Goal: Feedback & Contribution: Submit feedback/report problem

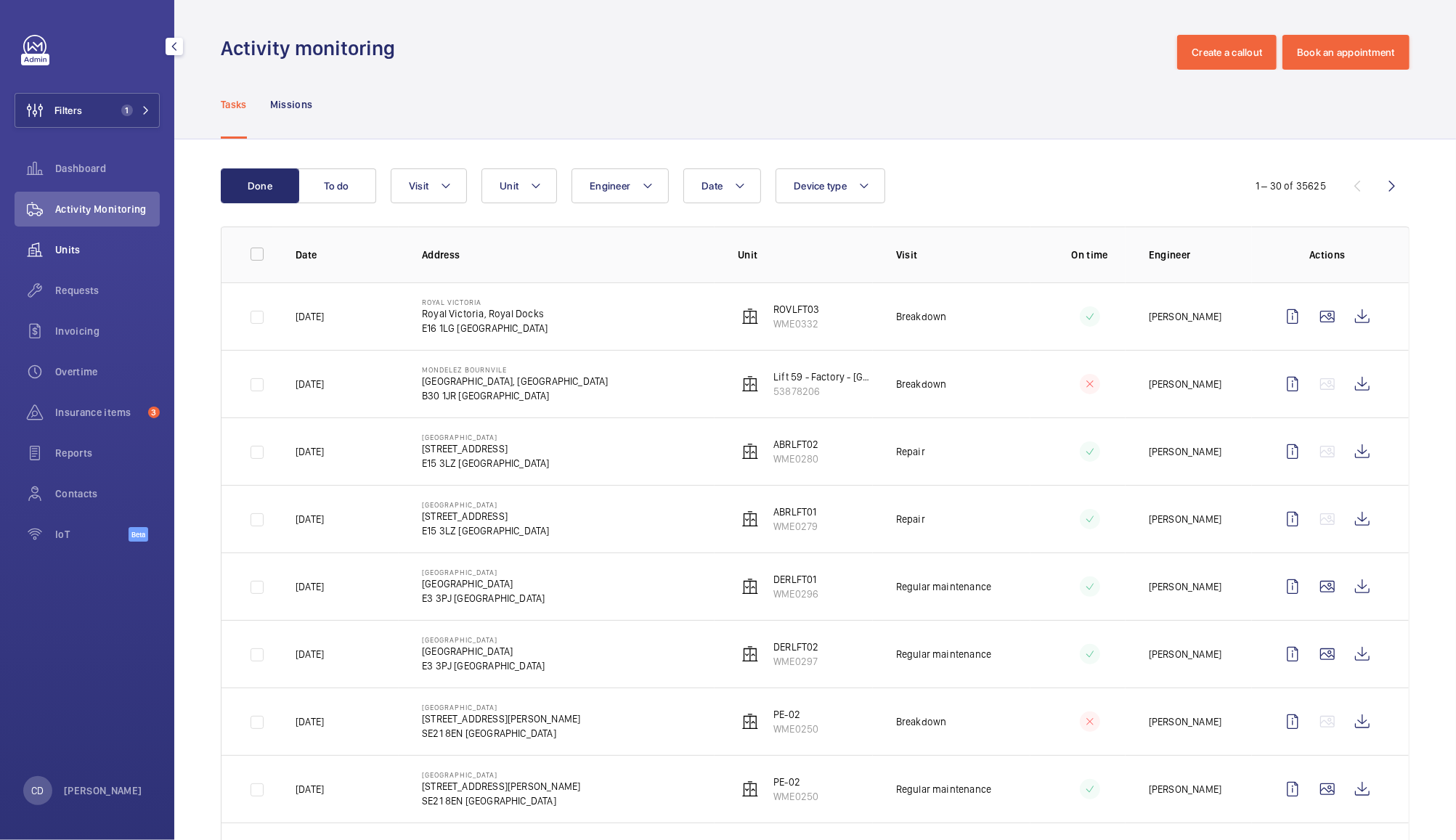
click at [78, 249] on span "Units" at bounding box center [107, 250] width 105 height 14
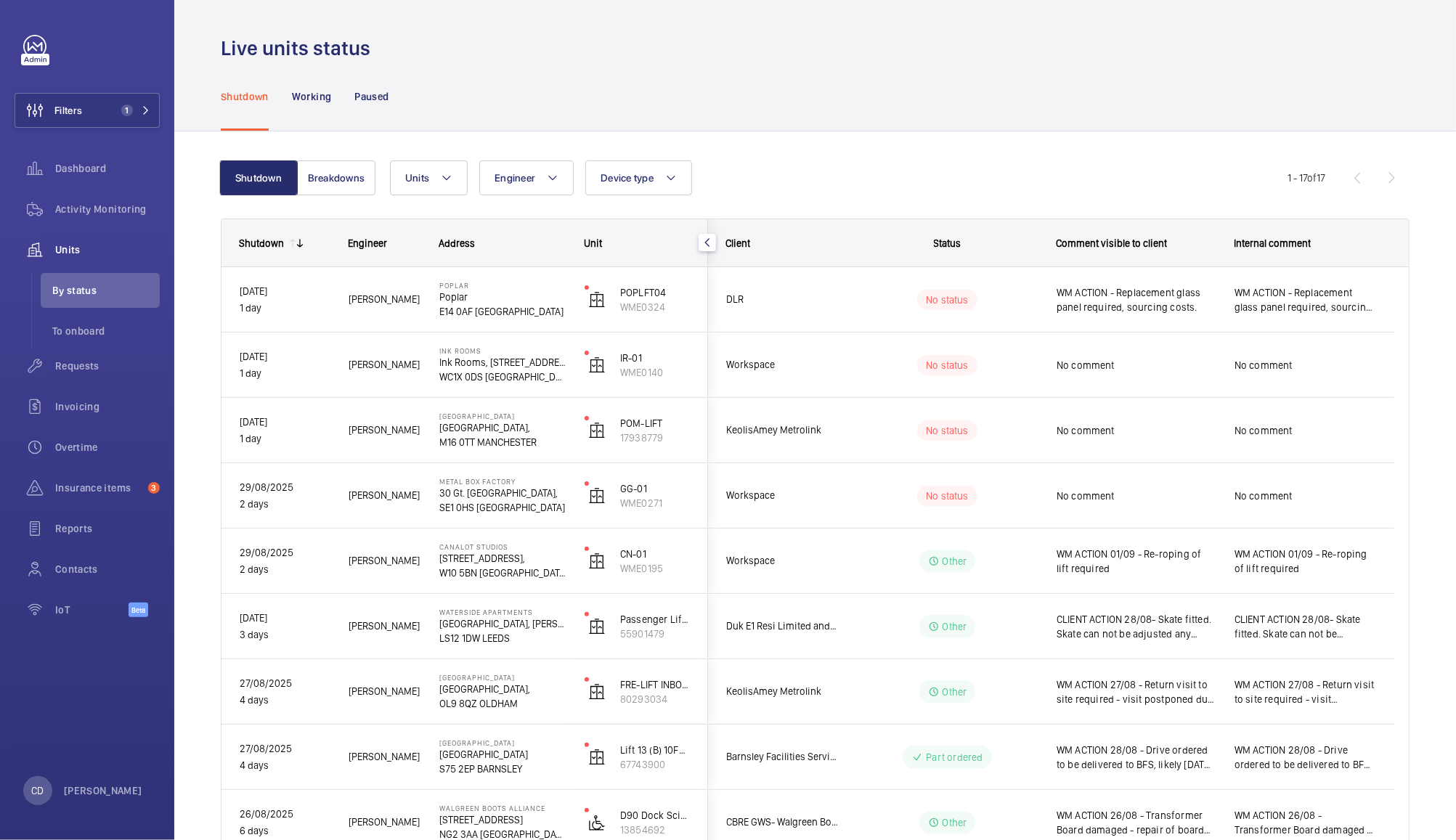
click at [1140, 440] on div "No comment" at bounding box center [1136, 431] width 159 height 33
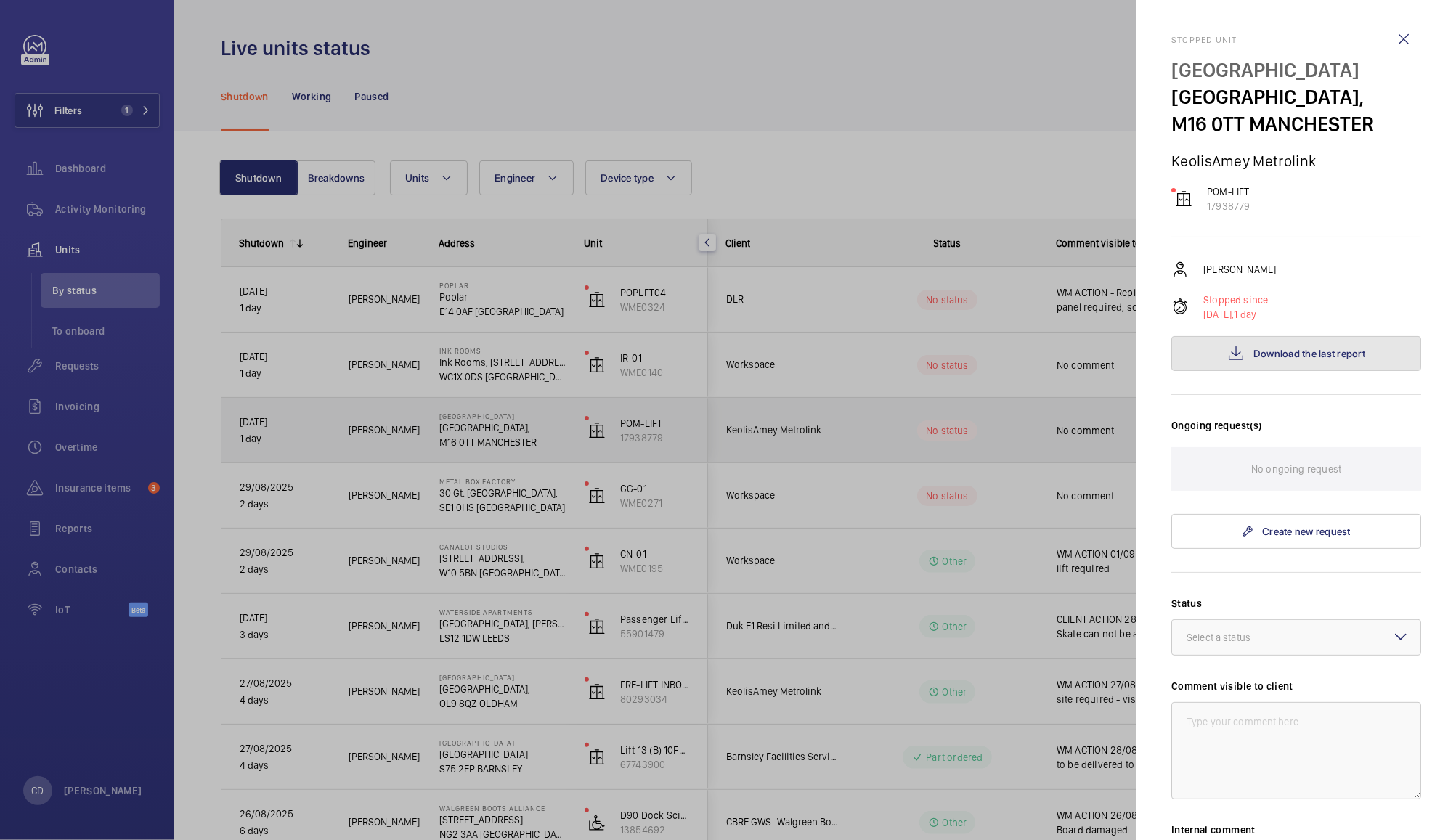
click at [1325, 355] on span "Download the last report" at bounding box center [1309, 353] width 112 height 12
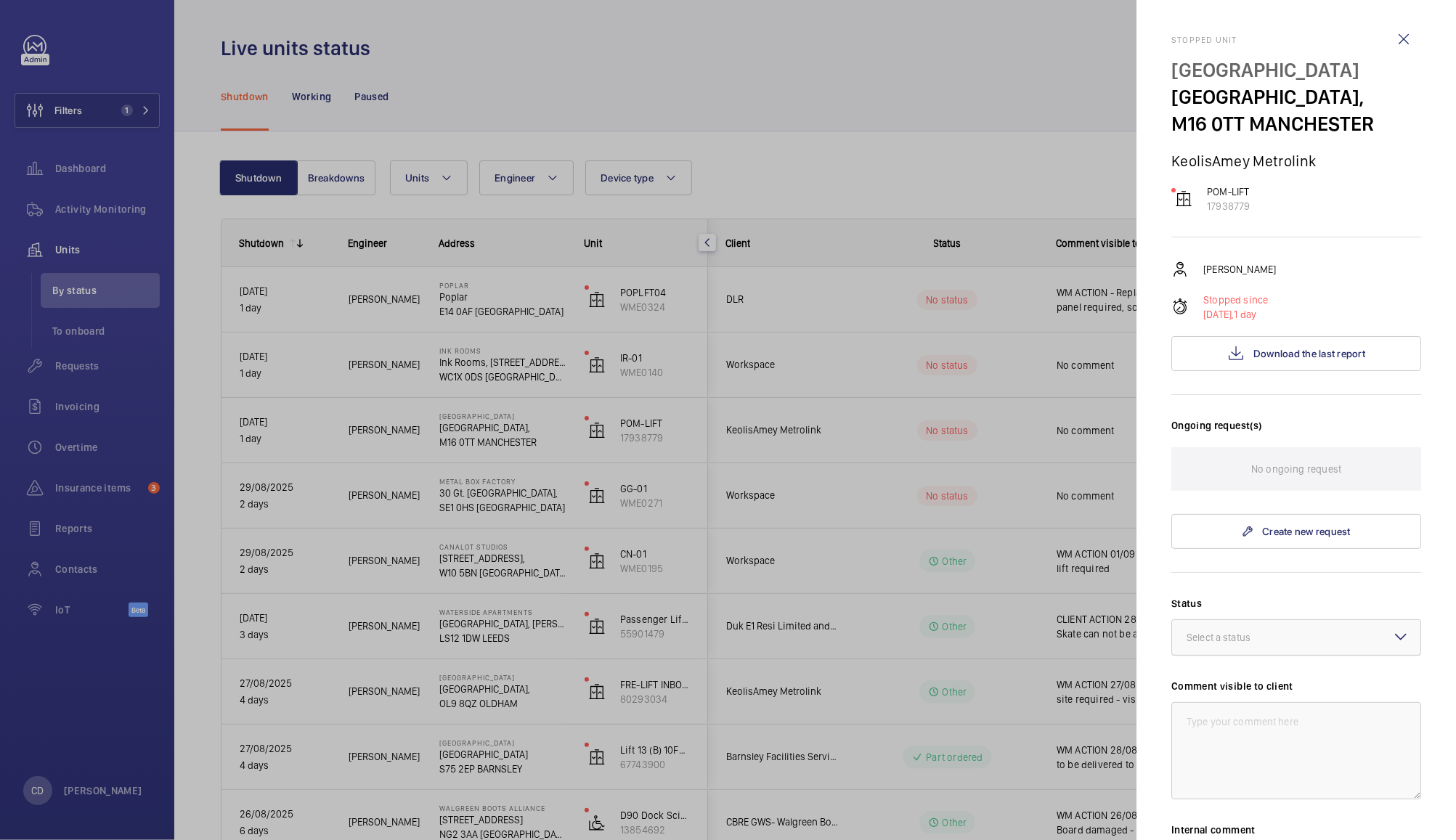
click at [1284, 637] on div "Select a status" at bounding box center [1236, 638] width 100 height 14
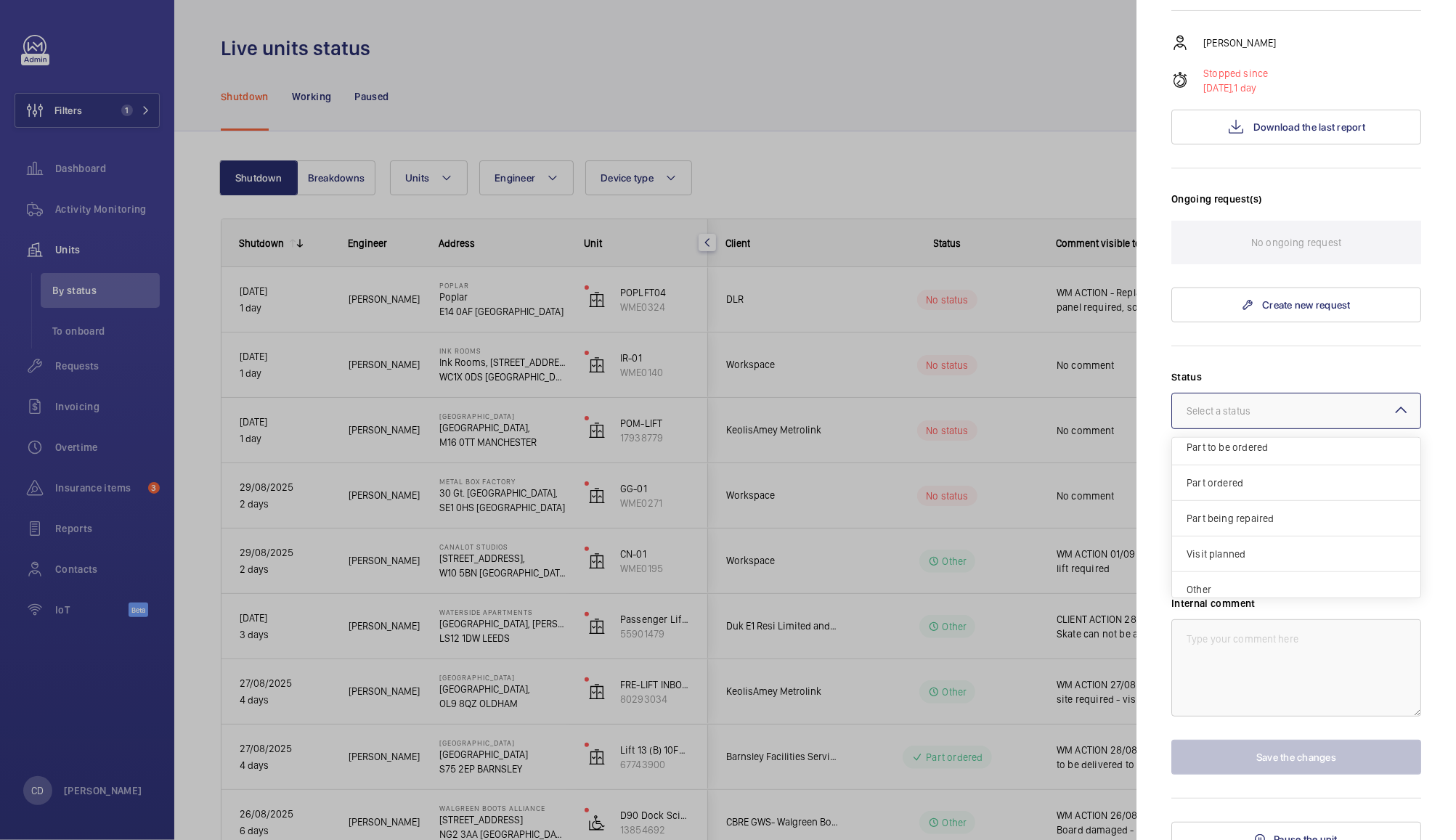
scroll to position [123, 0]
click at [1232, 579] on span "Other" at bounding box center [1295, 582] width 220 height 14
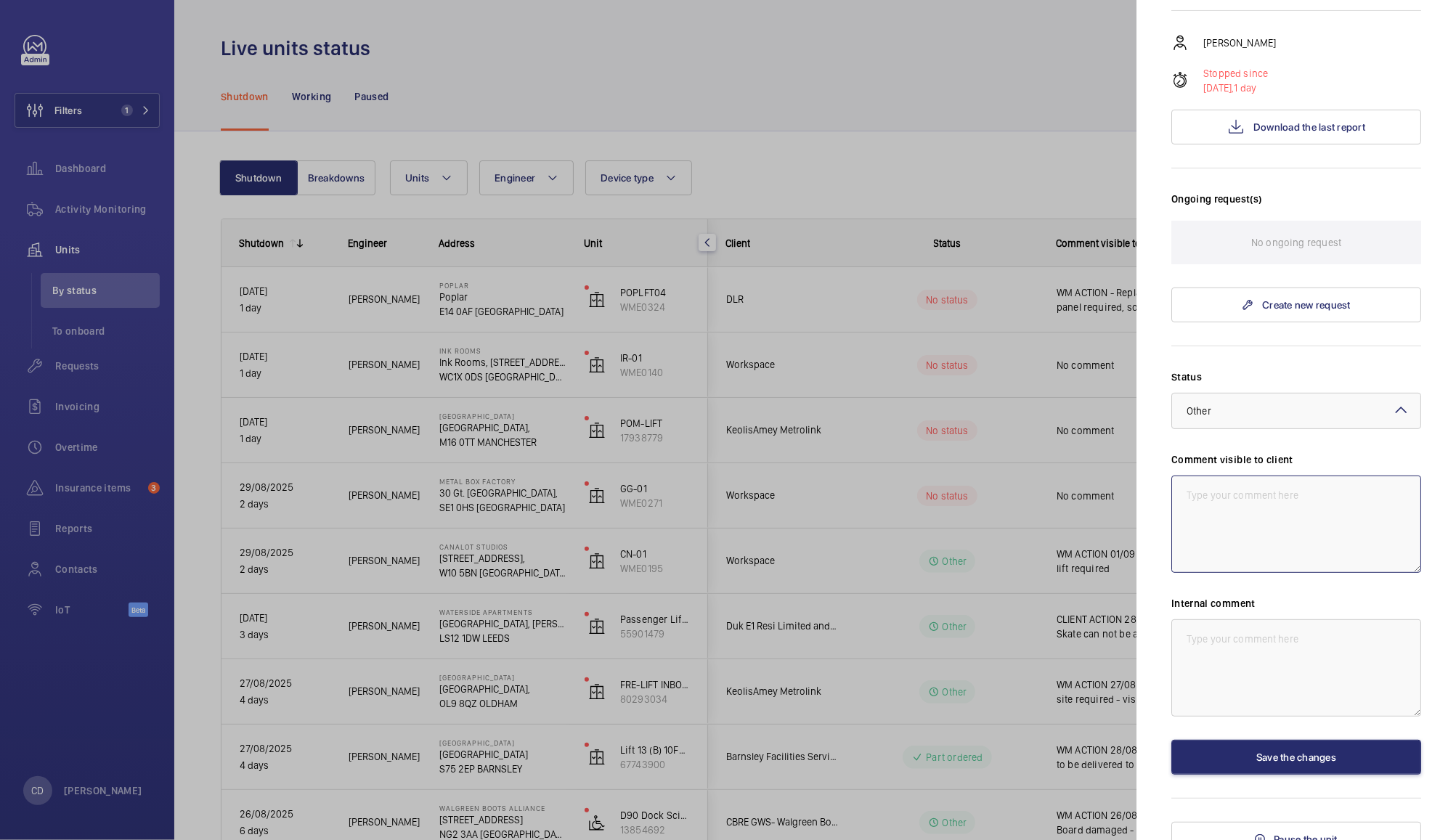
click at [1284, 542] on textarea at bounding box center [1295, 524] width 249 height 98
paste textarea "2nd engineer required to reset safety gear linkage as not moving back to neutra…"
drag, startPoint x: 1284, startPoint y: 510, endPoint x: 1177, endPoint y: 510, distance: 107.0
click at [1177, 510] on textarea "01/09 WM ACTION - 2 Man follow up required - 2nd engineer required to reset saf…" at bounding box center [1295, 524] width 249 height 98
drag, startPoint x: 1258, startPoint y: 538, endPoint x: 1294, endPoint y: 526, distance: 37.9
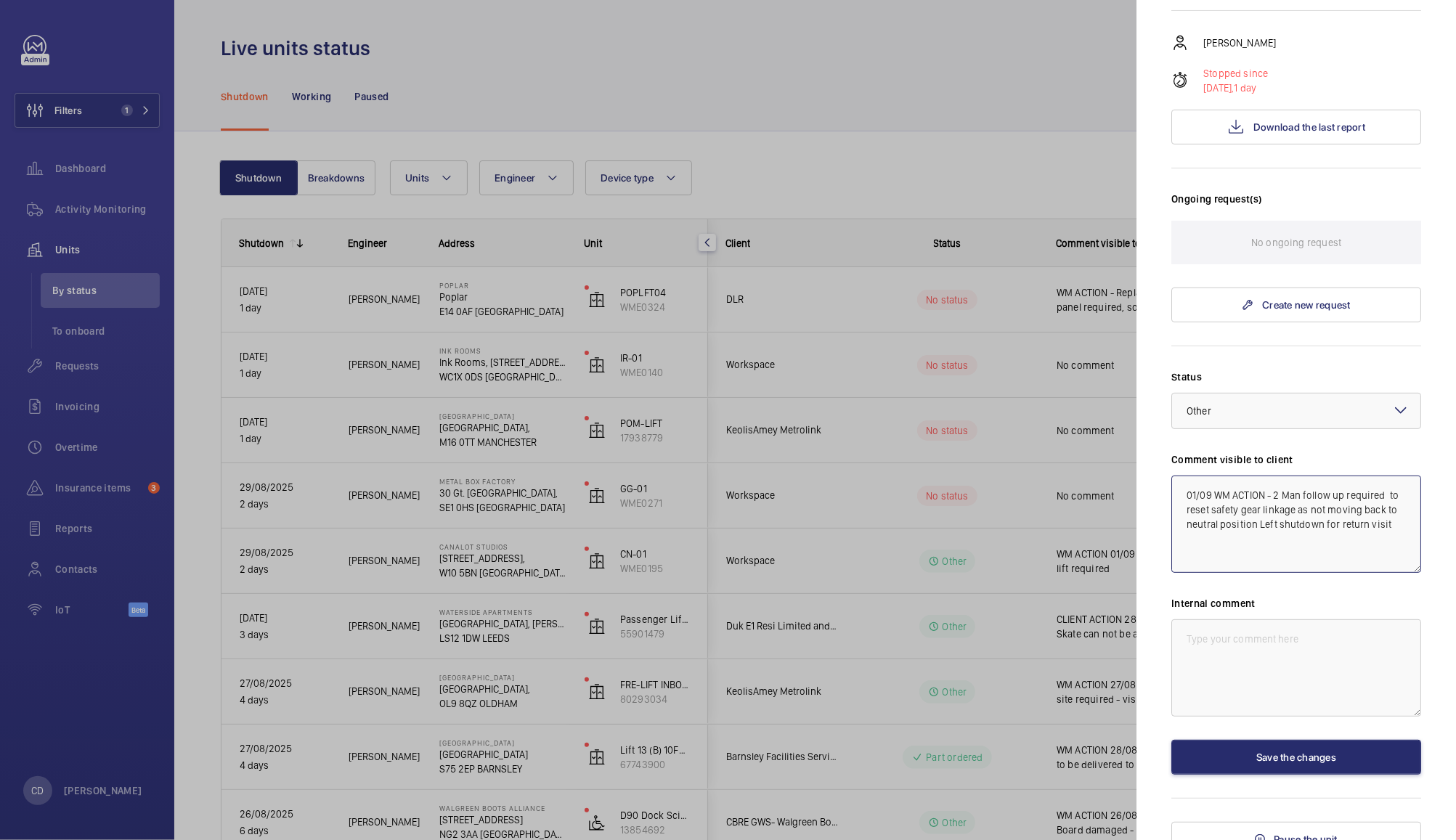
click at [1294, 526] on textarea "01/09 WM ACTION - 2 Man follow up required to reset safety gear linkage as not …" at bounding box center [1295, 524] width 249 height 98
type textarea "01/09 WM ACTION - 2 Man follow up required to reset safety gear linkage as not …"
paste textarea "01/09 WM ACTION - 2 Man follow up required to reset safety gear linkage as not …"
type textarea "01/09 WM ACTION - 2 Man follow up required to reset safety gear linkage as not …"
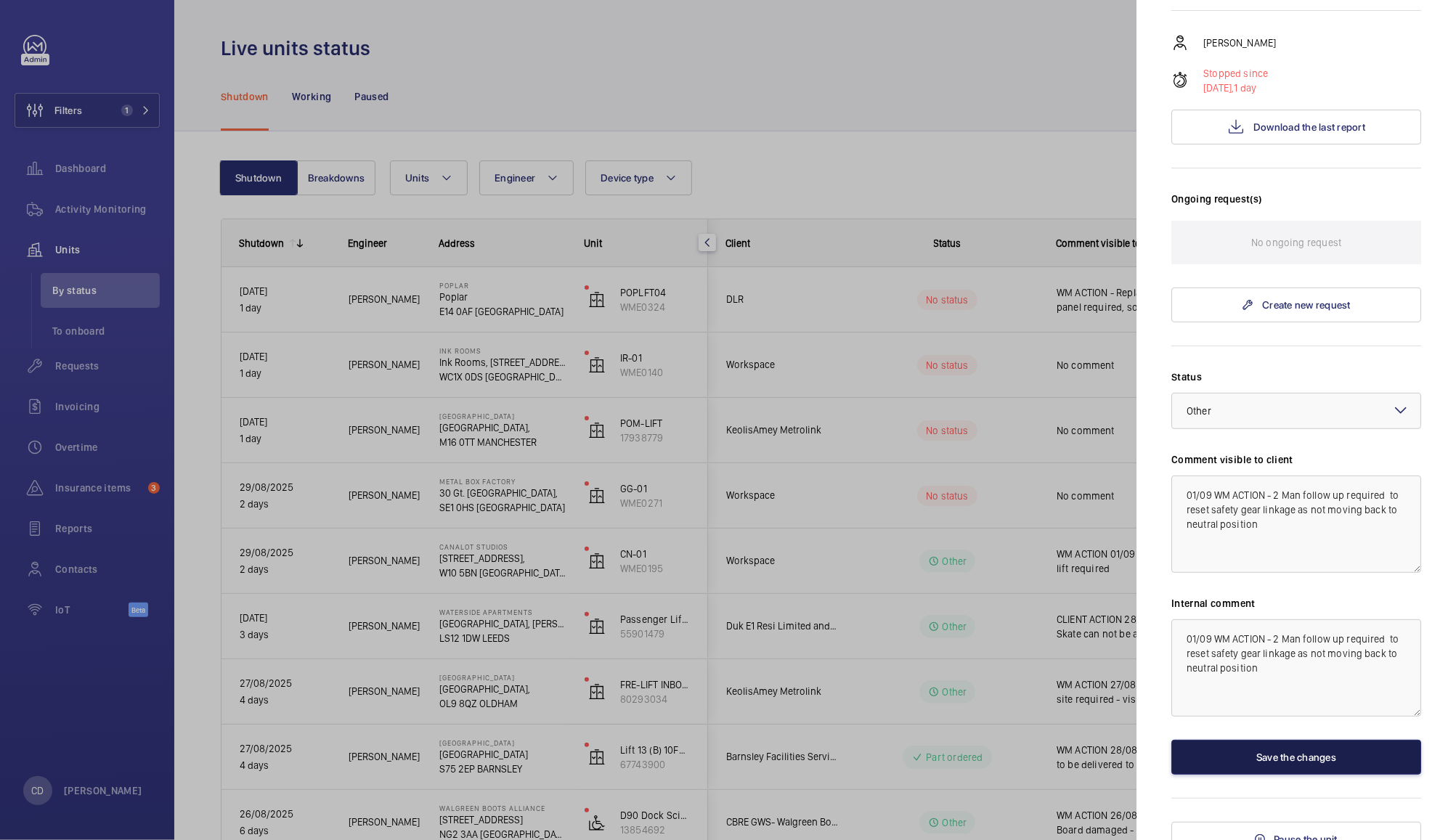
click at [1279, 768] on button "Save the changes" at bounding box center [1295, 757] width 249 height 35
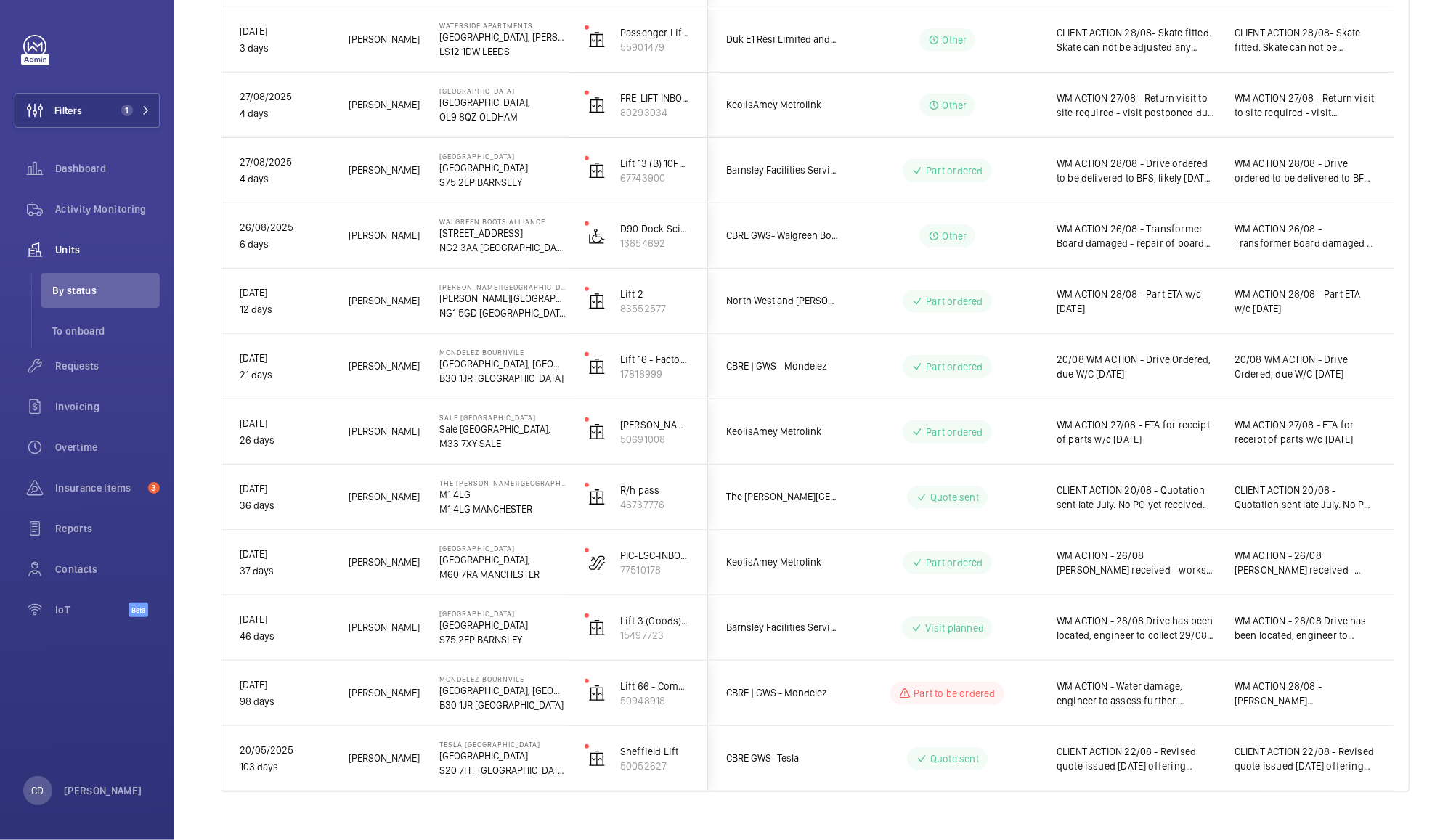
scroll to position [578, 0]
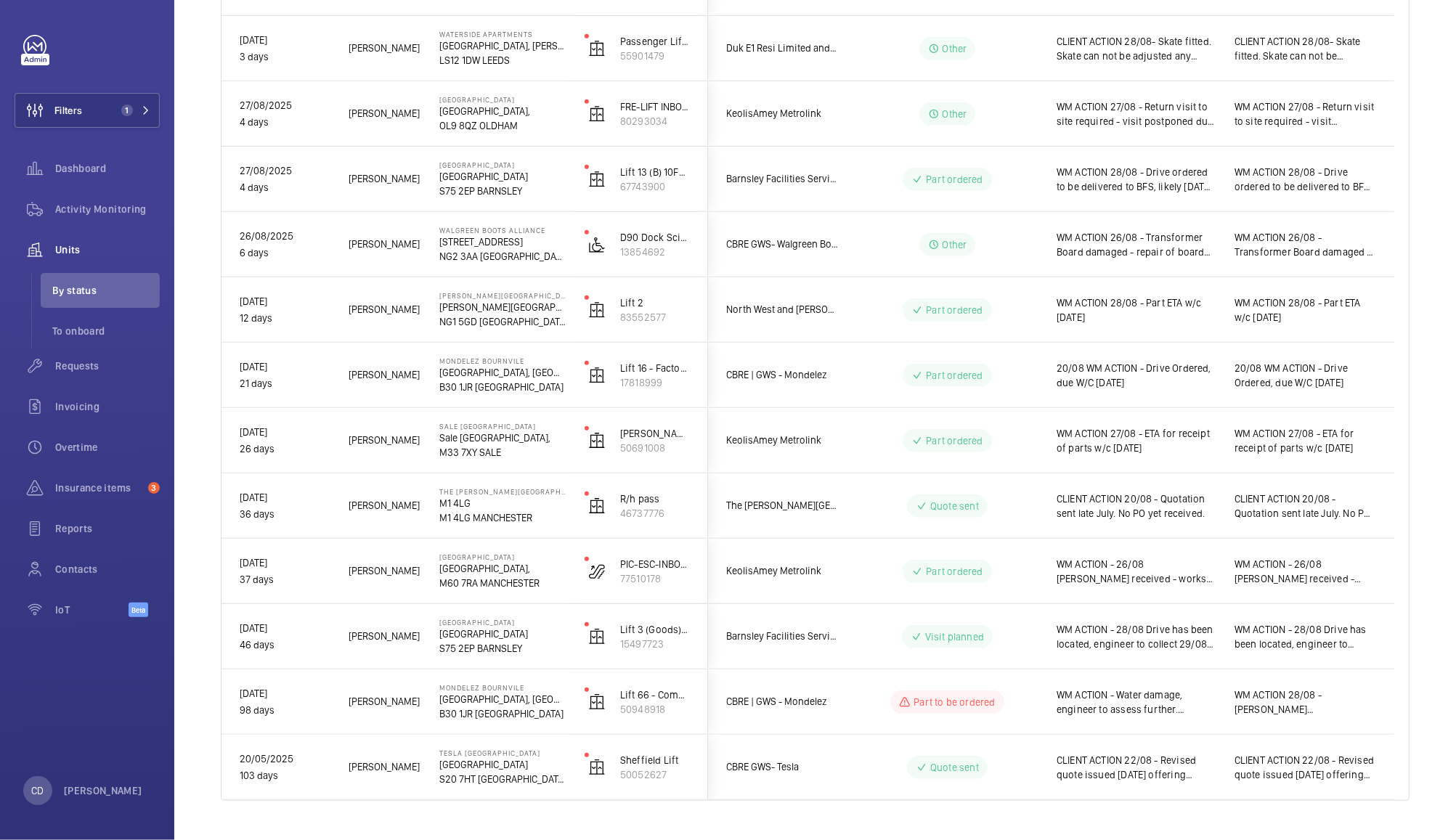
click at [1179, 522] on div "CLIENT ACTION 20/08 - Quotation sent late July. No PO yet received." at bounding box center [1127, 505] width 176 height 62
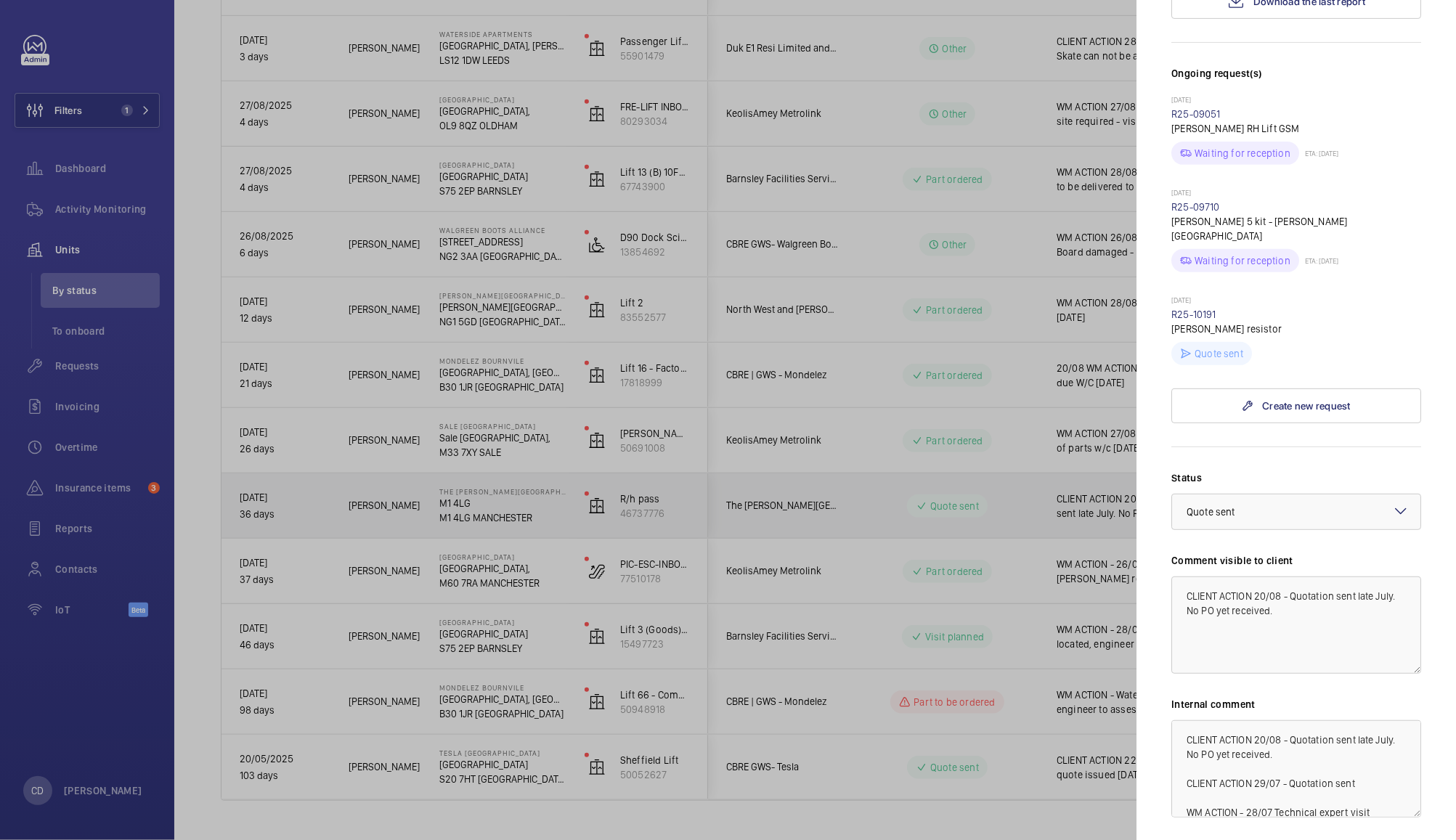
scroll to position [454, 0]
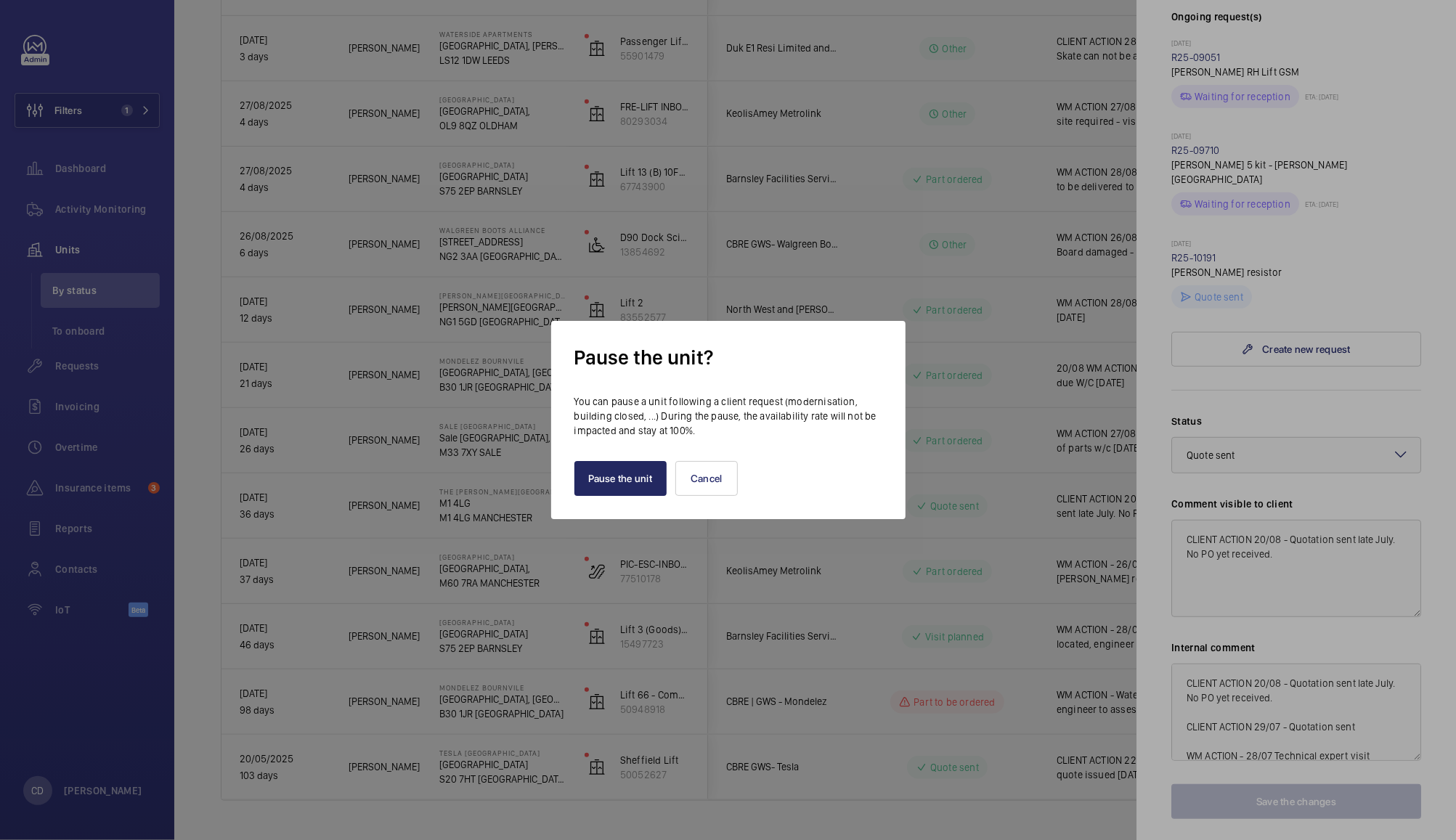
click at [635, 488] on button "Pause the unit" at bounding box center [621, 479] width 93 height 35
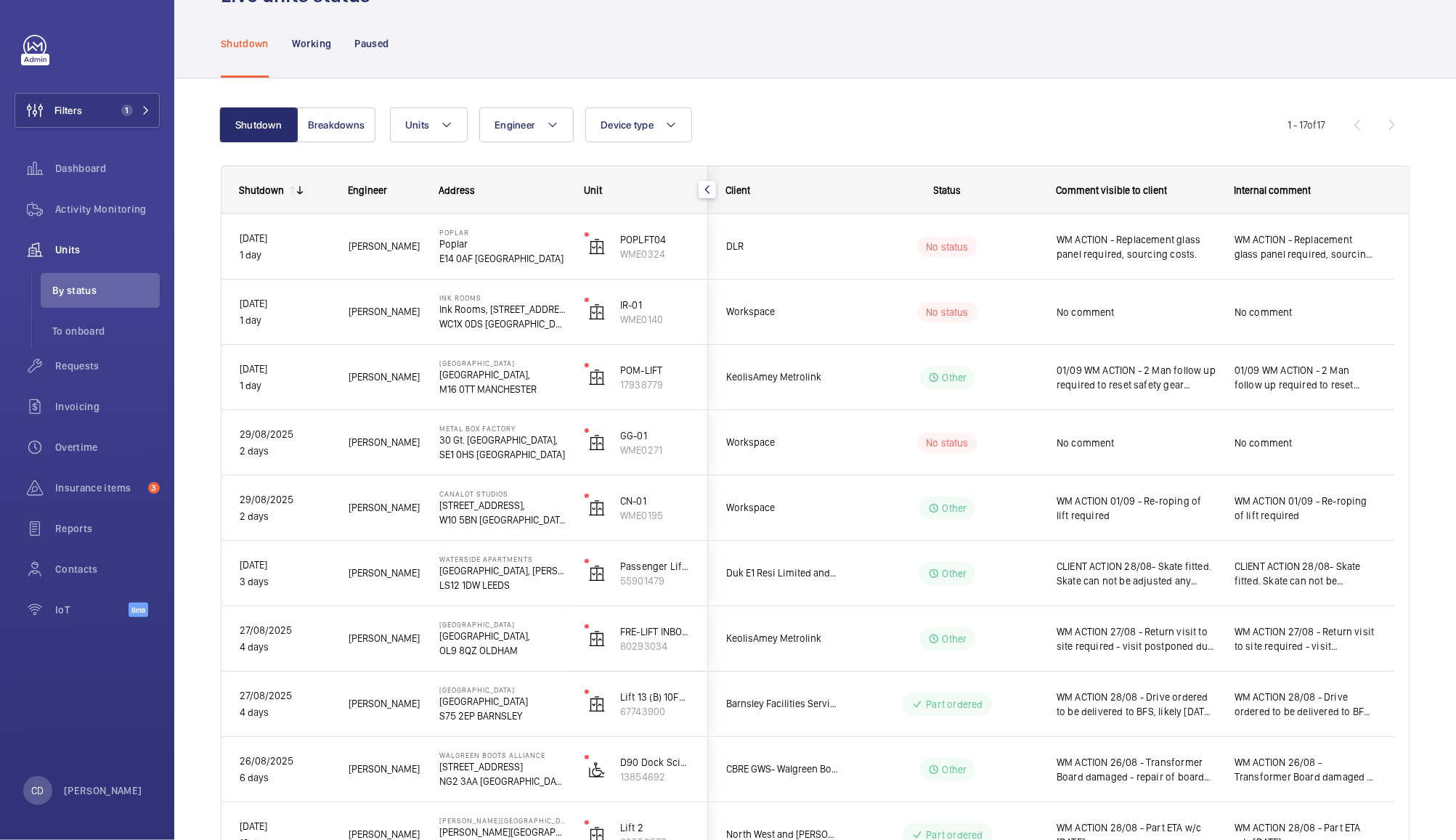
scroll to position [51, 0]
click at [1129, 443] on span "No comment" at bounding box center [1136, 444] width 159 height 14
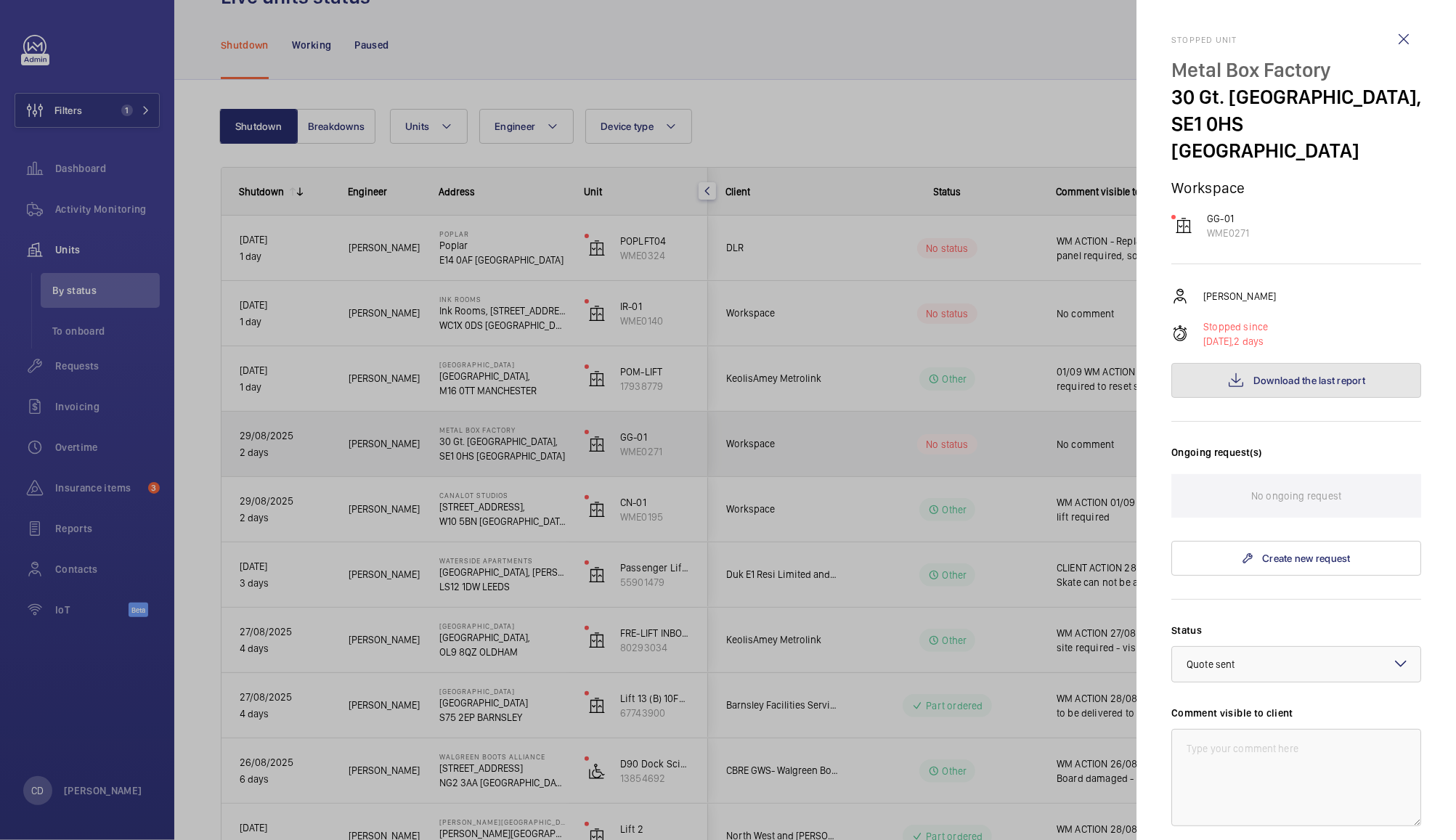
click at [1297, 375] on span "Download the last report" at bounding box center [1309, 380] width 112 height 12
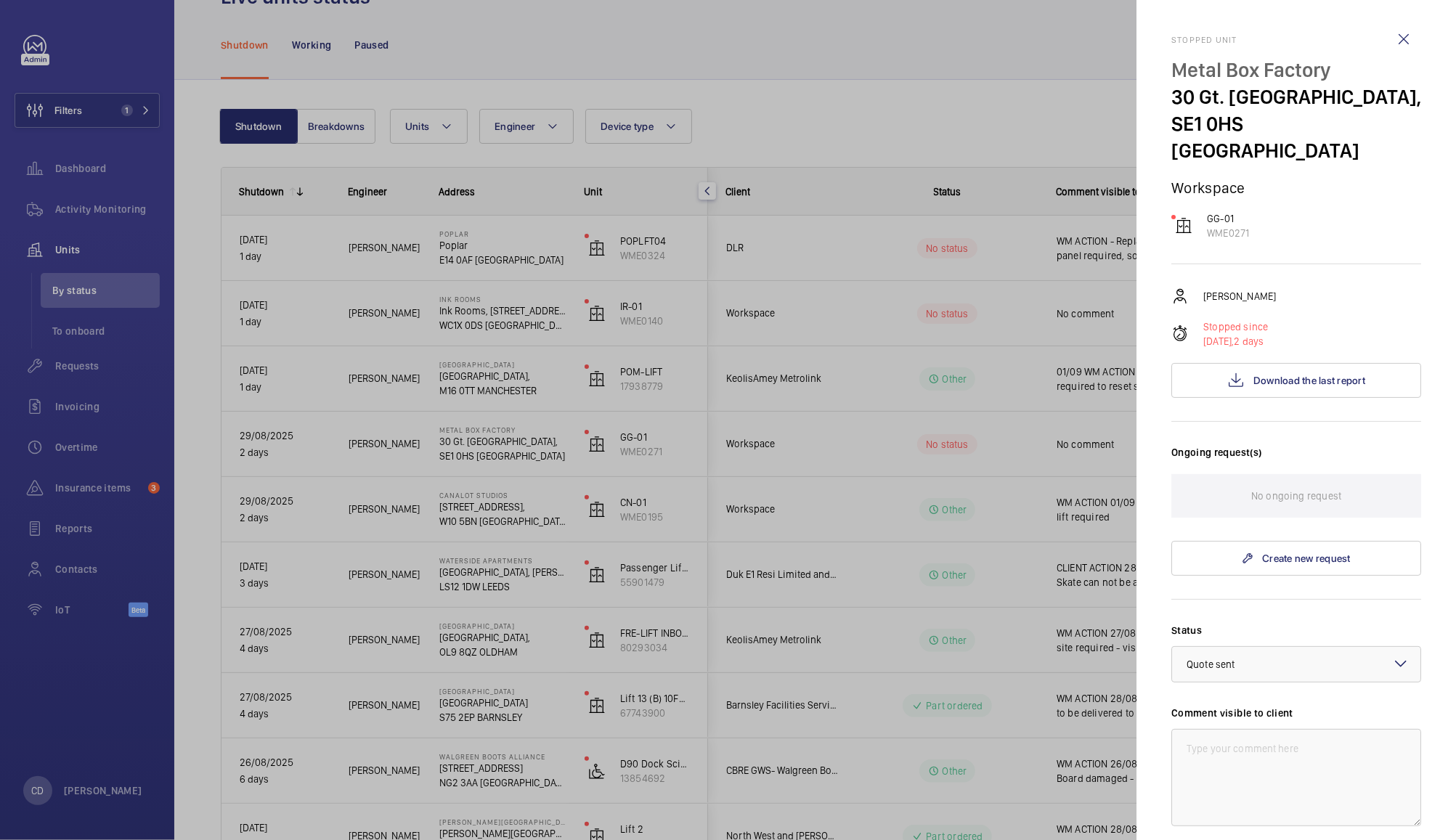
click at [974, 80] on div at bounding box center [728, 420] width 1456 height 840
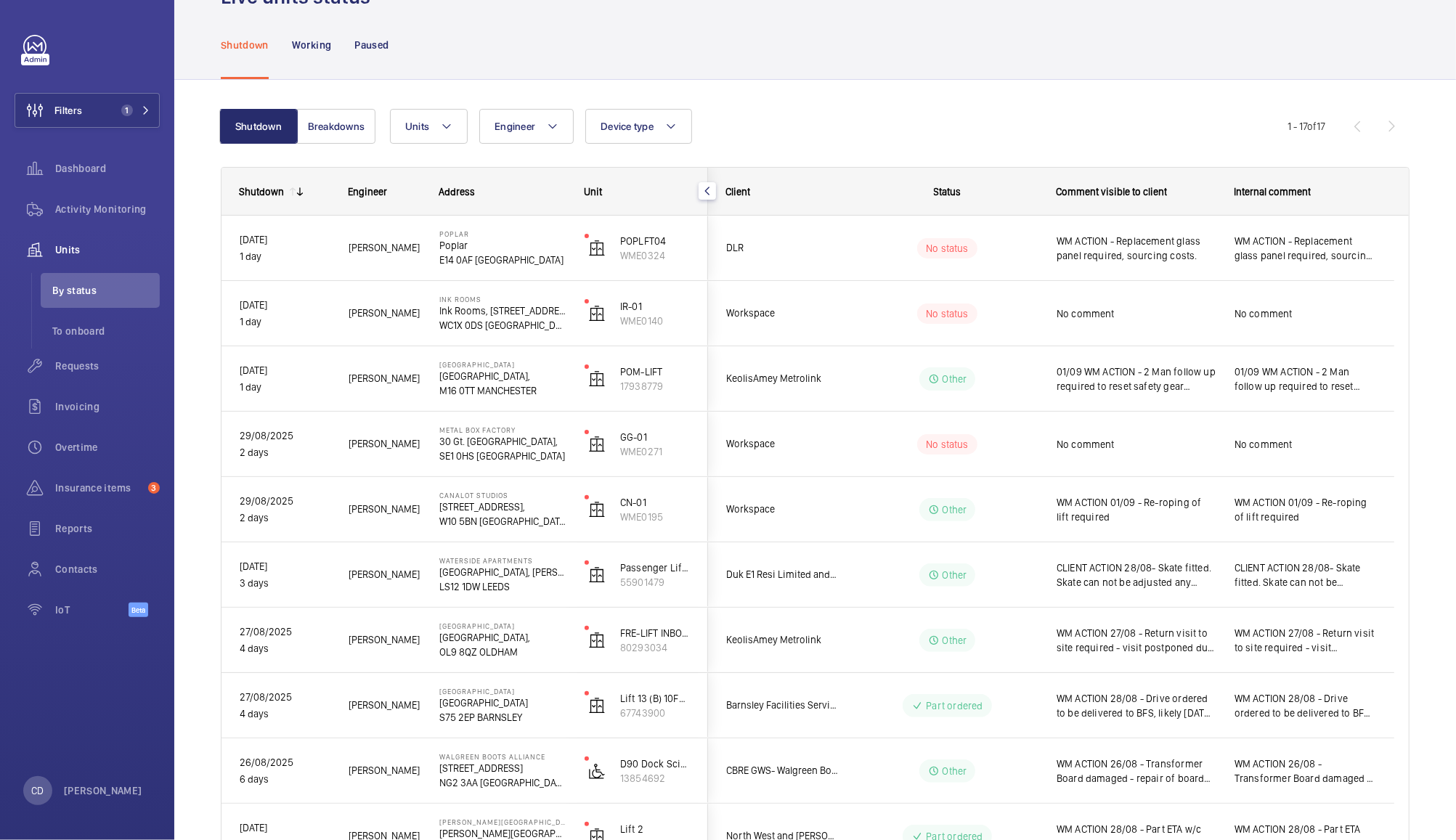
click at [1138, 309] on span "No comment" at bounding box center [1136, 313] width 159 height 14
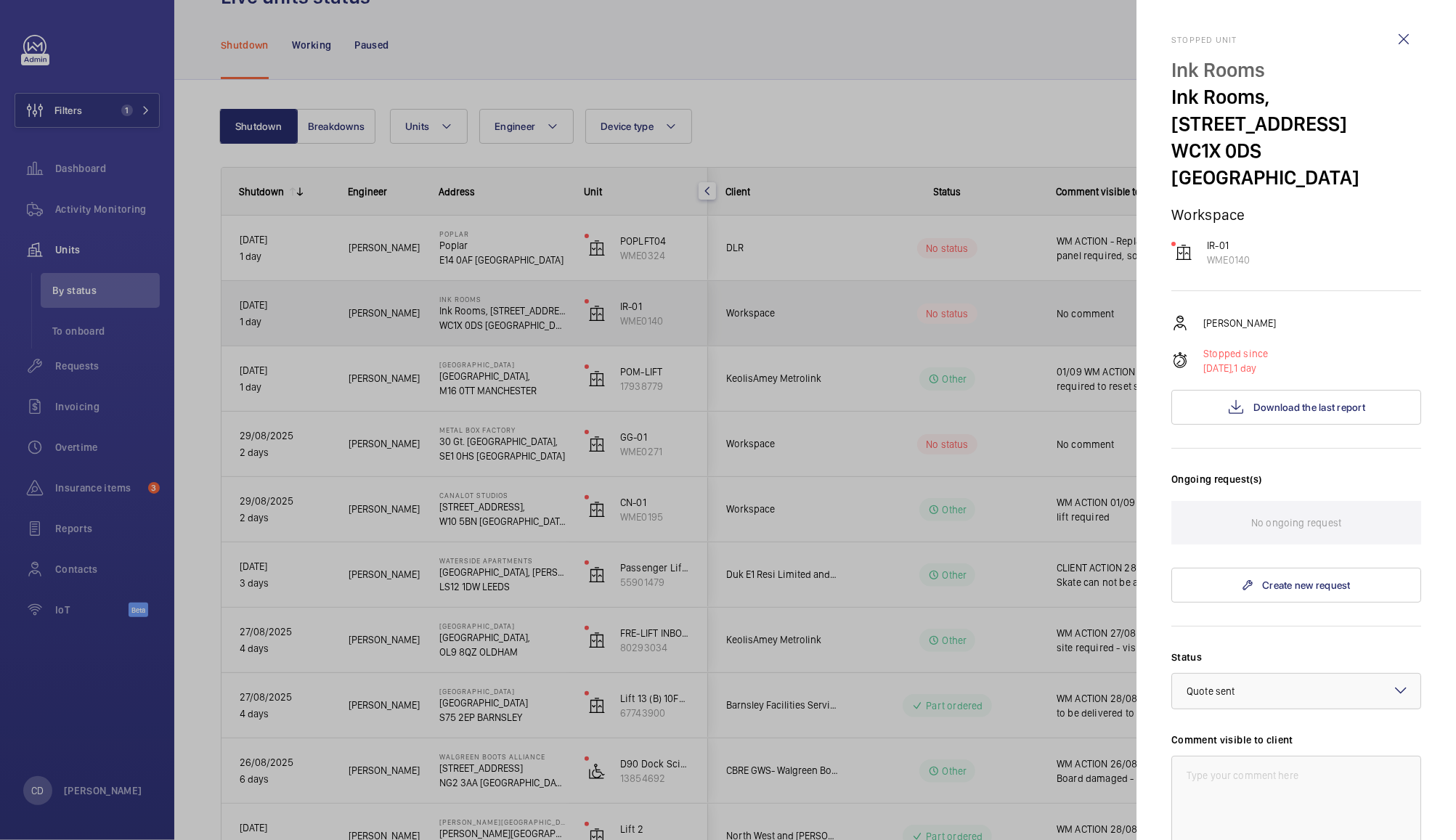
click at [703, 39] on div at bounding box center [728, 420] width 1456 height 840
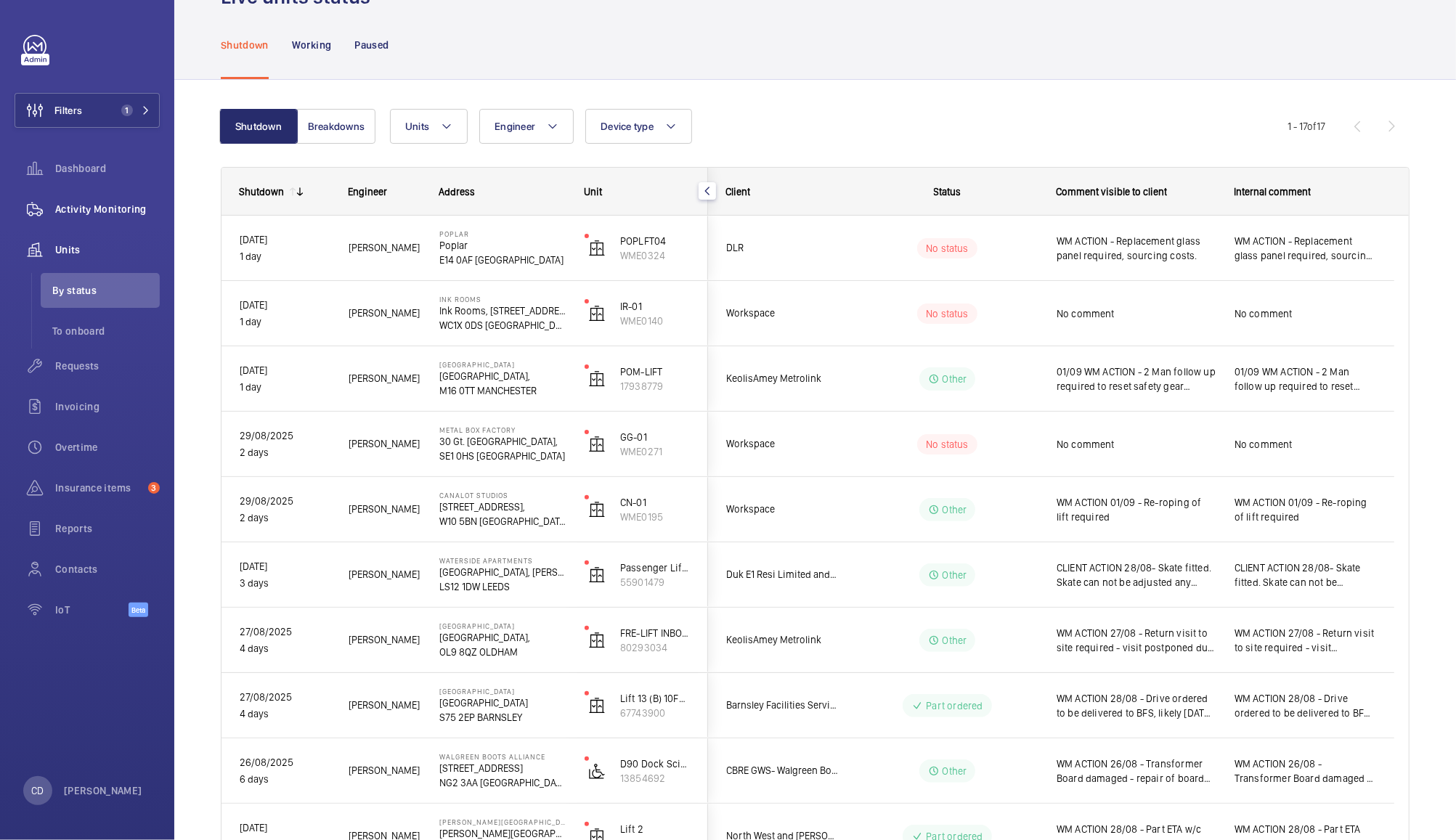
click at [107, 210] on span "Activity Monitoring" at bounding box center [107, 209] width 105 height 14
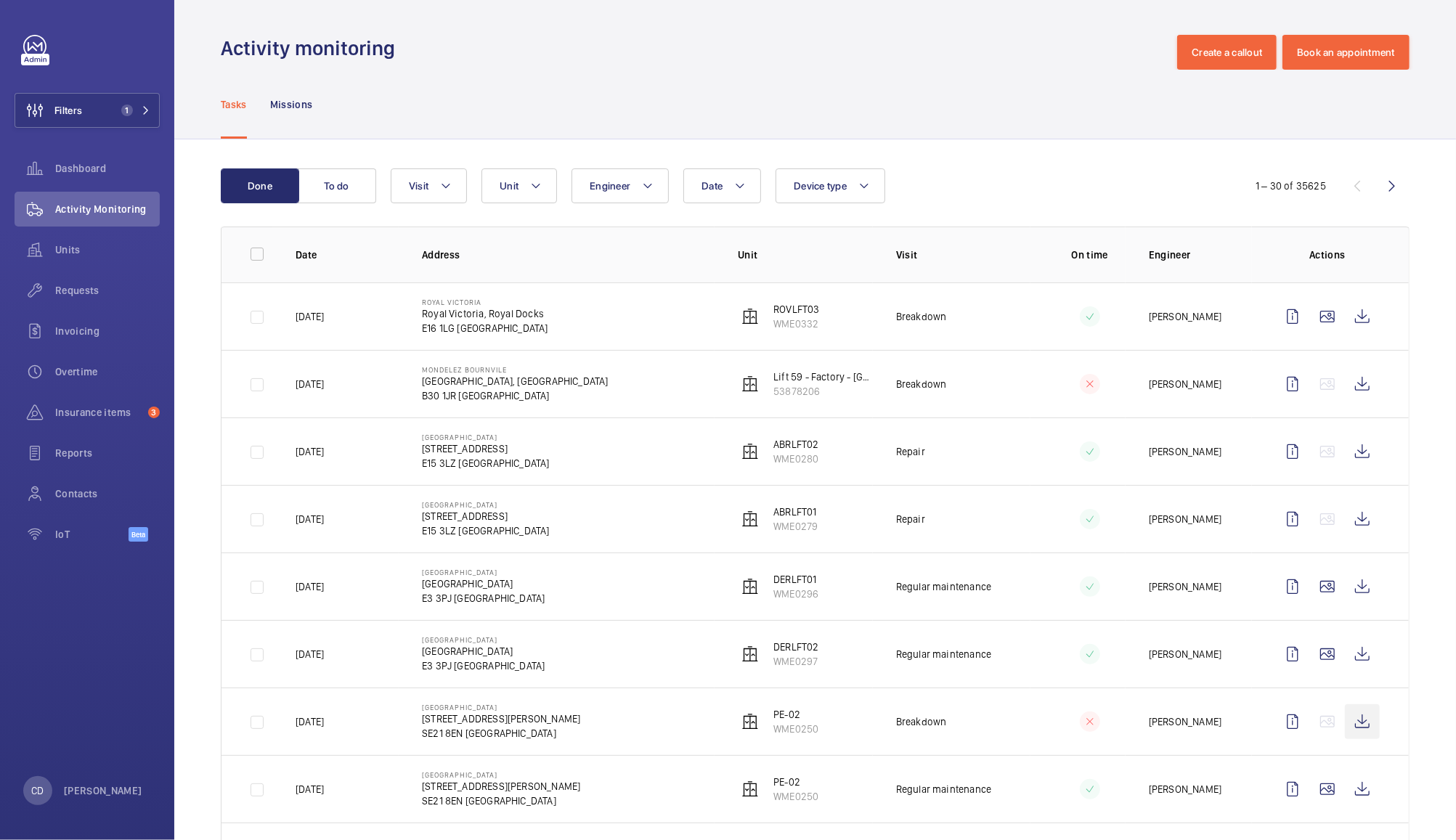
click at [1344, 723] on wm-front-icon-button at bounding box center [1362, 722] width 35 height 35
click at [520, 186] on button "Unit" at bounding box center [519, 186] width 76 height 35
type input "ink"
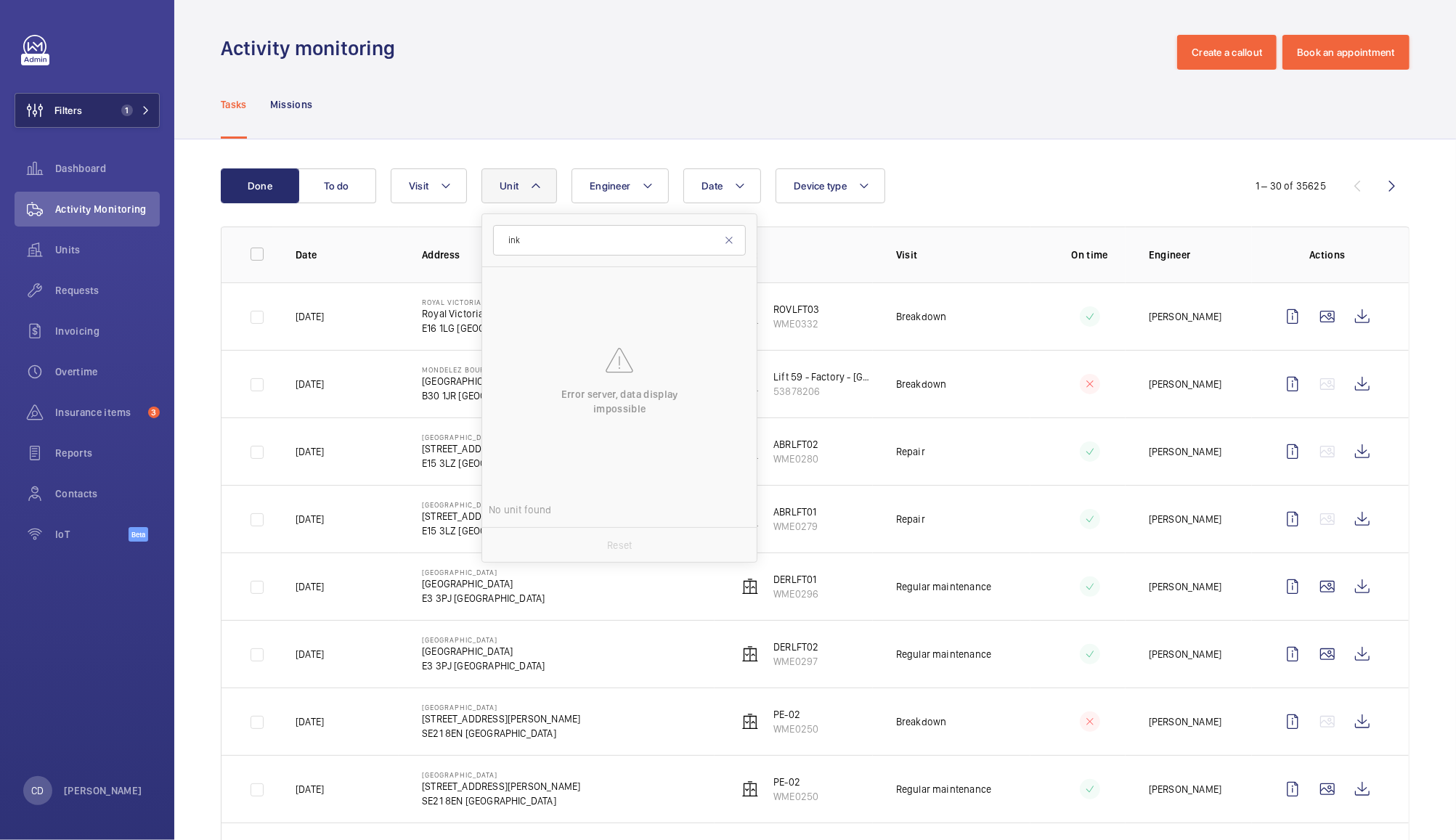
click at [73, 109] on span "Filters" at bounding box center [68, 110] width 28 height 14
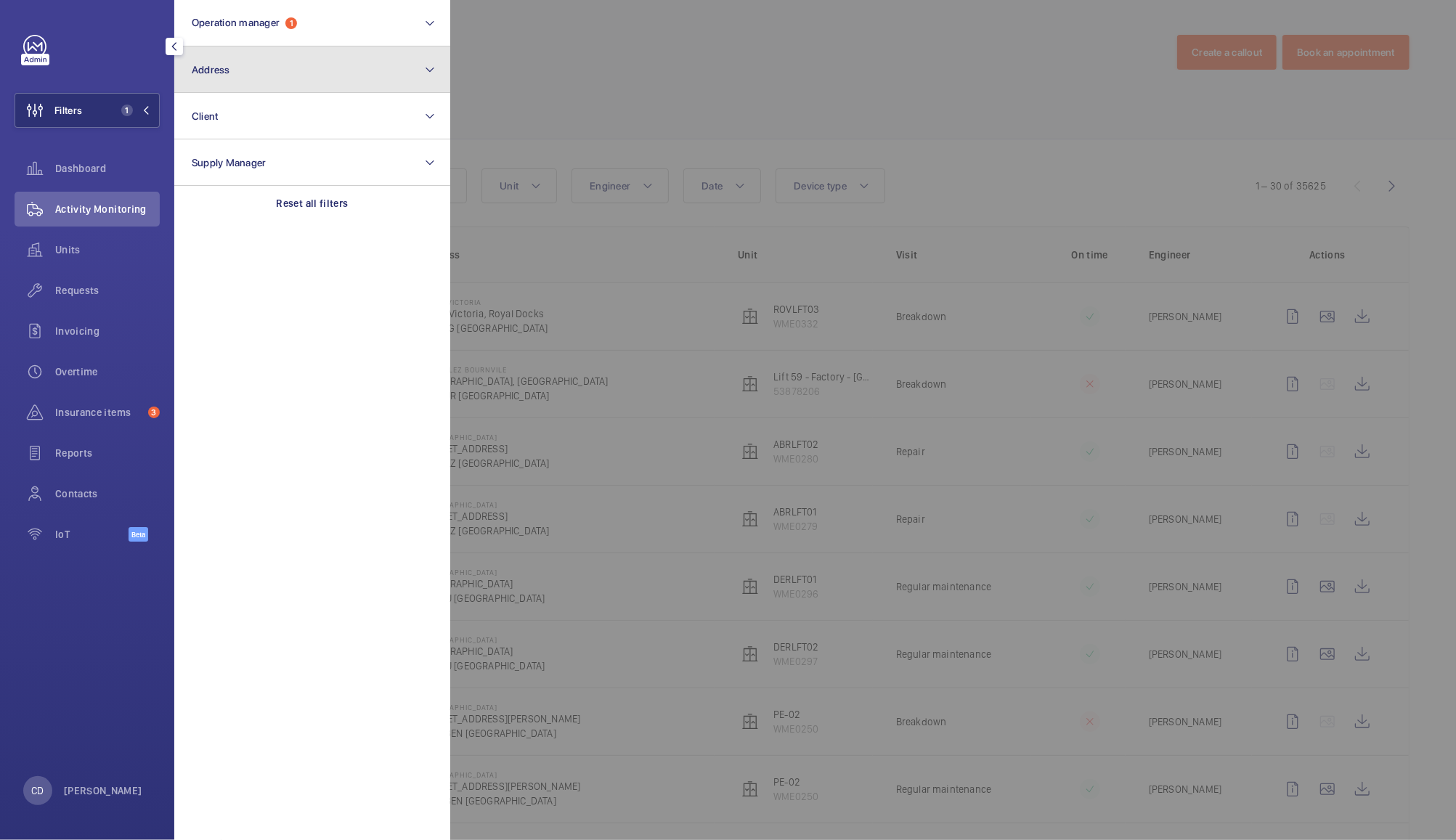
click at [279, 69] on button "Address" at bounding box center [312, 69] width 276 height 46
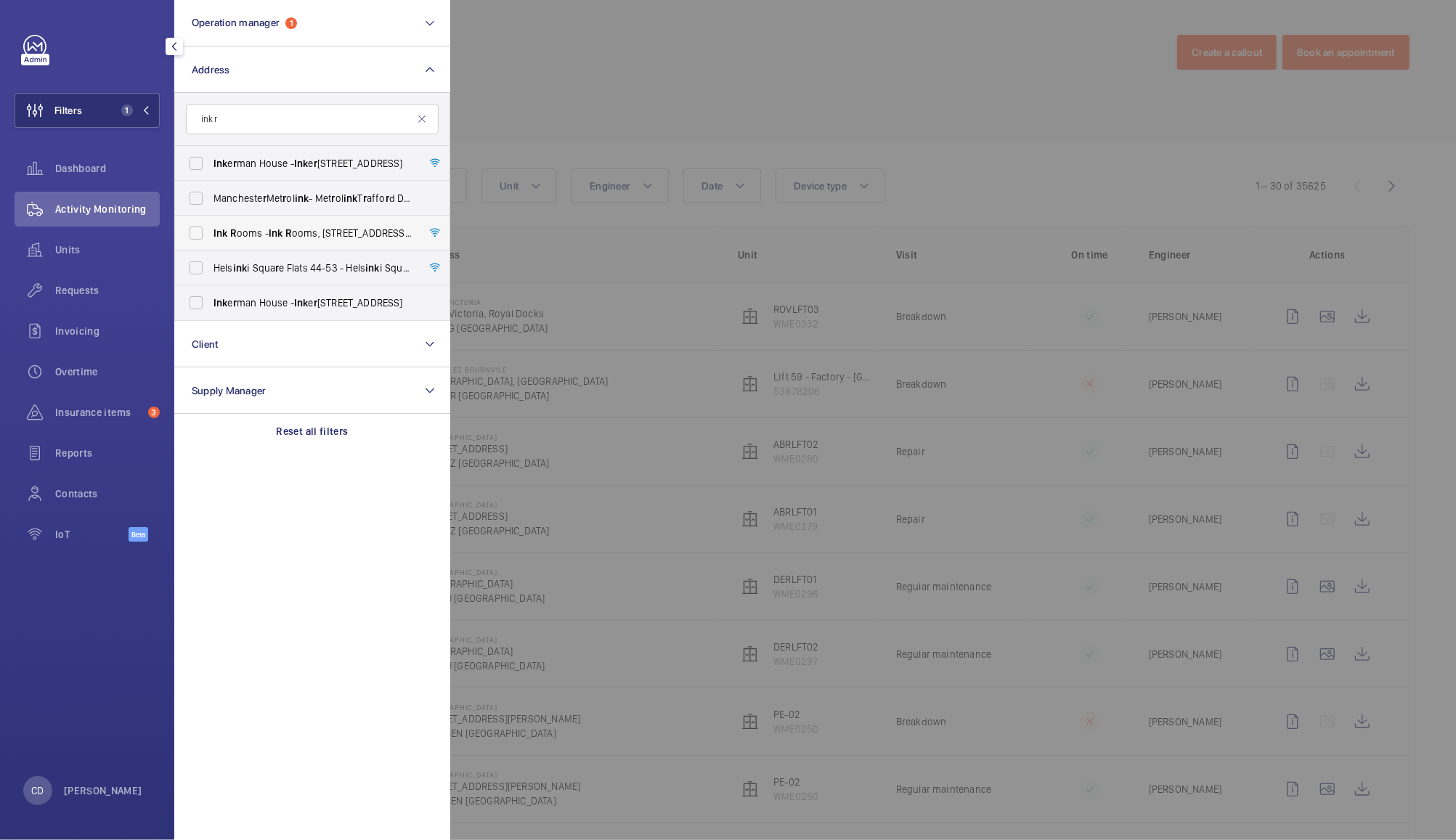
type input "ink r"
click at [304, 235] on span "Ink R ooms - Ink R ooms, 25 & 28 Easton St r eet, LONDON WC1X 0DS" at bounding box center [313, 233] width 200 height 14
click at [211, 235] on input "Ink R ooms - Ink R ooms, 25 & 28 Easton St r eet, LONDON WC1X 0DS" at bounding box center [196, 233] width 29 height 29
checkbox input "true"
click at [731, 70] on div at bounding box center [1178, 420] width 1456 height 840
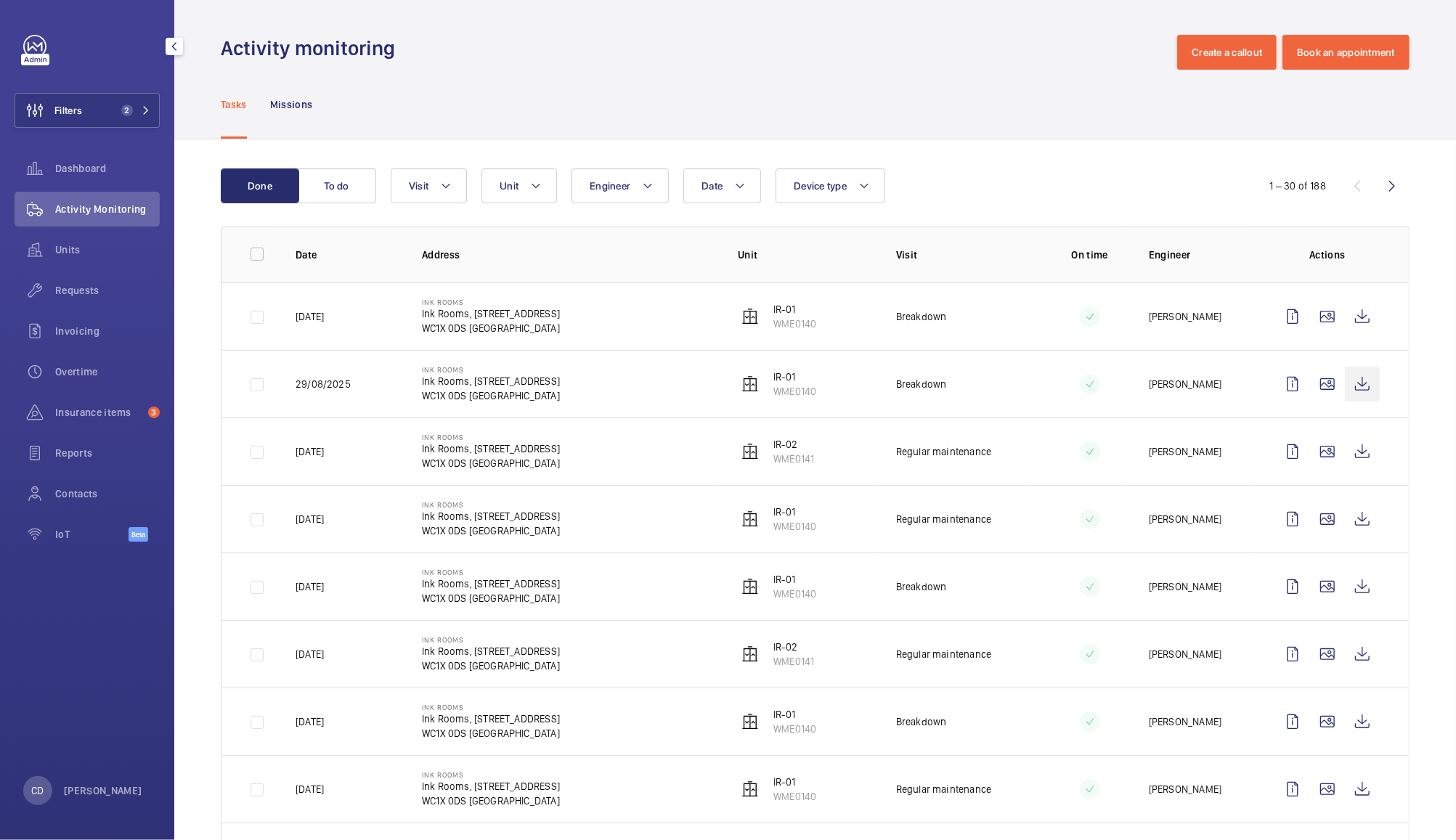
click at [1353, 387] on wm-front-icon-button at bounding box center [1362, 384] width 35 height 35
click at [1346, 320] on wm-front-icon-button at bounding box center [1362, 316] width 35 height 35
click at [1284, 311] on wm-front-icon-button at bounding box center [1292, 316] width 35 height 35
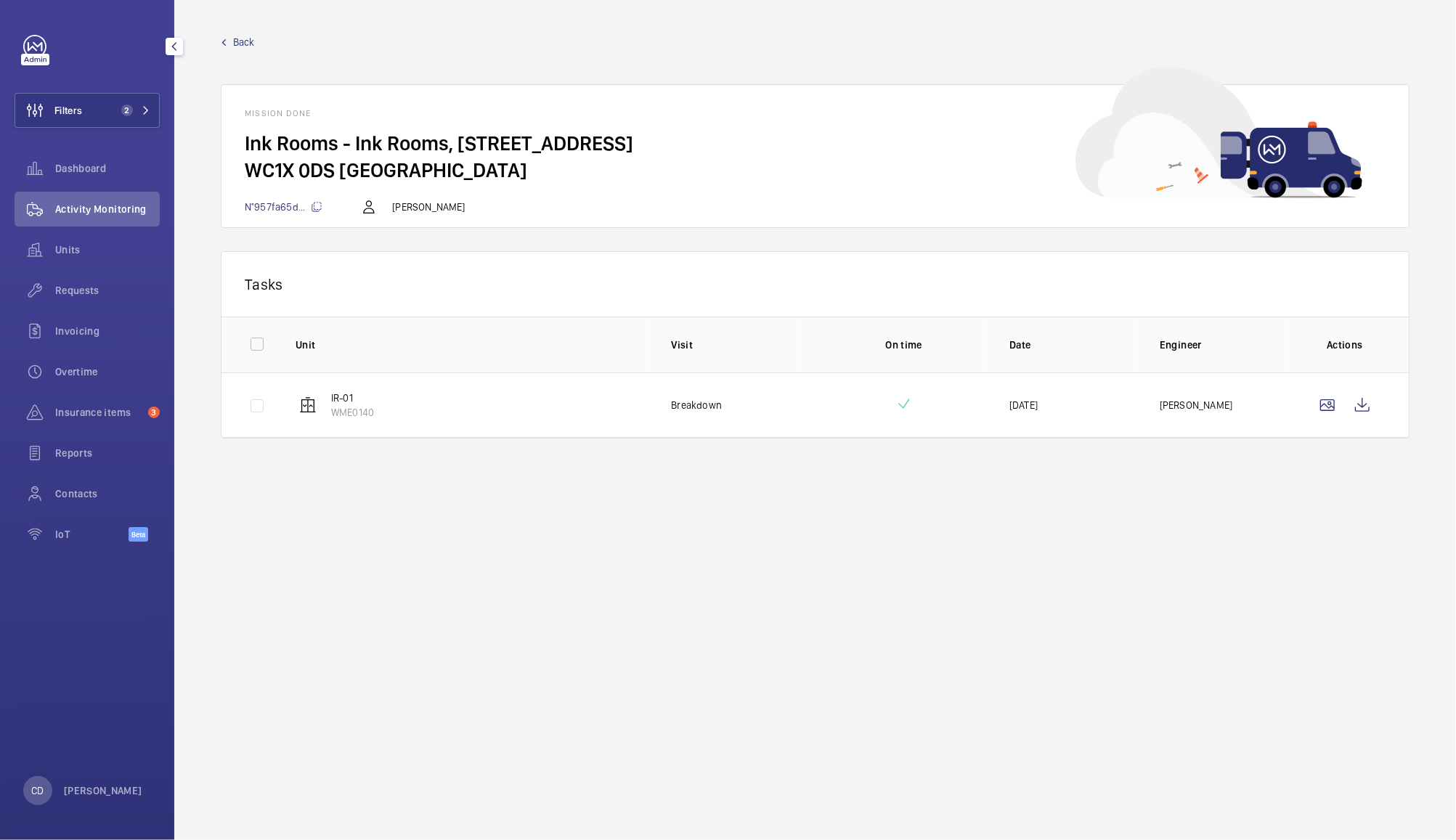
click at [261, 205] on span "N°957fa65d..." at bounding box center [283, 207] width 78 height 12
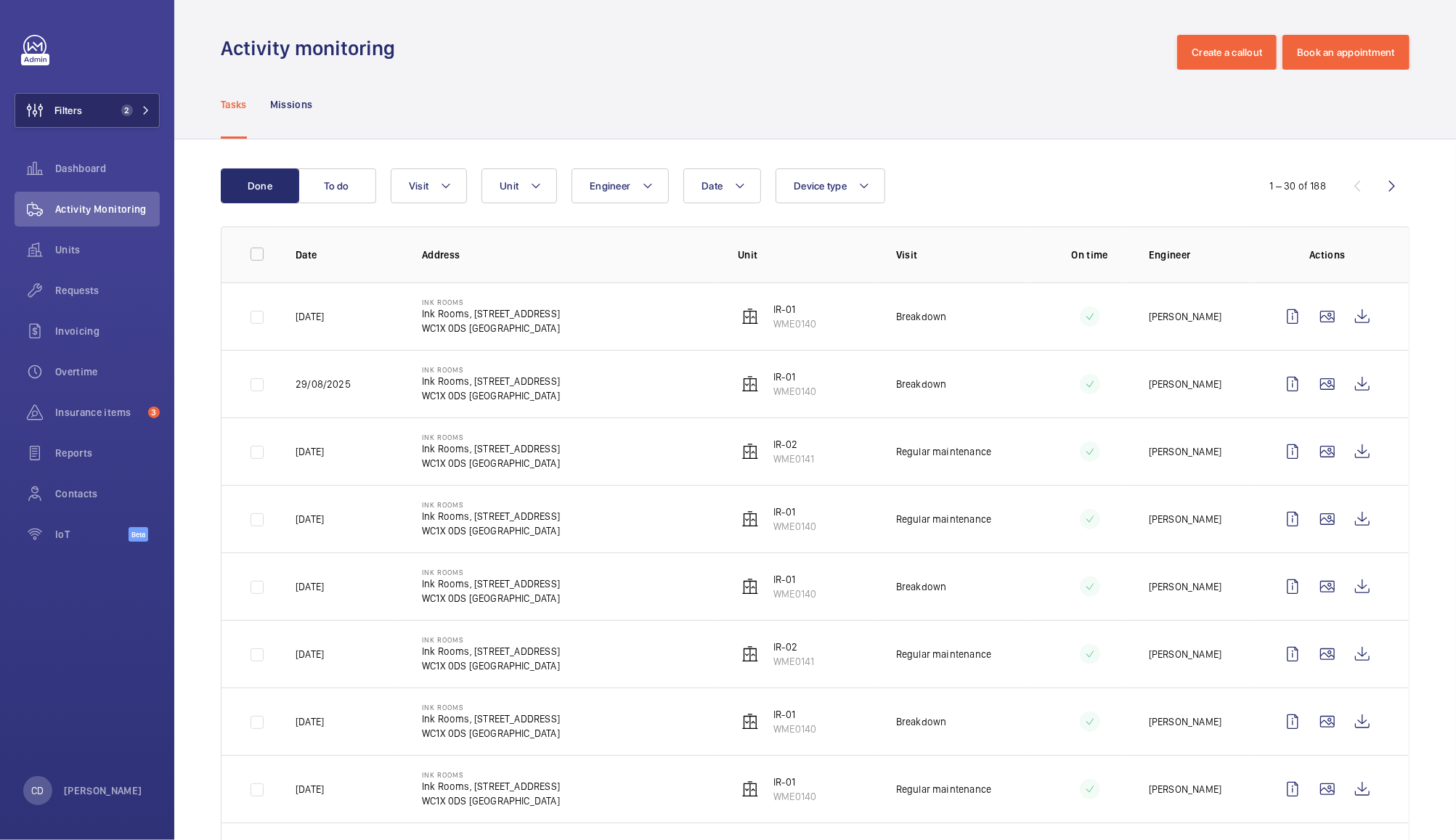
click at [98, 108] on button "Filters 2" at bounding box center [87, 110] width 145 height 35
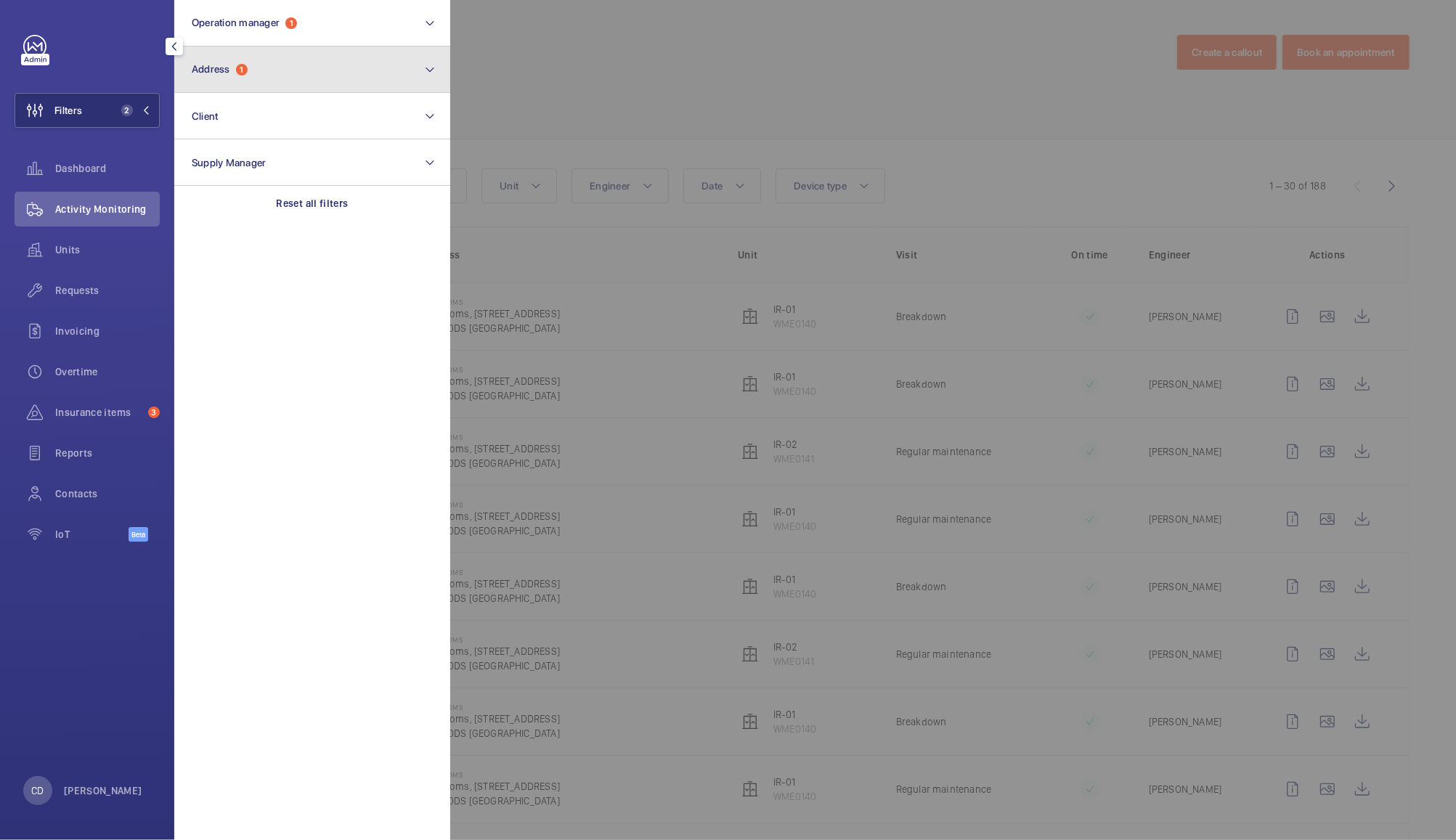
click at [354, 72] on button "Address 1" at bounding box center [312, 69] width 276 height 46
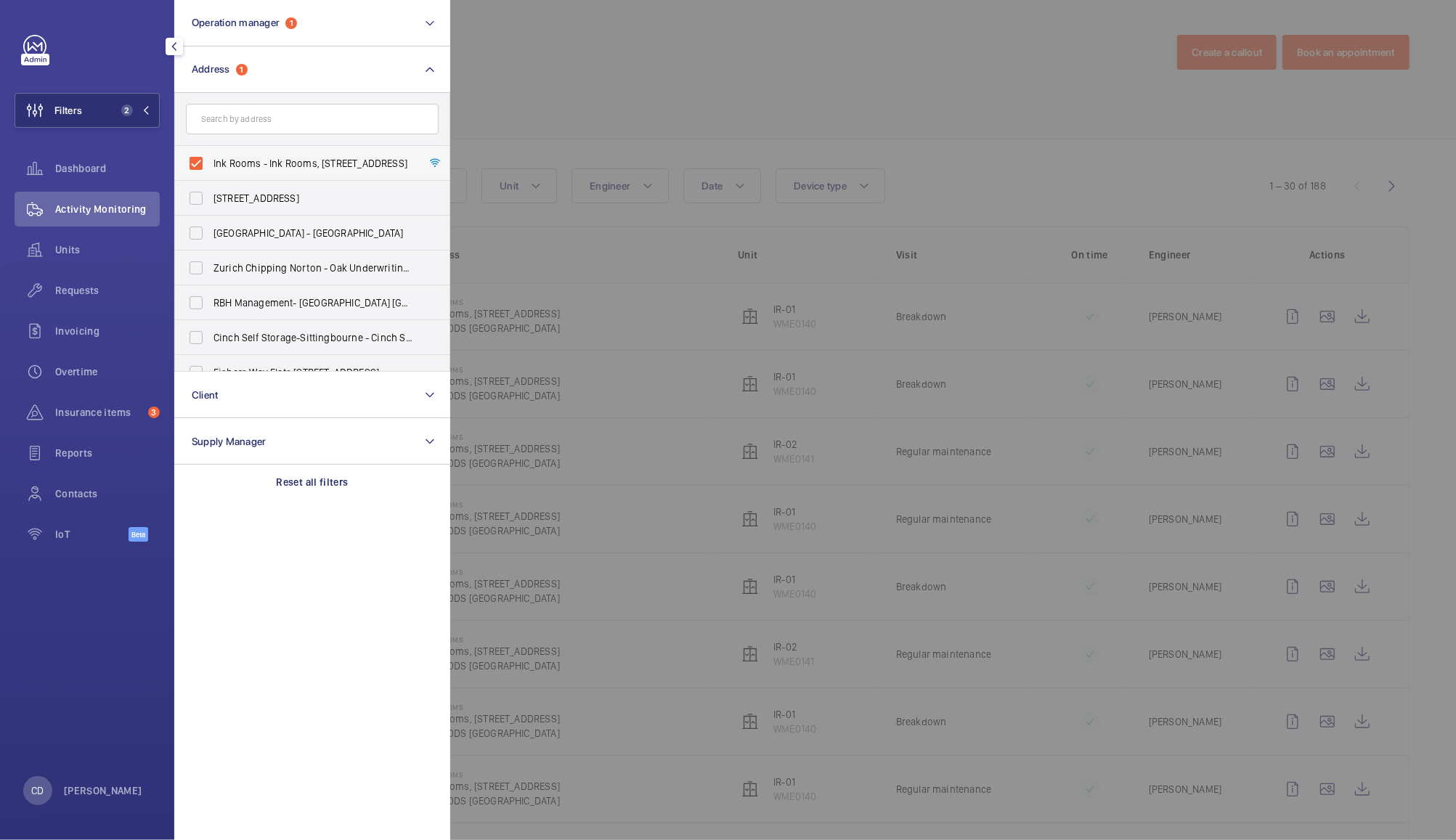
click at [256, 169] on span "Ink Rooms - Ink Rooms, 25 & 28 Easton Street, LONDON WC1X 0DS" at bounding box center [313, 163] width 200 height 14
click at [211, 169] on input "Ink Rooms - Ink Rooms, 25 & 28 Easton Street, LONDON WC1X 0DS" at bounding box center [196, 163] width 29 height 29
checkbox input "false"
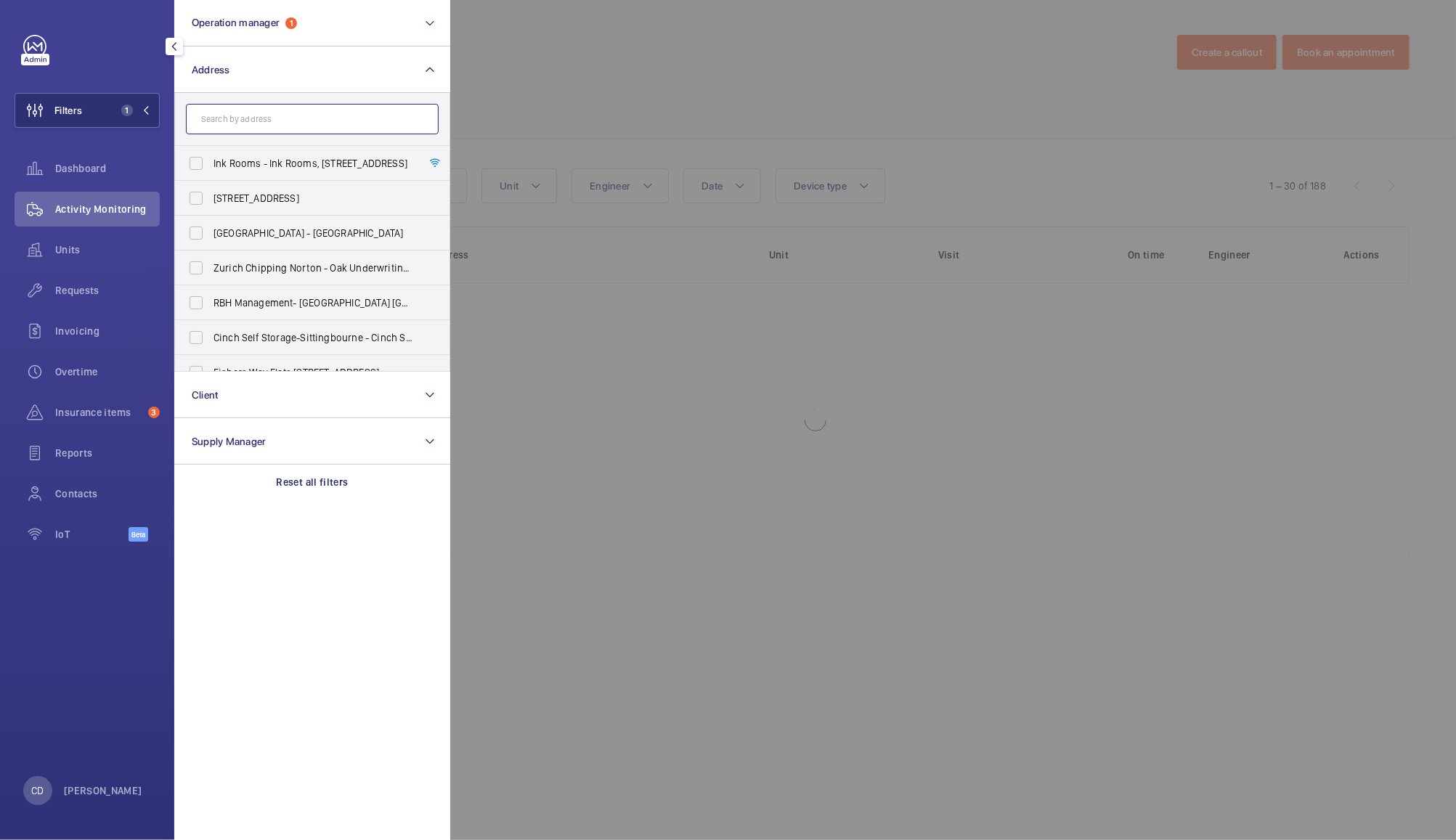
click at [331, 118] on input "text" at bounding box center [312, 119] width 253 height 31
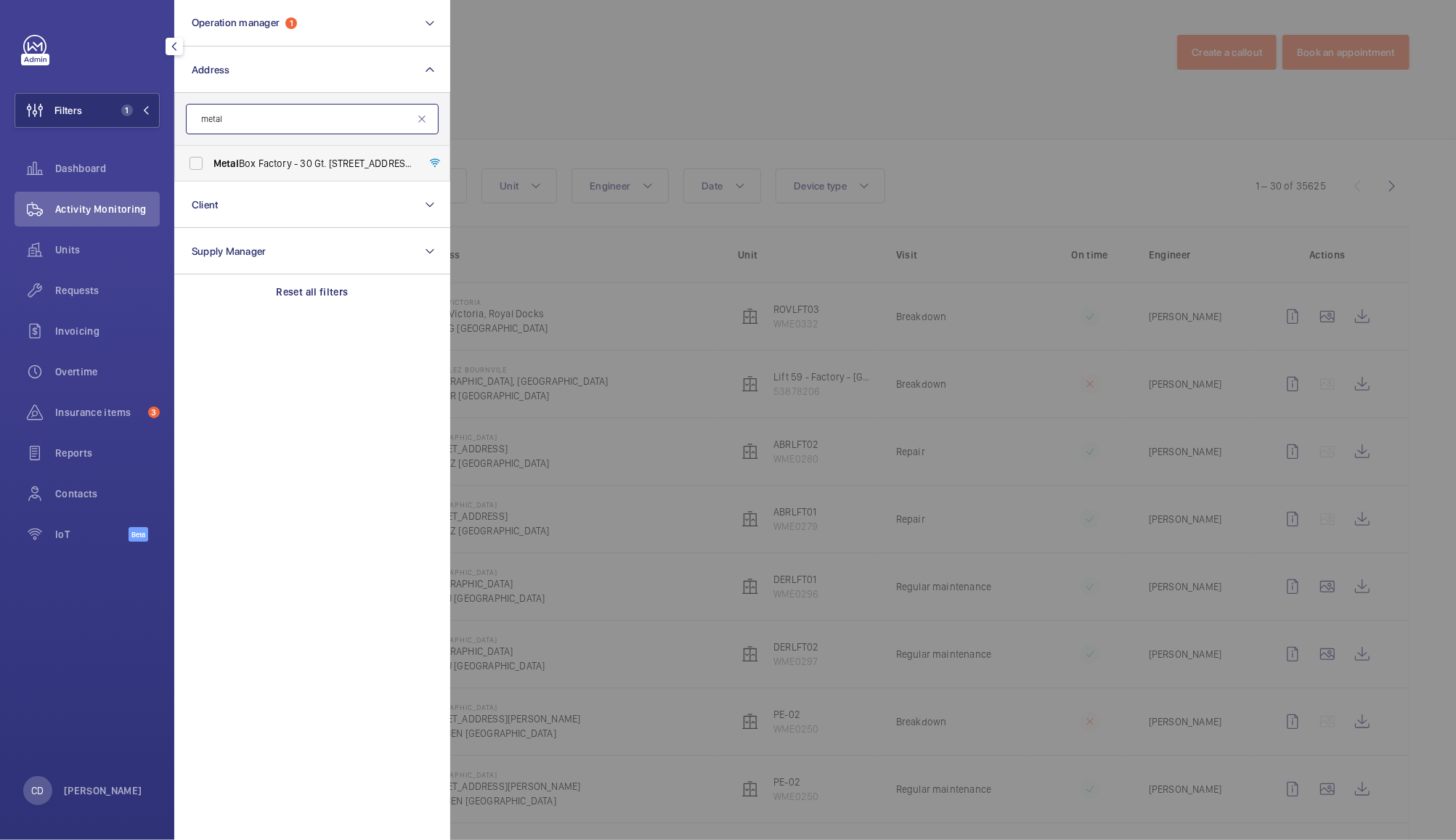
type input "metal"
click at [321, 168] on span "Metal Box Factory - 30 Gt. Guildford Street,, LONDON SE1 0HS" at bounding box center [313, 163] width 200 height 14
click at [211, 168] on input "Metal Box Factory - 30 Gt. Guildford Street,, LONDON SE1 0HS" at bounding box center [196, 163] width 29 height 29
checkbox input "true"
click at [604, 44] on div at bounding box center [1178, 420] width 1456 height 840
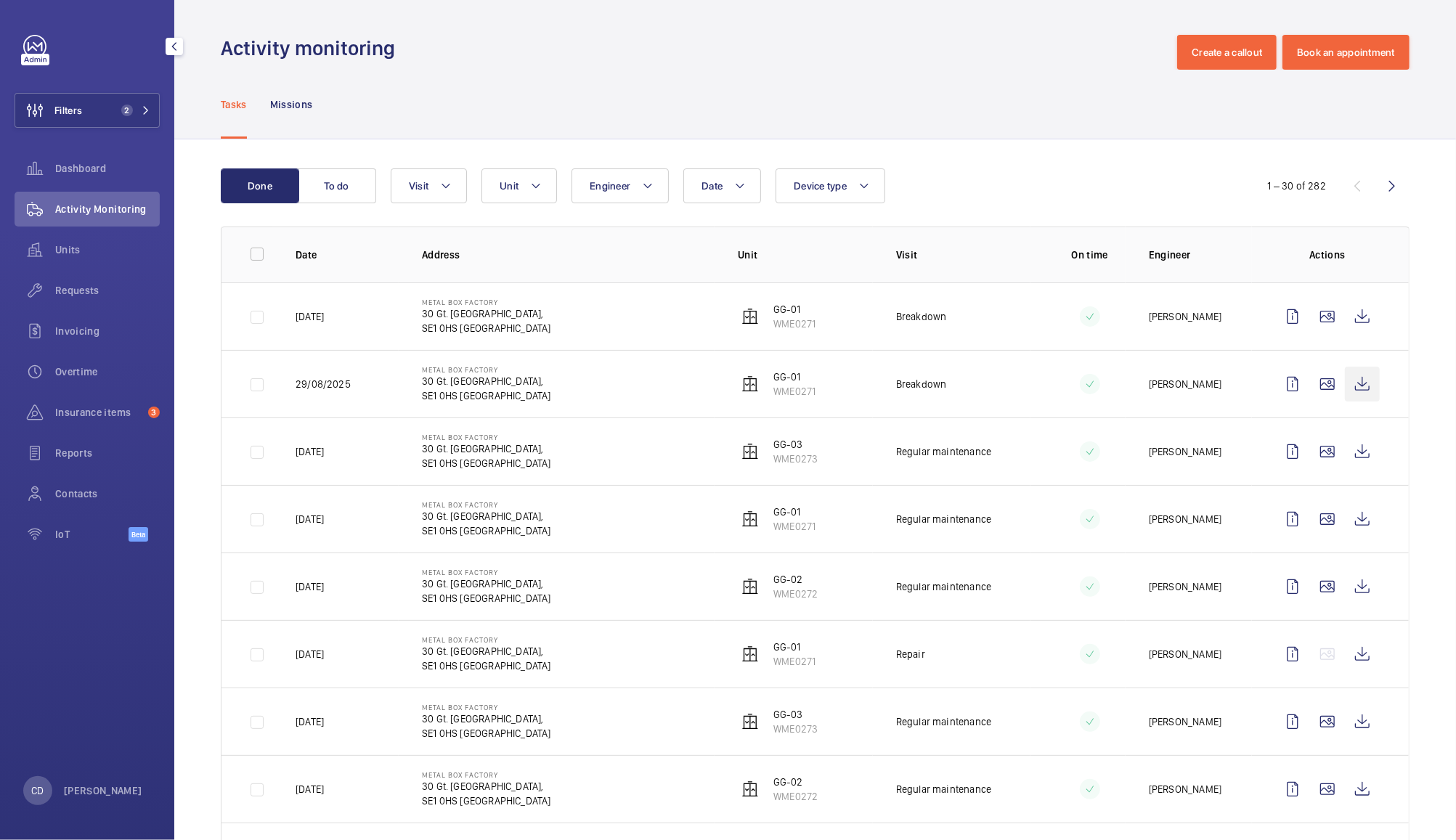
click at [1344, 389] on wm-front-icon-button at bounding box center [1362, 384] width 35 height 35
click at [1353, 320] on wm-front-icon-button at bounding box center [1362, 316] width 35 height 35
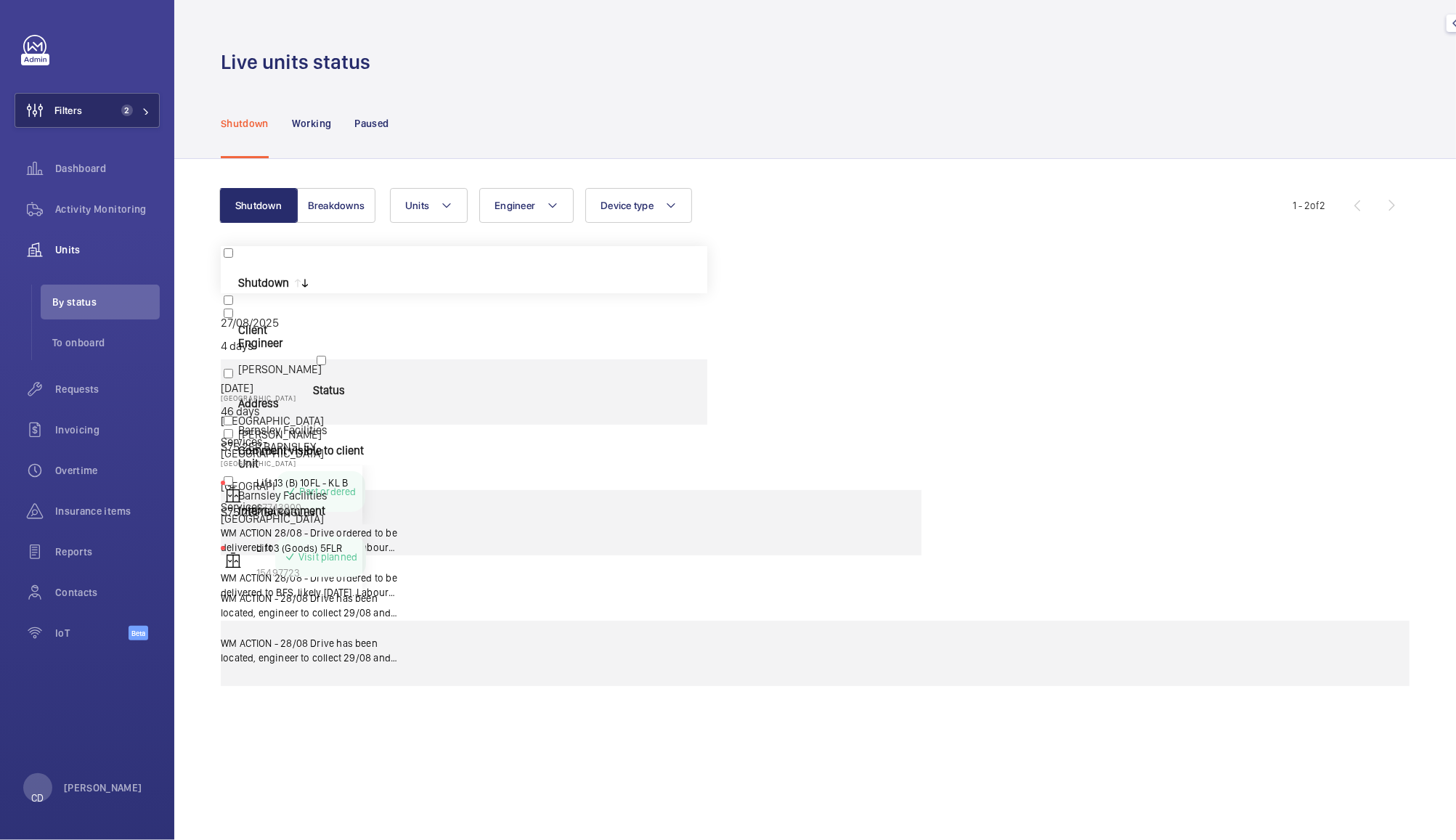
click at [124, 114] on span "2" at bounding box center [127, 110] width 12 height 12
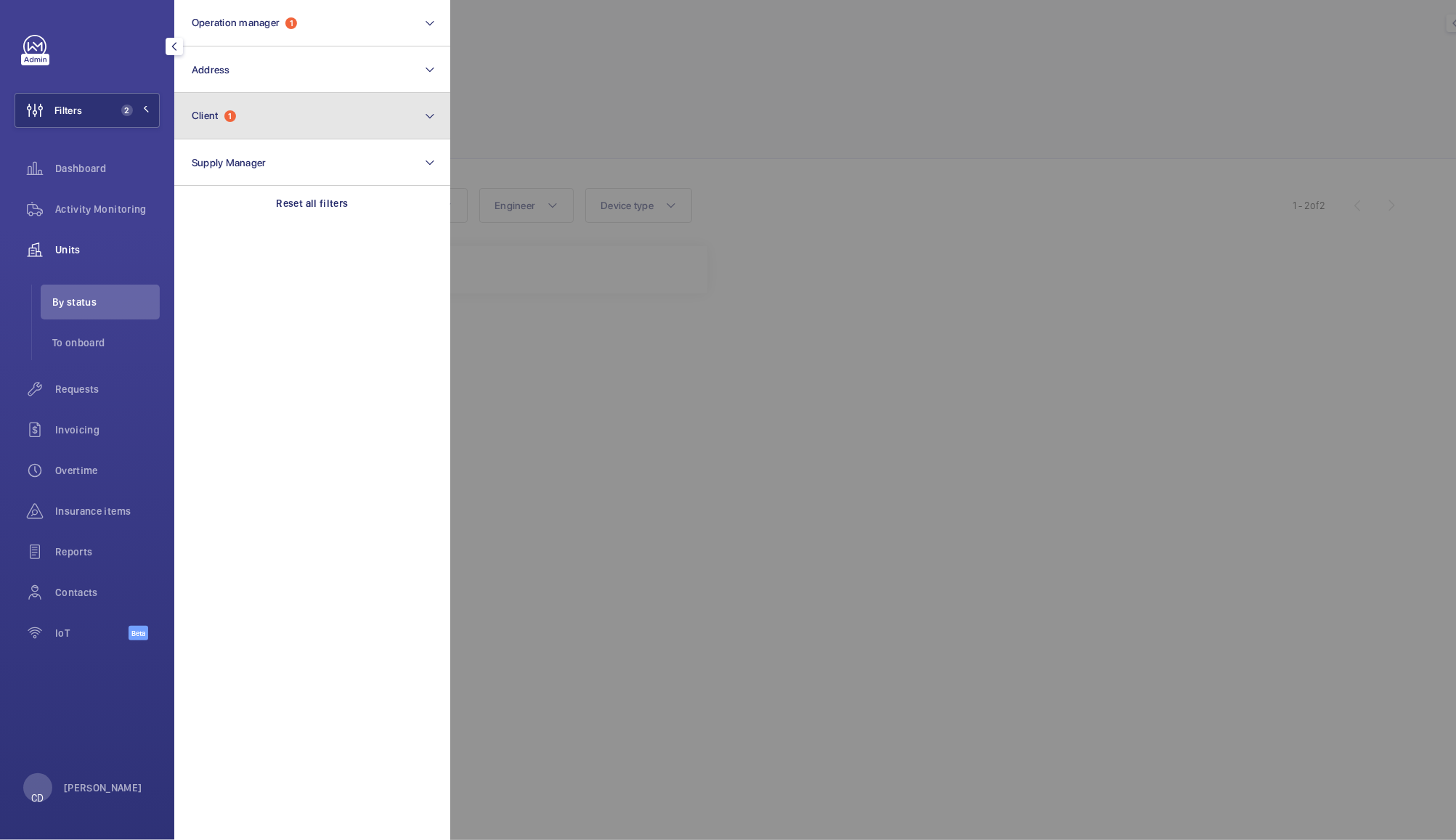
click at [275, 122] on button "Client 1" at bounding box center [312, 116] width 276 height 46
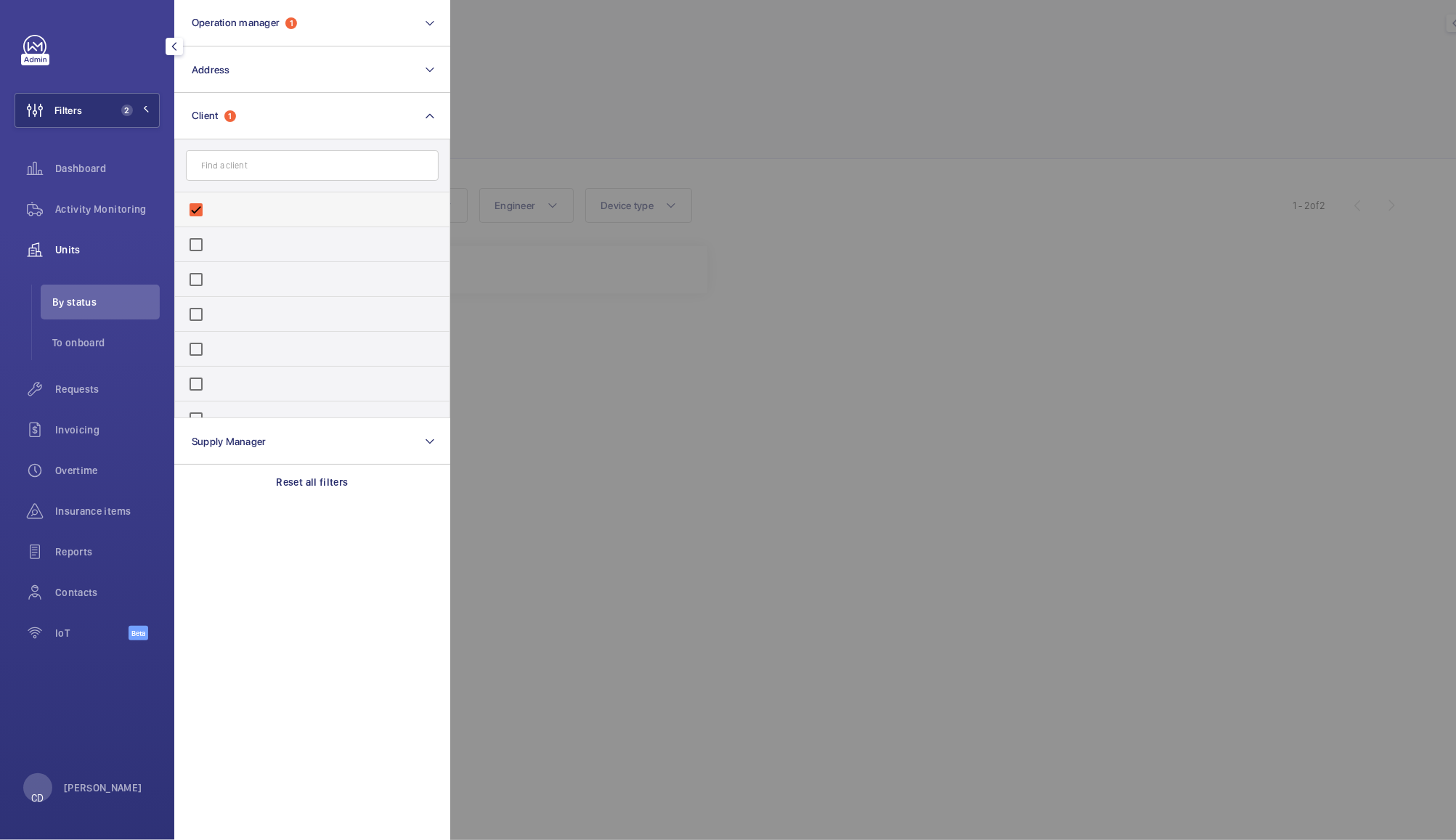
click at [199, 215] on label "Barnsley Facilities Services- [GEOGRAPHIC_DATA]" at bounding box center [301, 209] width 253 height 35
click at [199, 215] on input "Barnsley Facilities Services- [GEOGRAPHIC_DATA]" at bounding box center [196, 209] width 29 height 29
checkbox input "false"
click at [336, 165] on input "text" at bounding box center [312, 165] width 253 height 31
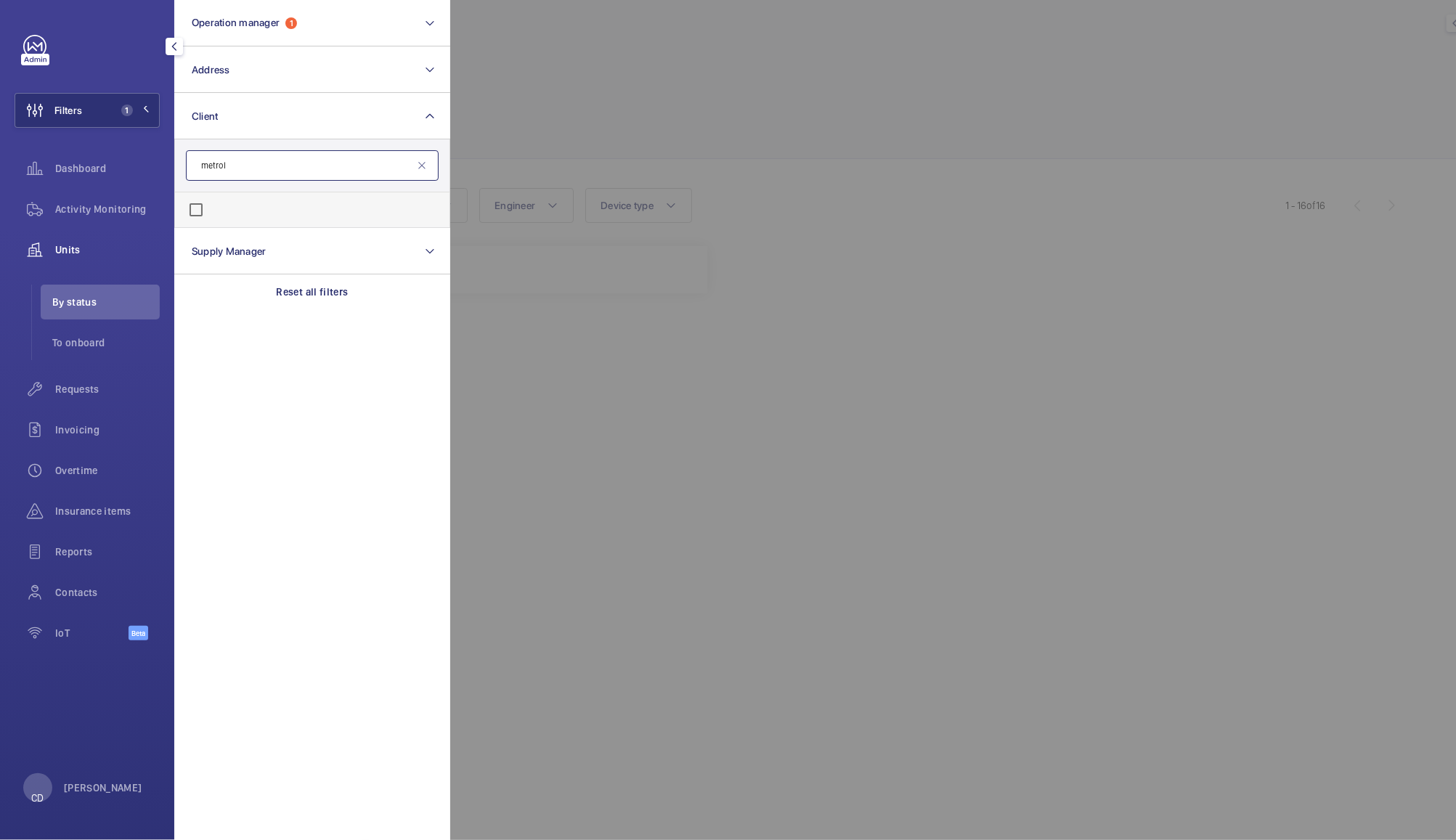
type input "metrol"
click at [279, 213] on span "Metrol" at bounding box center [282, 209] width 30 height 12
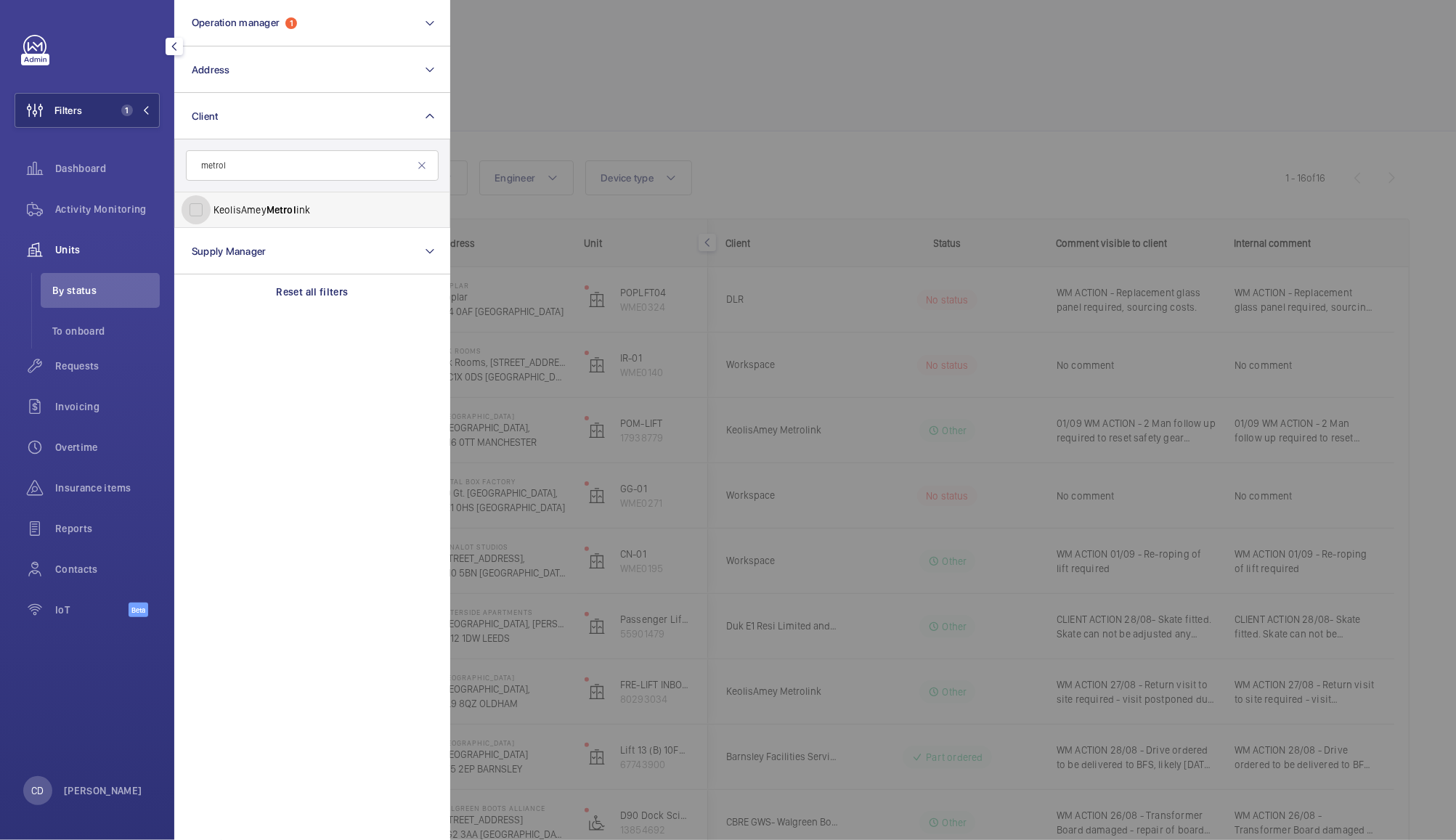
click at [211, 213] on input "KeolisAmey Metrol ink" at bounding box center [196, 209] width 29 height 29
checkbox input "true"
click at [563, 39] on div at bounding box center [1178, 420] width 1456 height 840
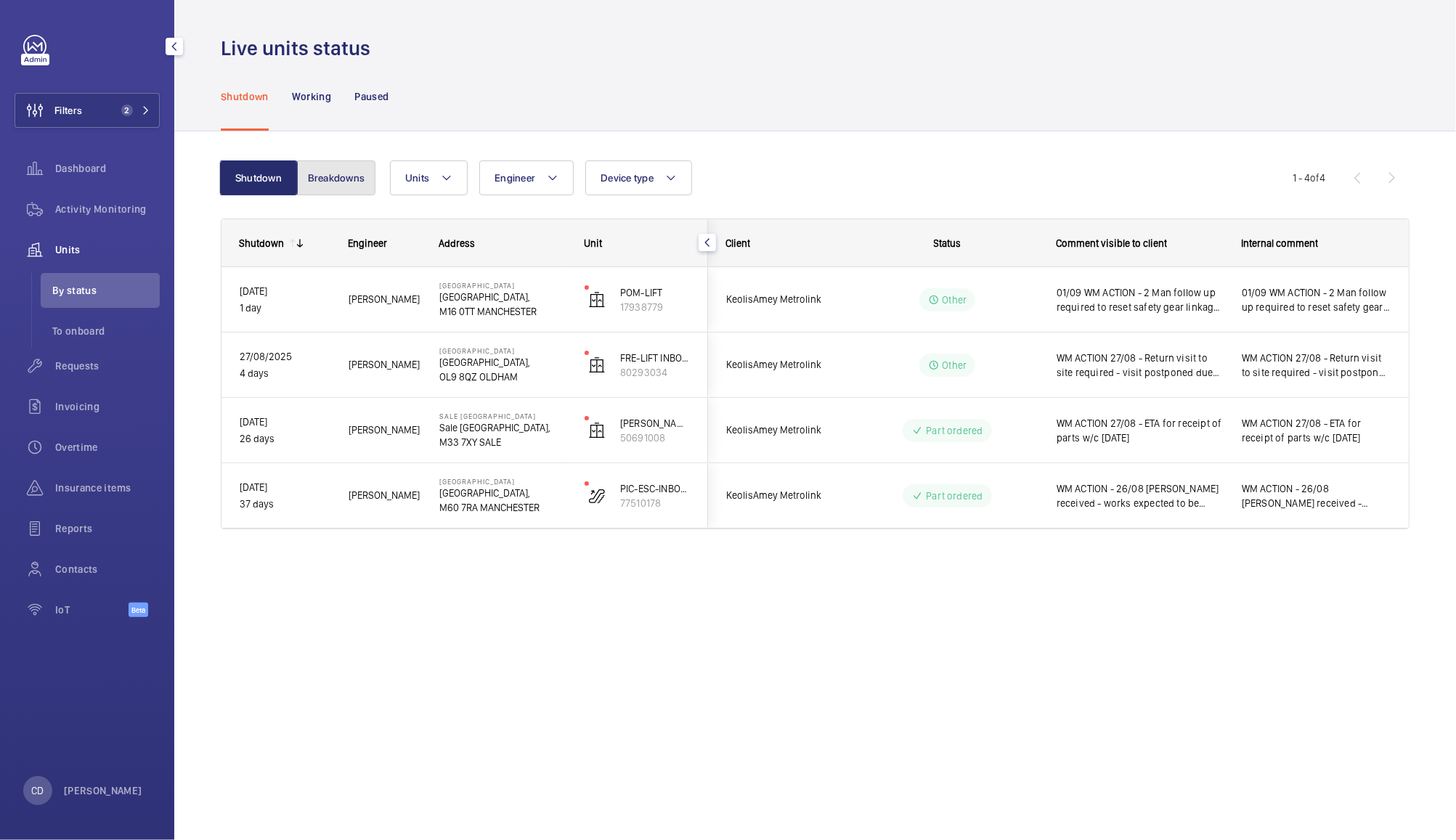
click at [345, 173] on button "Breakdowns" at bounding box center [336, 178] width 79 height 35
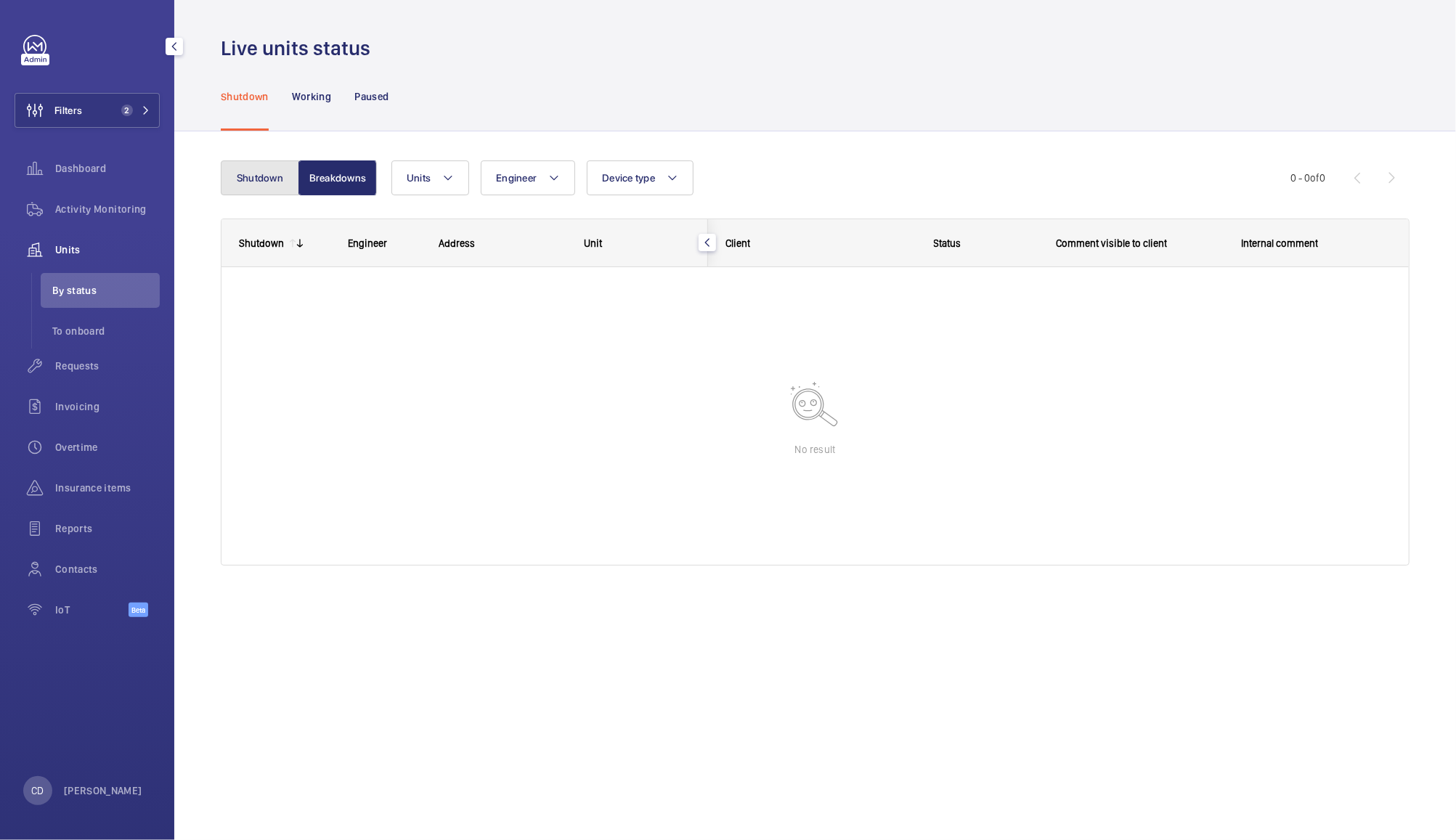
click at [257, 179] on button "Shutdown" at bounding box center [260, 178] width 79 height 35
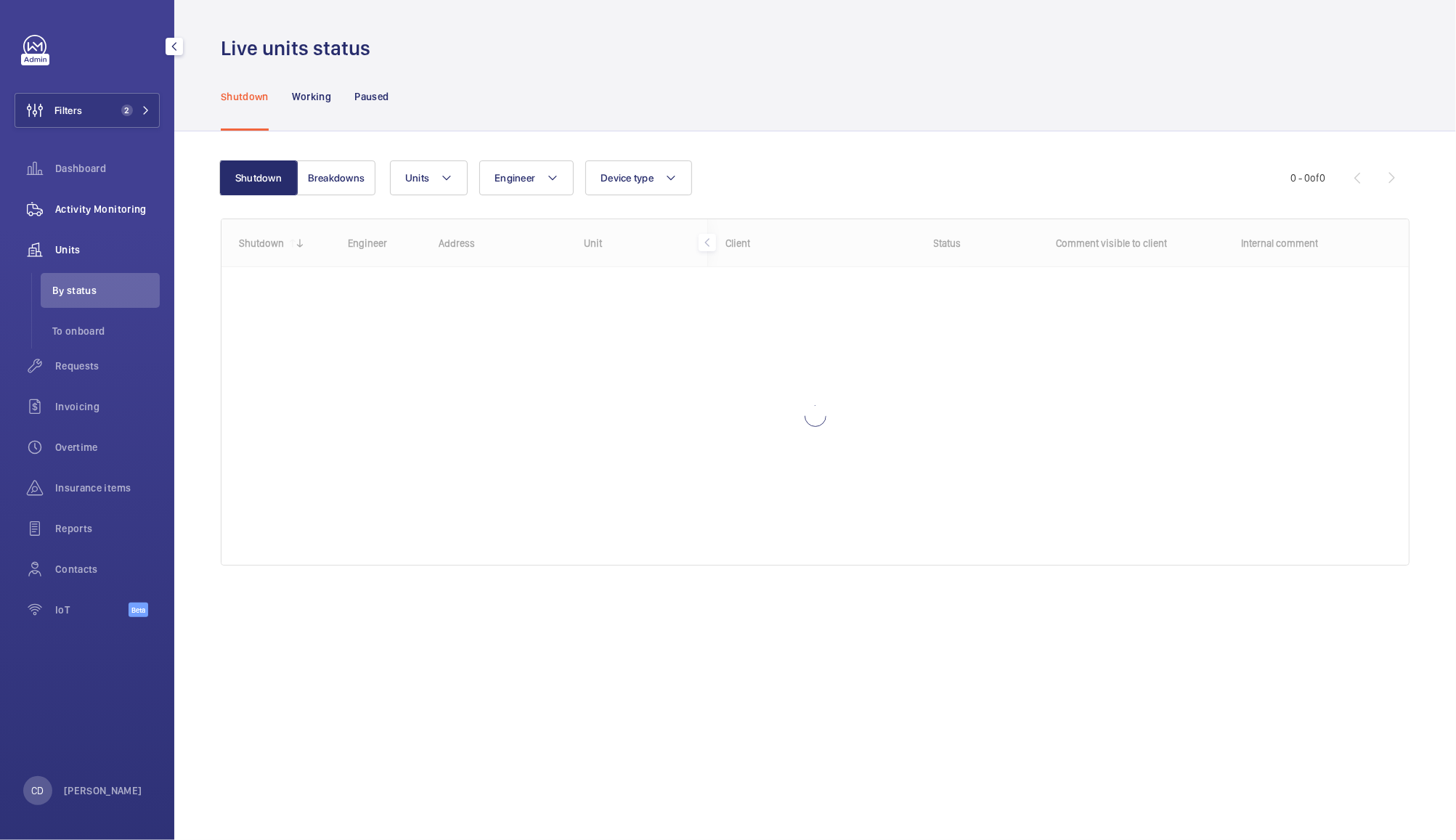
click at [109, 213] on span "Activity Monitoring" at bounding box center [107, 209] width 105 height 14
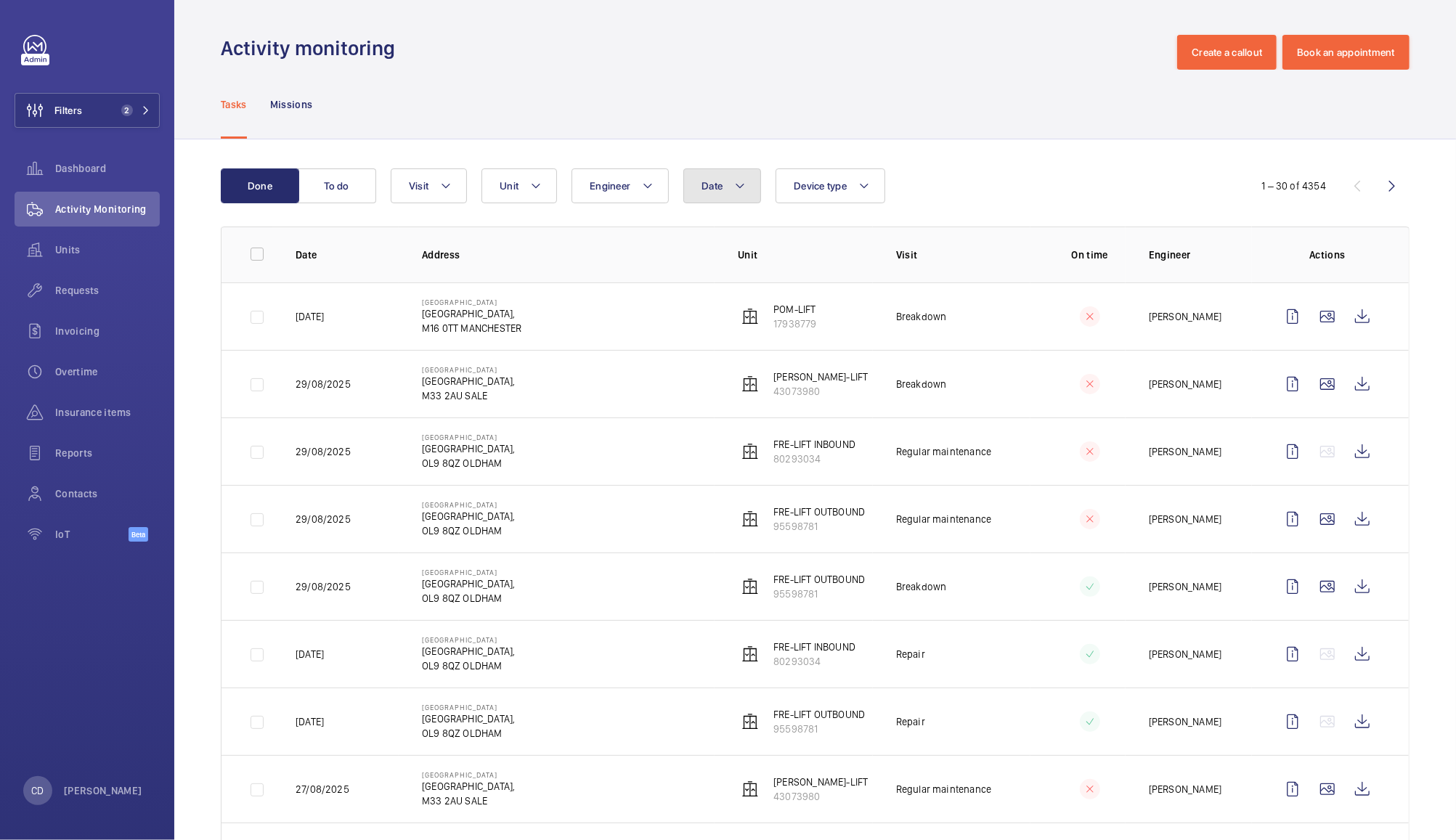
click at [738, 186] on mat-icon at bounding box center [740, 186] width 12 height 17
click at [722, 290] on mat-icon at bounding box center [722, 291] width 17 height 17
click at [830, 347] on span "1" at bounding box center [831, 354] width 28 height 28
type input "[DATE]"
click at [892, 479] on span "31" at bounding box center [893, 479] width 28 height 28
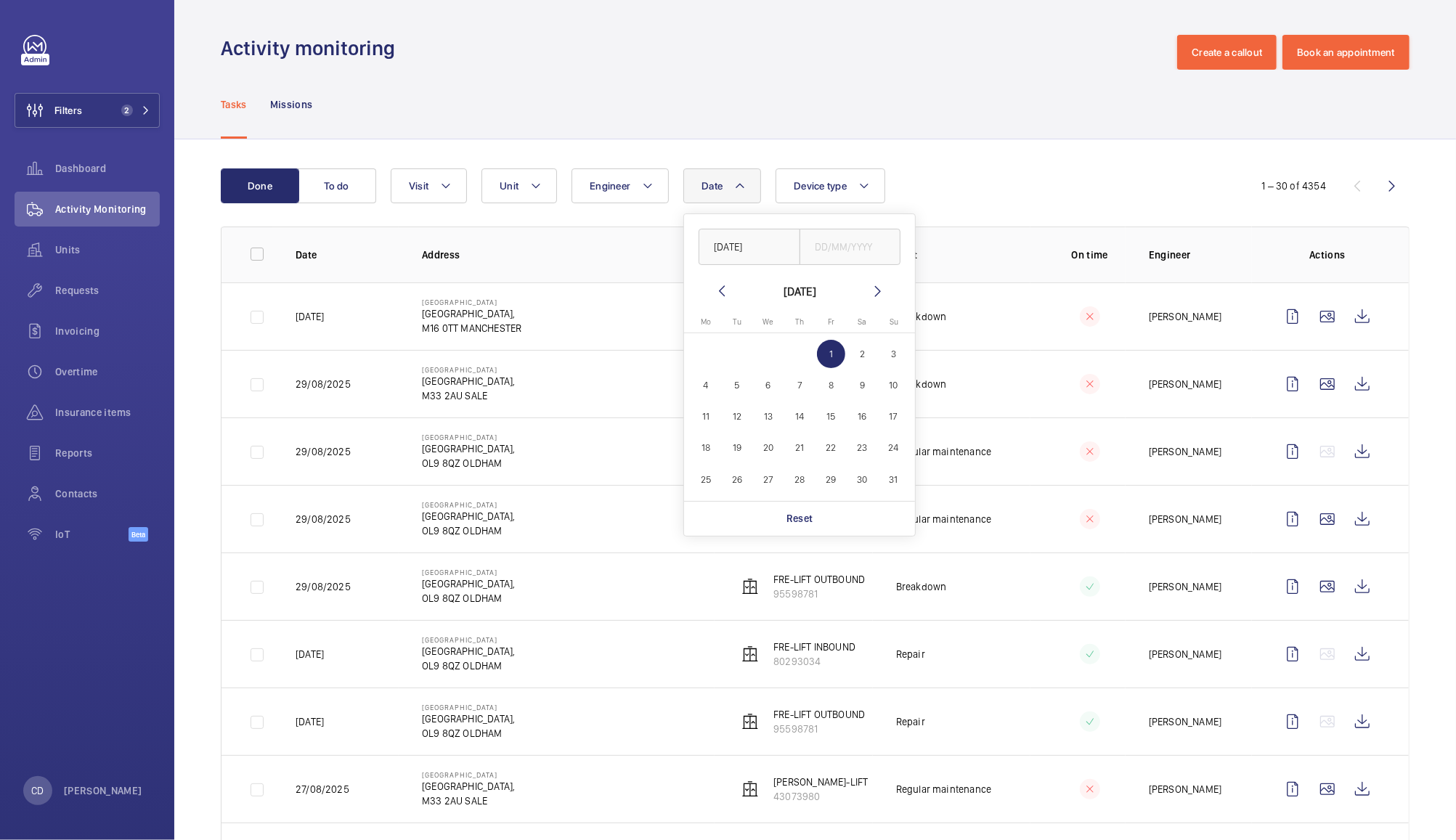
type input "[DATE]"
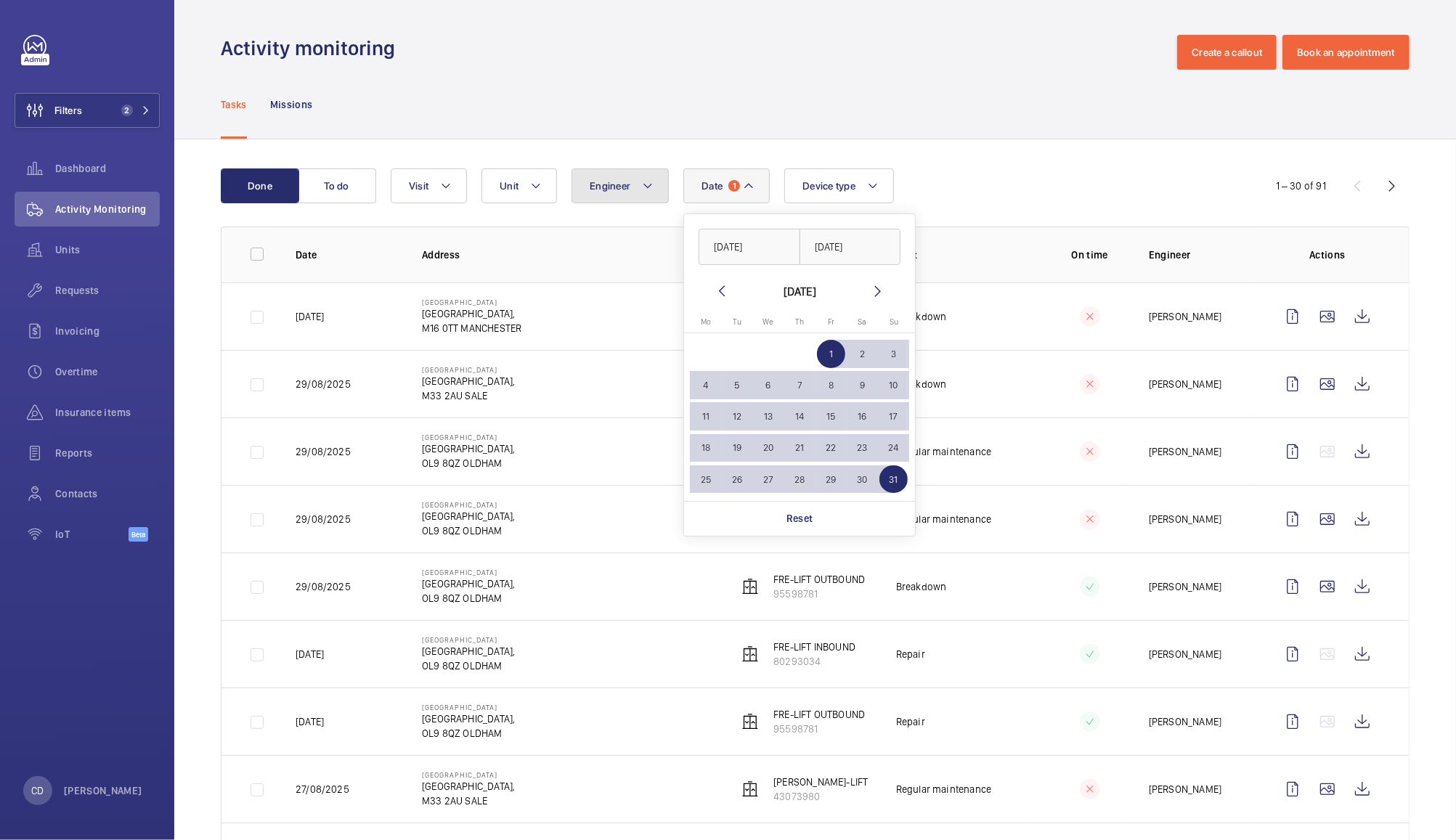
click at [633, 193] on button "Engineer" at bounding box center [620, 186] width 98 height 35
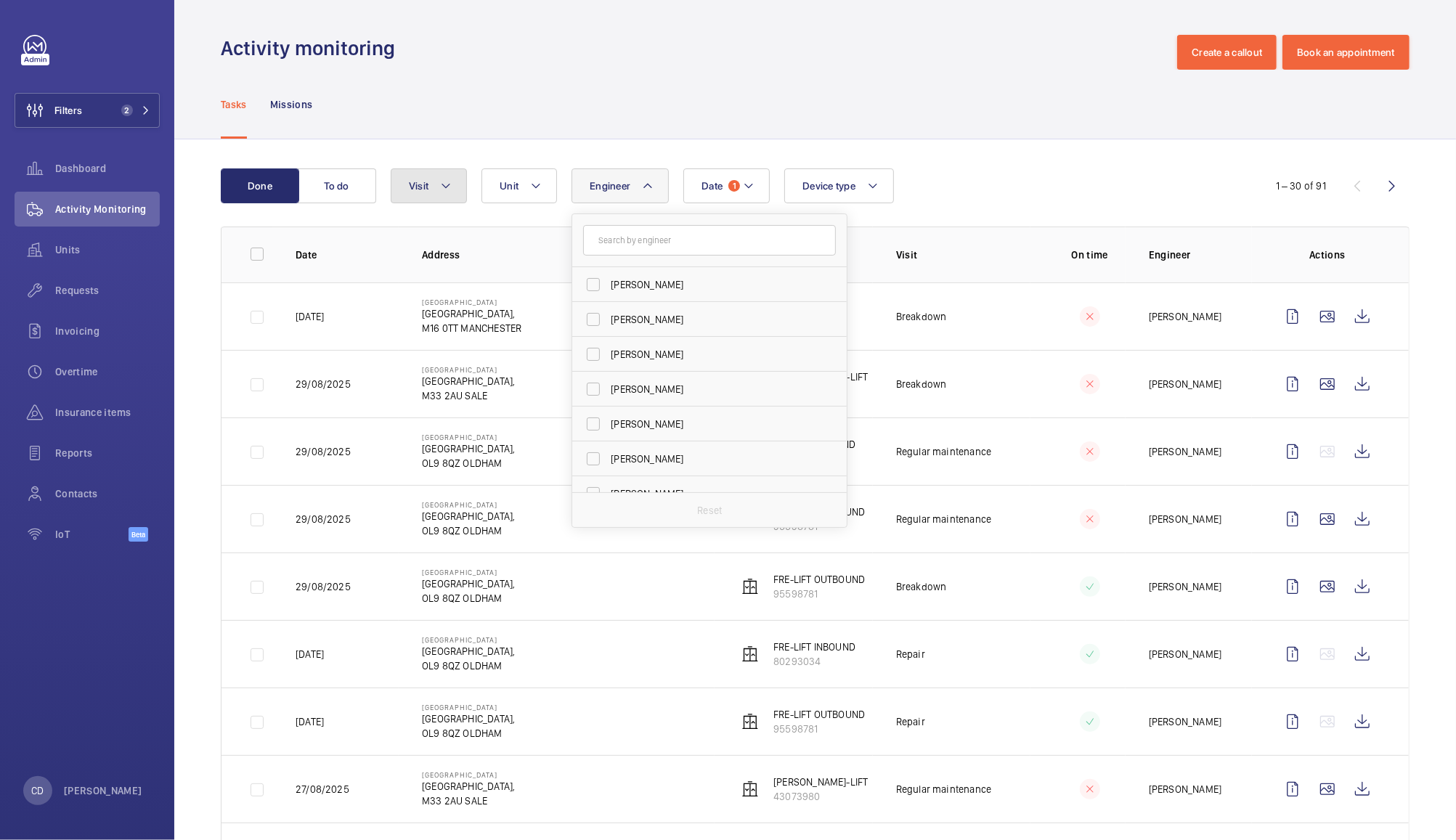
click at [423, 183] on span "Visit" at bounding box center [418, 186] width 20 height 12
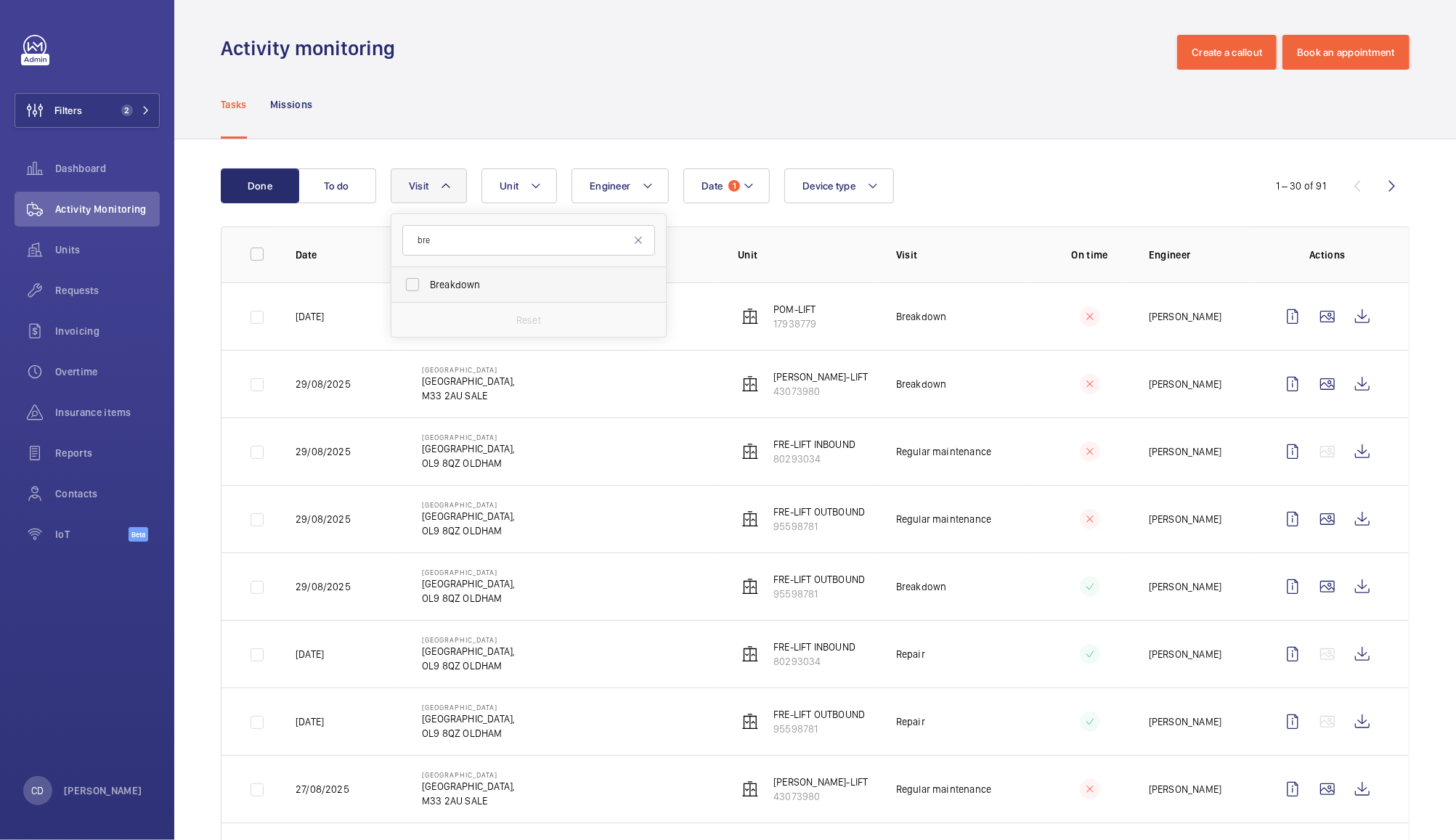
type input "bre"
click at [482, 285] on span "Breakdown" at bounding box center [530, 284] width 200 height 14
click at [427, 285] on input "Breakdown" at bounding box center [412, 284] width 29 height 29
checkbox input "true"
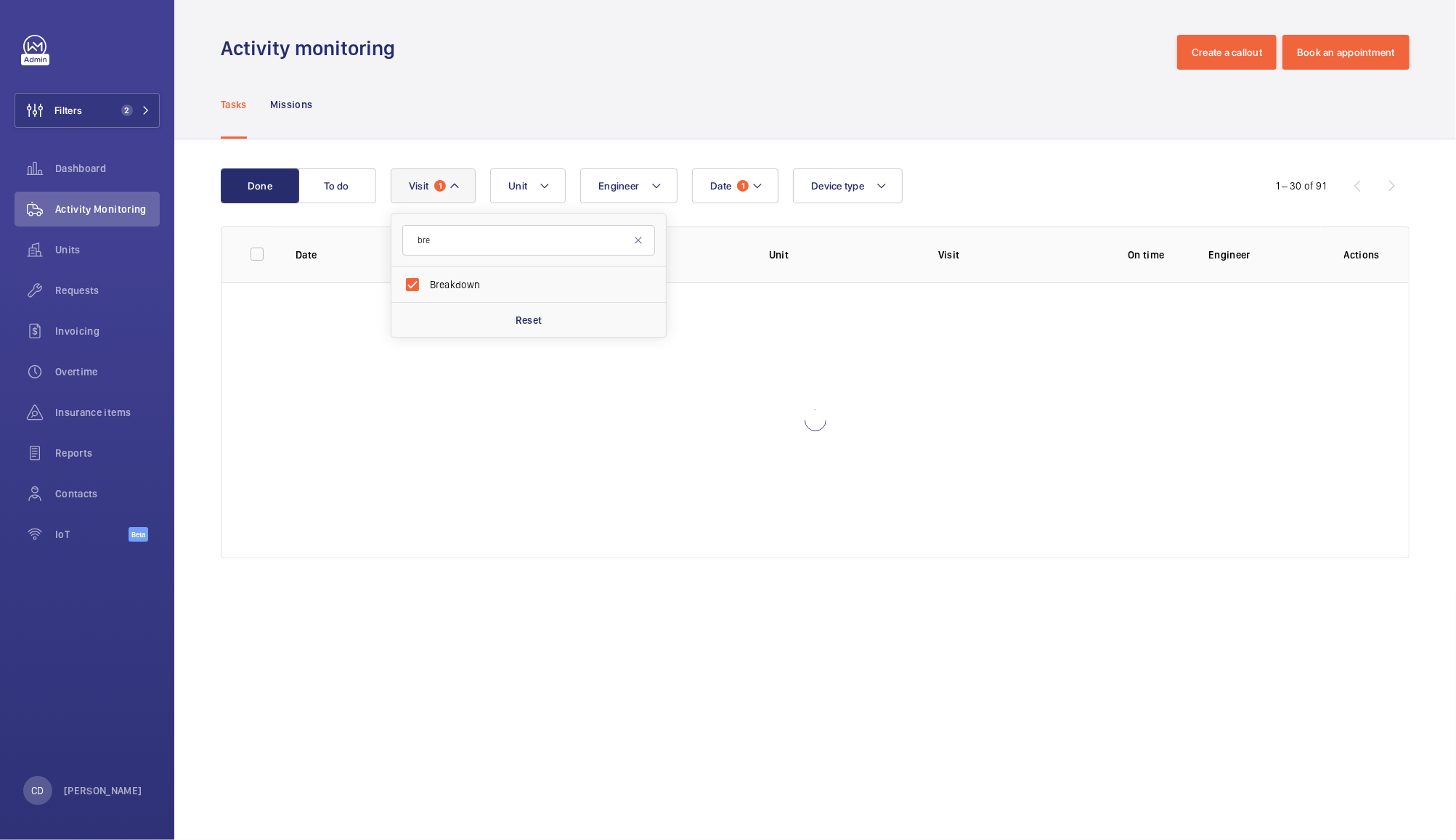
click at [803, 83] on div "Tasks Missions" at bounding box center [815, 105] width 1188 height 69
click at [735, 190] on button "Date 1" at bounding box center [735, 186] width 87 height 35
click at [1034, 150] on div "Done To do Date 1 [DATE] [DATE] [DATE] [DATE] Mo [DATE] Tu [DATE] We [DATE] Th …" at bounding box center [815, 366] width 1281 height 454
click at [742, 186] on span "1" at bounding box center [742, 186] width 12 height 12
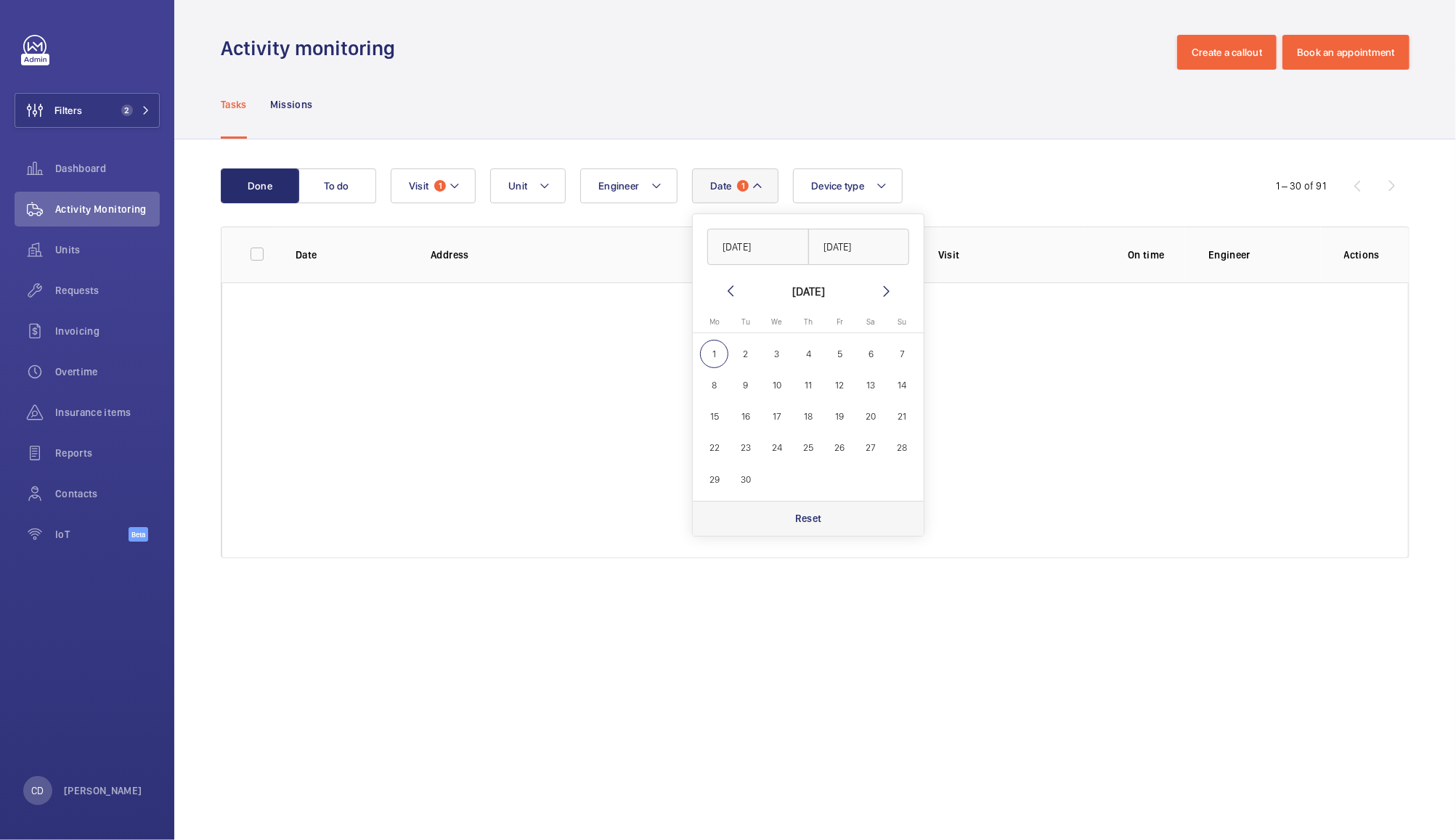
click at [819, 521] on p "Reset" at bounding box center [808, 518] width 27 height 14
click at [1026, 172] on div "Date [DATE] [DATE] Mo [DATE] Tu [DATE] We [DATE] Th [DATE] Fr [DATE] Sa [DATE] …" at bounding box center [812, 186] width 844 height 35
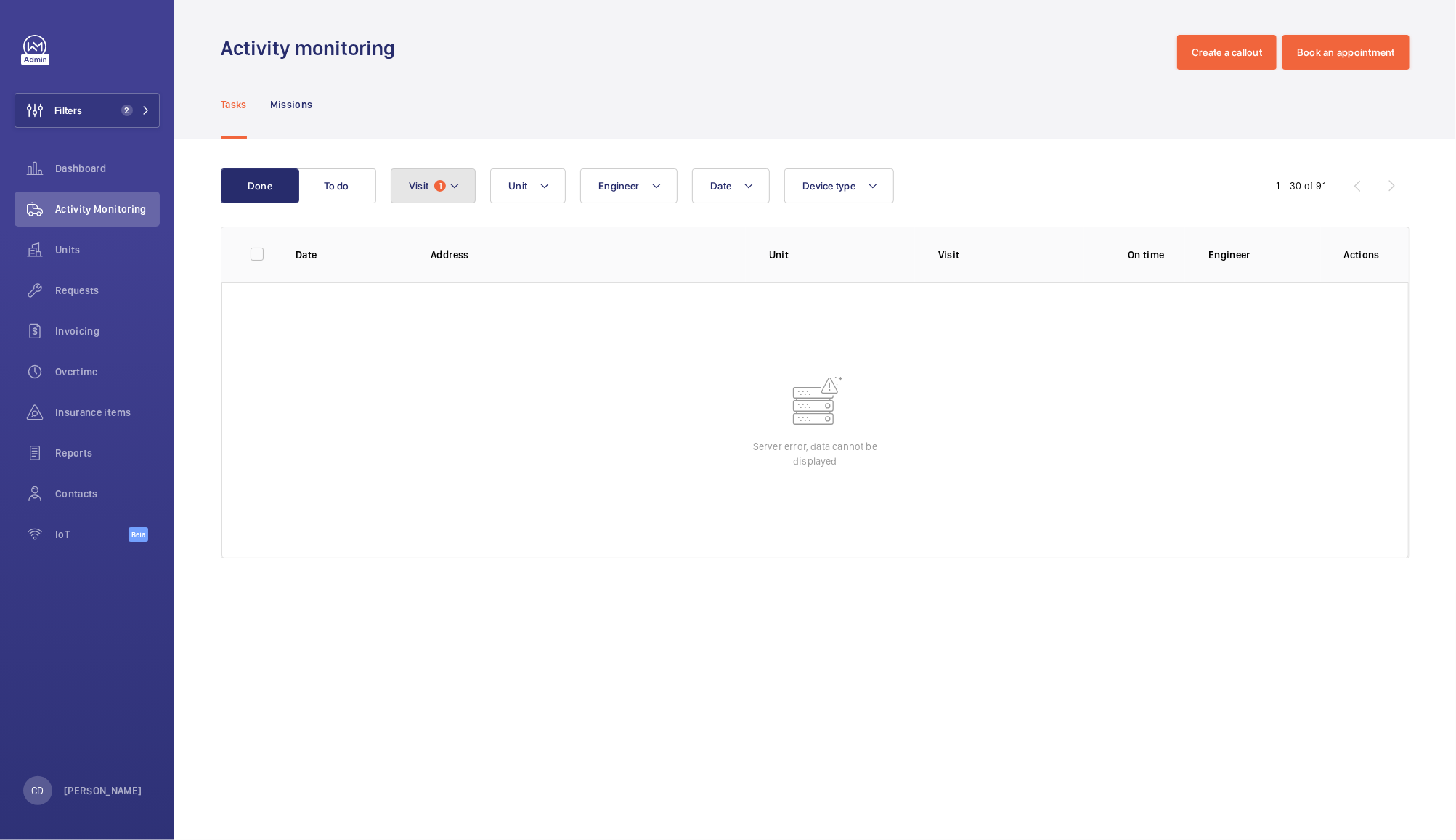
click at [445, 179] on button "Visit 1" at bounding box center [433, 186] width 85 height 35
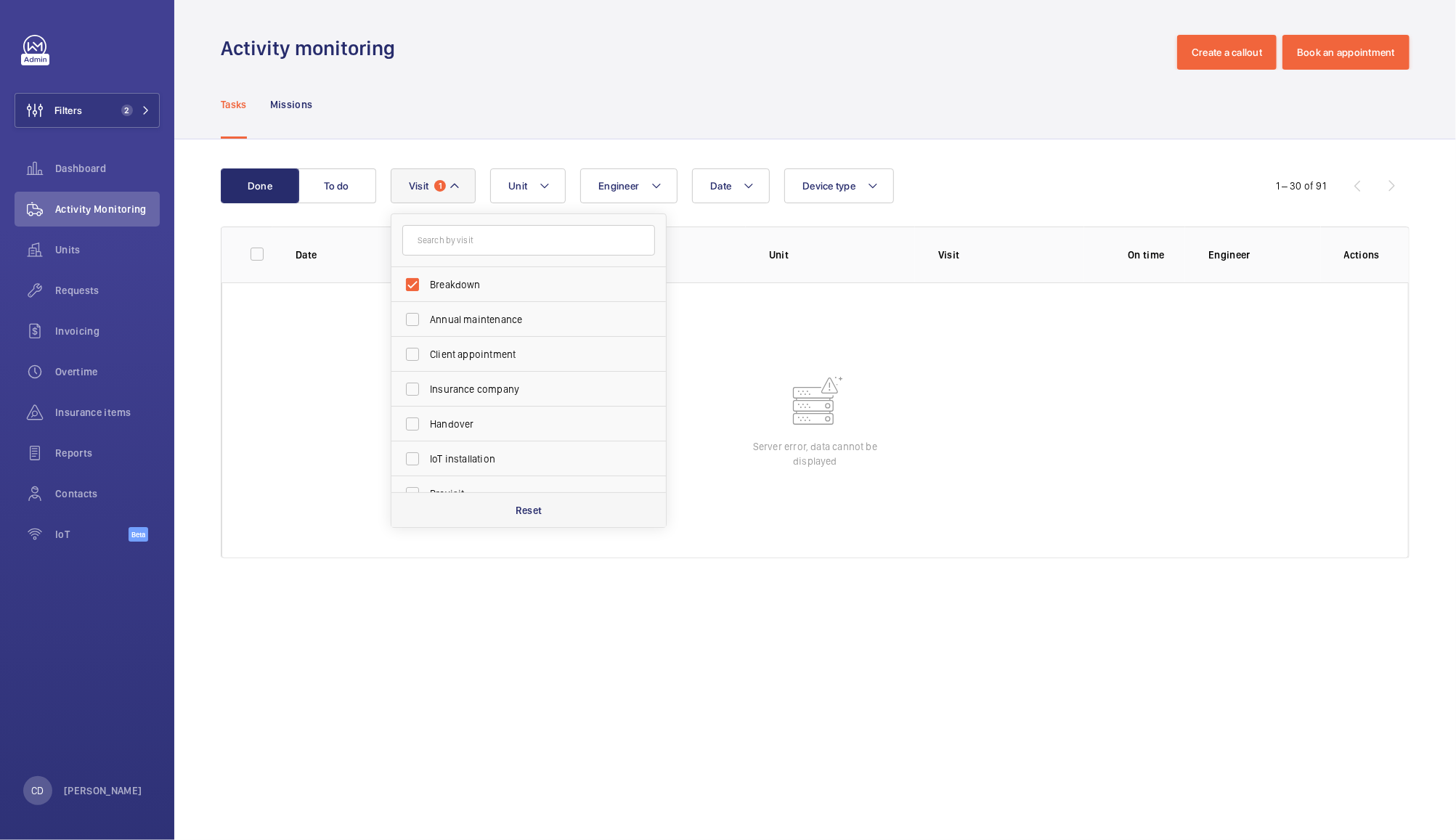
click at [546, 509] on div "Reset" at bounding box center [528, 509] width 275 height 35
checkbox input "false"
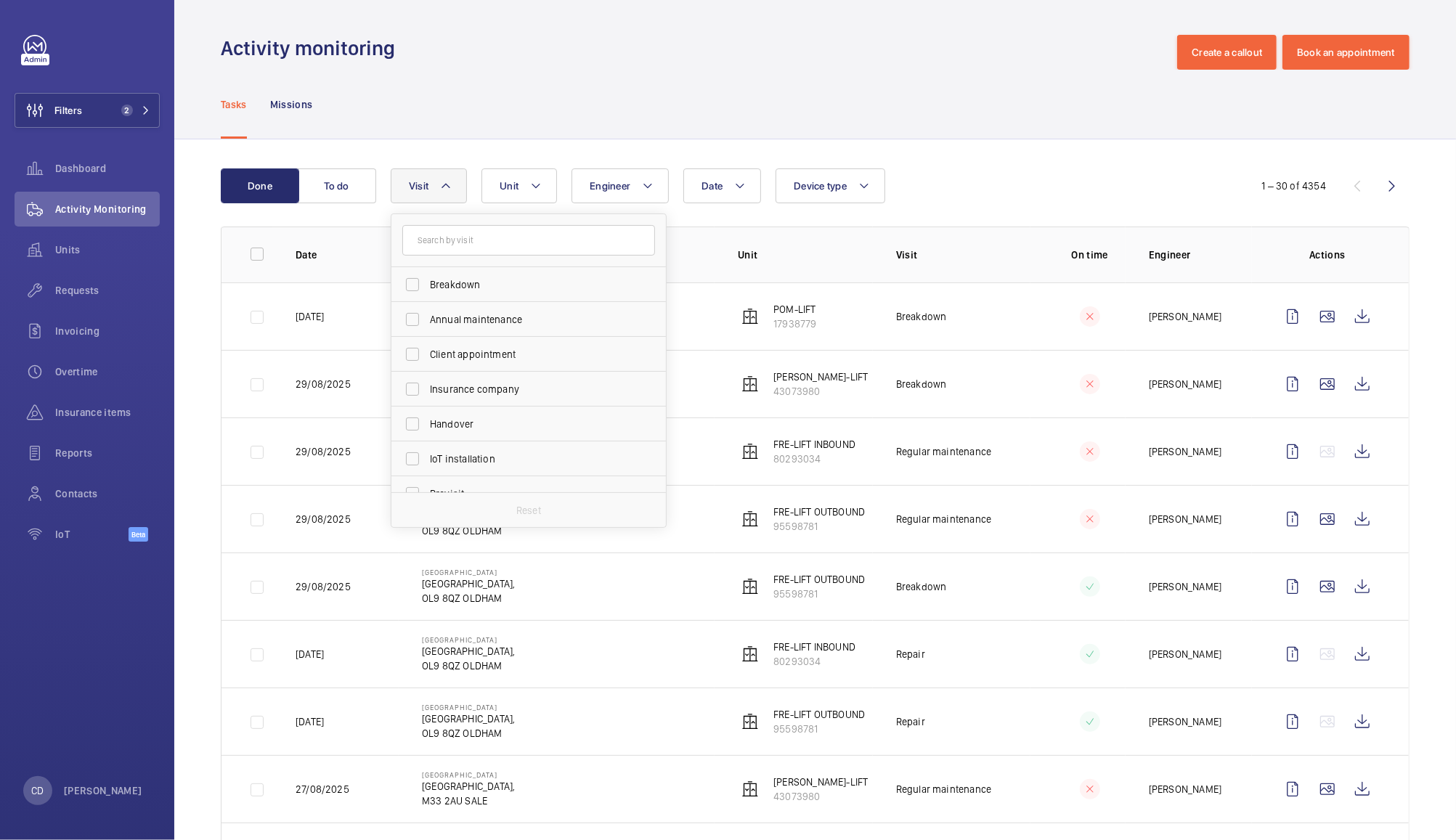
click at [1014, 111] on div "Tasks Missions" at bounding box center [815, 105] width 1188 height 69
click at [440, 187] on mat-icon at bounding box center [445, 186] width 12 height 17
click at [471, 324] on span "Breakdown" at bounding box center [530, 320] width 200 height 14
click at [427, 324] on input "Breakdown" at bounding box center [412, 319] width 29 height 29
checkbox input "true"
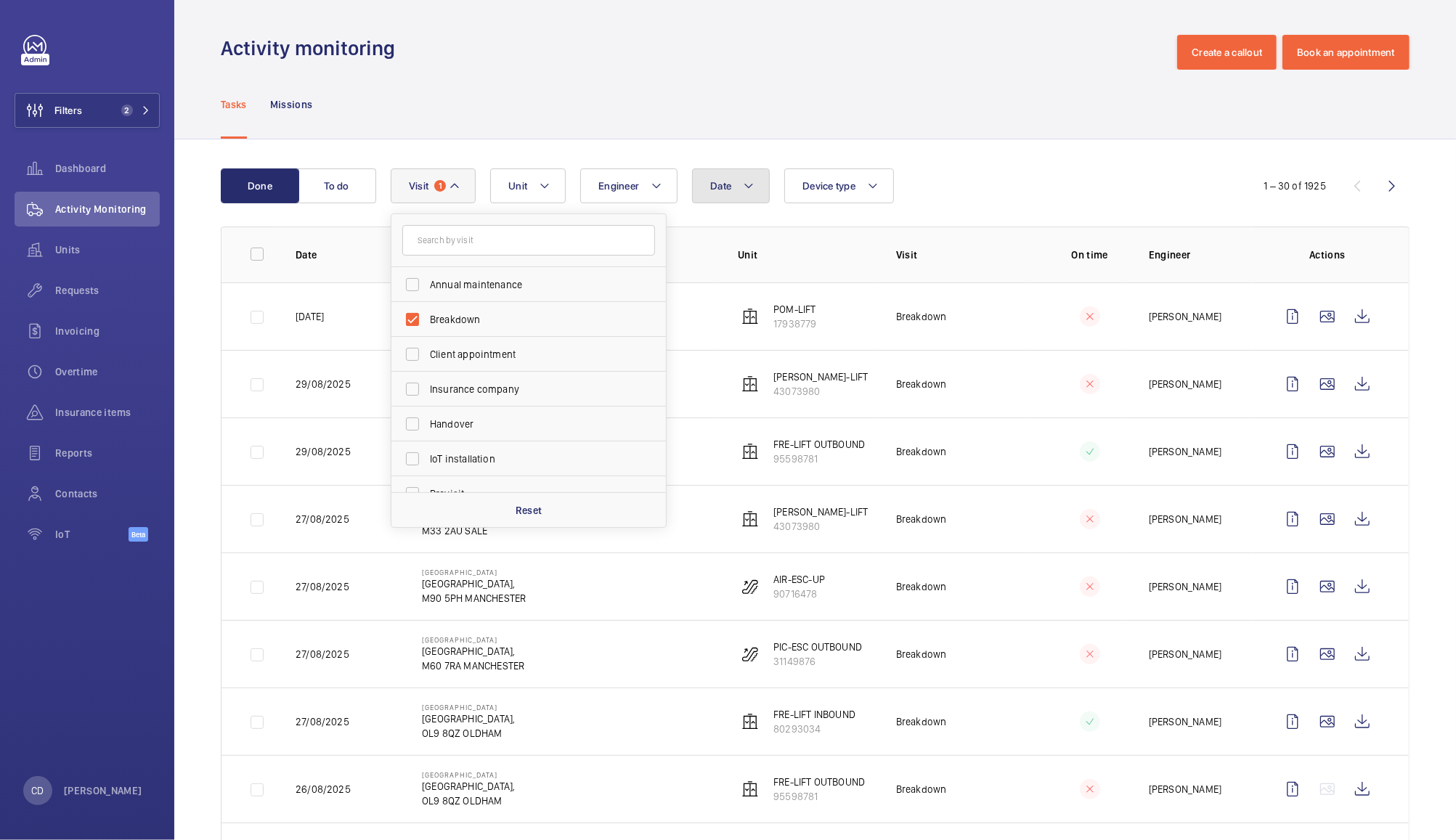
click at [731, 179] on button "Date" at bounding box center [730, 186] width 78 height 35
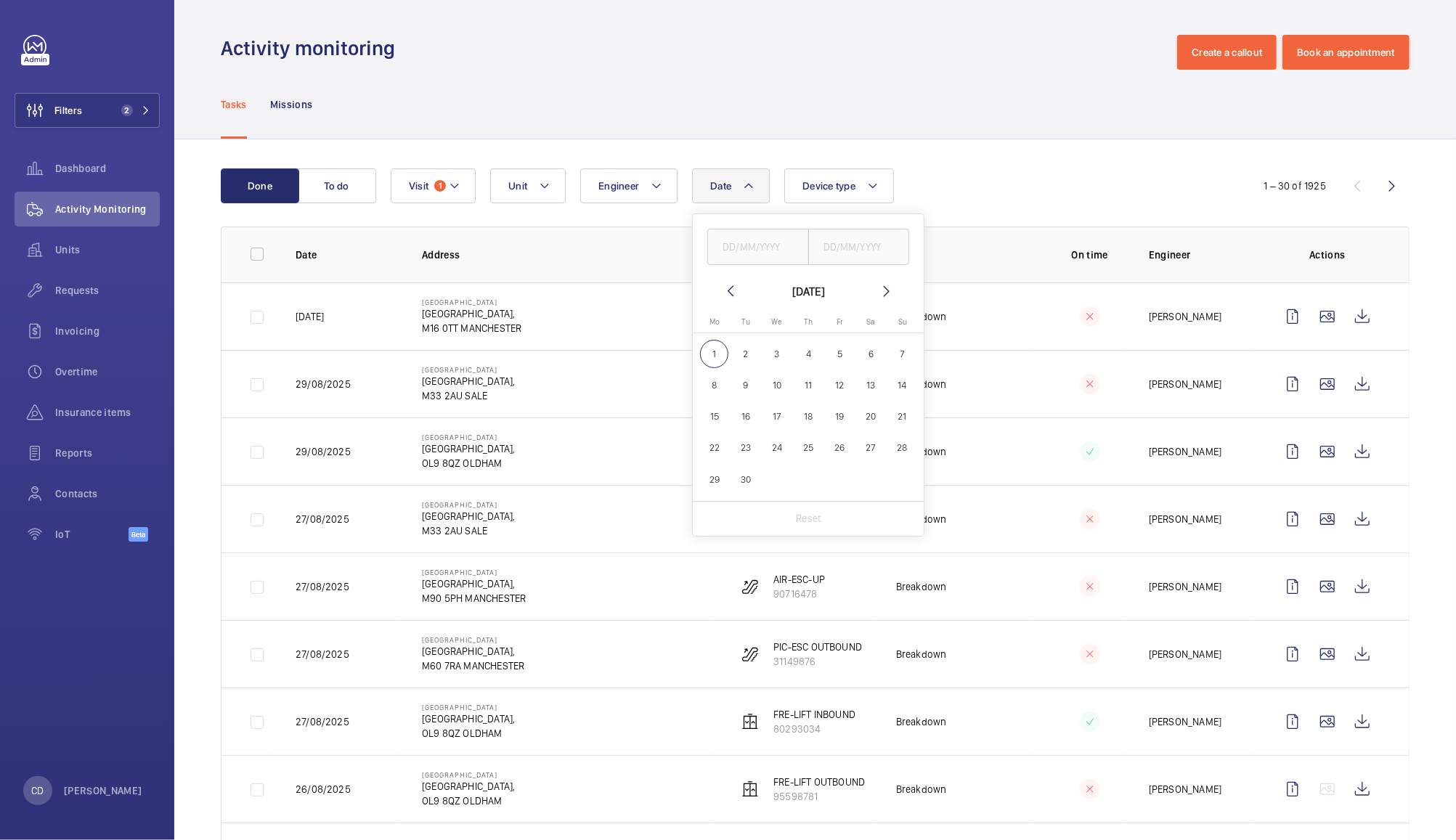
click at [729, 290] on mat-icon at bounding box center [730, 291] width 17 height 17
click at [837, 357] on span "1" at bounding box center [840, 354] width 28 height 28
type input "[DATE]"
click at [904, 484] on span "31" at bounding box center [902, 479] width 28 height 28
type input "[DATE]"
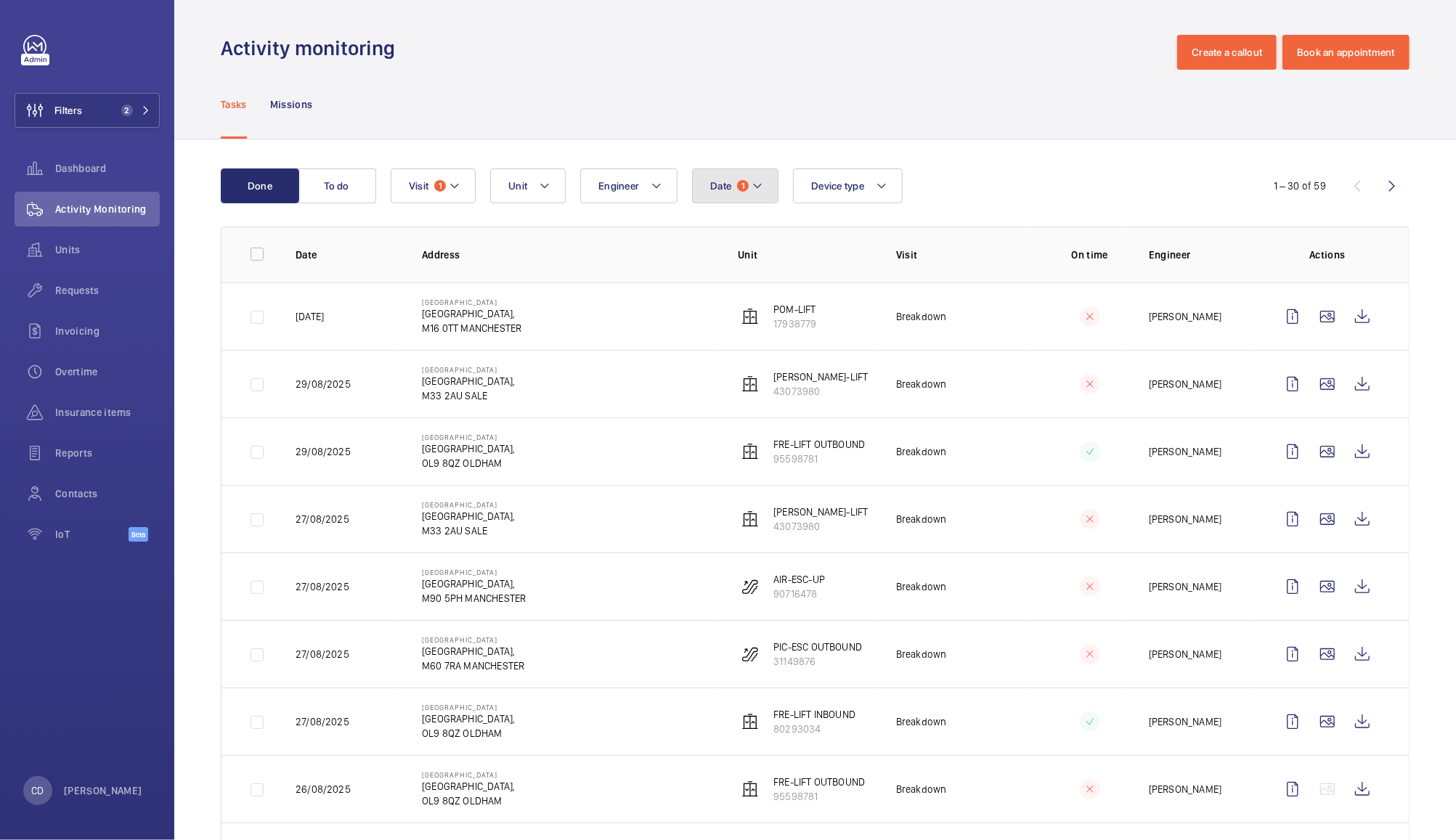
click at [728, 180] on span "Date" at bounding box center [720, 186] width 21 height 12
click at [730, 296] on mat-icon at bounding box center [730, 291] width 17 height 17
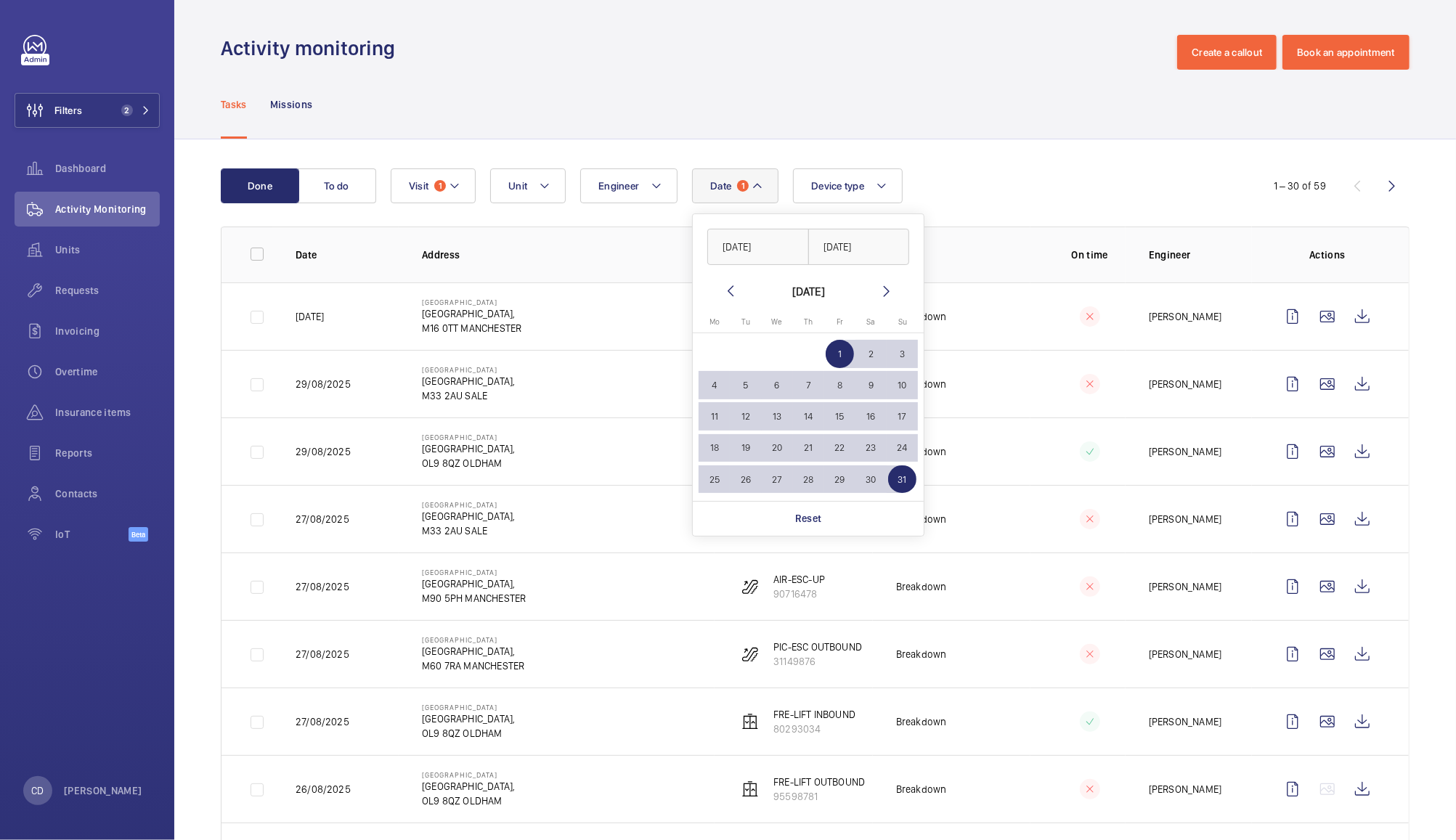
click at [728, 296] on mat-icon at bounding box center [730, 291] width 17 height 17
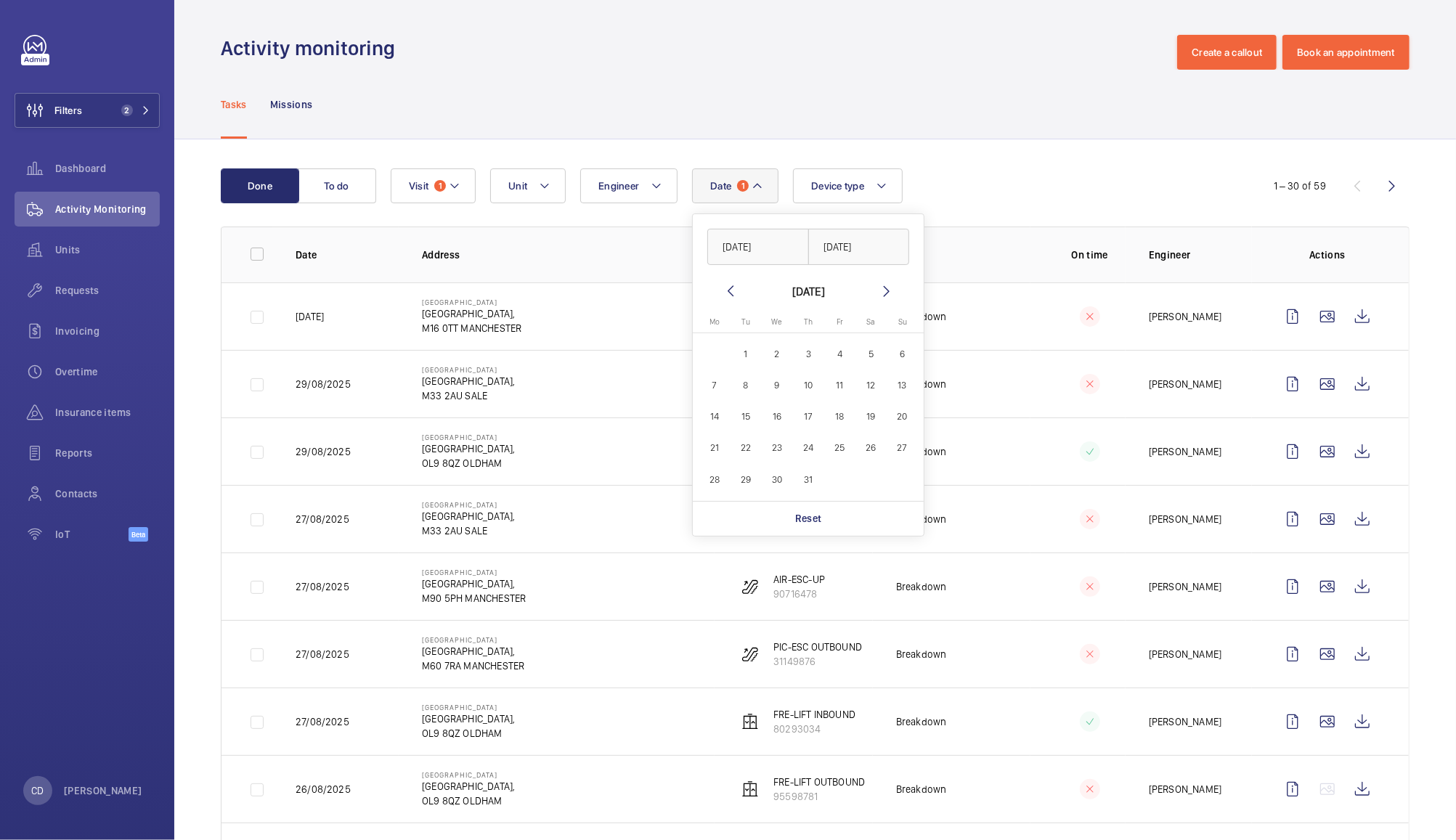
click at [745, 353] on span "1" at bounding box center [746, 354] width 28 height 28
type input "[DATE]"
click at [810, 476] on span "31" at bounding box center [808, 479] width 28 height 28
type input "[DATE]"
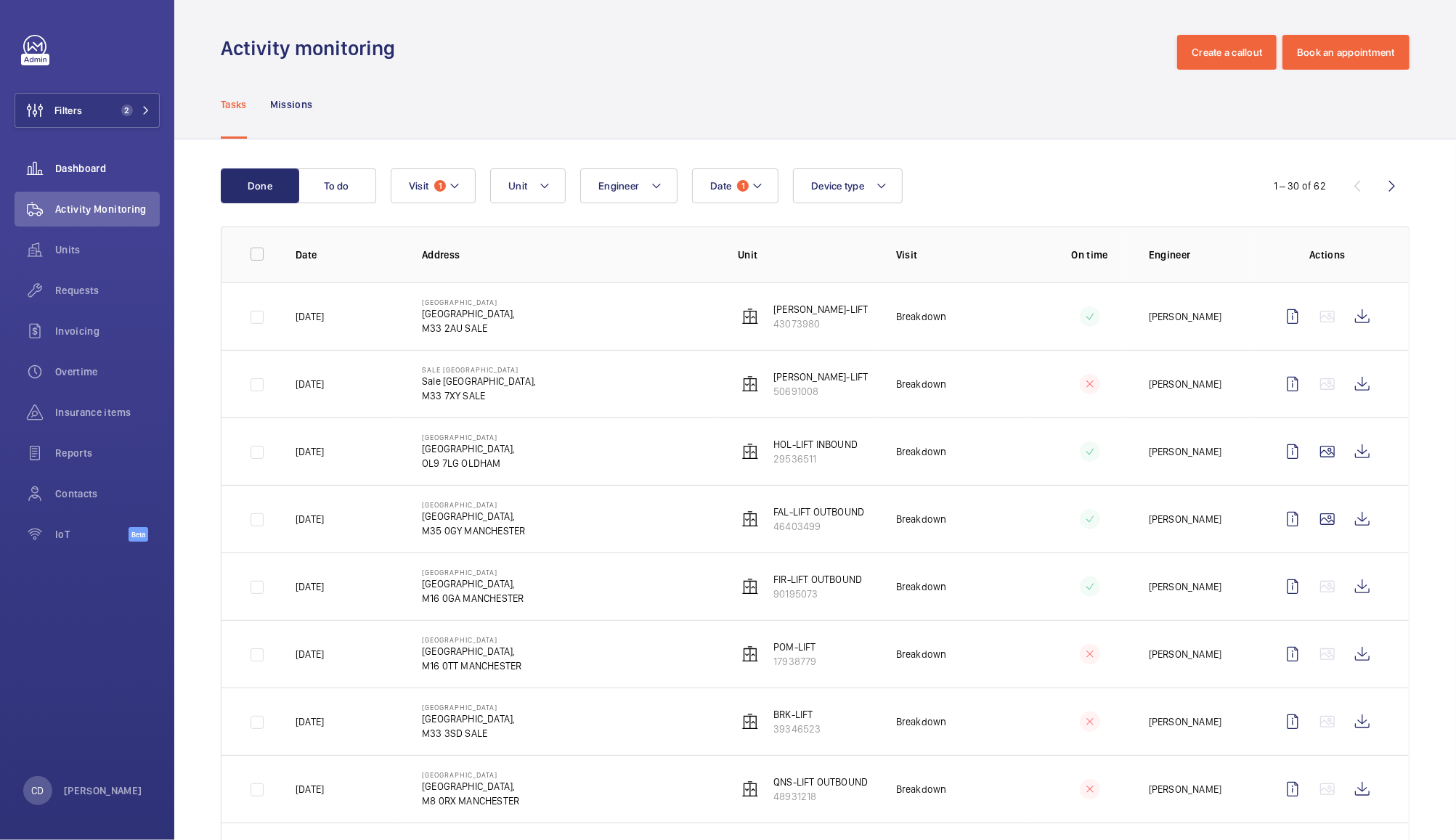
click at [72, 168] on span "Dashboard" at bounding box center [107, 168] width 105 height 14
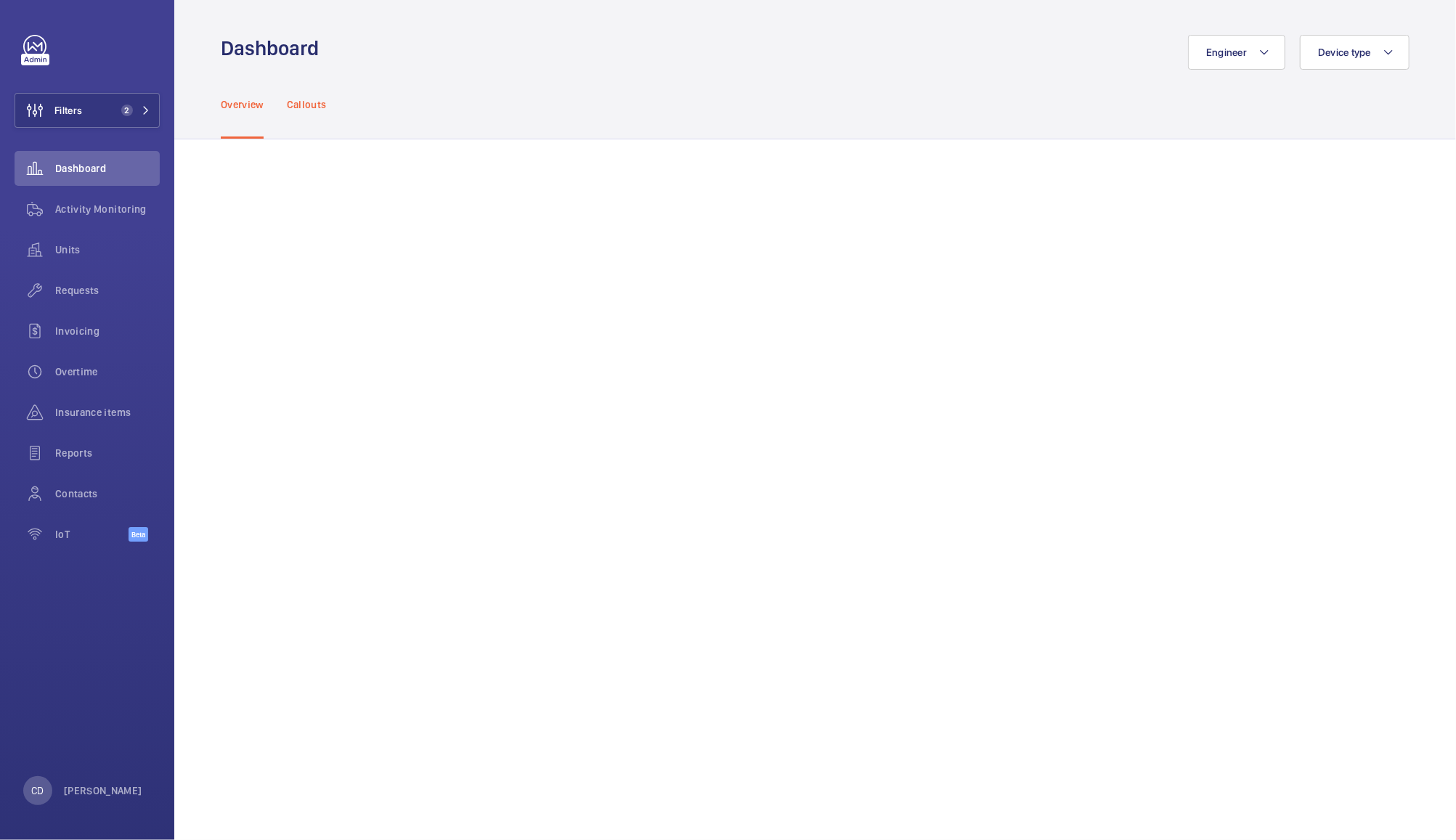
click at [291, 108] on p "Callouts" at bounding box center [306, 105] width 40 height 14
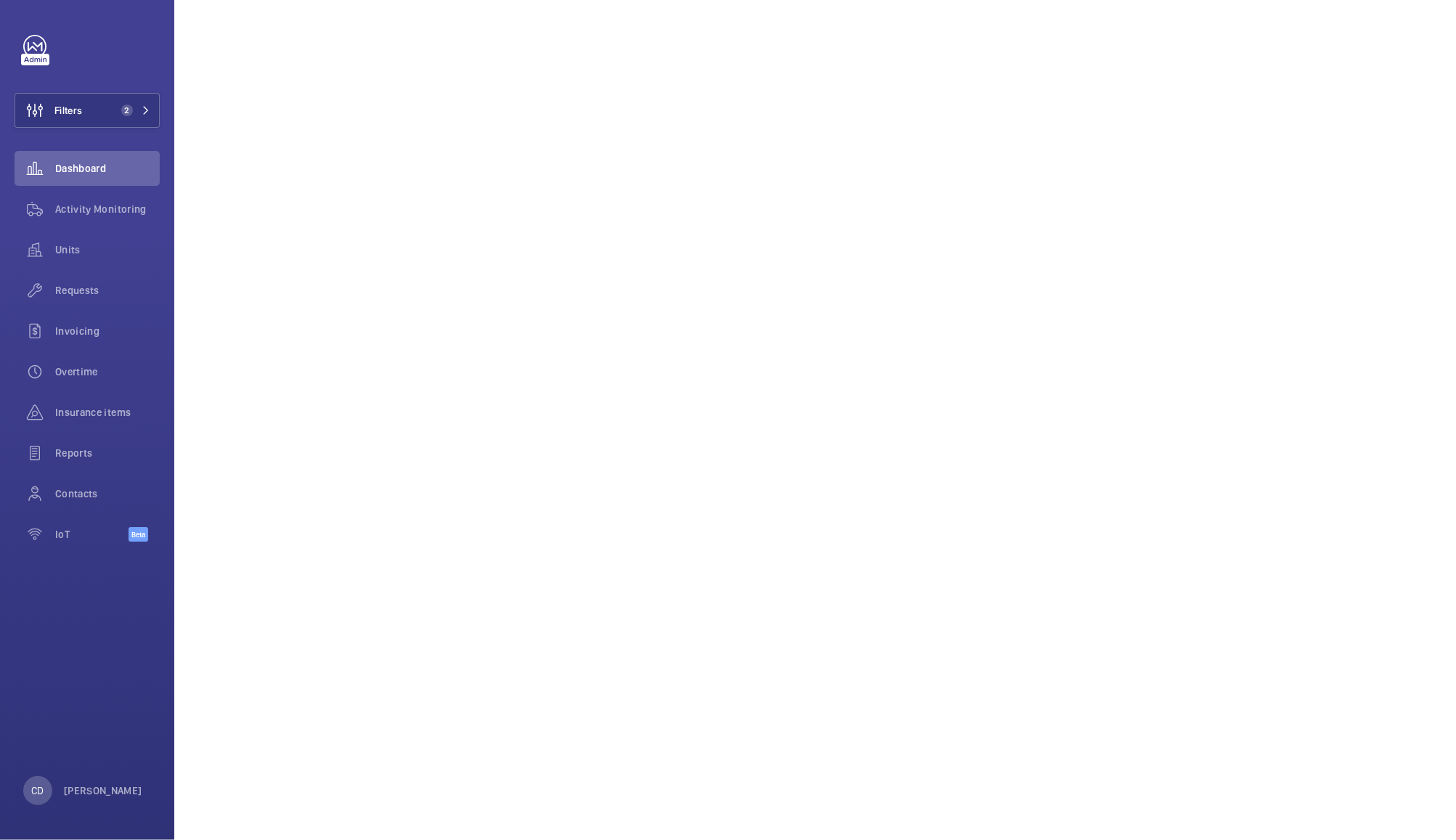
scroll to position [264, 0]
click at [93, 413] on span "Insurance items" at bounding box center [107, 413] width 105 height 14
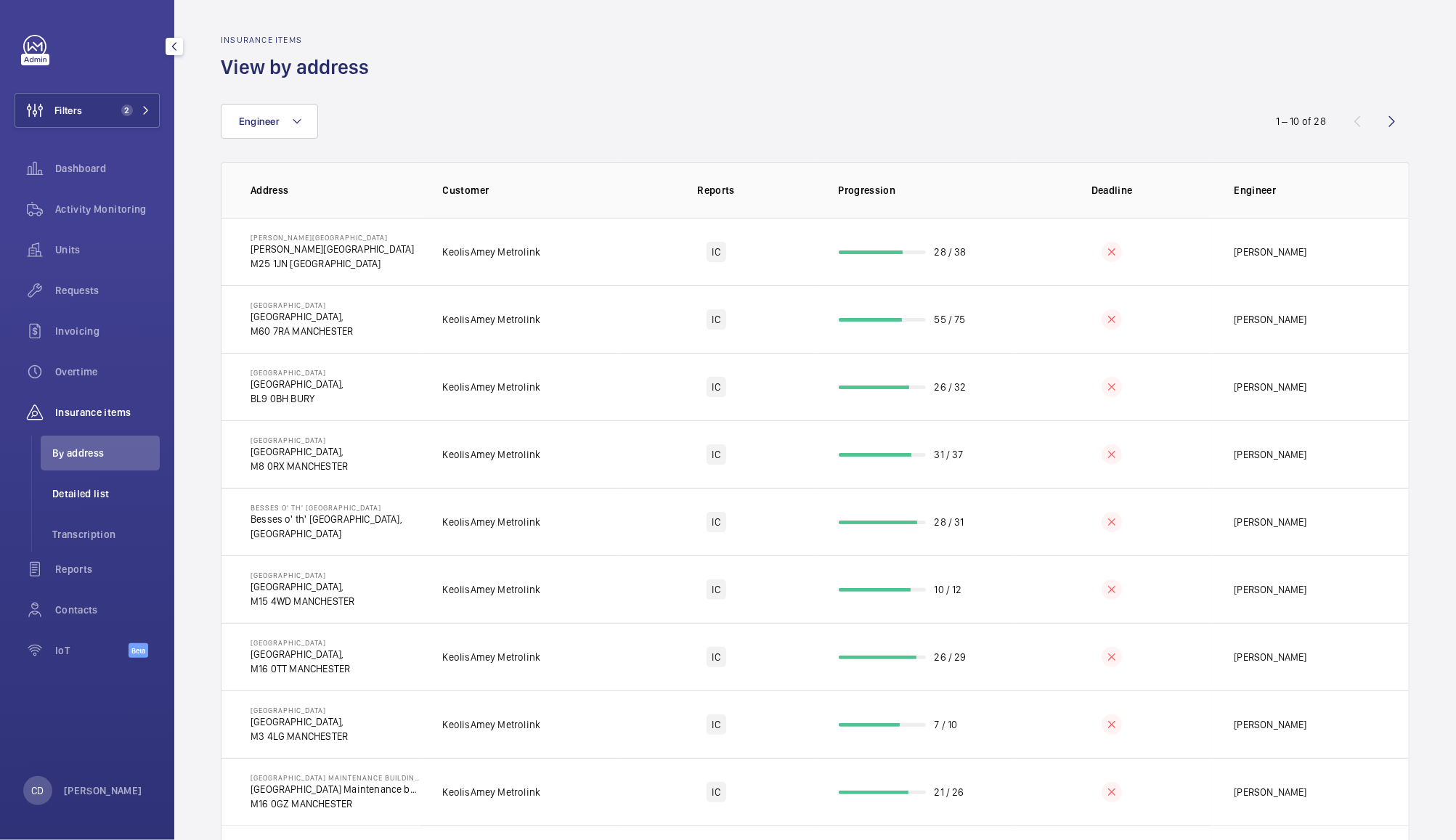
click at [94, 494] on span "Detailed list" at bounding box center [105, 494] width 108 height 14
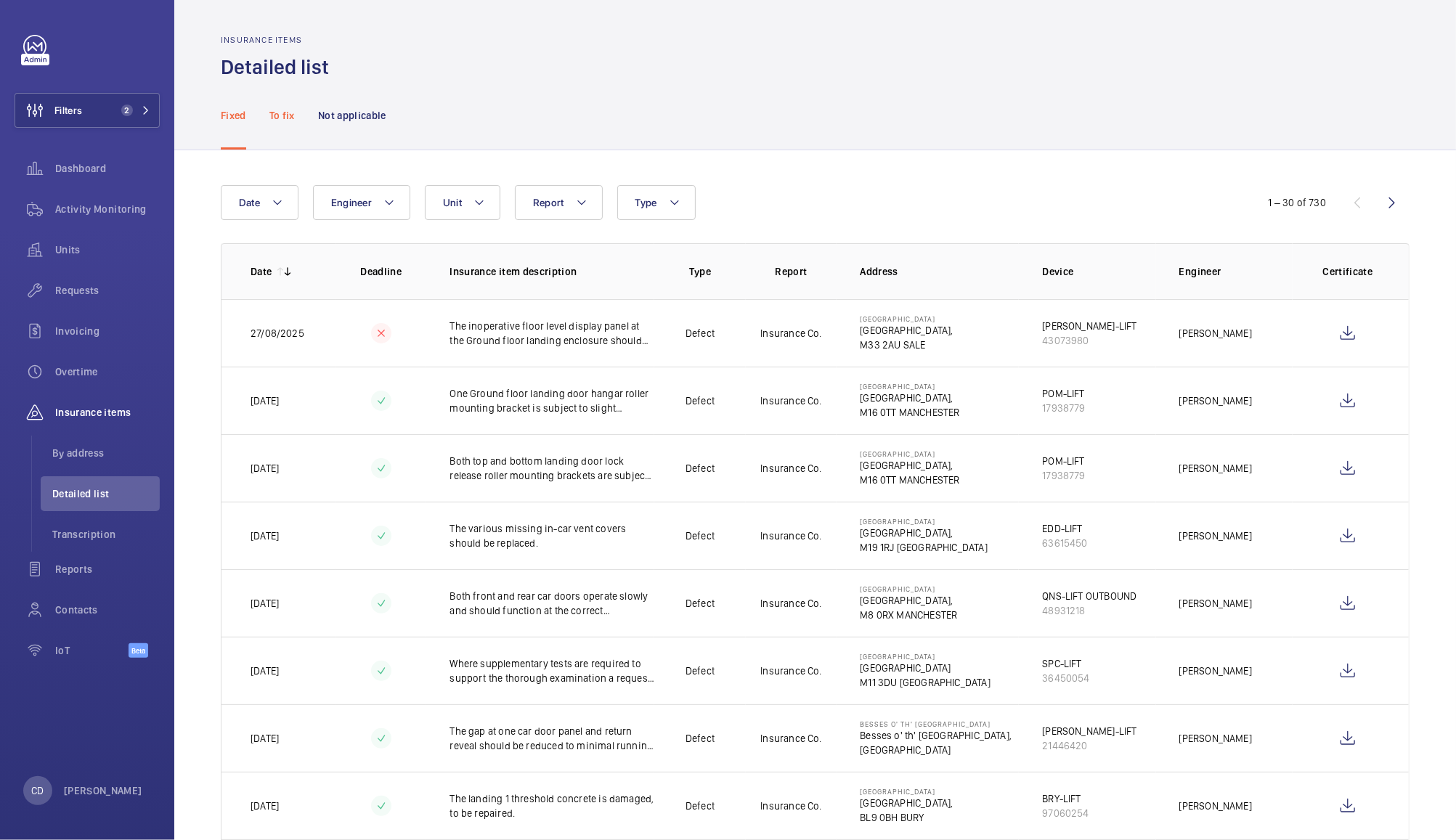
click at [283, 117] on p "To fix" at bounding box center [282, 115] width 25 height 14
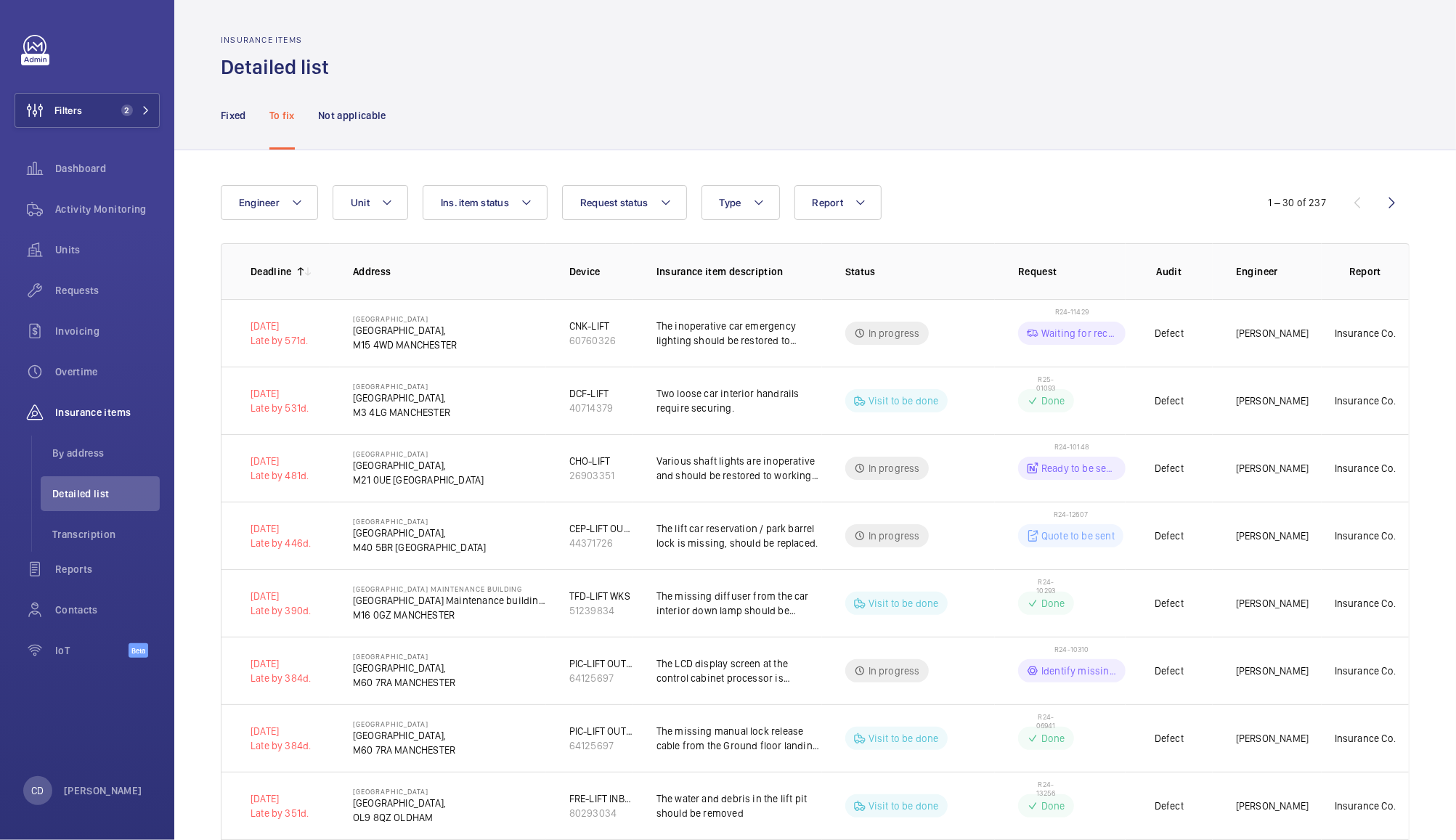
click at [313, 274] on mat-icon at bounding box center [308, 272] width 12 height 12
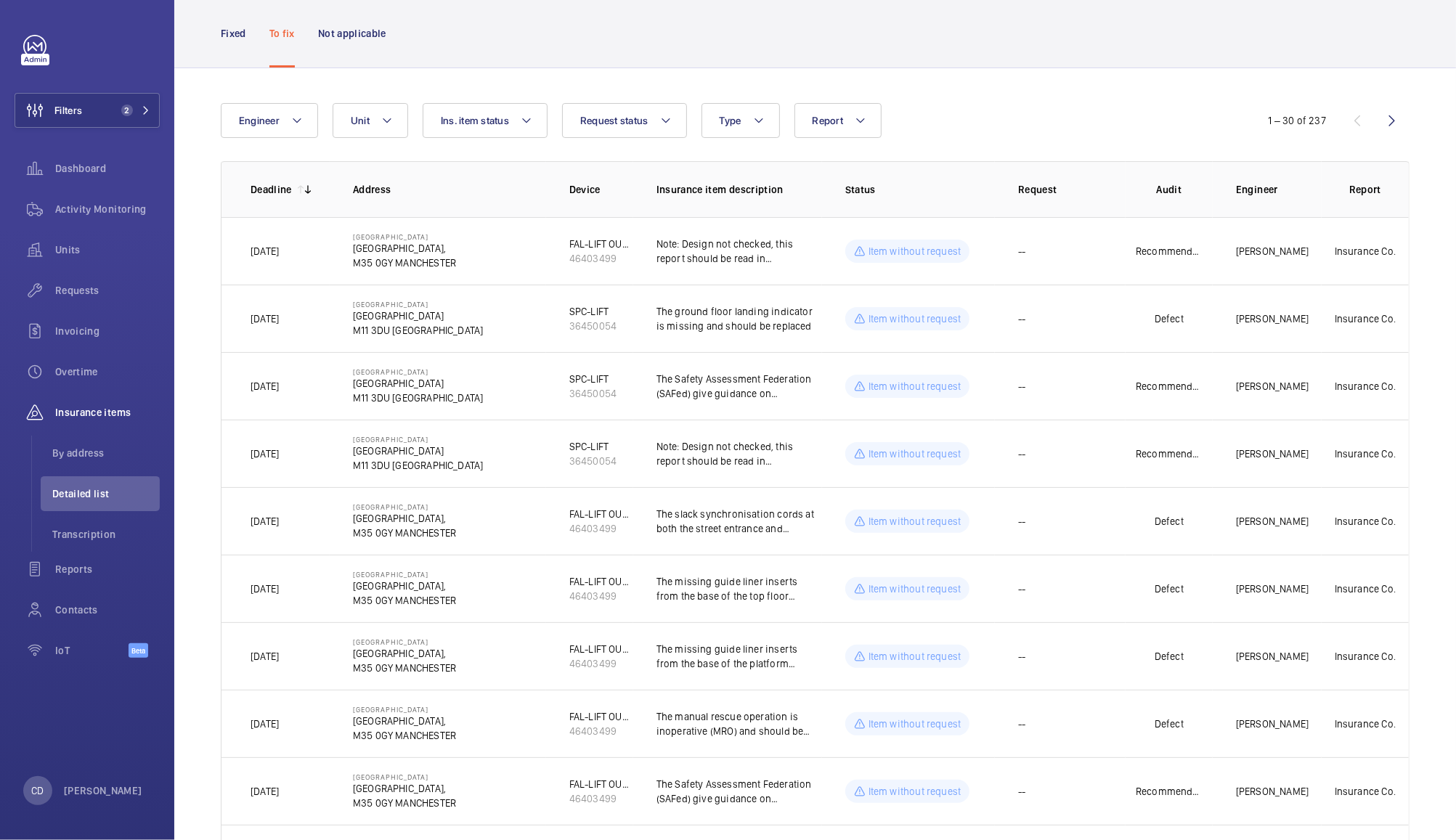
scroll to position [74, 0]
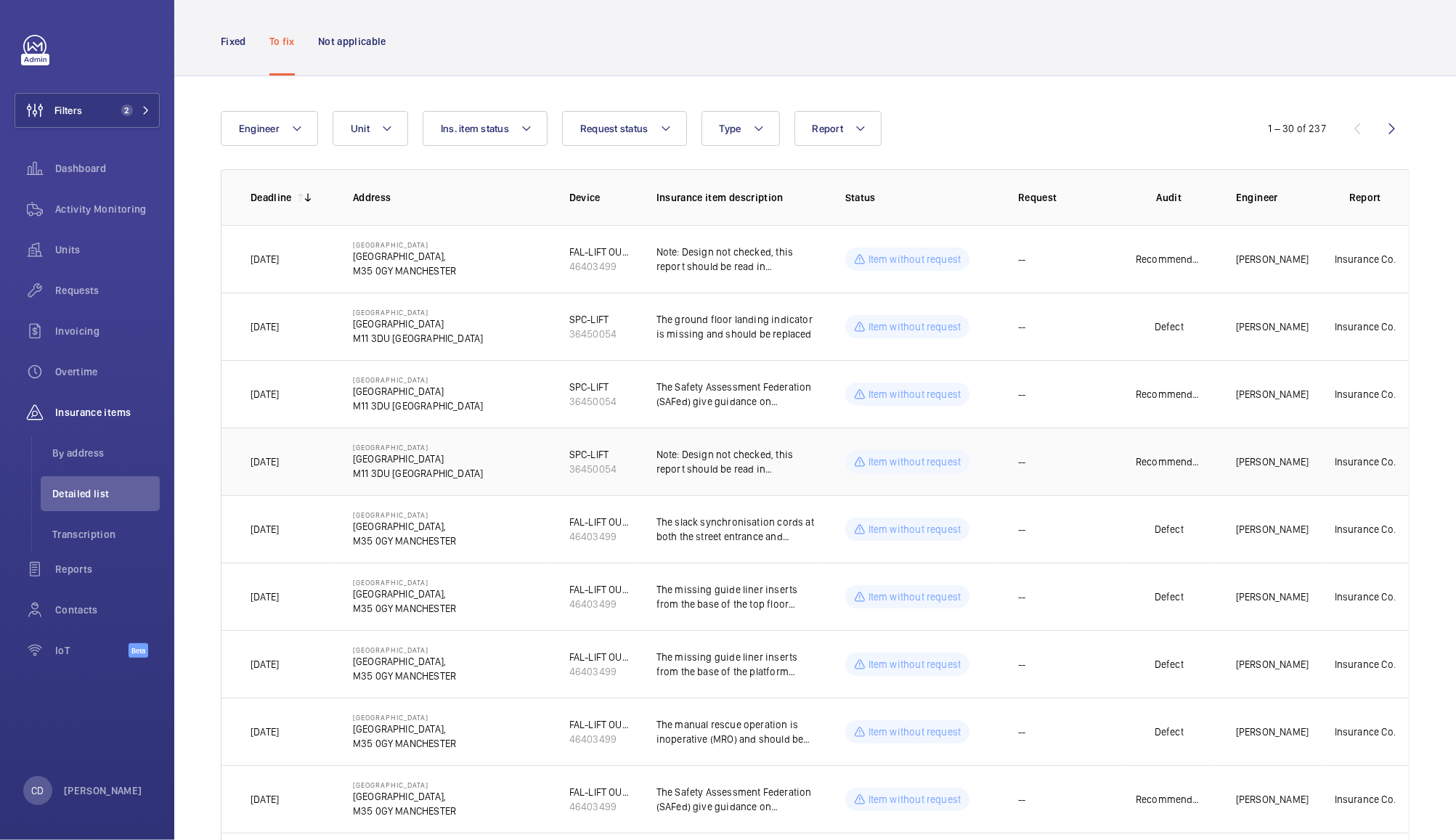
click at [783, 469] on p "Note: Design not checked, this report should be read in conjunction with an EC …" at bounding box center [739, 461] width 165 height 29
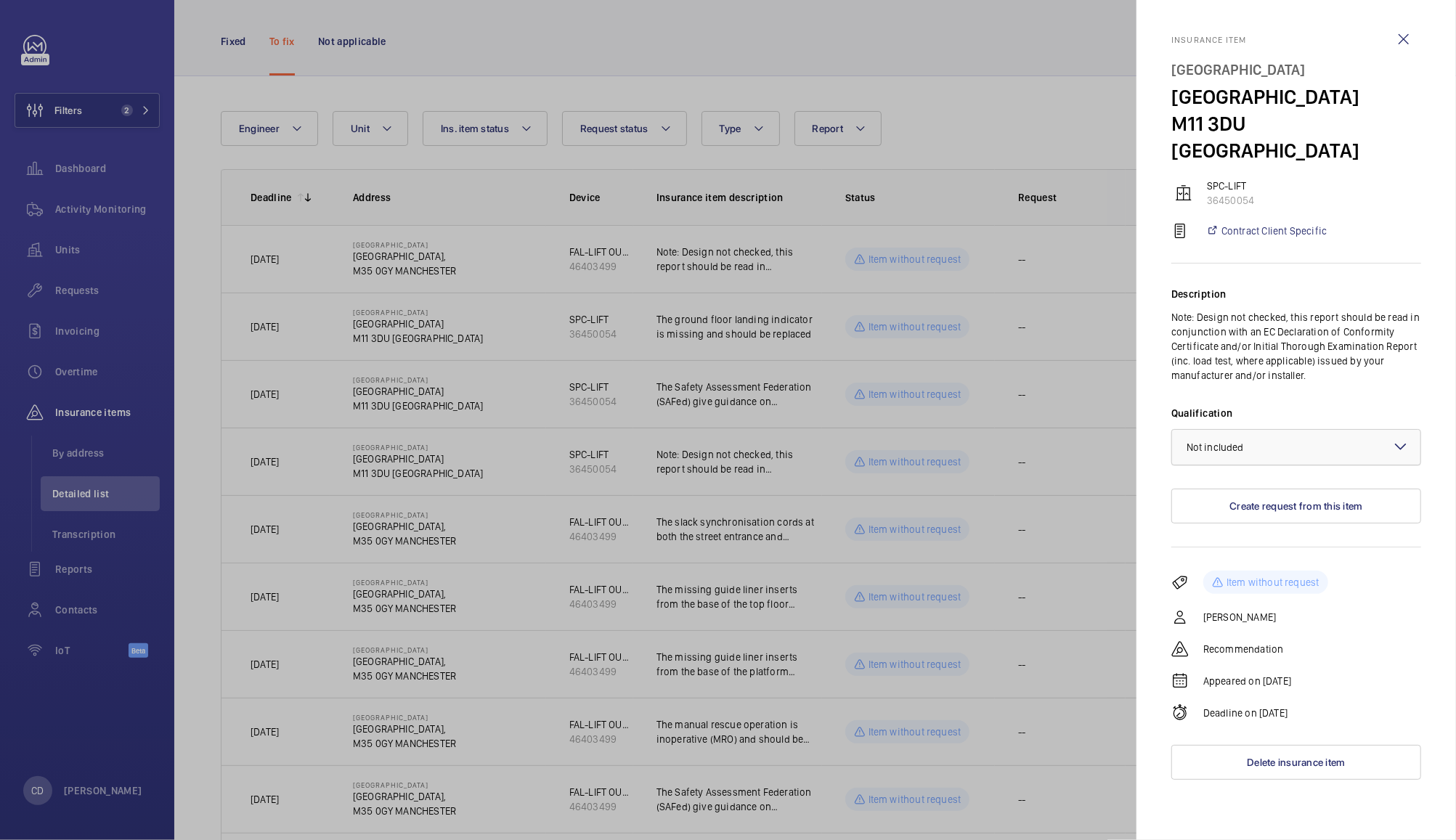
click at [1299, 445] on div at bounding box center [1295, 447] width 248 height 35
click at [1289, 573] on div "Not applicable" at bounding box center [1295, 563] width 248 height 35
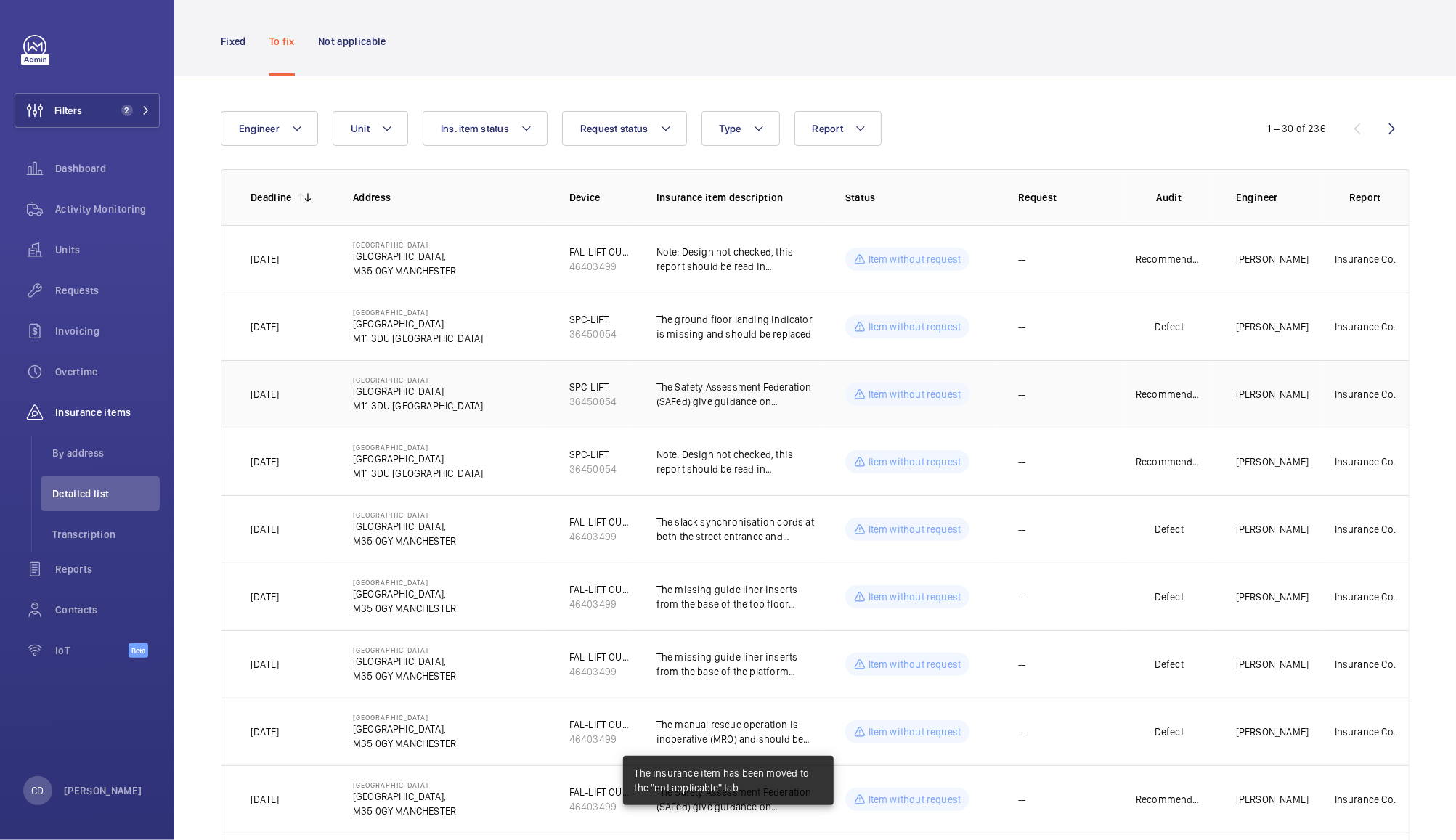
click at [782, 391] on p "The Safety Assessment Federation (SAFed) give guidance on supplementary testing…" at bounding box center [739, 394] width 165 height 29
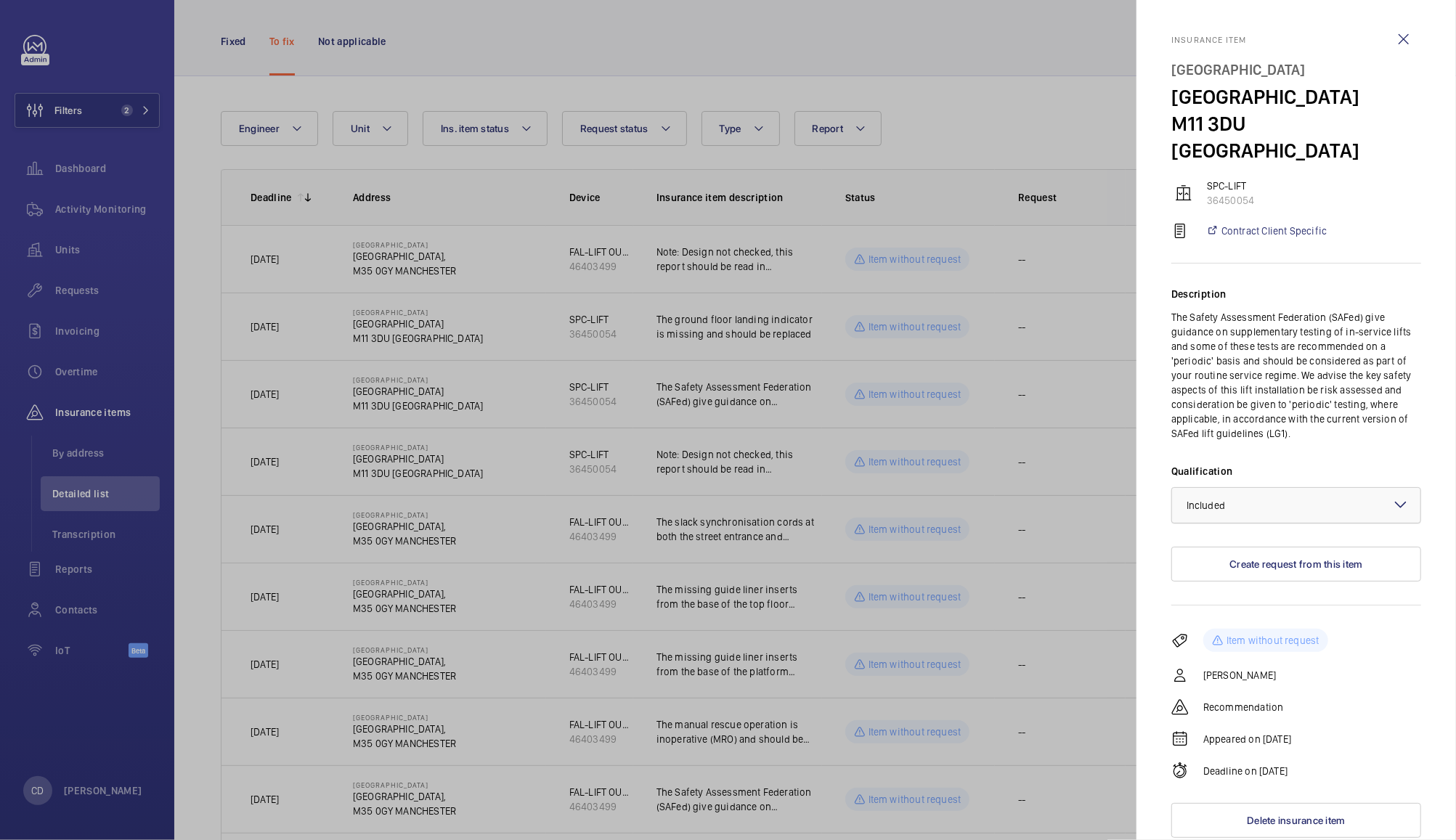
click at [1340, 505] on div at bounding box center [1295, 505] width 248 height 35
click at [1256, 622] on span "Not applicable" at bounding box center [1295, 620] width 220 height 14
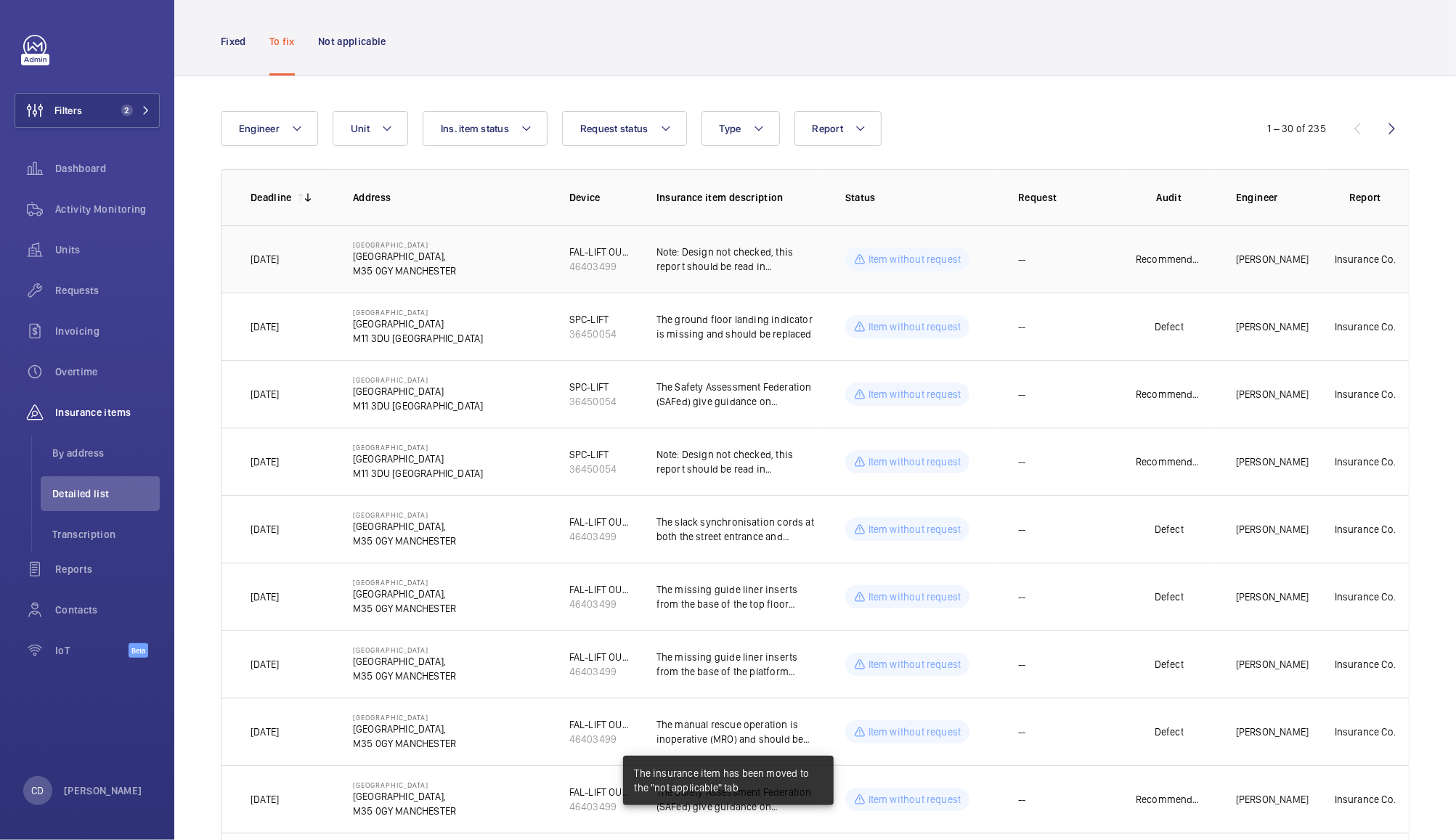
click at [803, 266] on p "Note: Design not checked, this report should be read in conjunction with an EC …" at bounding box center [739, 259] width 165 height 29
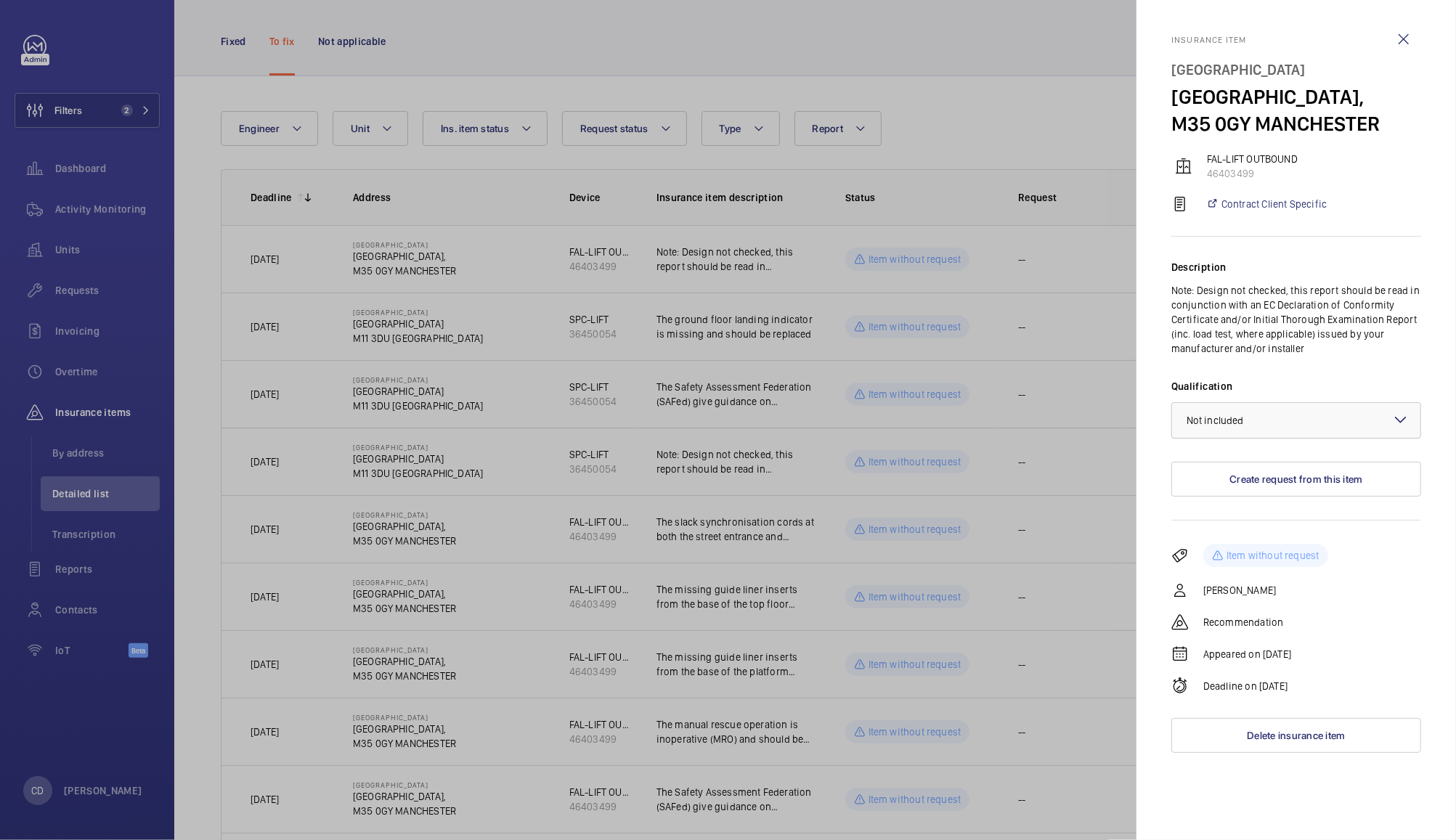
click at [1331, 424] on div at bounding box center [1295, 420] width 248 height 35
click at [1281, 540] on span "Not applicable" at bounding box center [1295, 536] width 220 height 14
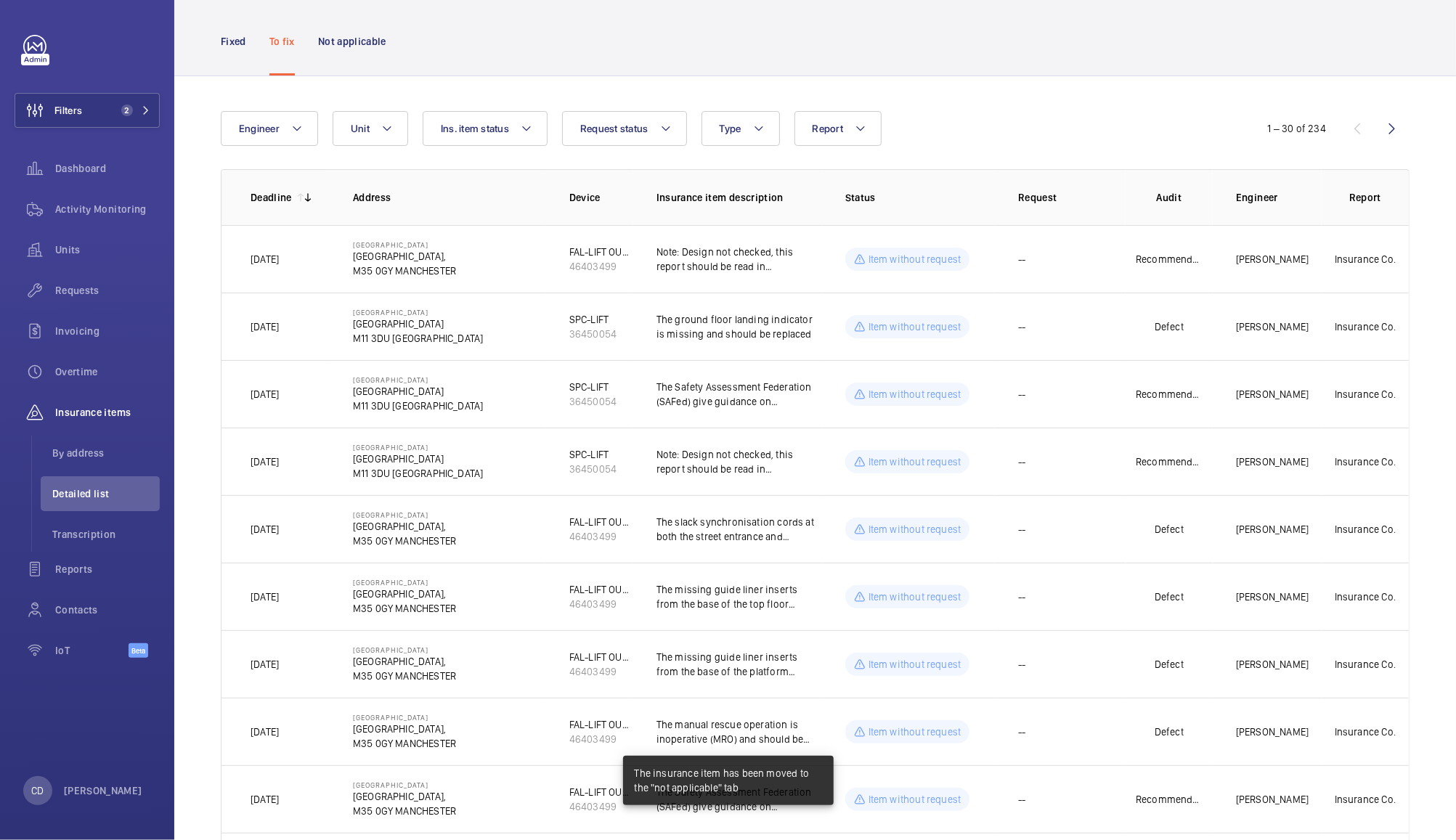
click at [308, 197] on mat-icon at bounding box center [308, 198] width 12 height 12
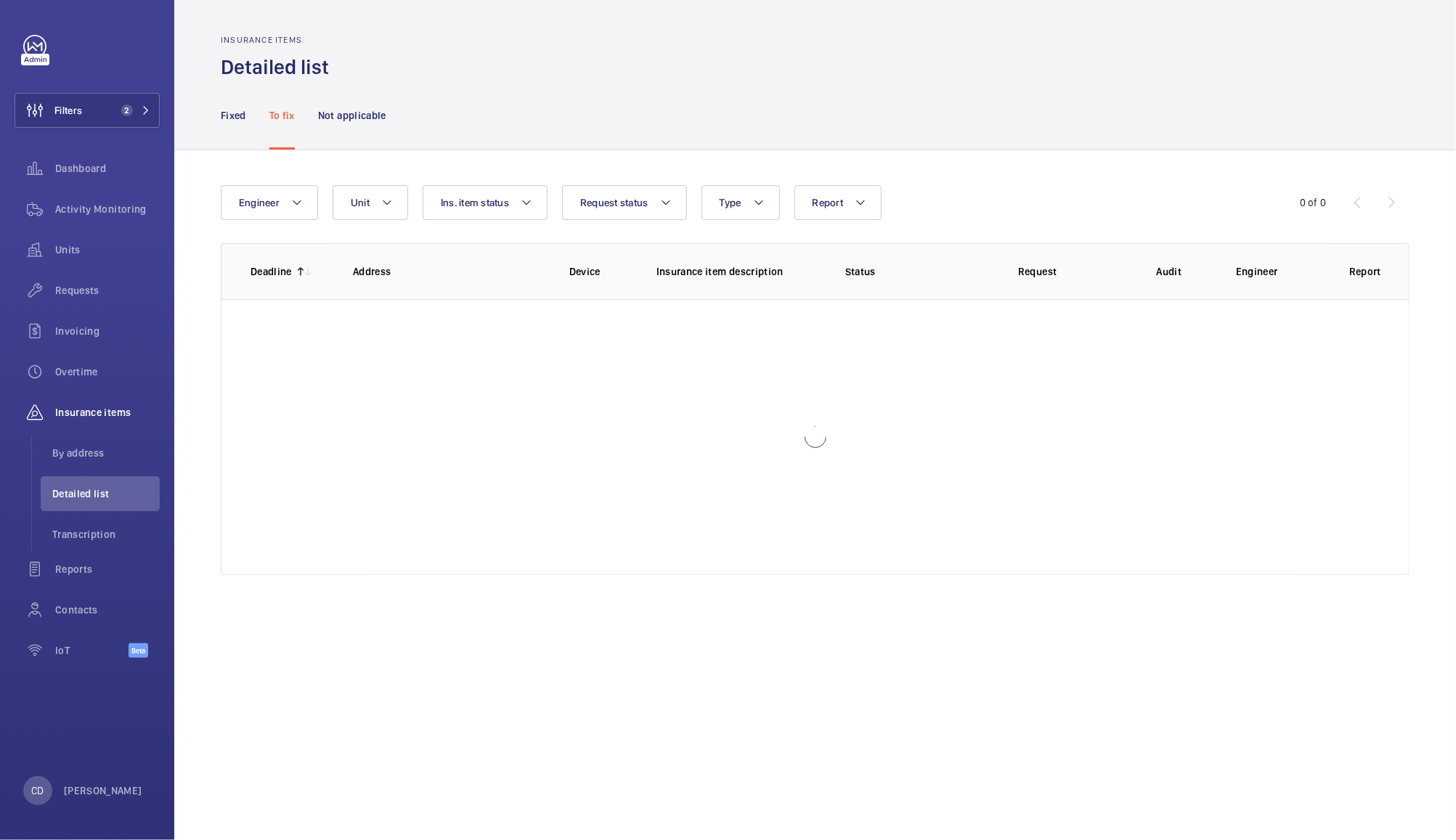
click at [298, 273] on mat-icon at bounding box center [301, 272] width 12 height 12
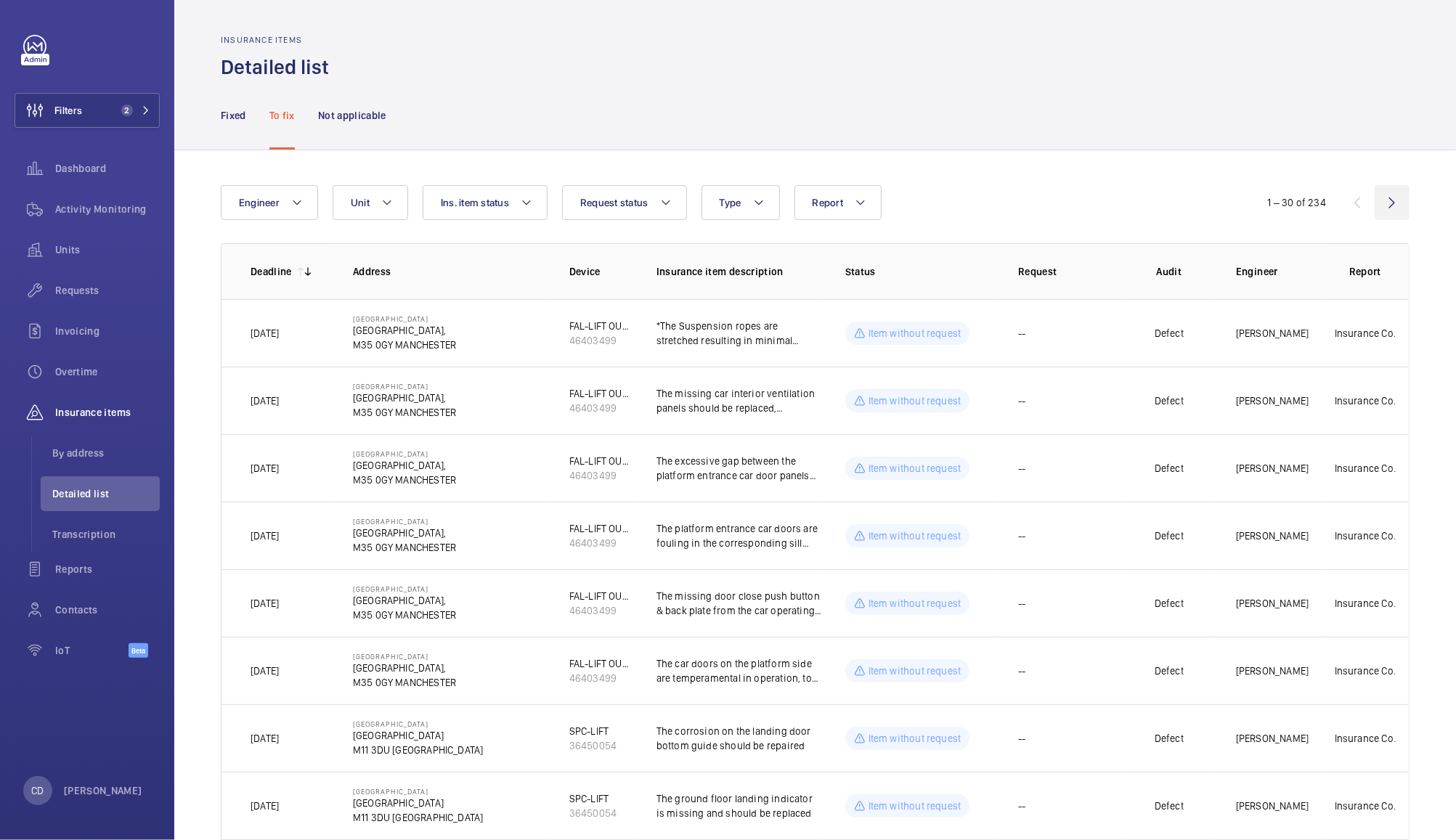
click at [1381, 202] on wm-front-icon-button at bounding box center [1391, 202] width 35 height 35
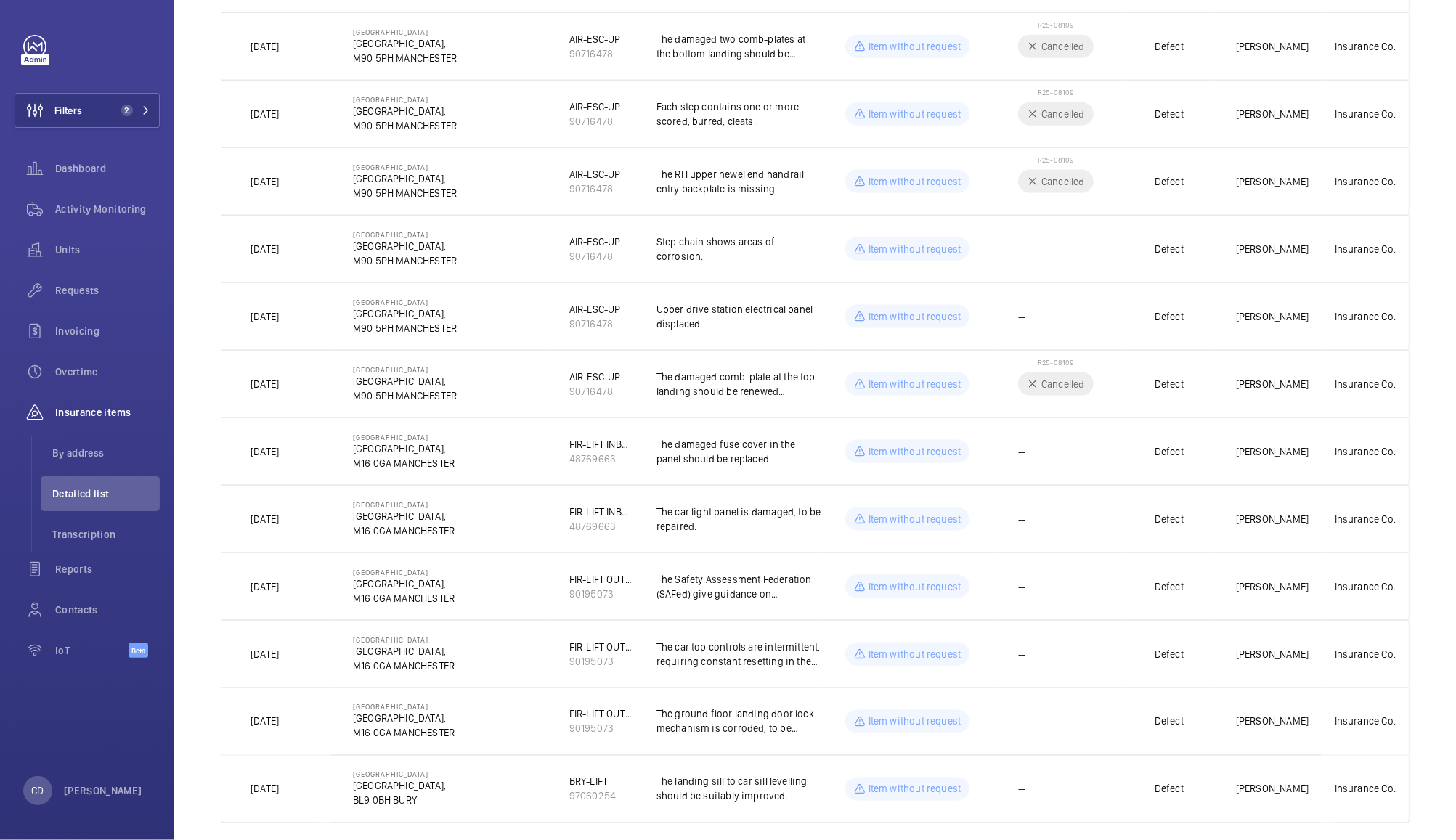
scroll to position [1528, 0]
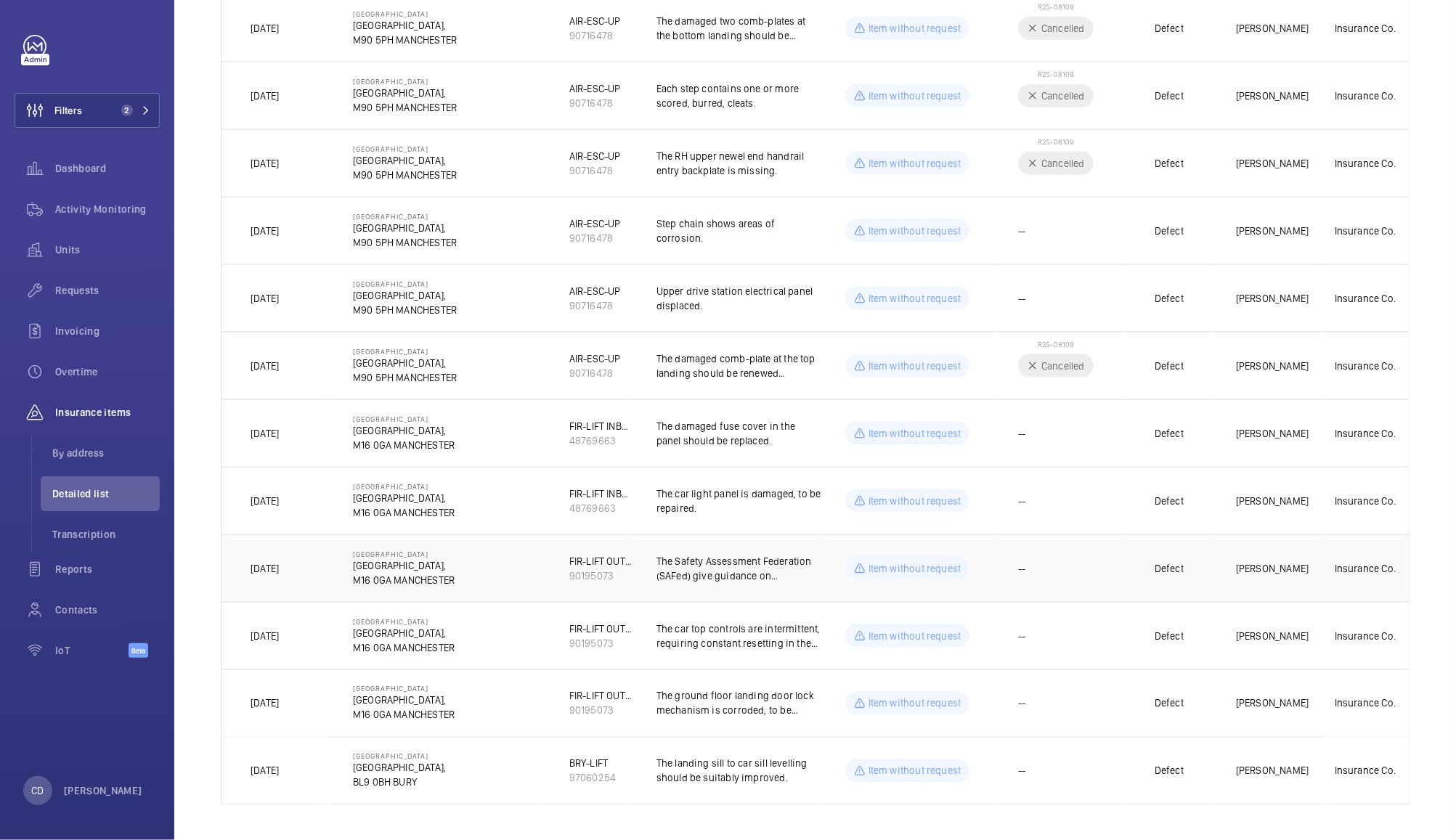
click at [1068, 575] on td "--" at bounding box center [1060, 568] width 131 height 68
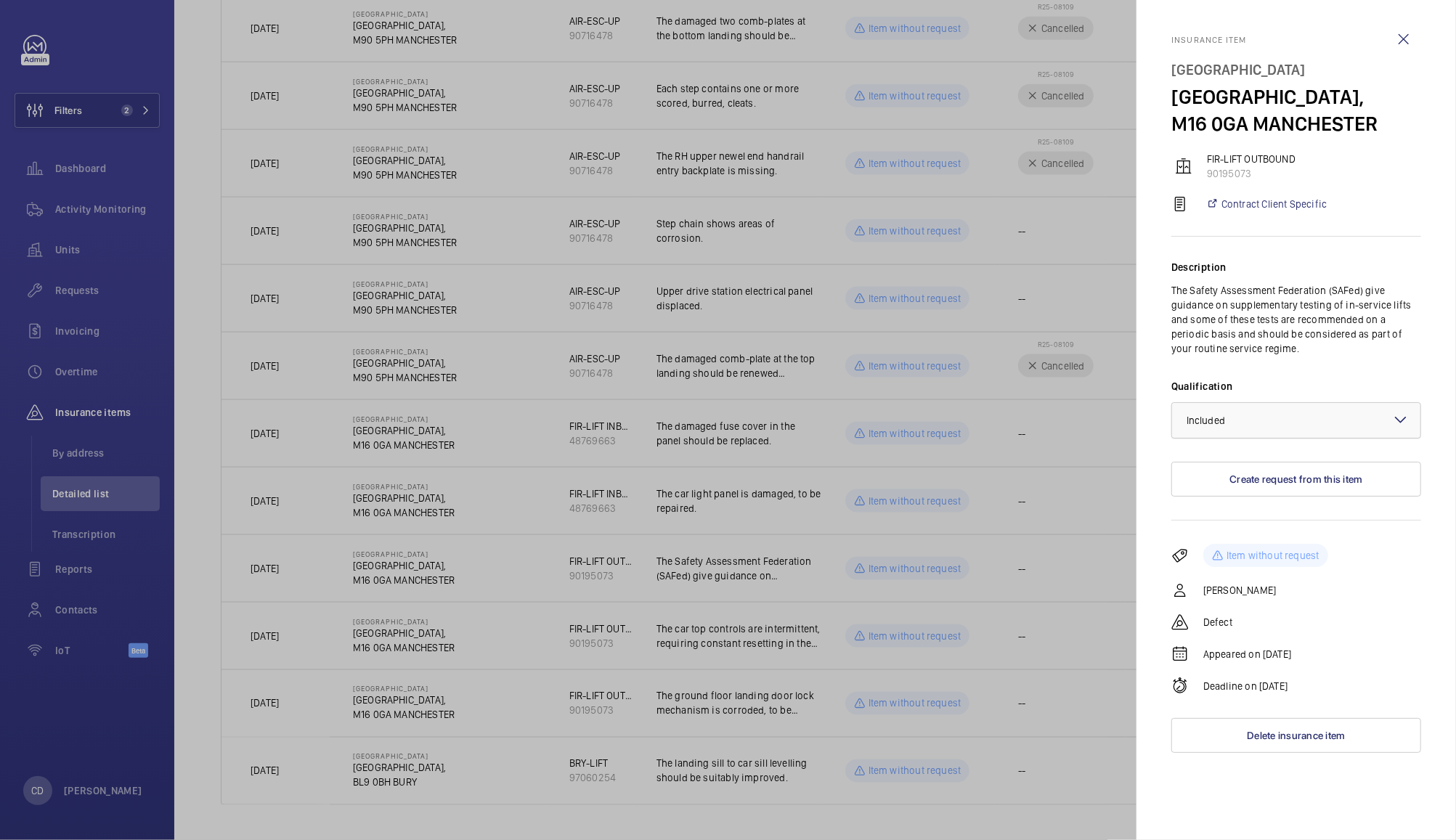
click at [1290, 424] on div at bounding box center [1295, 420] width 248 height 35
click at [1240, 539] on span "Not applicable" at bounding box center [1295, 536] width 220 height 14
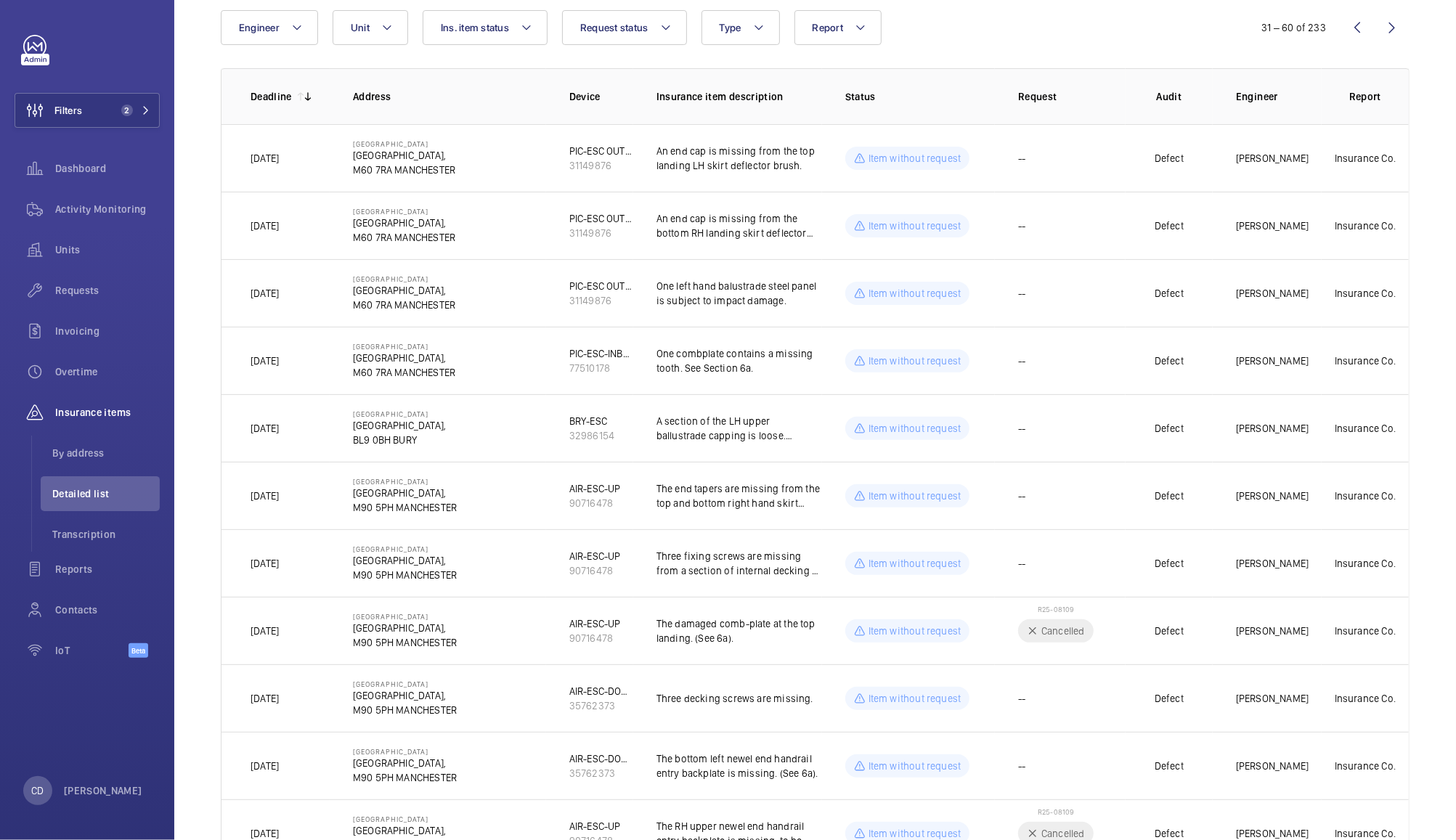
scroll to position [0, 0]
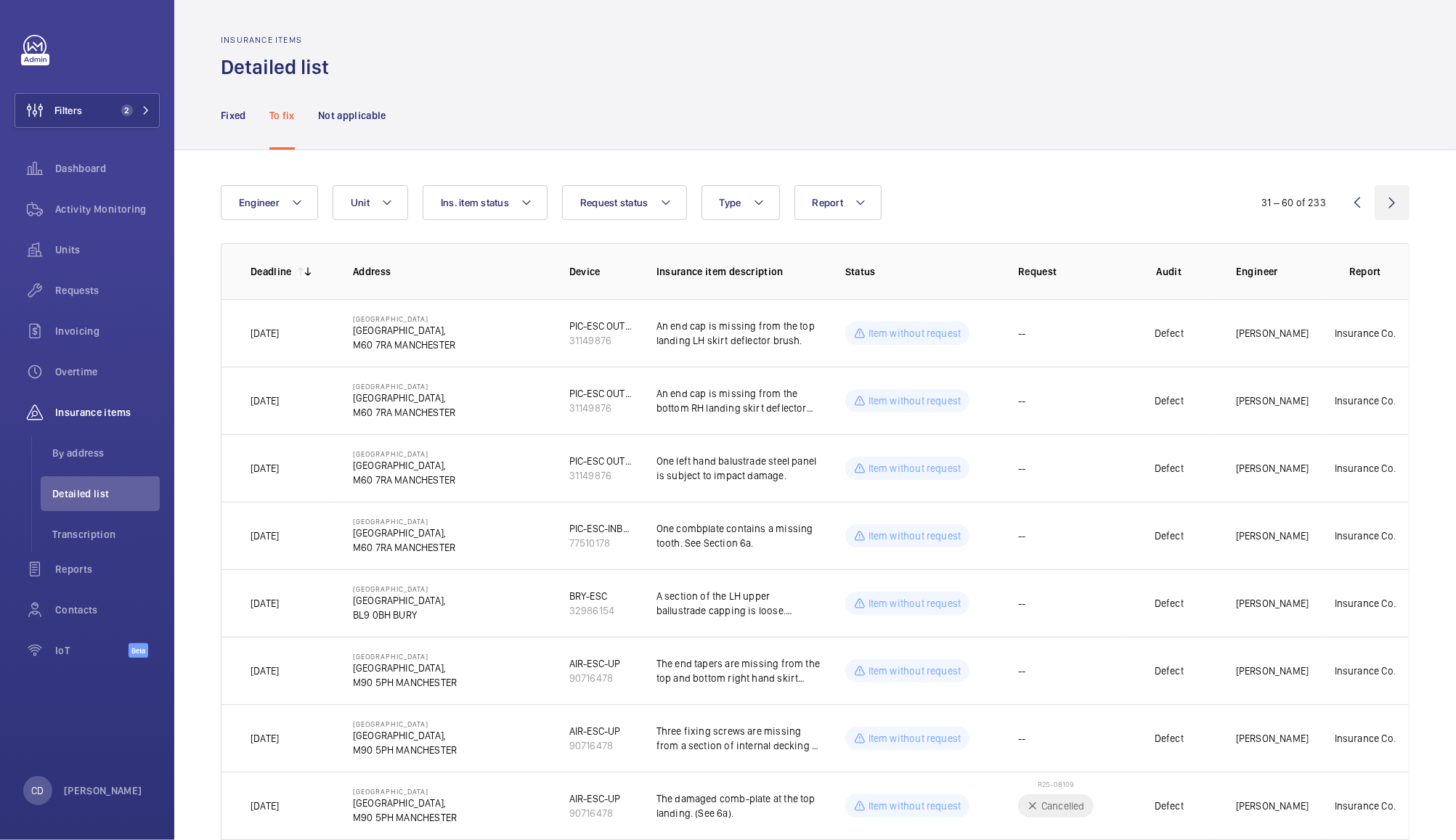
click at [1380, 201] on wm-front-icon-button at bounding box center [1391, 202] width 35 height 35
click at [1075, 338] on td "--" at bounding box center [1060, 333] width 131 height 68
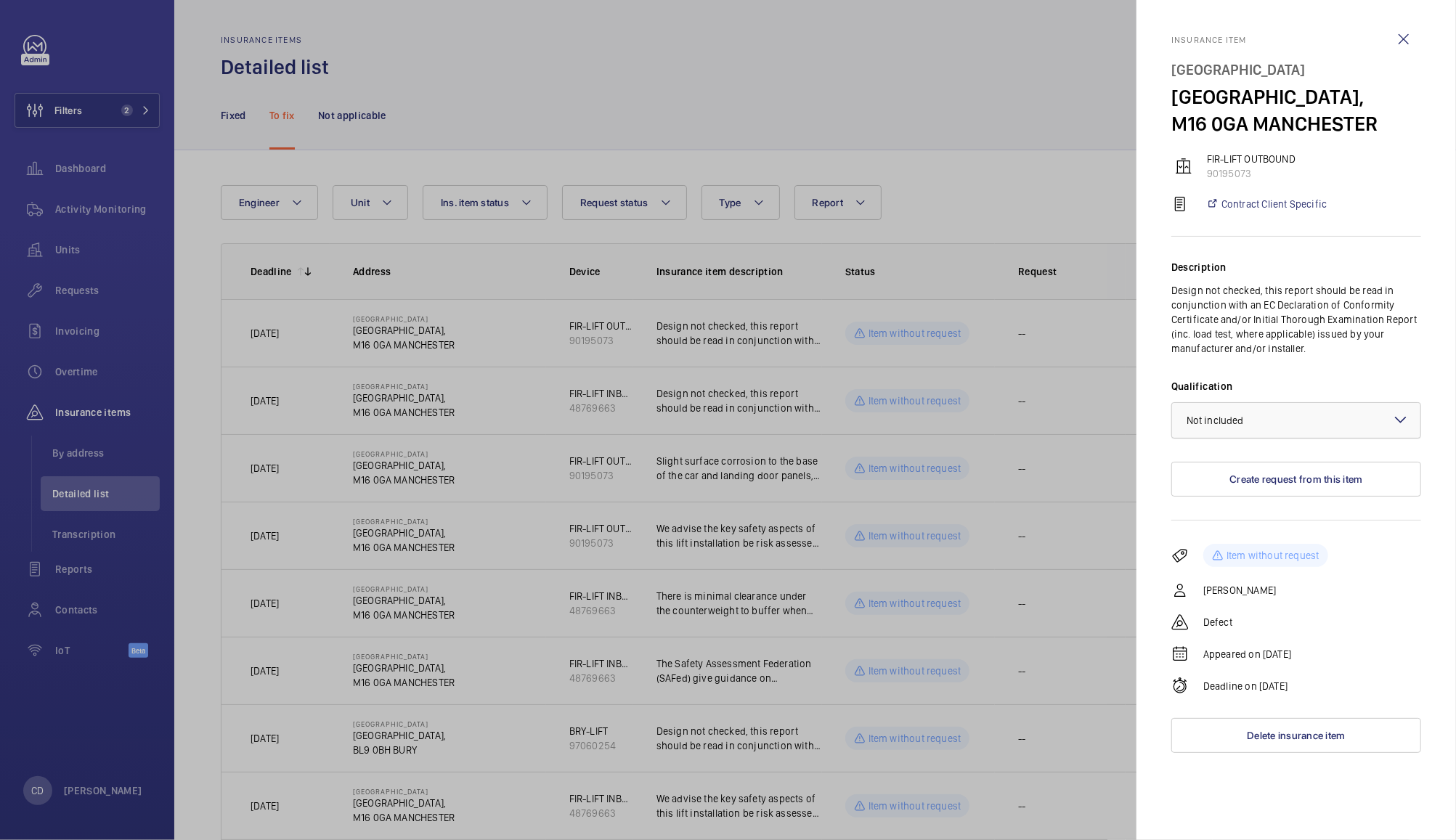
click at [1326, 411] on div at bounding box center [1295, 420] width 248 height 35
click at [1244, 539] on span "Not applicable" at bounding box center [1295, 536] width 220 height 14
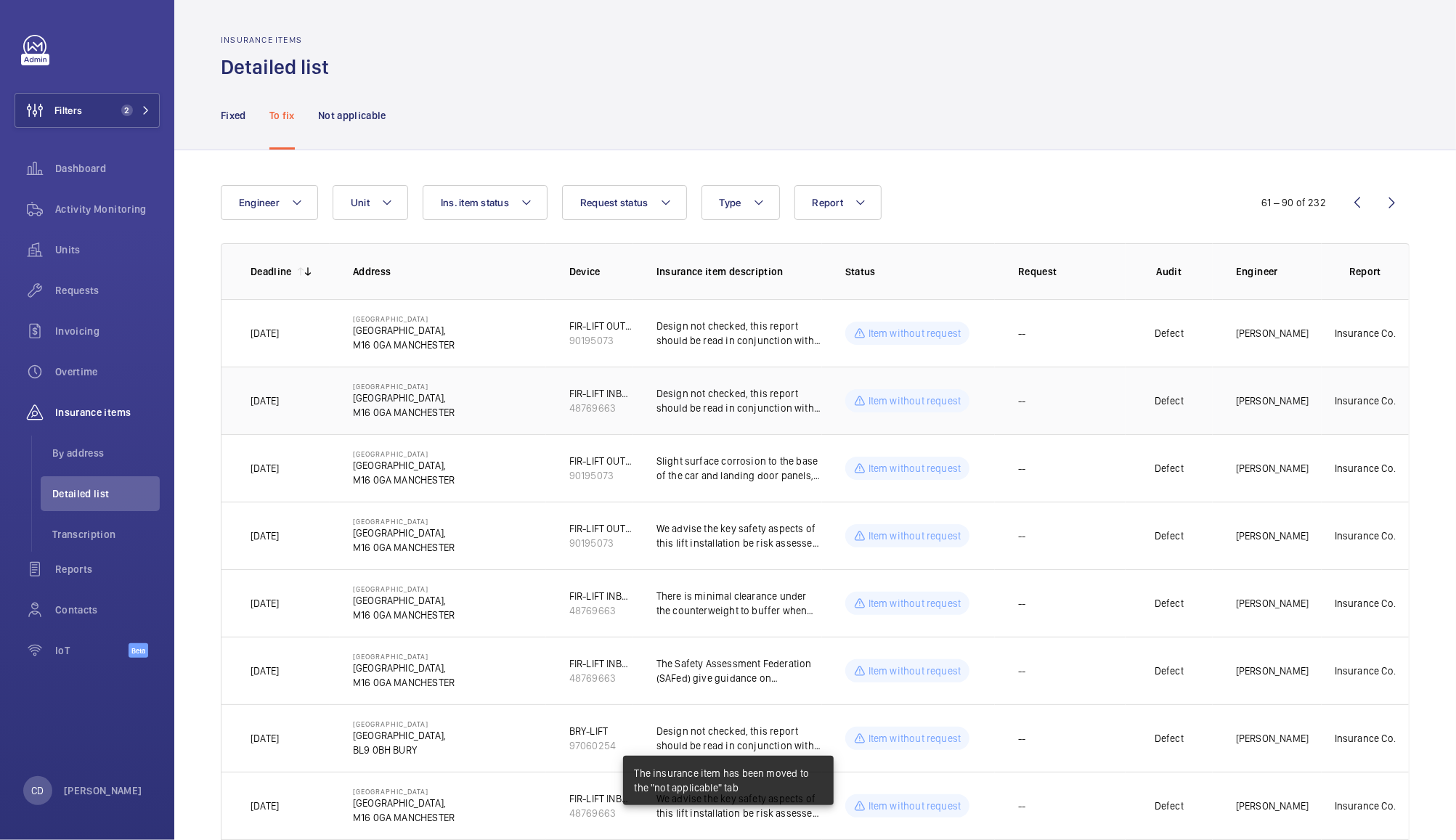
click at [1057, 407] on td "--" at bounding box center [1060, 401] width 131 height 68
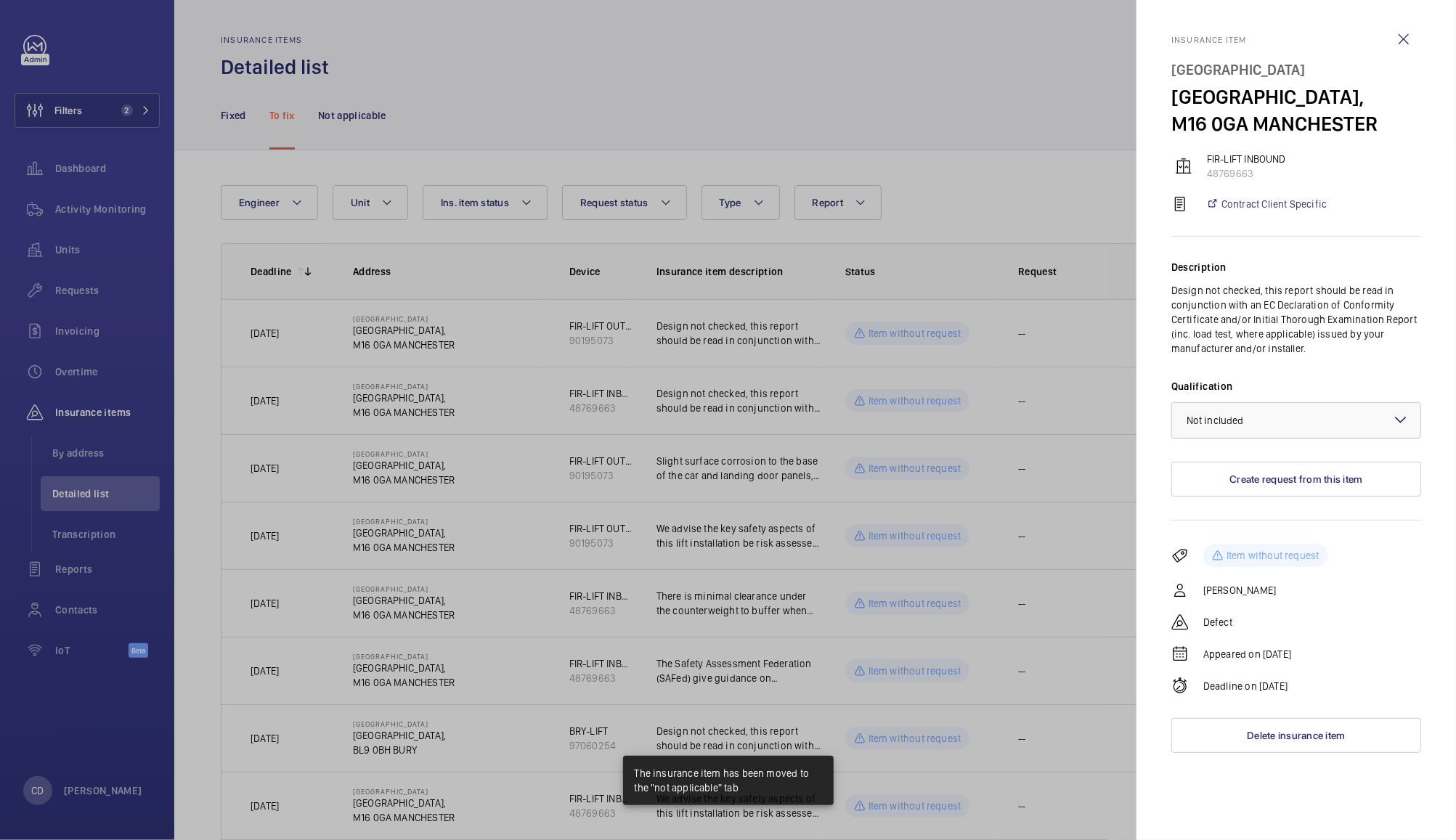
click at [1306, 419] on div at bounding box center [1295, 420] width 248 height 35
click at [1233, 539] on span "Not applicable" at bounding box center [1295, 536] width 220 height 14
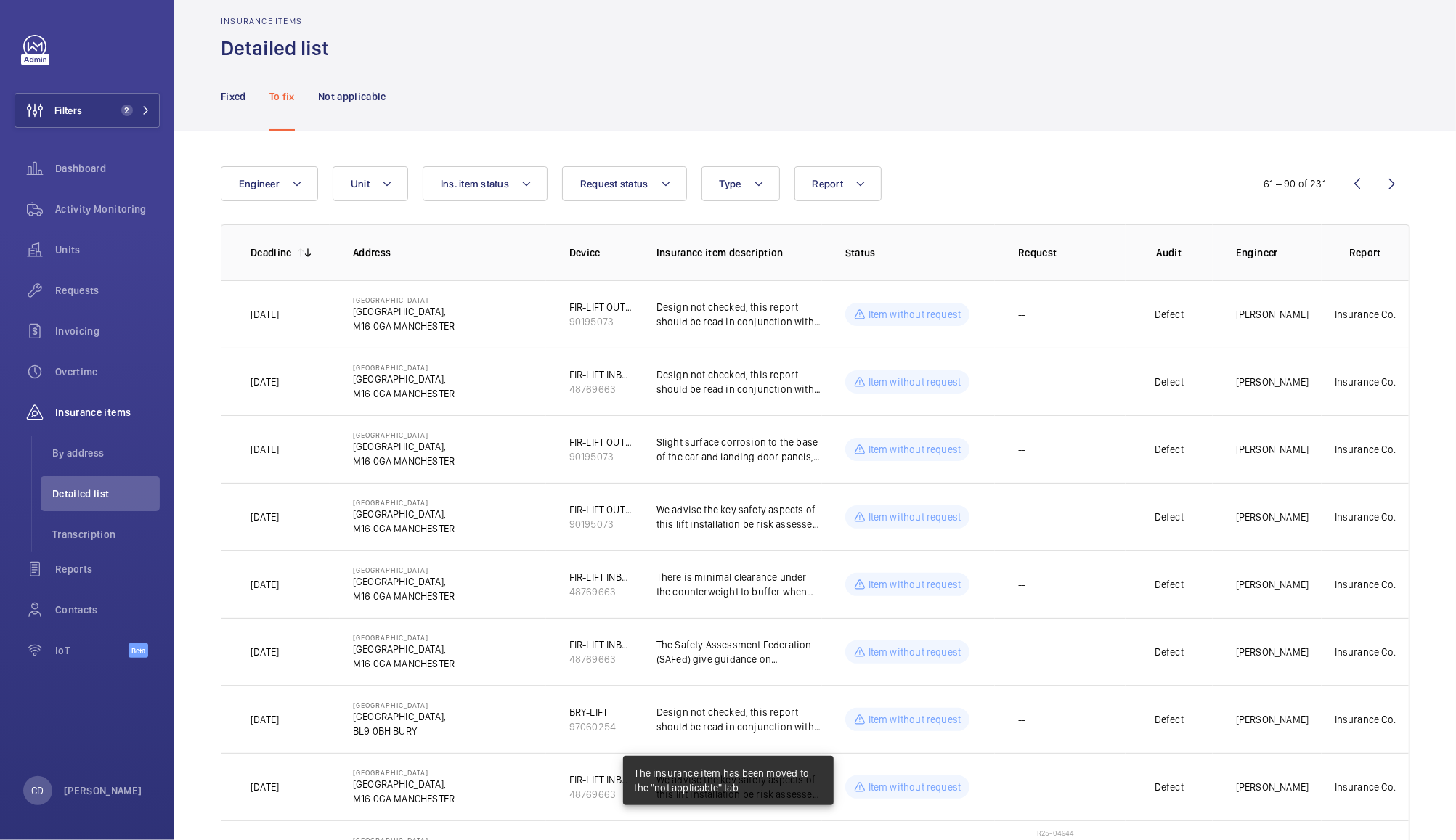
scroll to position [31, 0]
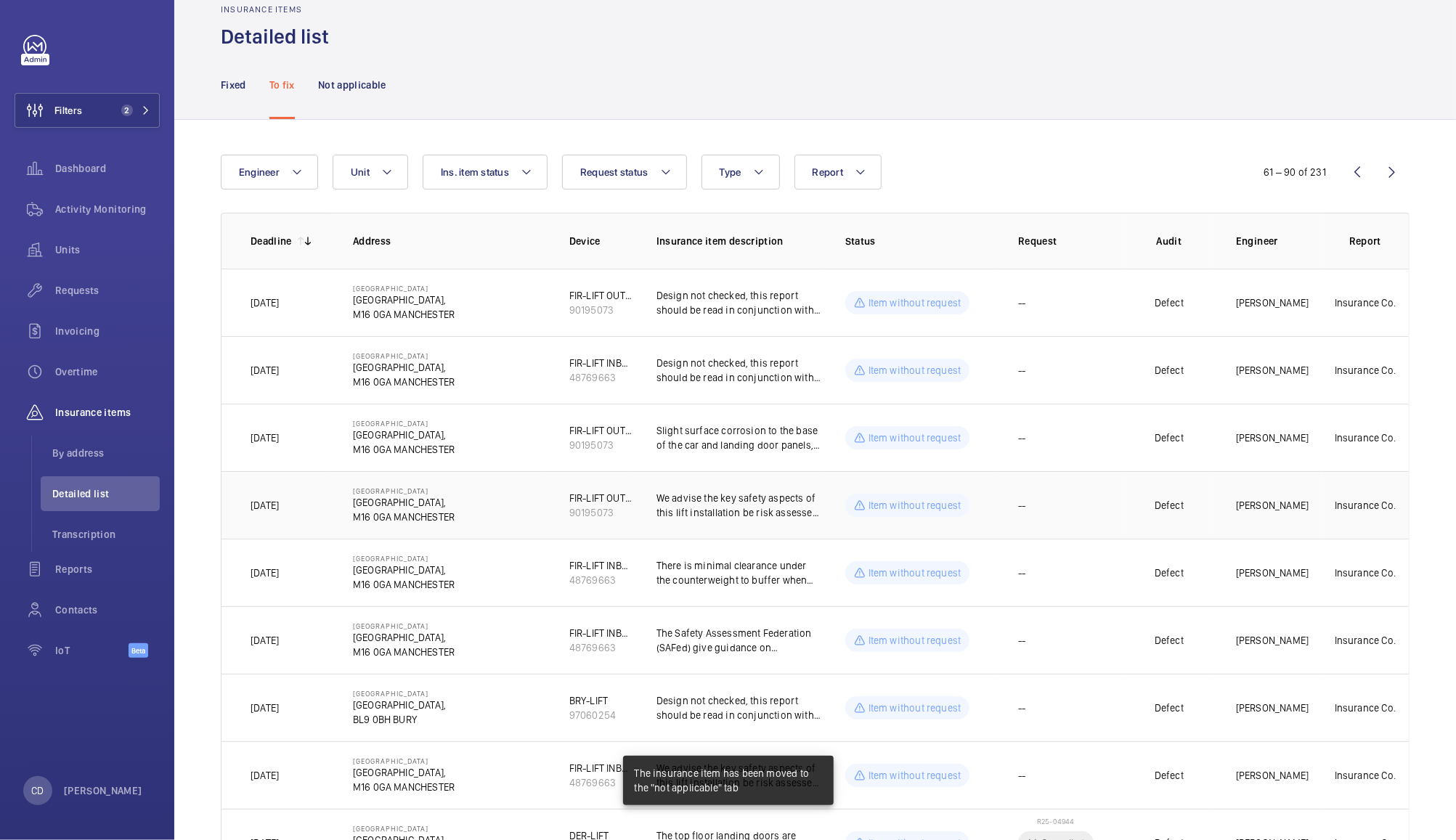
click at [1073, 501] on td "--" at bounding box center [1060, 505] width 131 height 68
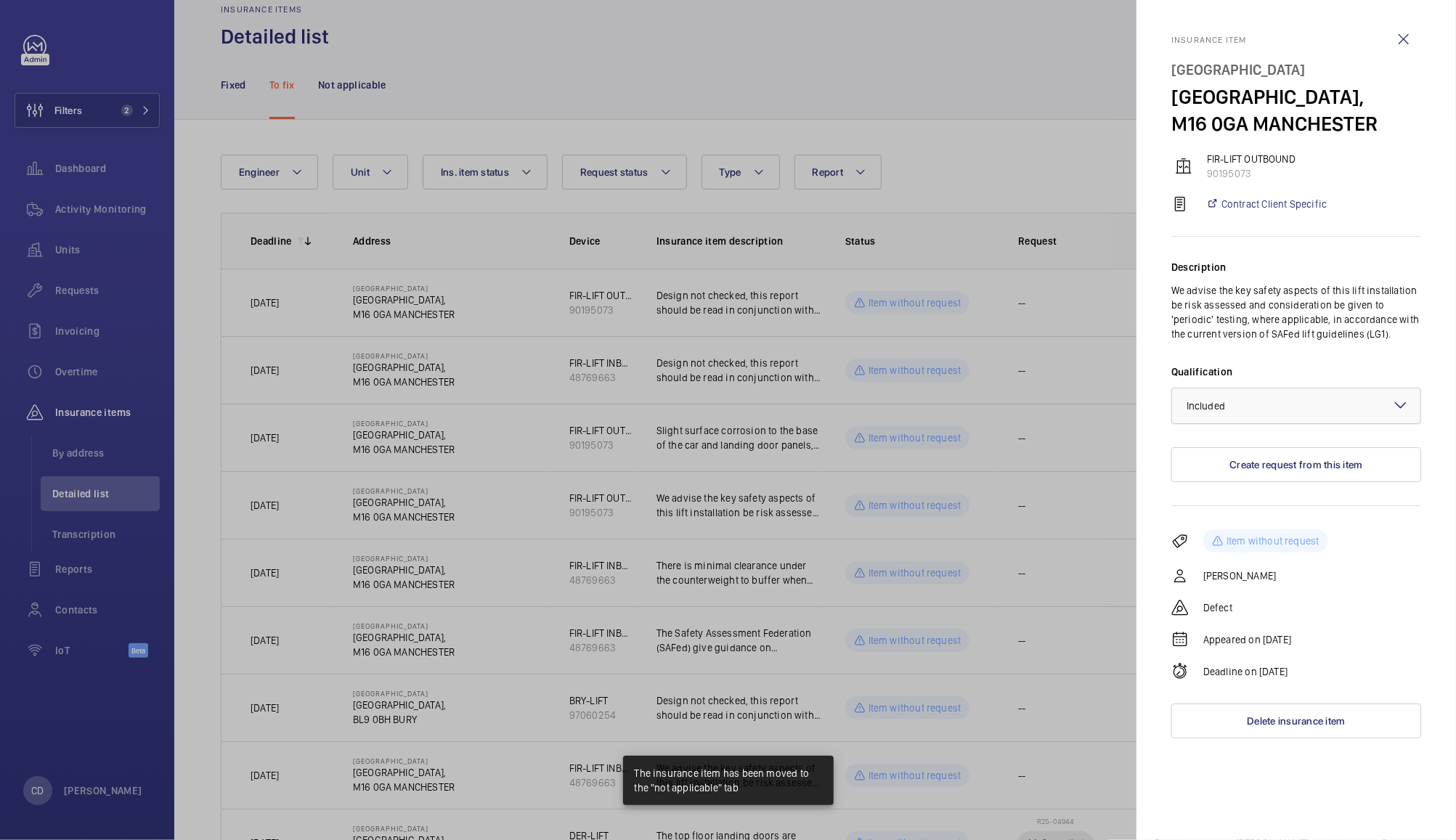
click at [1302, 400] on div at bounding box center [1295, 406] width 248 height 35
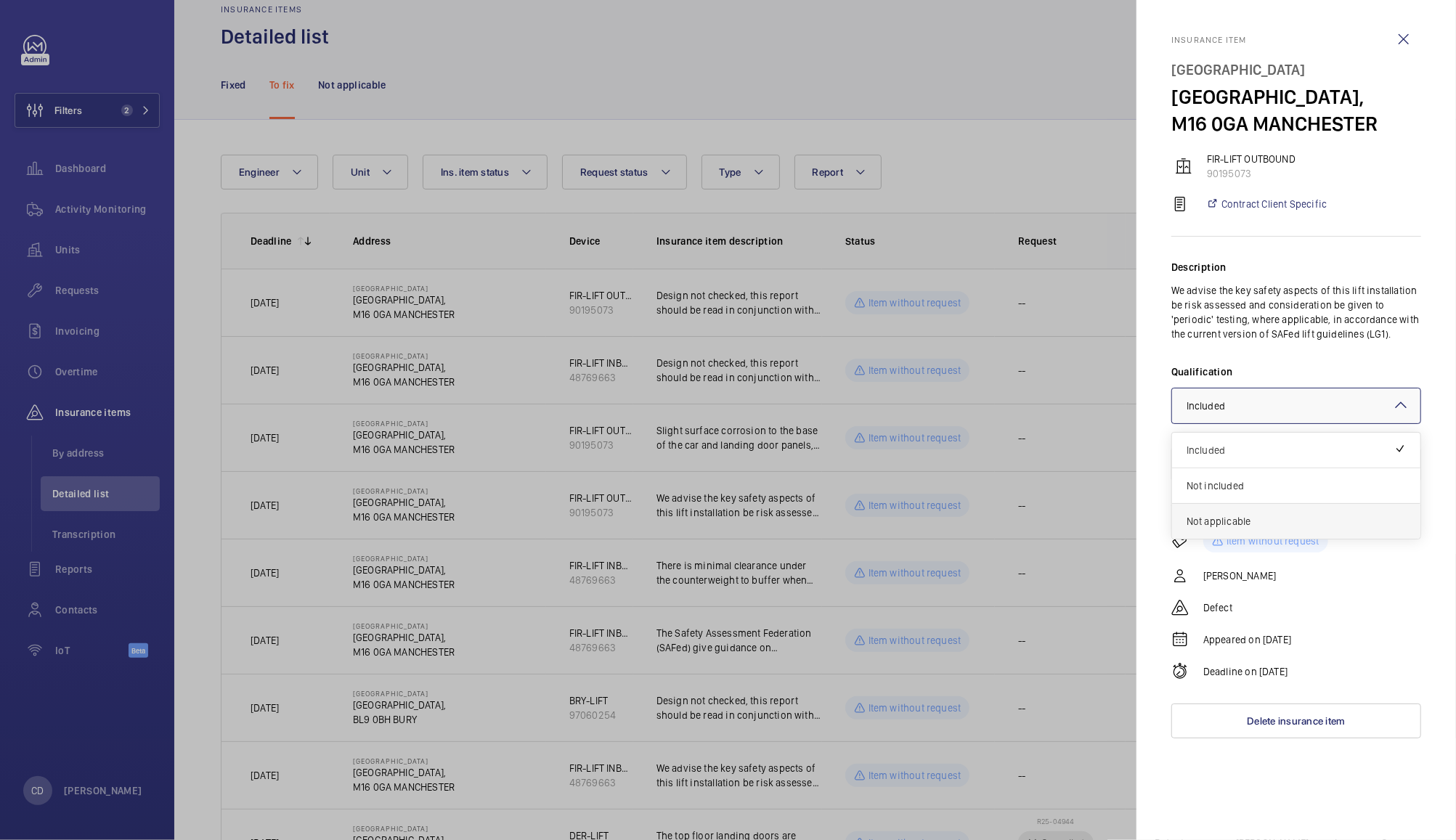
click at [1225, 520] on span "Not applicable" at bounding box center [1295, 521] width 220 height 14
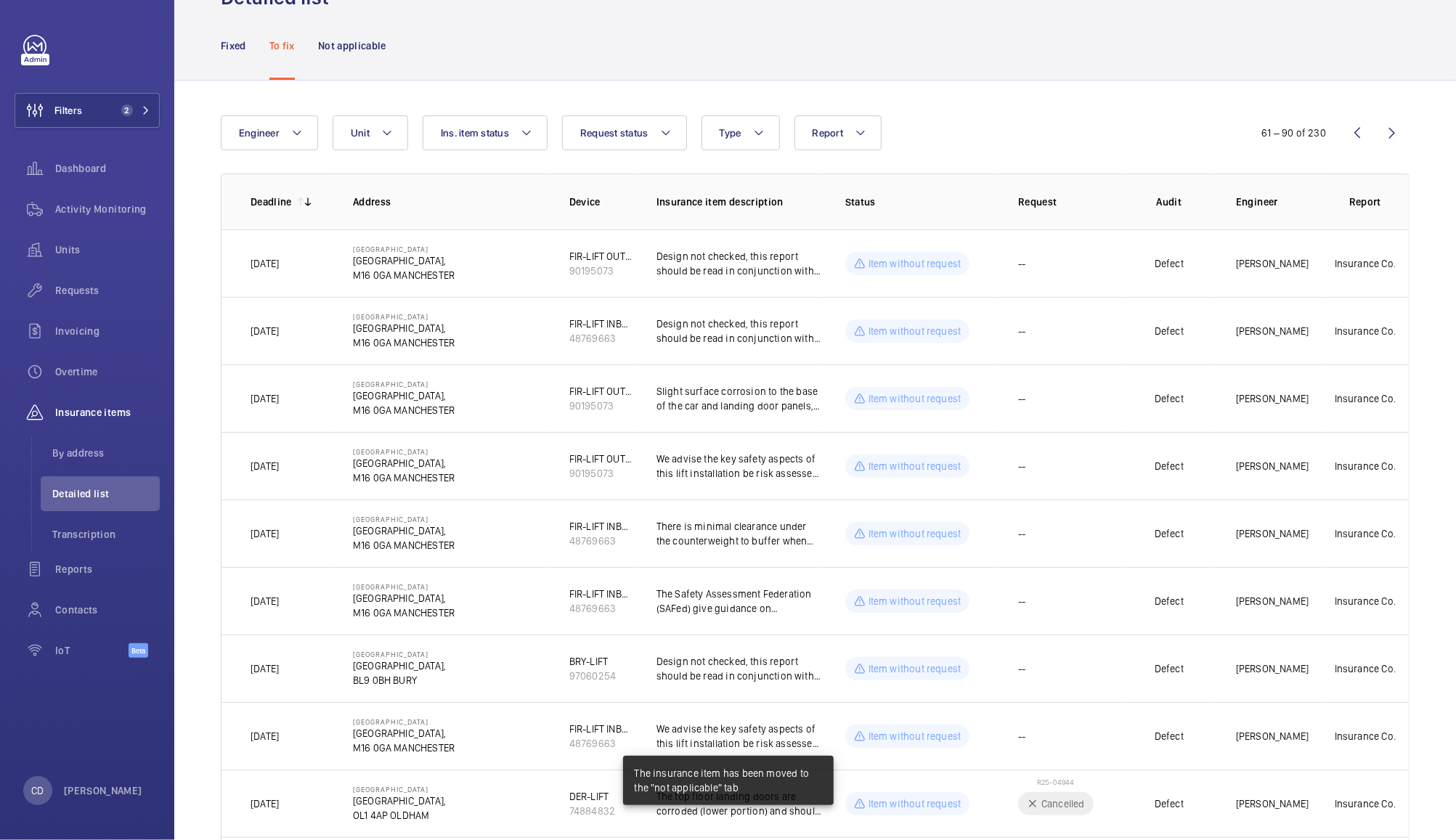
scroll to position [76, 0]
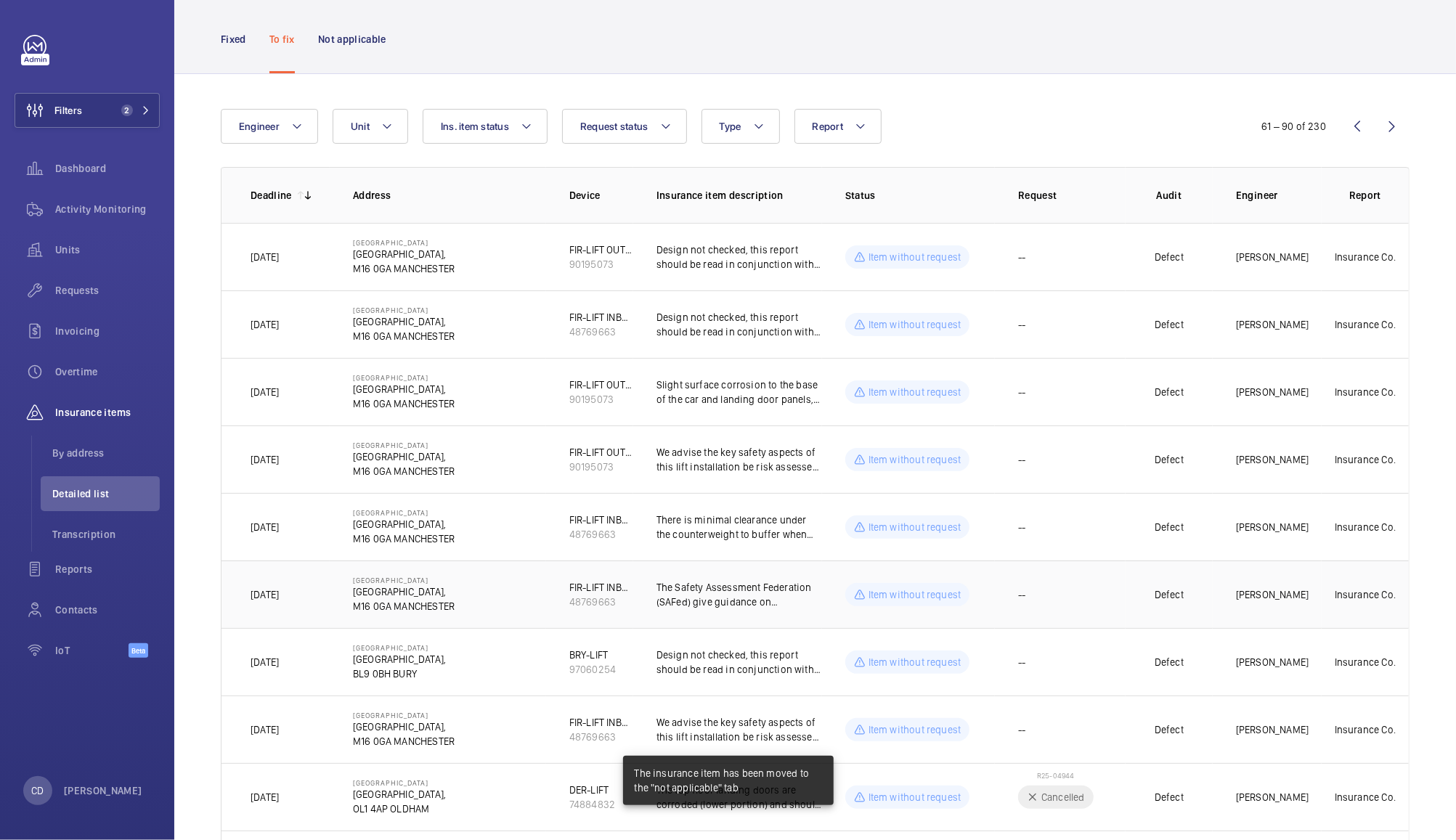
click at [1072, 605] on td "--" at bounding box center [1060, 594] width 131 height 68
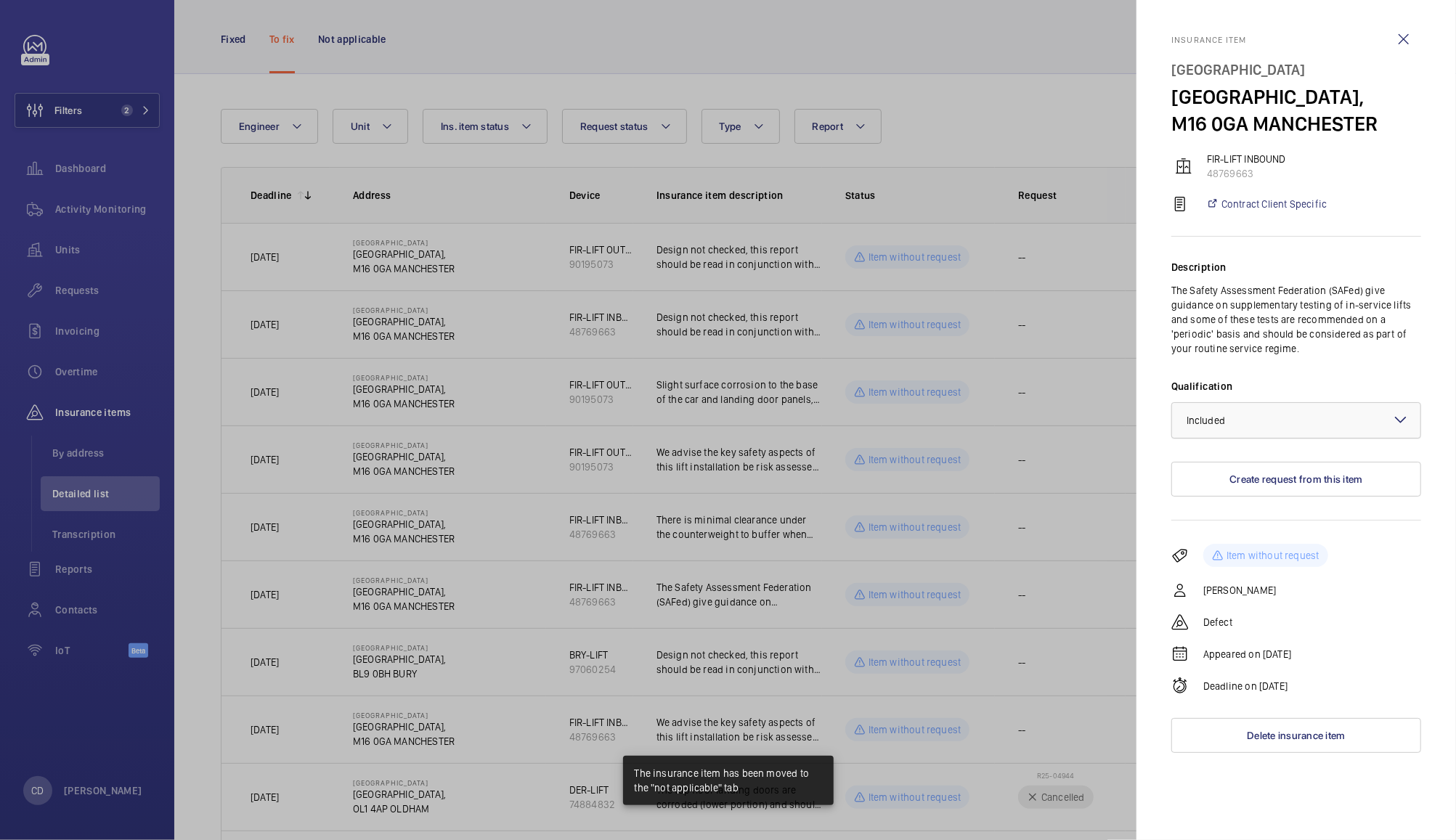
click at [1315, 435] on div at bounding box center [1295, 420] width 248 height 35
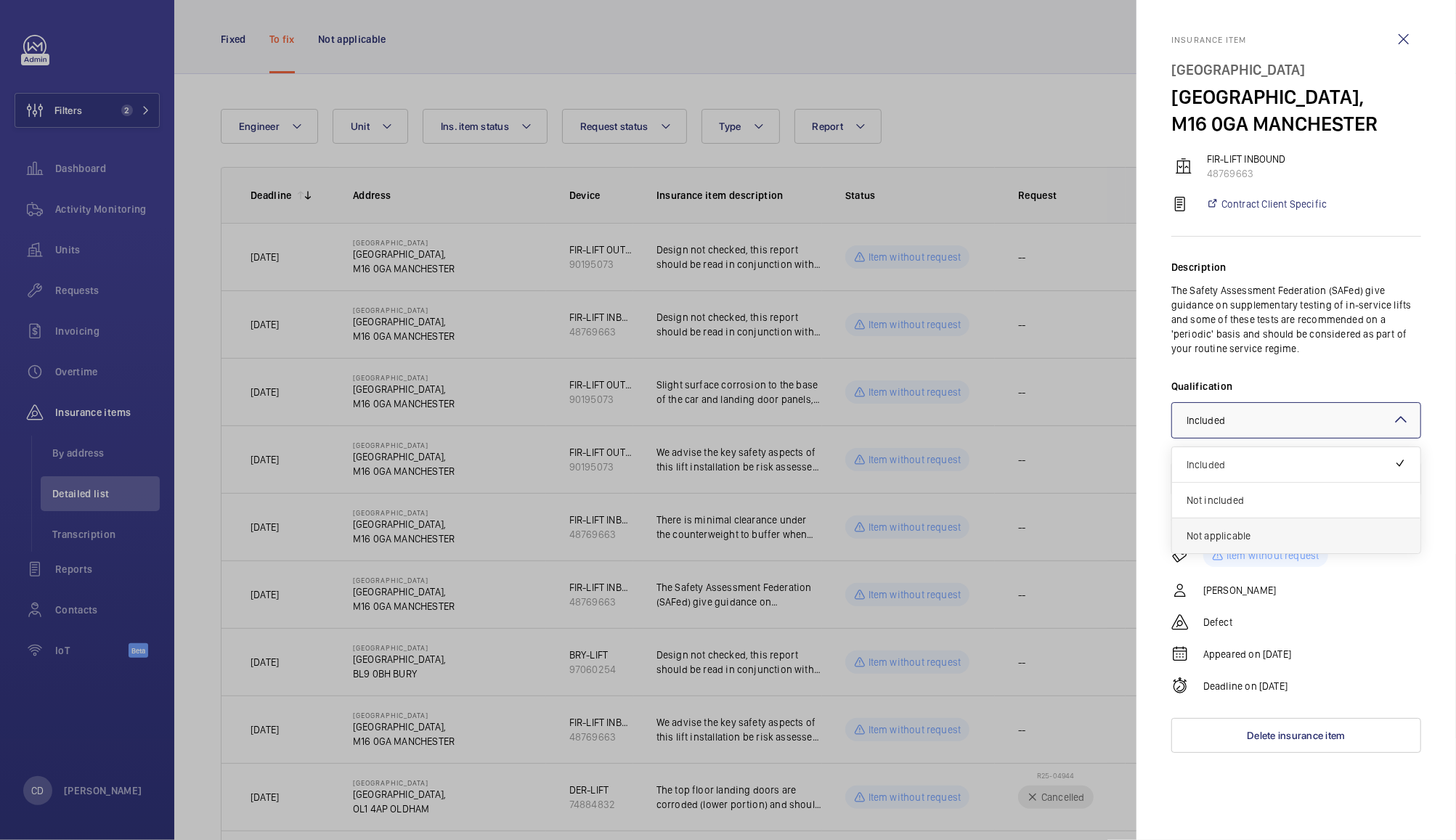
click at [1240, 538] on span "Not applicable" at bounding box center [1295, 536] width 220 height 14
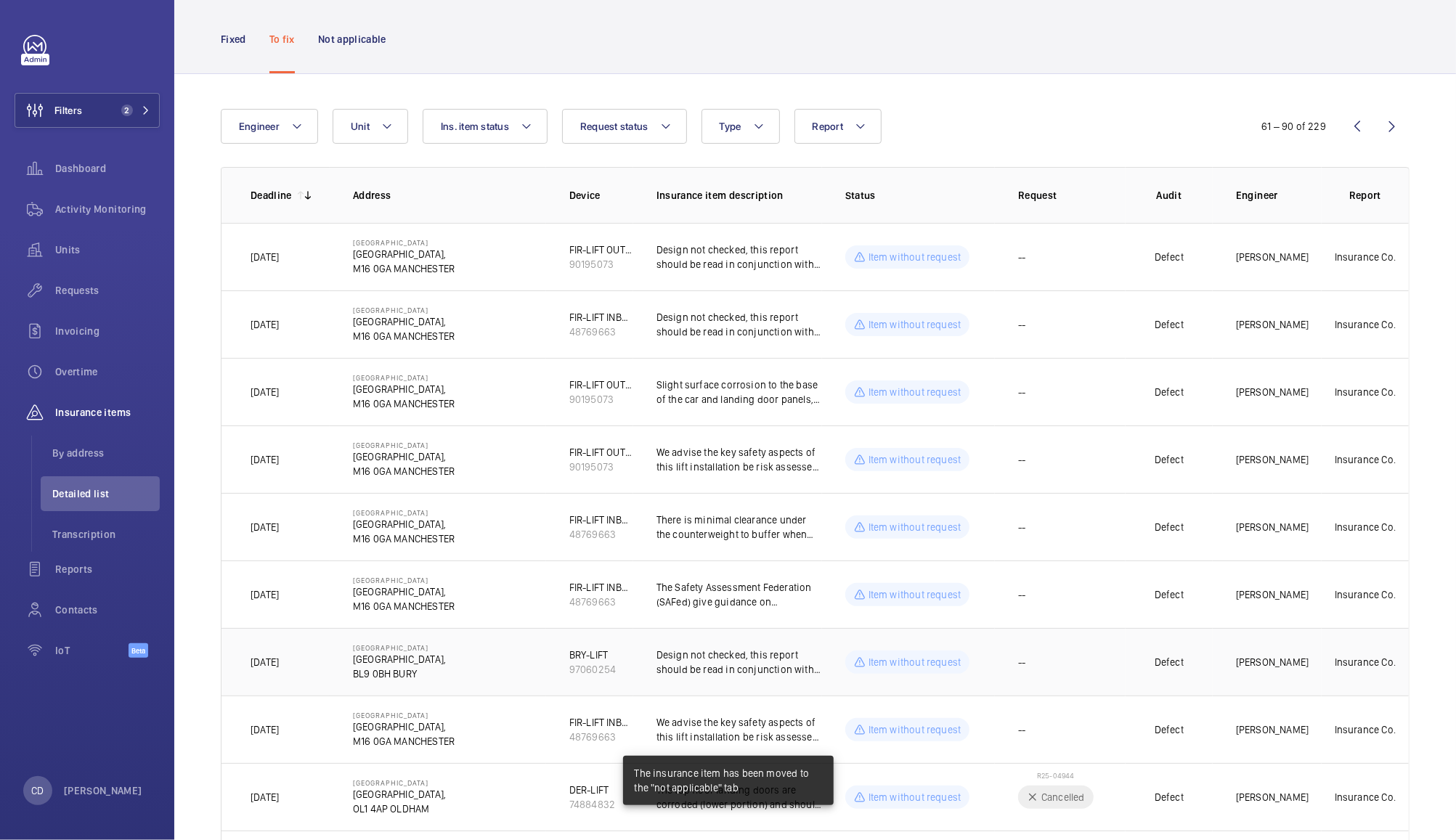
click at [1062, 661] on td "--" at bounding box center [1060, 662] width 131 height 68
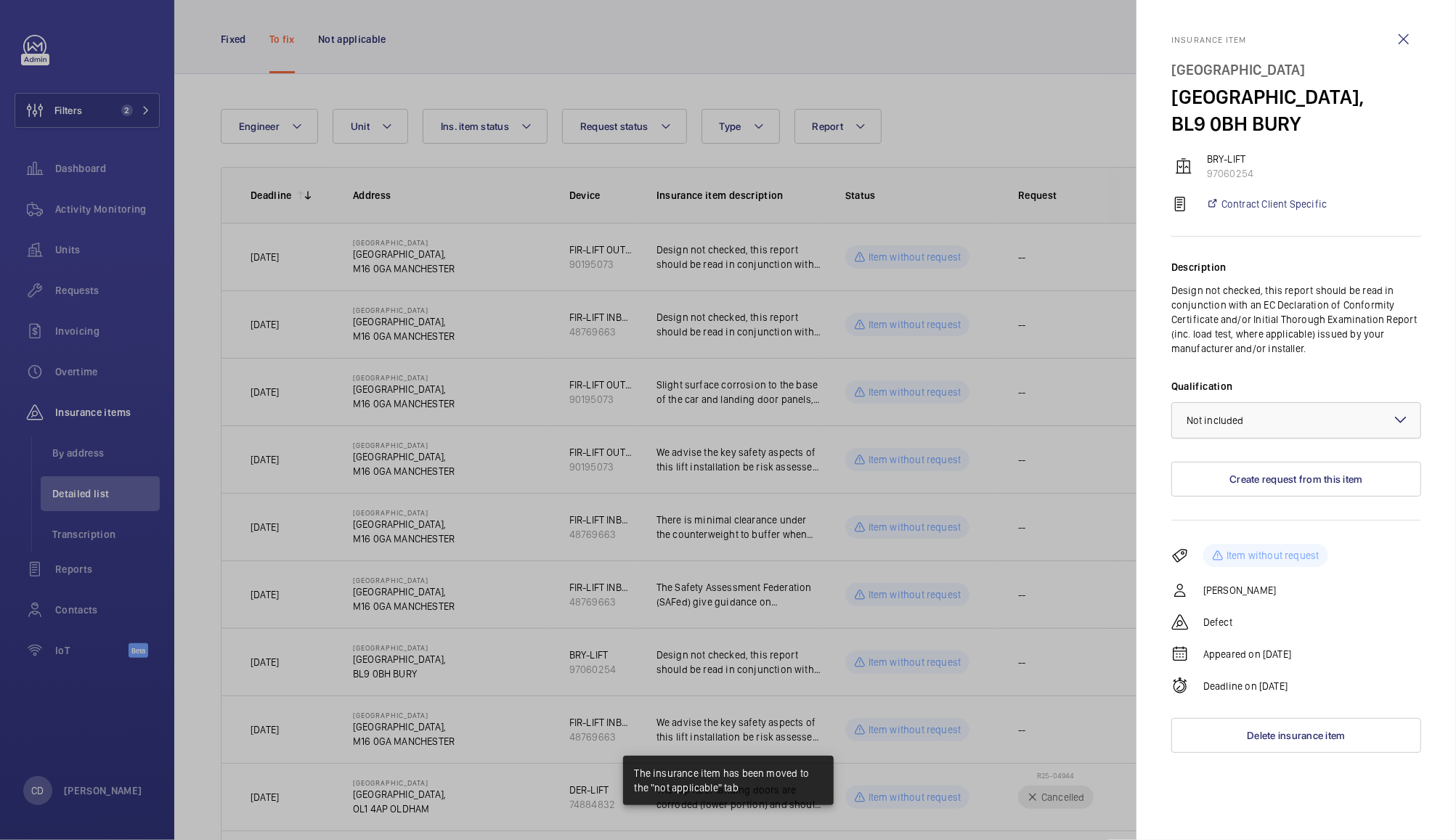
click at [1273, 423] on div "× Not included" at bounding box center [1232, 420] width 94 height 14
click at [1245, 541] on span "Not applicable" at bounding box center [1295, 536] width 220 height 14
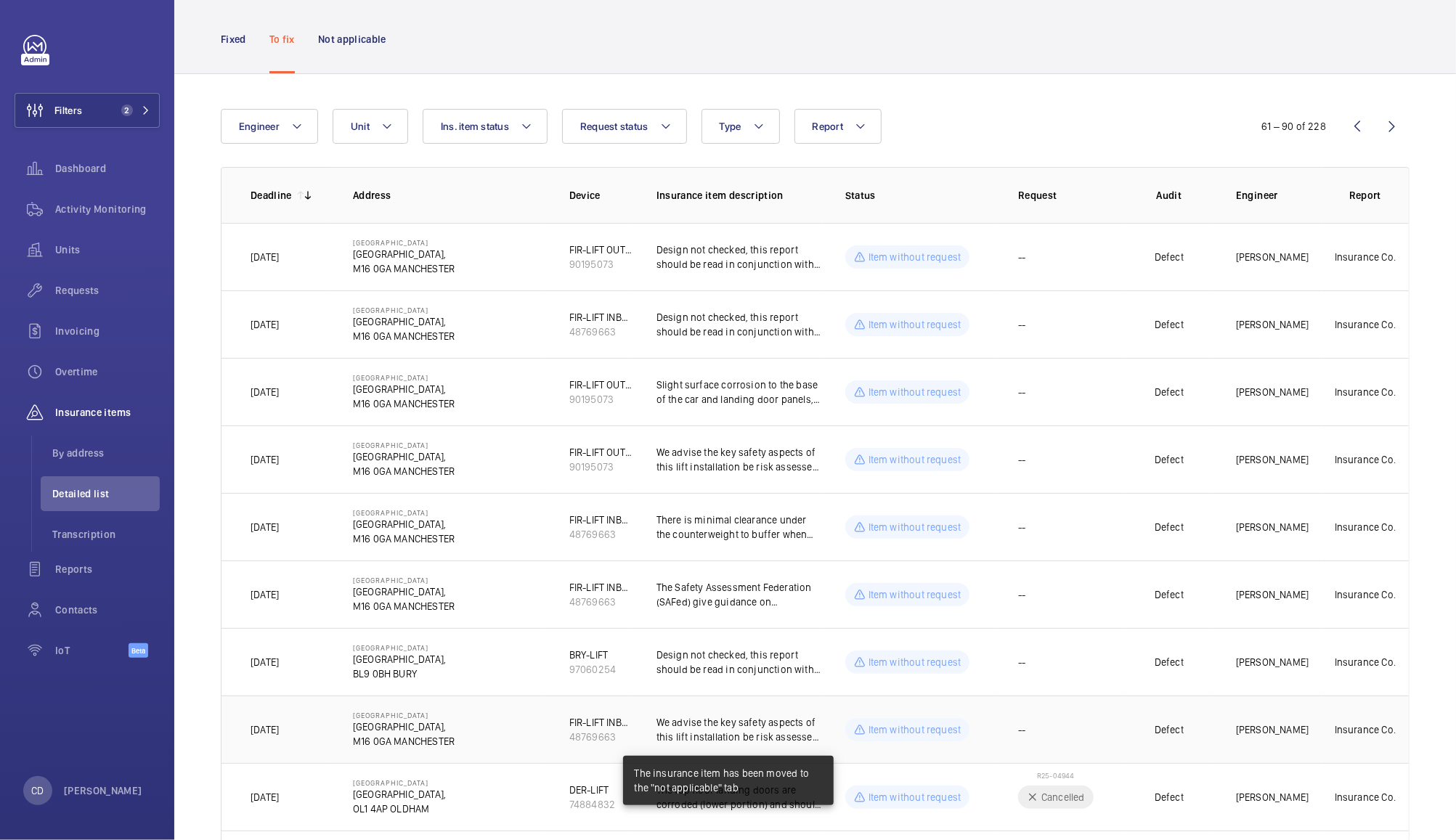
click at [1091, 726] on td "--" at bounding box center [1060, 730] width 131 height 68
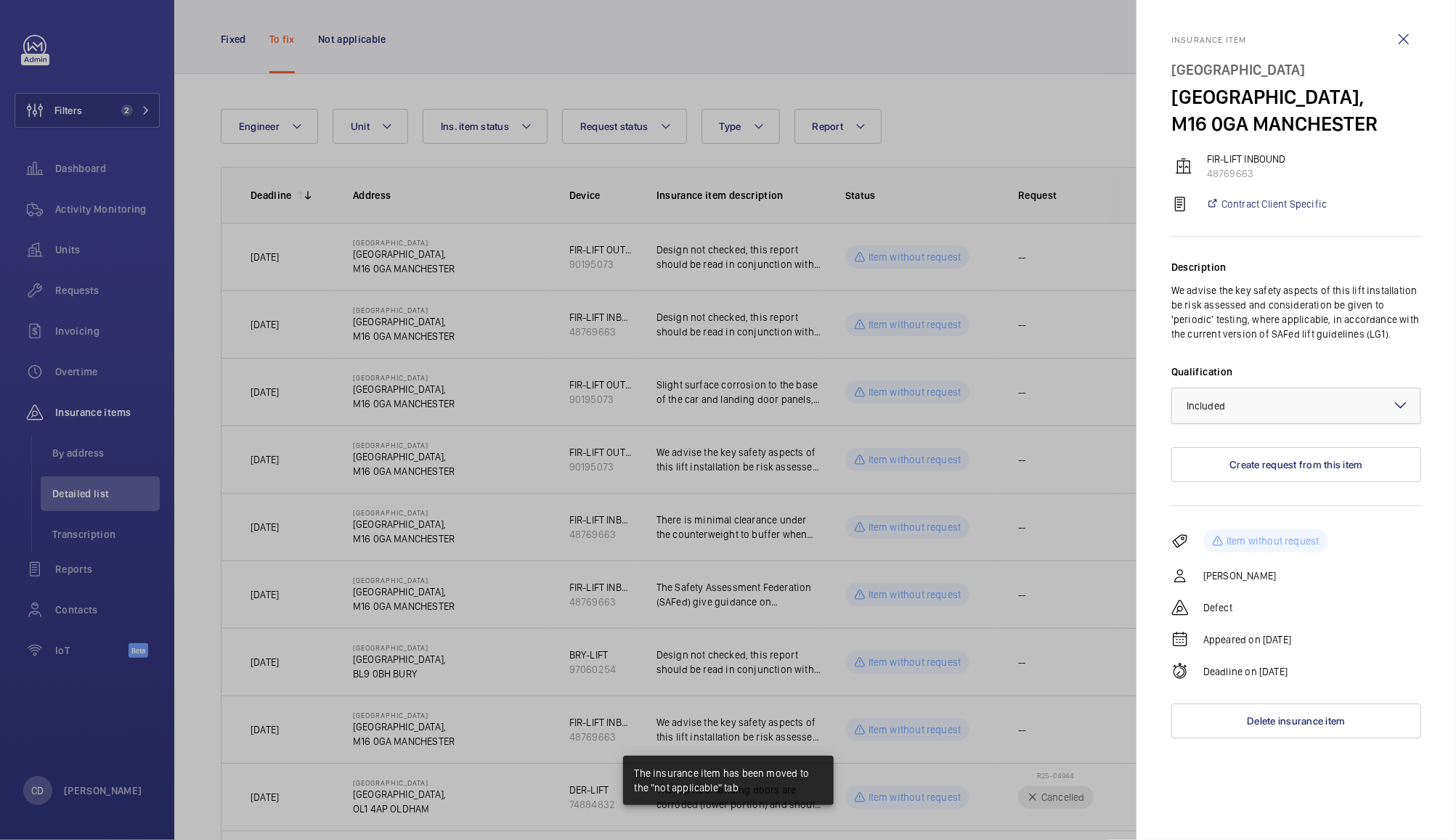
click at [1277, 408] on div at bounding box center [1295, 406] width 248 height 35
click at [1252, 526] on span "Not applicable" at bounding box center [1295, 521] width 220 height 14
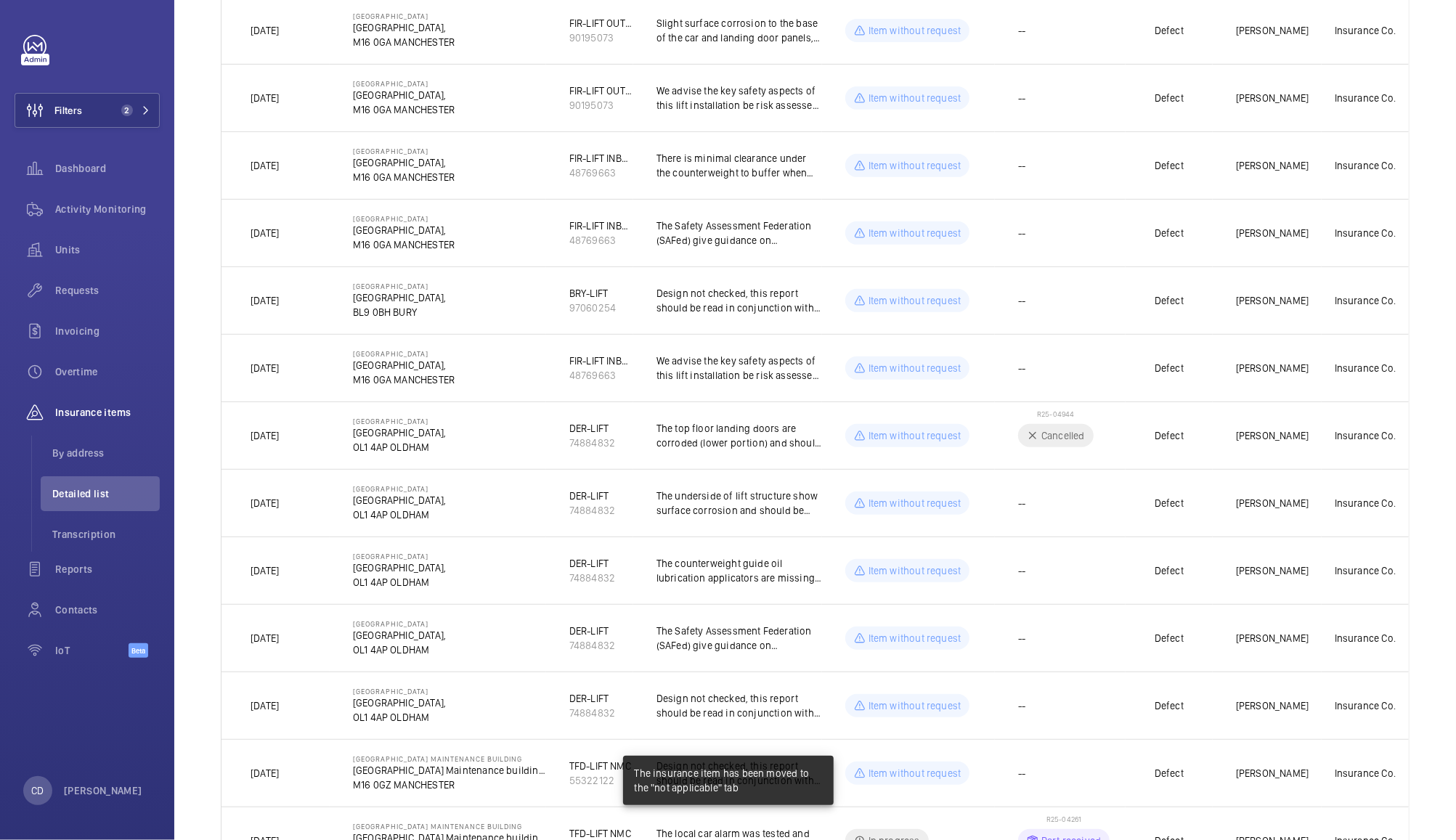
scroll to position [480, 0]
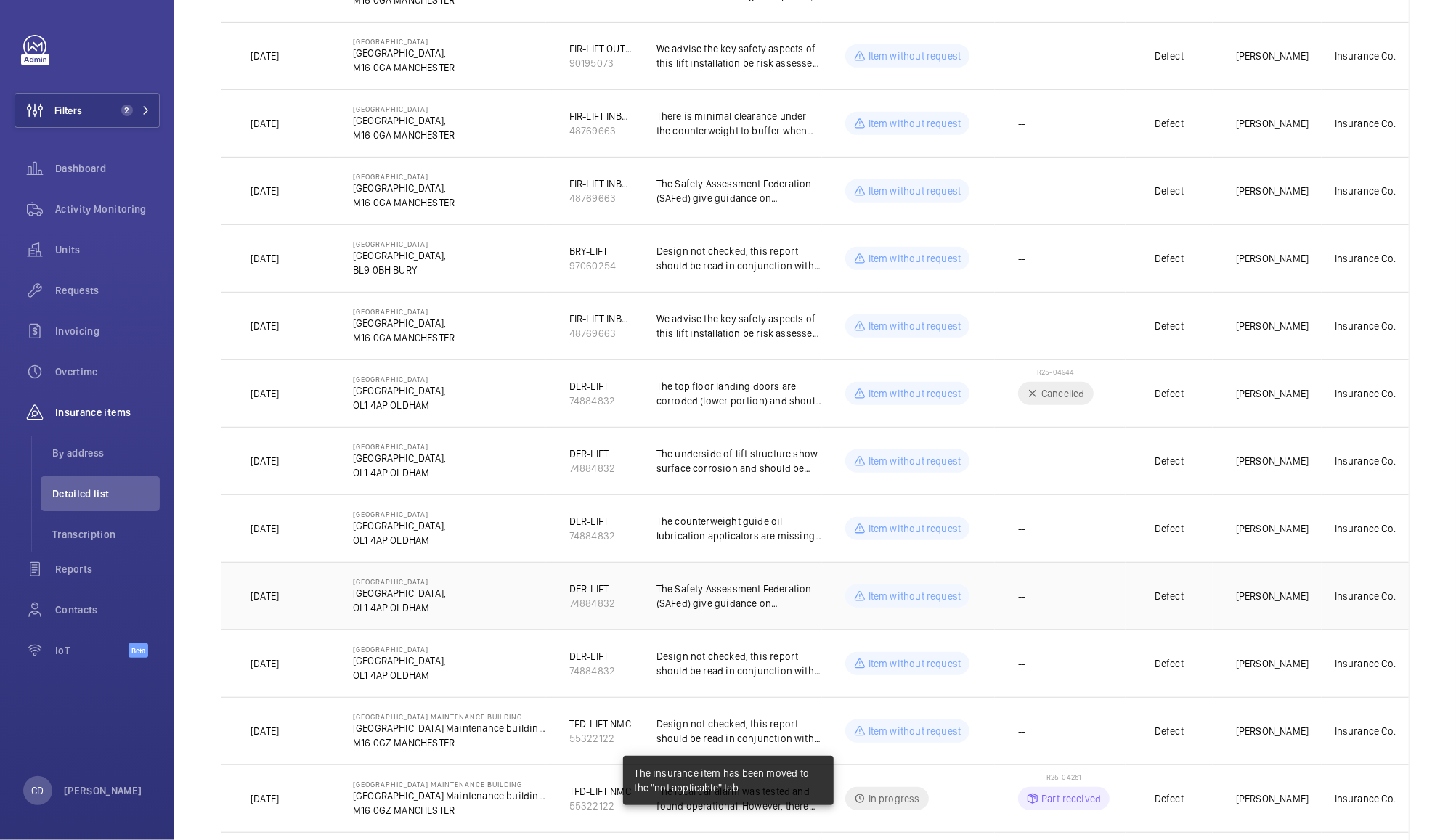
click at [1079, 595] on td "--" at bounding box center [1060, 596] width 131 height 68
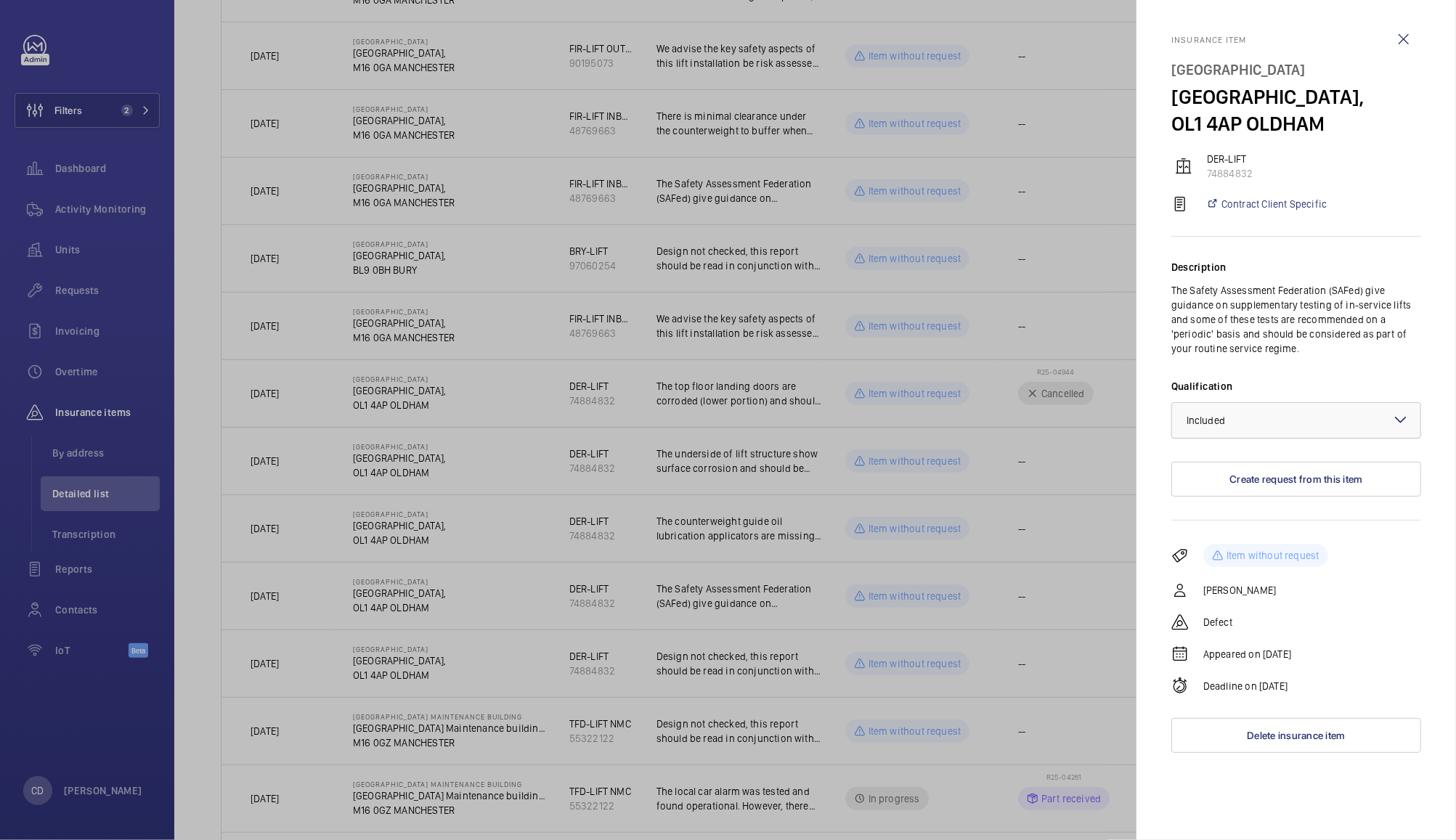
click at [1301, 421] on div at bounding box center [1295, 420] width 248 height 35
click at [1238, 539] on span "Not applicable" at bounding box center [1295, 536] width 220 height 14
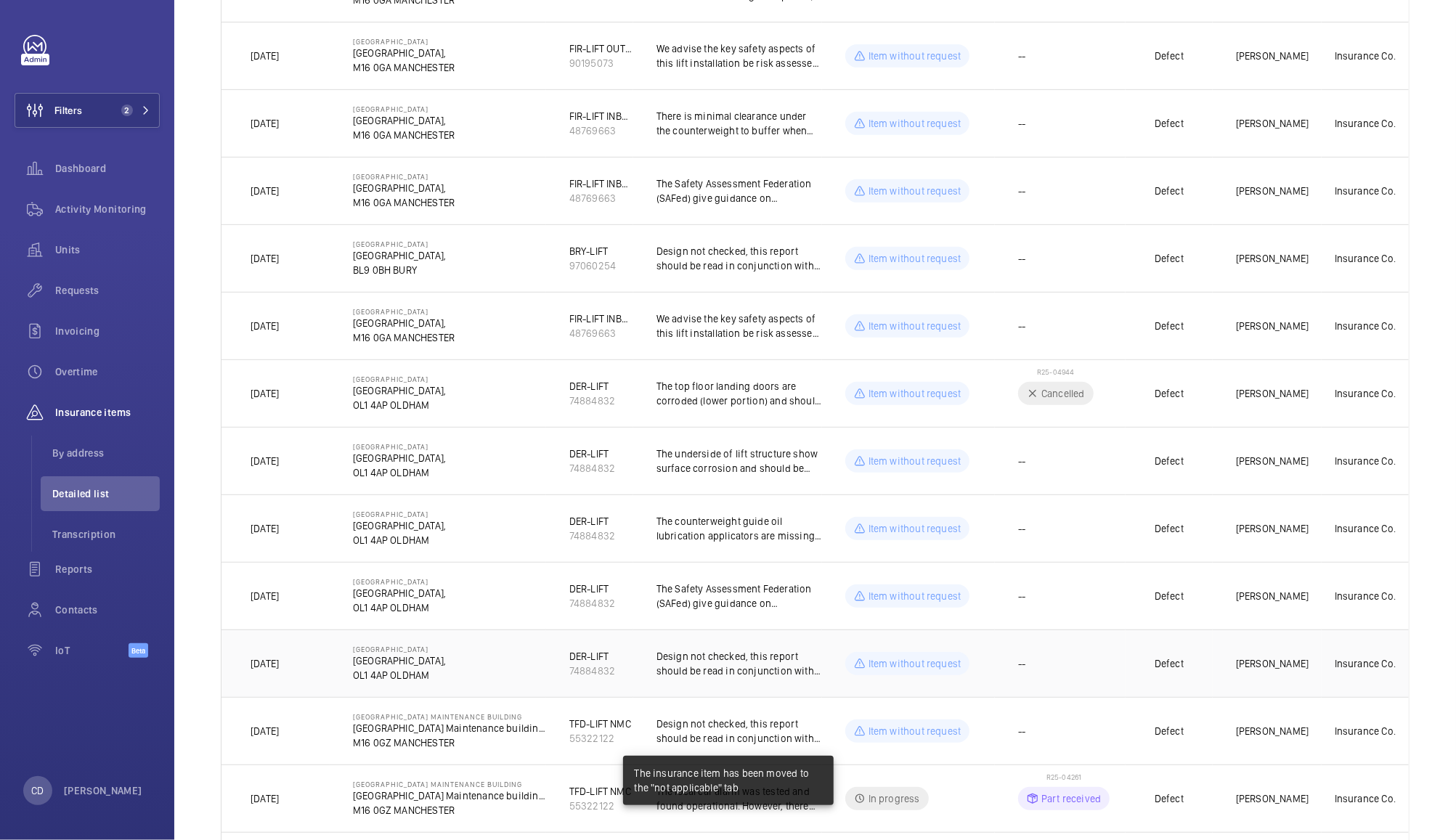
click at [1085, 671] on td "--" at bounding box center [1060, 664] width 131 height 68
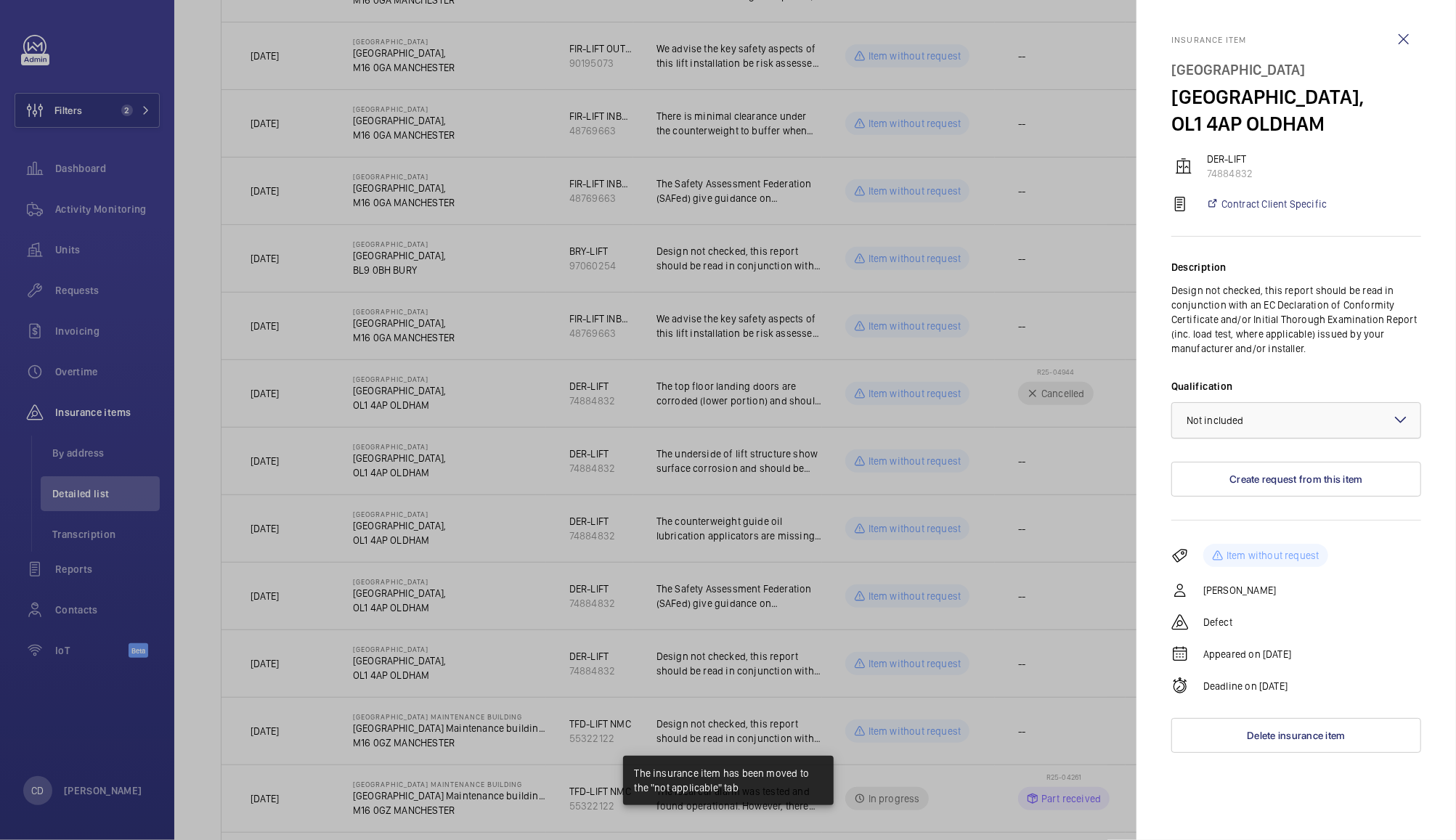
click at [1265, 423] on div "× Not included" at bounding box center [1232, 420] width 94 height 14
click at [1240, 541] on span "Not applicable" at bounding box center [1295, 536] width 220 height 14
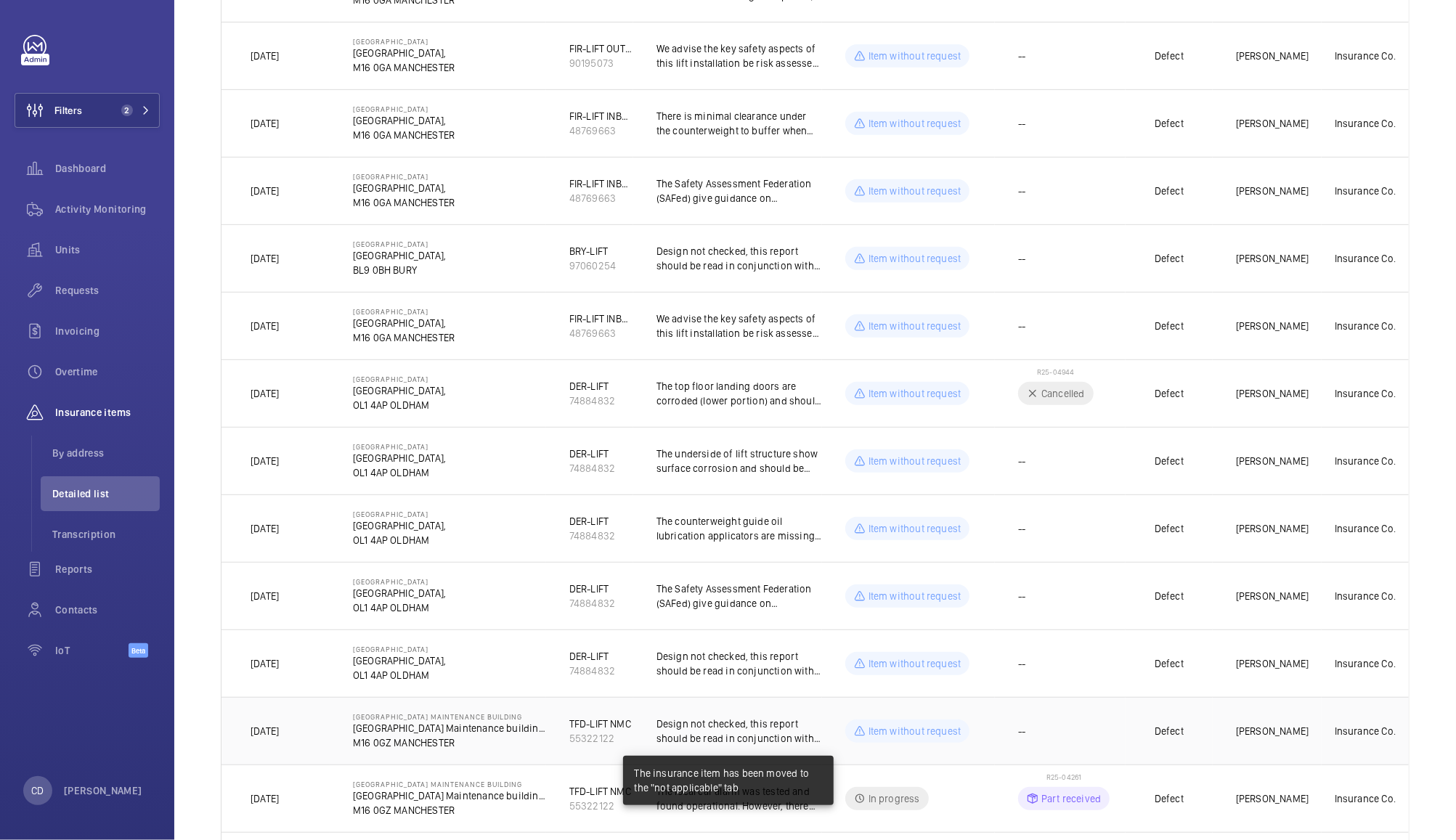
click at [1074, 740] on td "--" at bounding box center [1060, 731] width 131 height 68
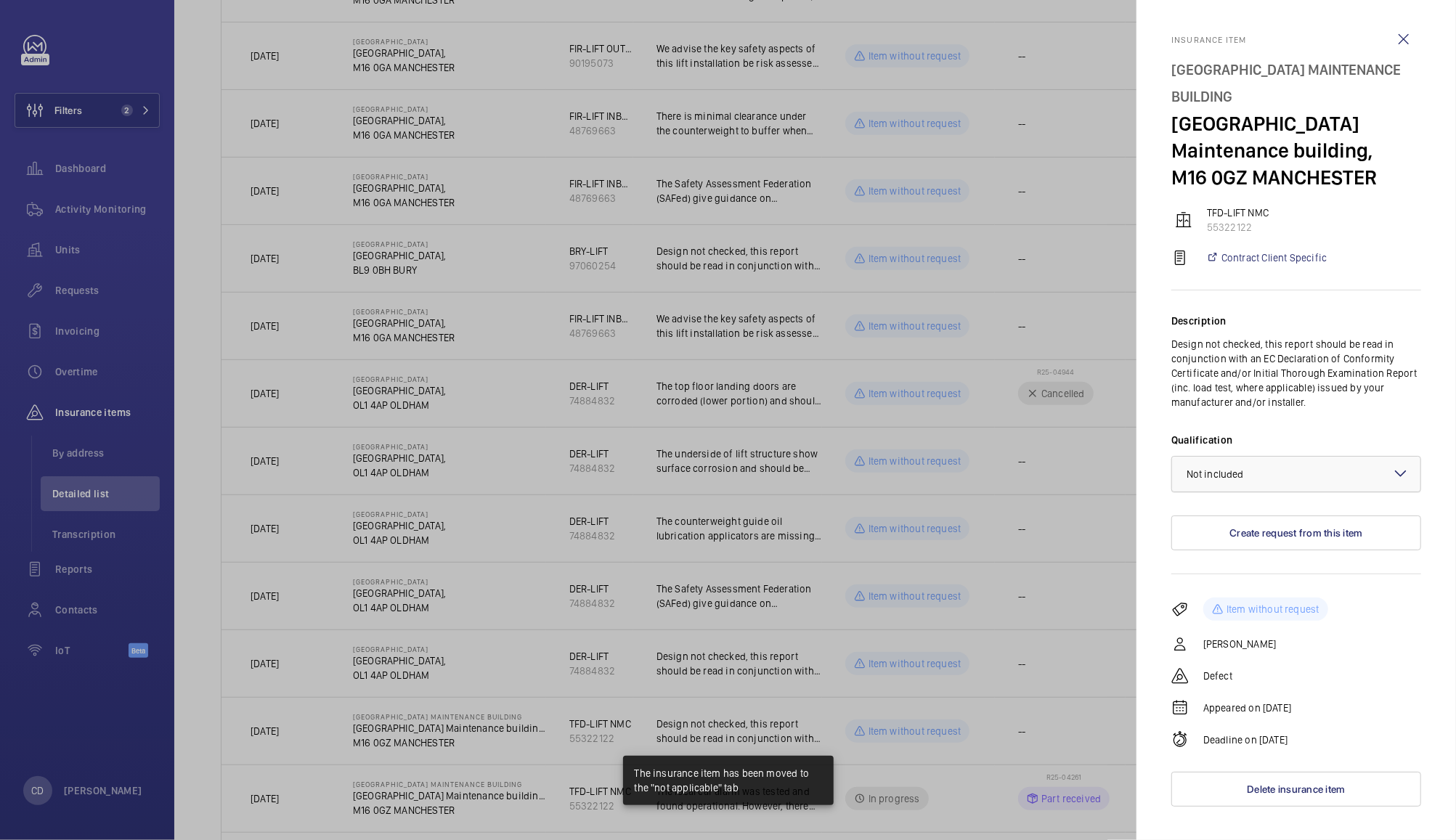
click at [1259, 472] on div "× Not included" at bounding box center [1232, 474] width 94 height 14
click at [1230, 594] on span "Not applicable" at bounding box center [1295, 590] width 220 height 14
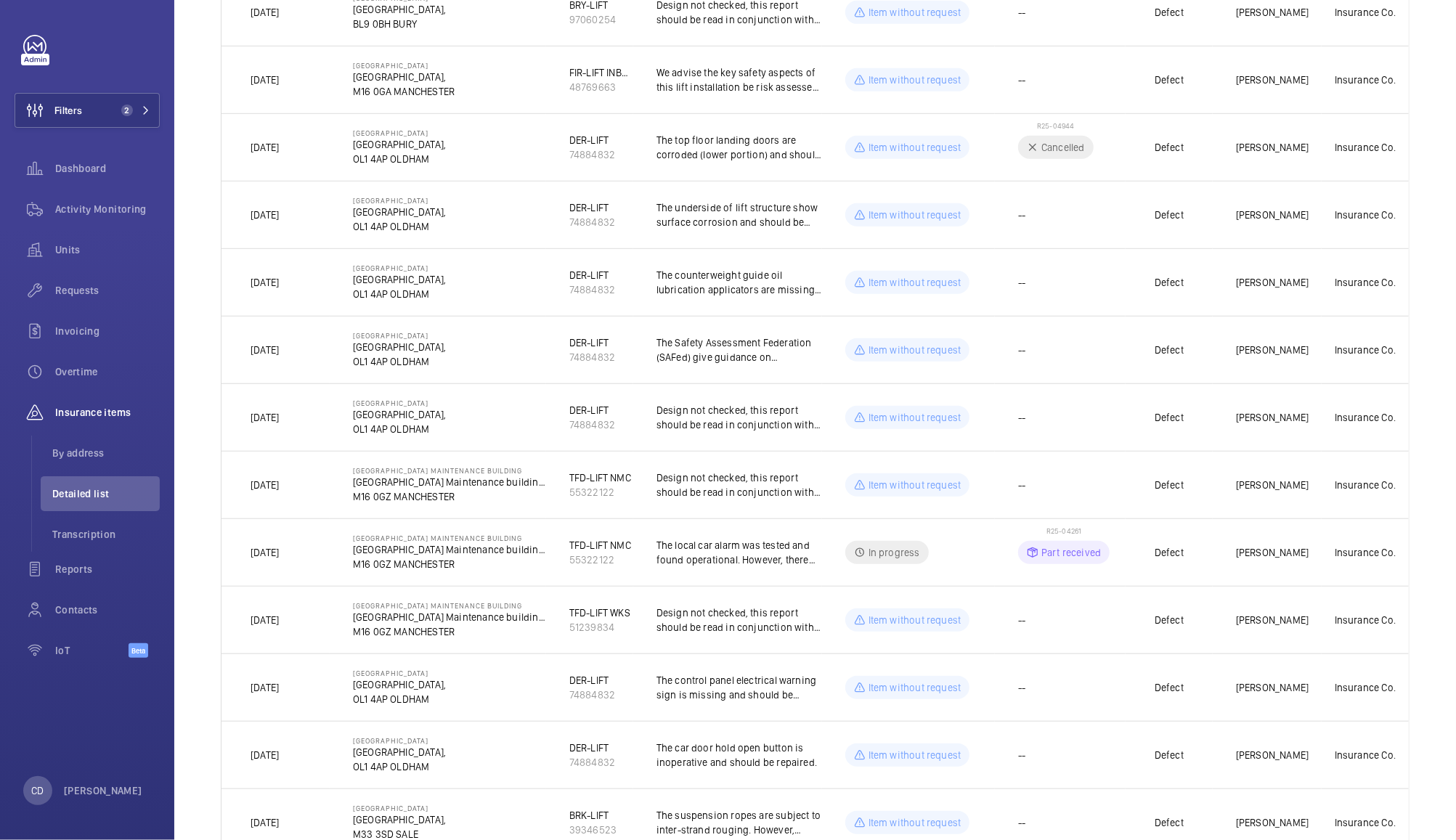
scroll to position [765, 0]
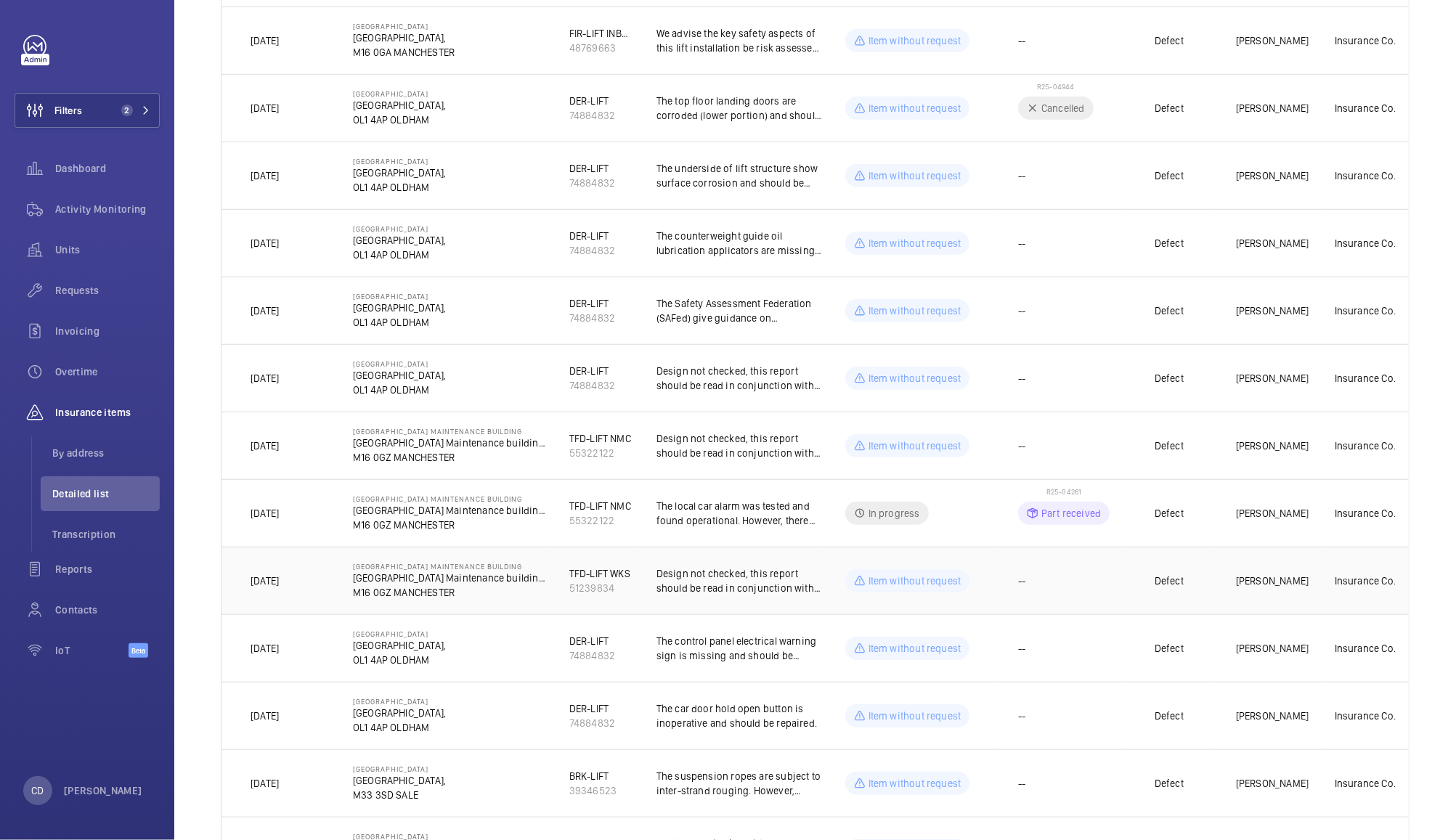
click at [1096, 594] on td "--" at bounding box center [1060, 581] width 131 height 68
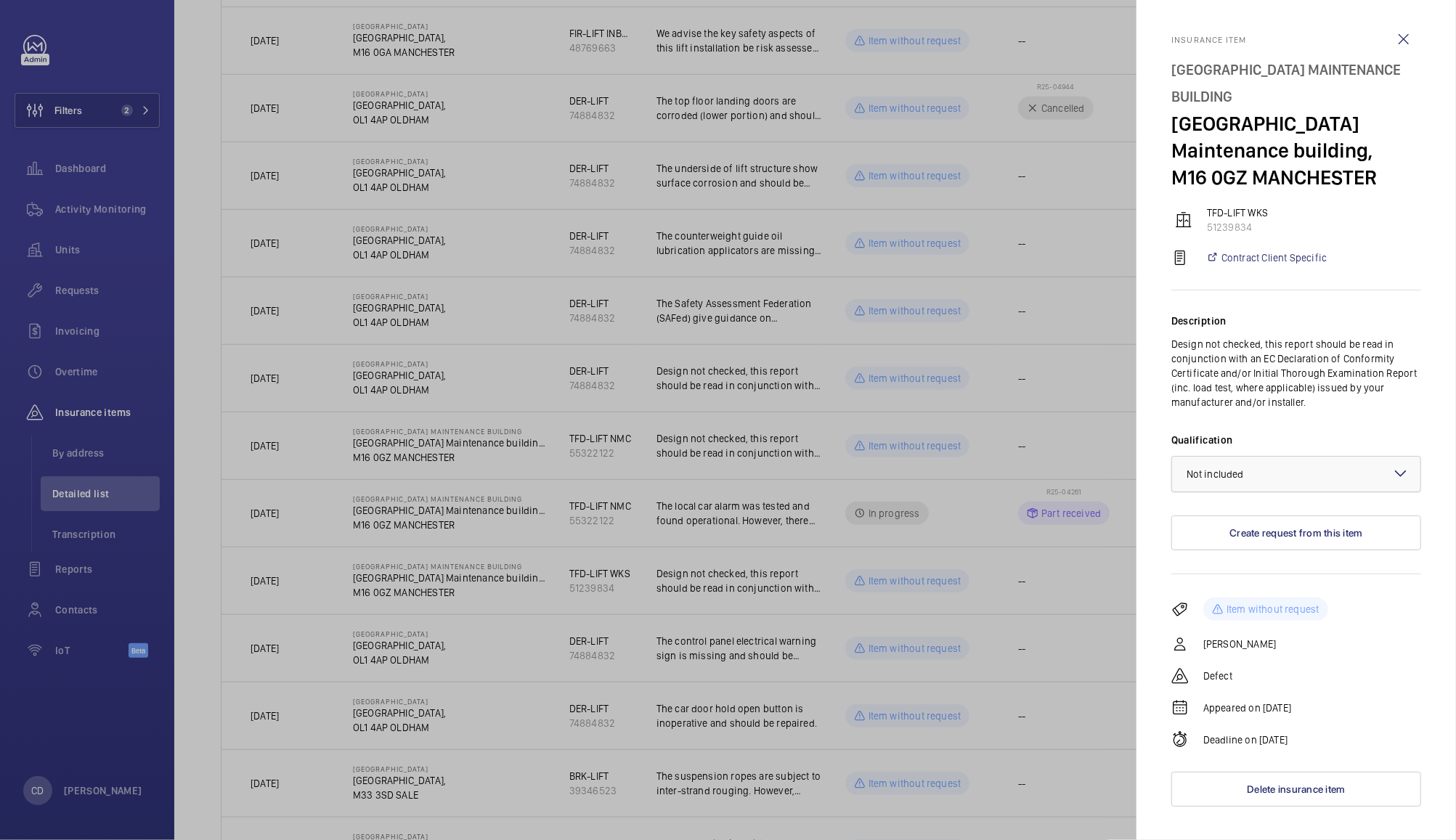
click at [1285, 471] on div at bounding box center [1295, 474] width 248 height 35
click at [1223, 589] on span "Not applicable" at bounding box center [1295, 590] width 220 height 14
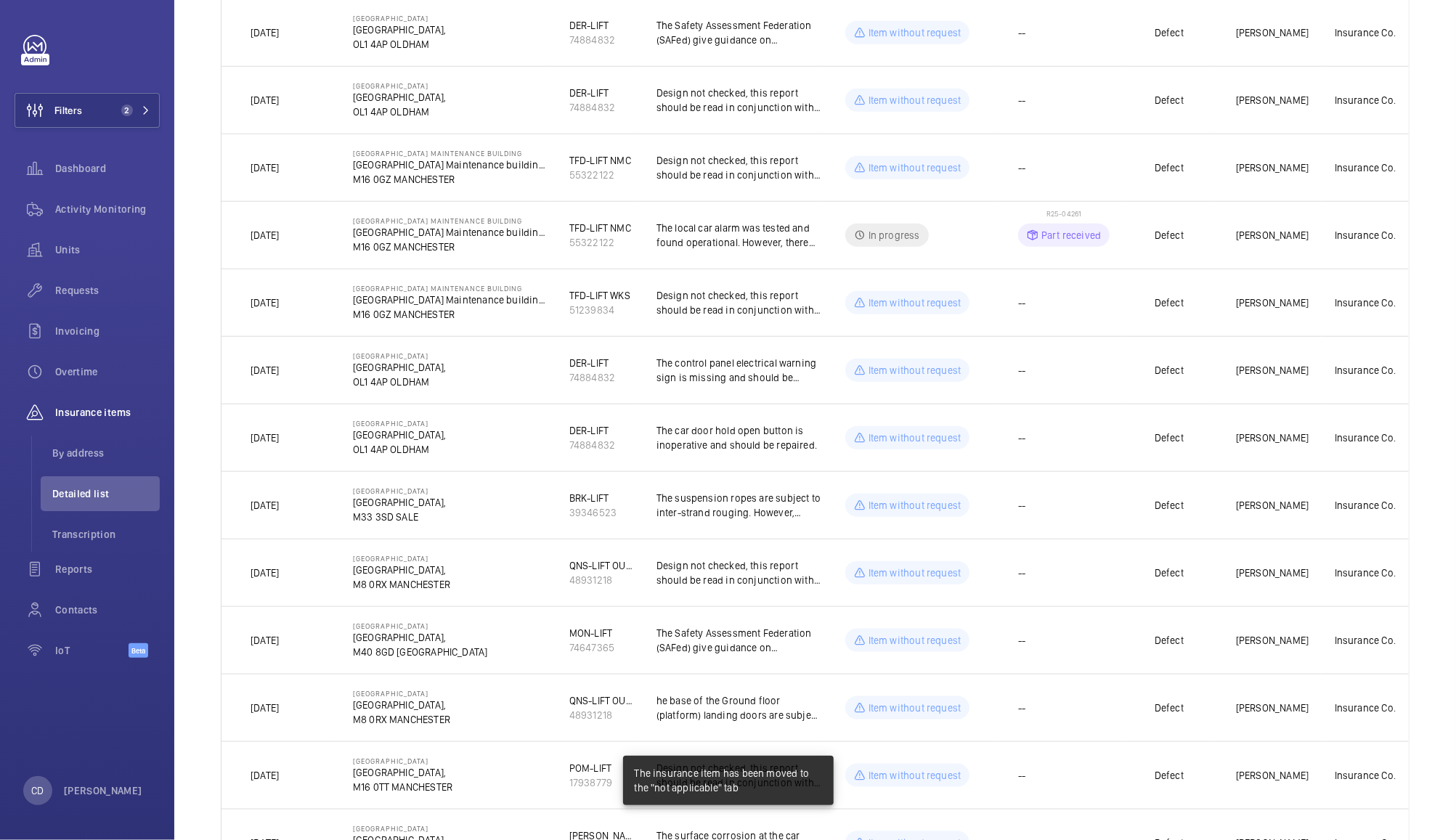
scroll to position [1043, 0]
click at [1092, 581] on td "--" at bounding box center [1060, 573] width 131 height 68
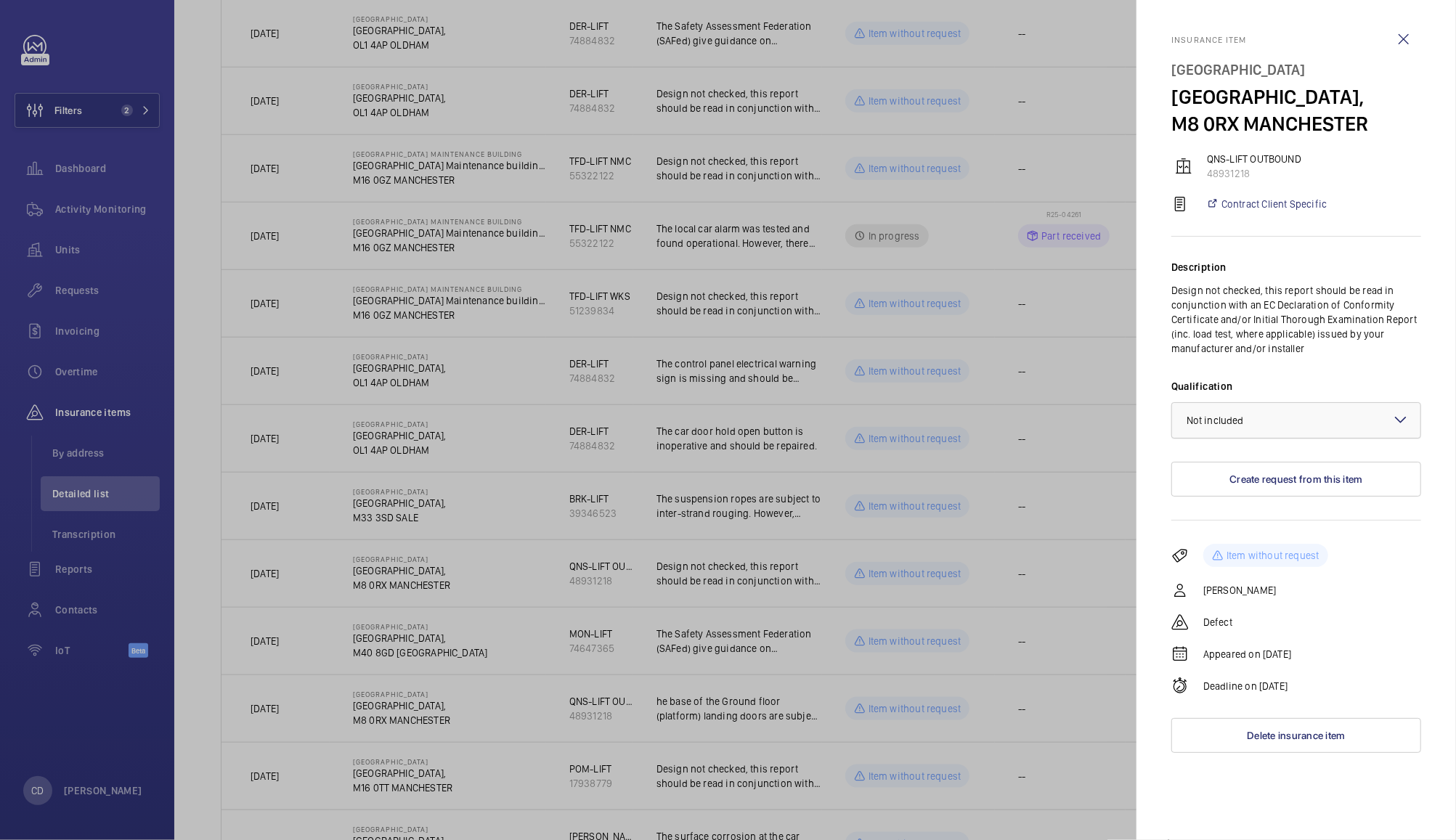
click at [1259, 427] on div "× Not included" at bounding box center [1232, 420] width 94 height 14
click at [1225, 543] on span "Not applicable" at bounding box center [1295, 536] width 220 height 14
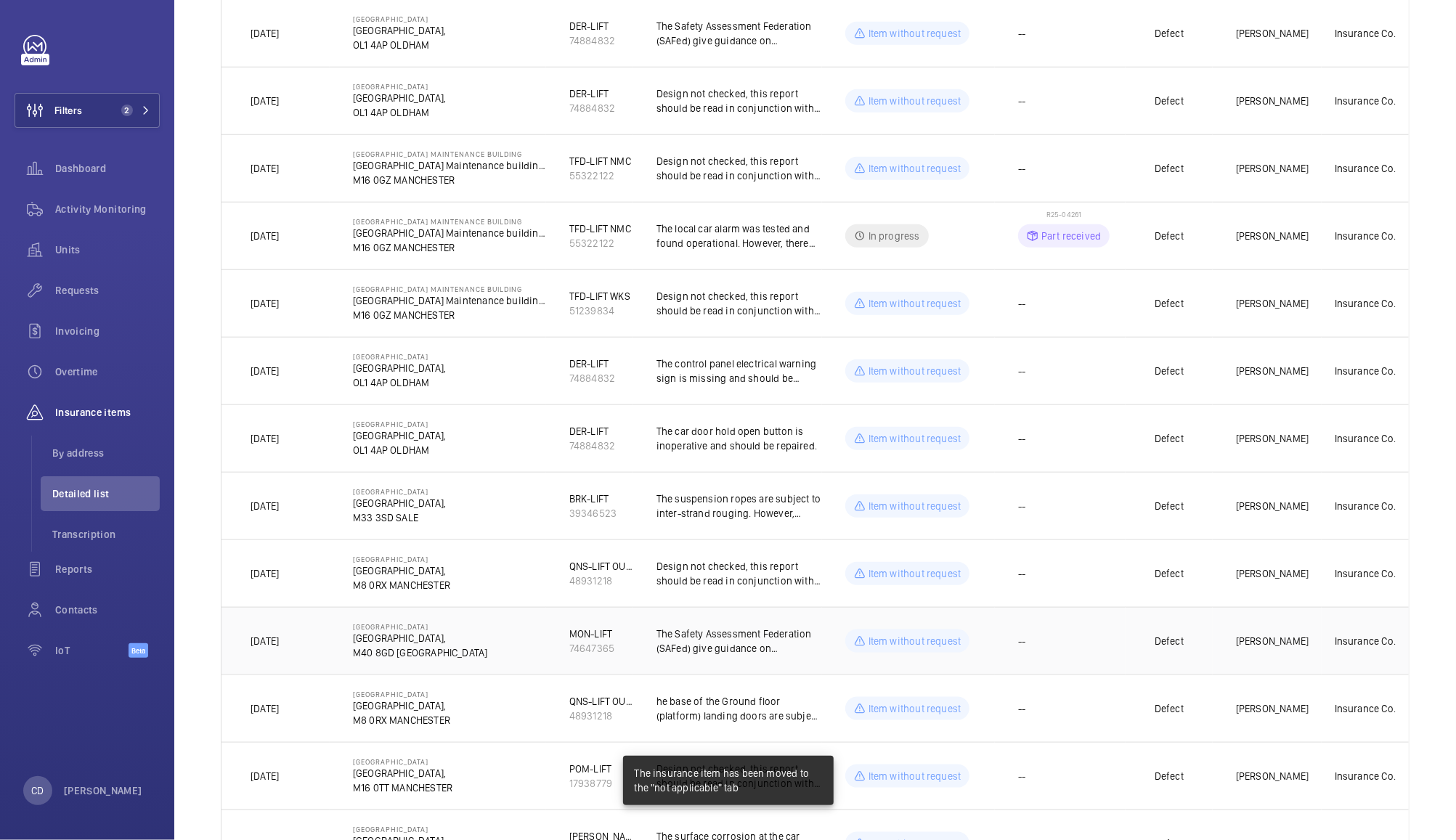
click at [1062, 649] on td "--" at bounding box center [1060, 641] width 131 height 68
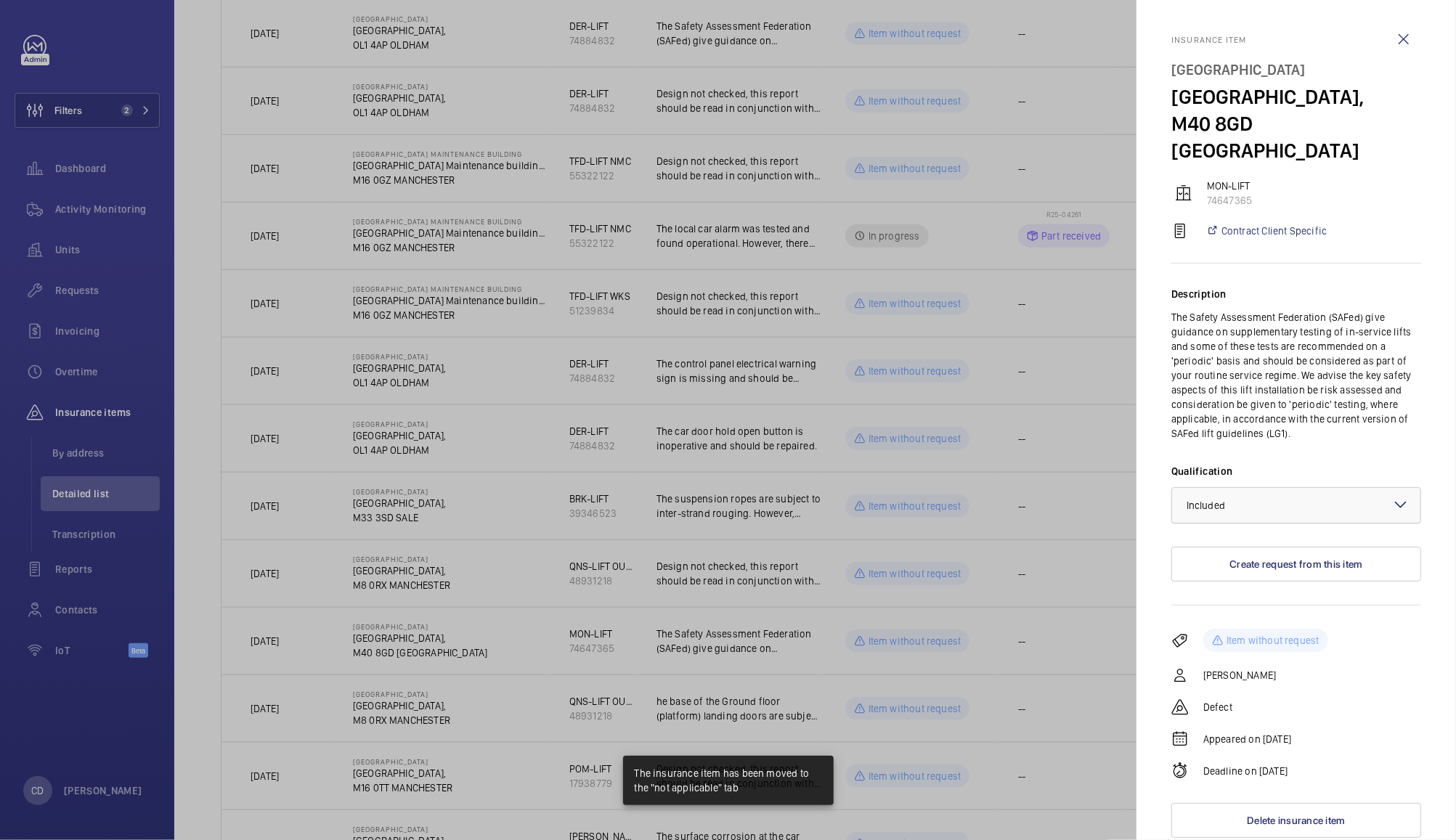
click at [1244, 498] on div "× Included" at bounding box center [1223, 505] width 75 height 14
click at [1227, 613] on span "Not applicable" at bounding box center [1295, 620] width 220 height 14
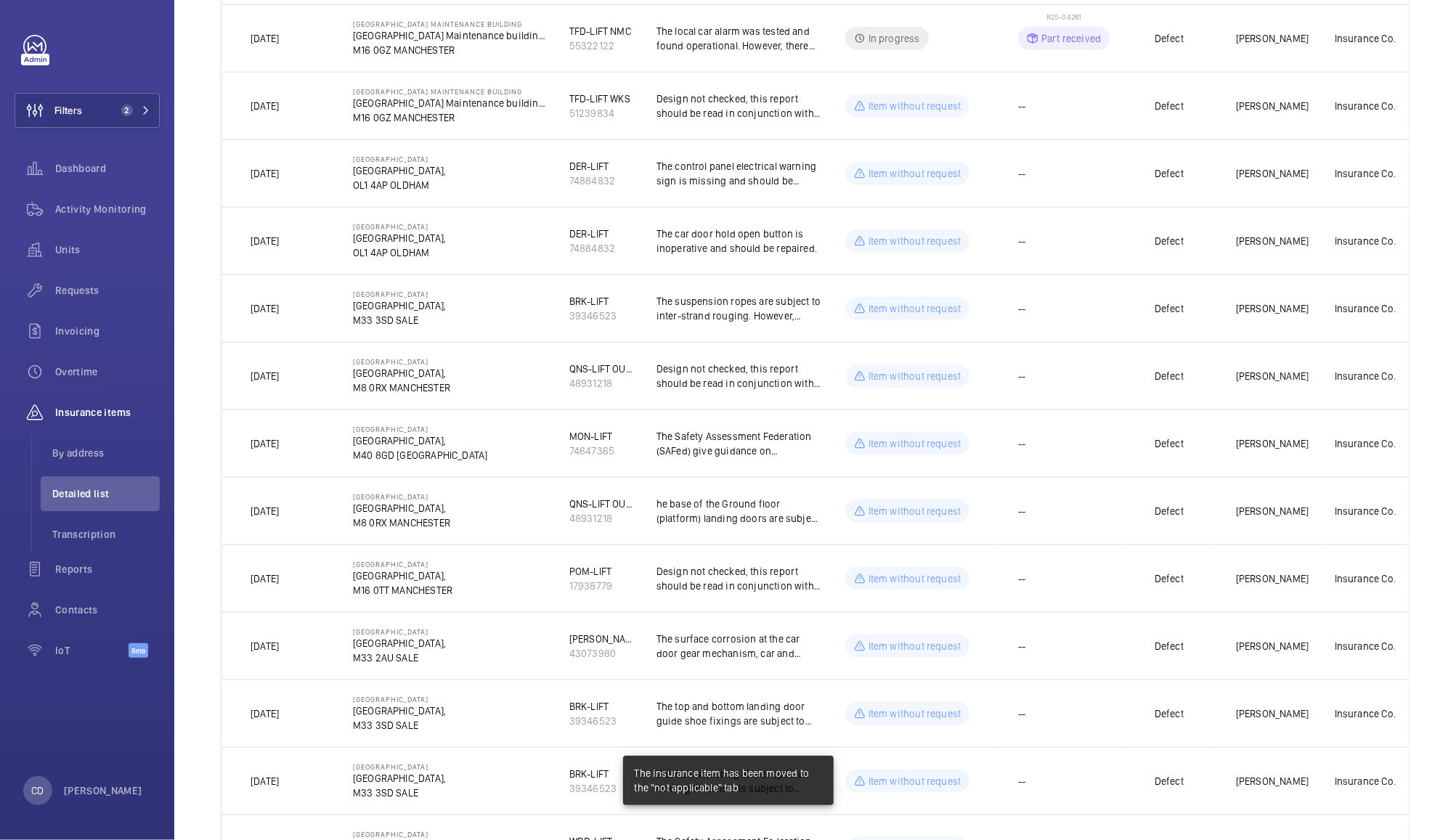
scroll to position [1287, 0]
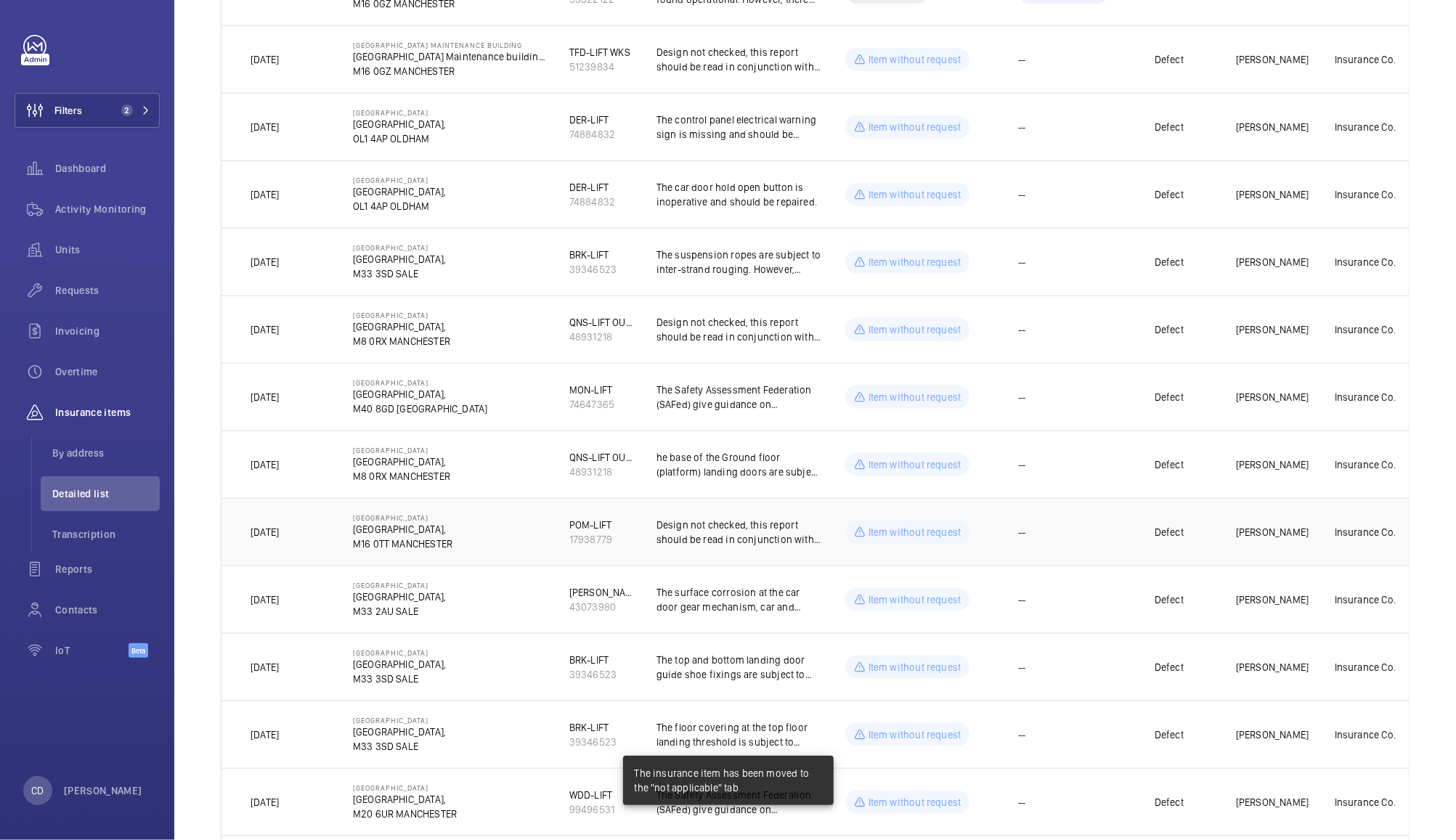
click at [1094, 542] on td "--" at bounding box center [1060, 532] width 131 height 68
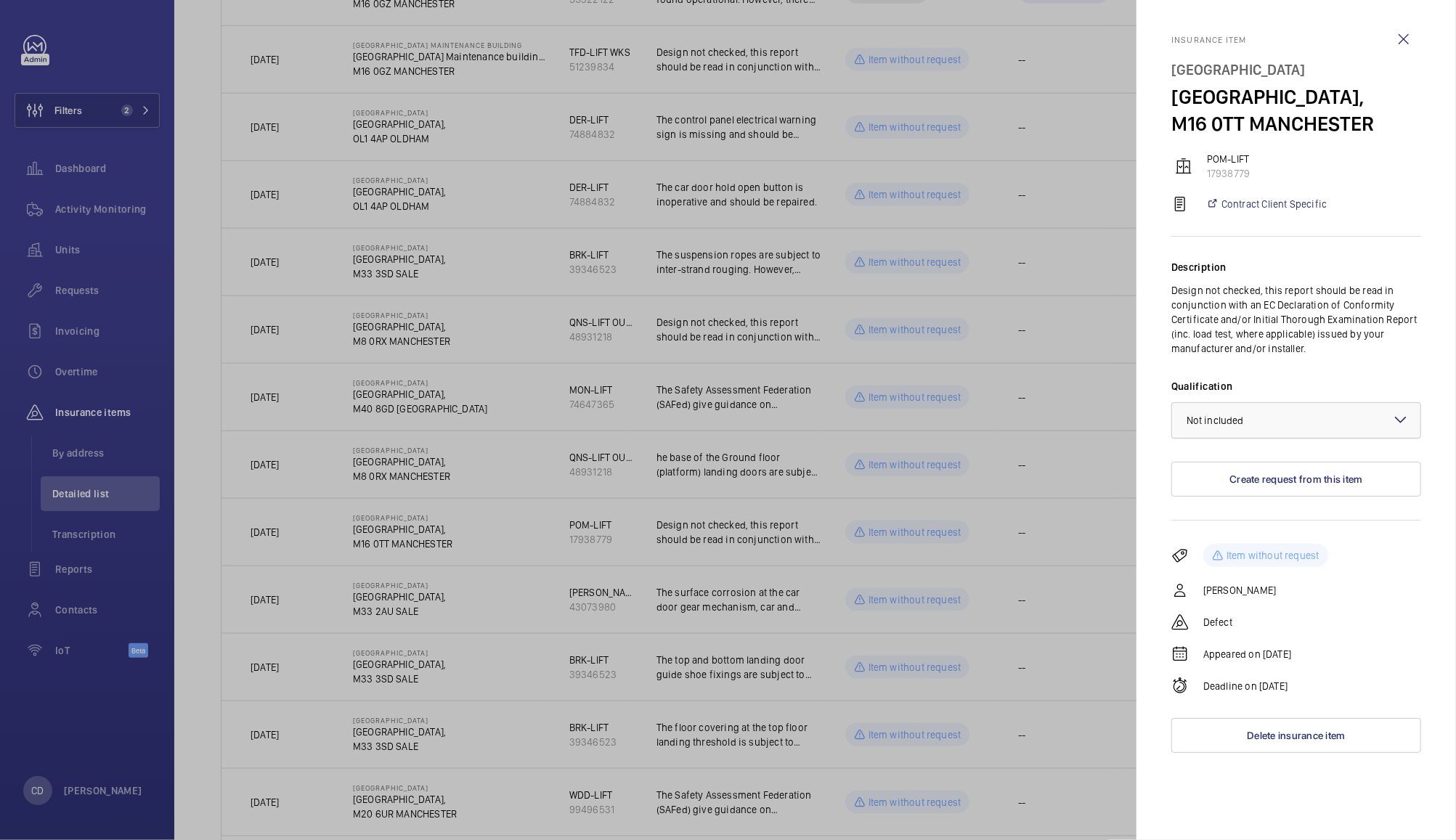
click at [1280, 419] on div at bounding box center [1295, 420] width 248 height 35
click at [1243, 535] on span "Not applicable" at bounding box center [1295, 536] width 220 height 14
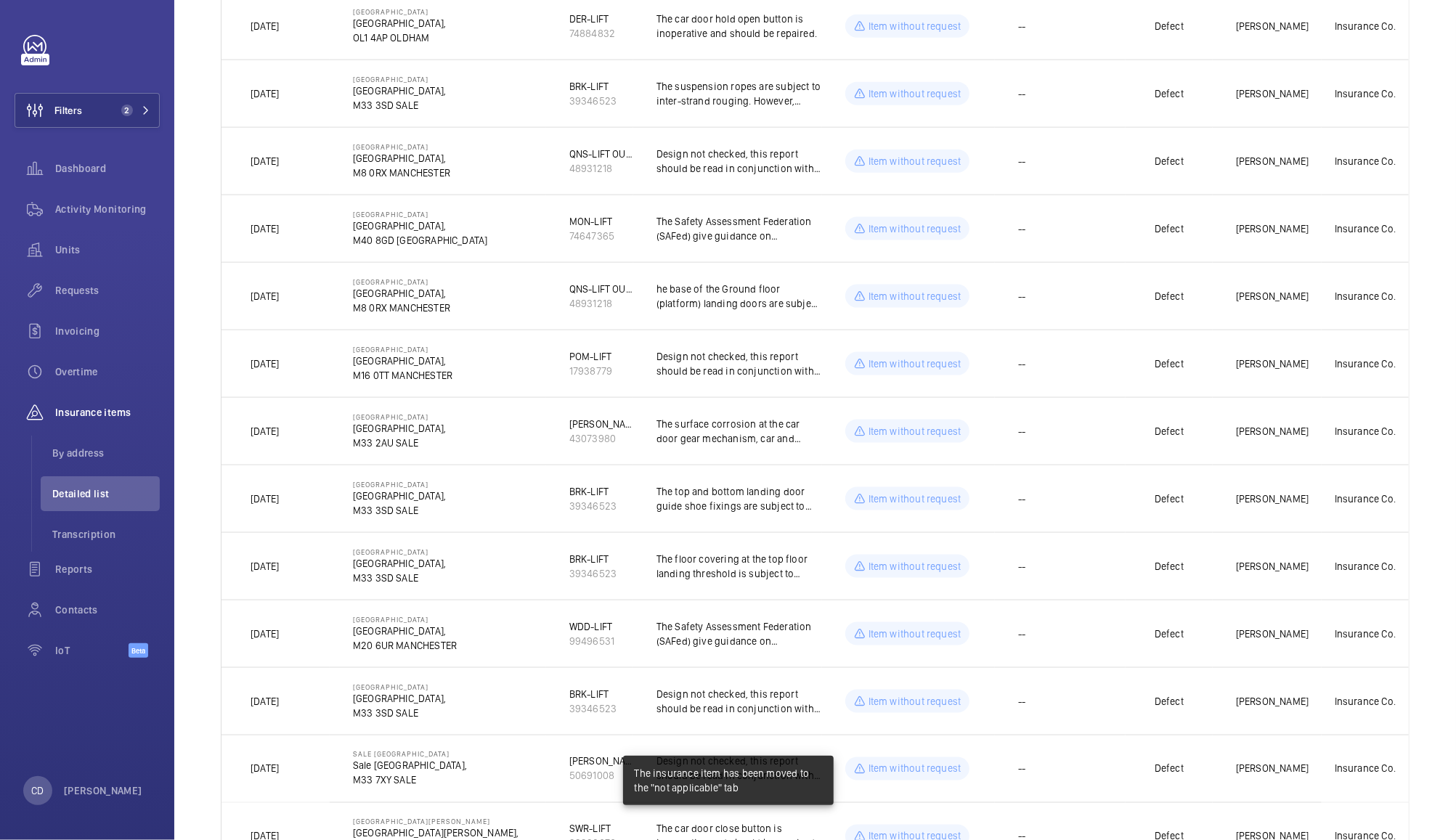
scroll to position [1476, 0]
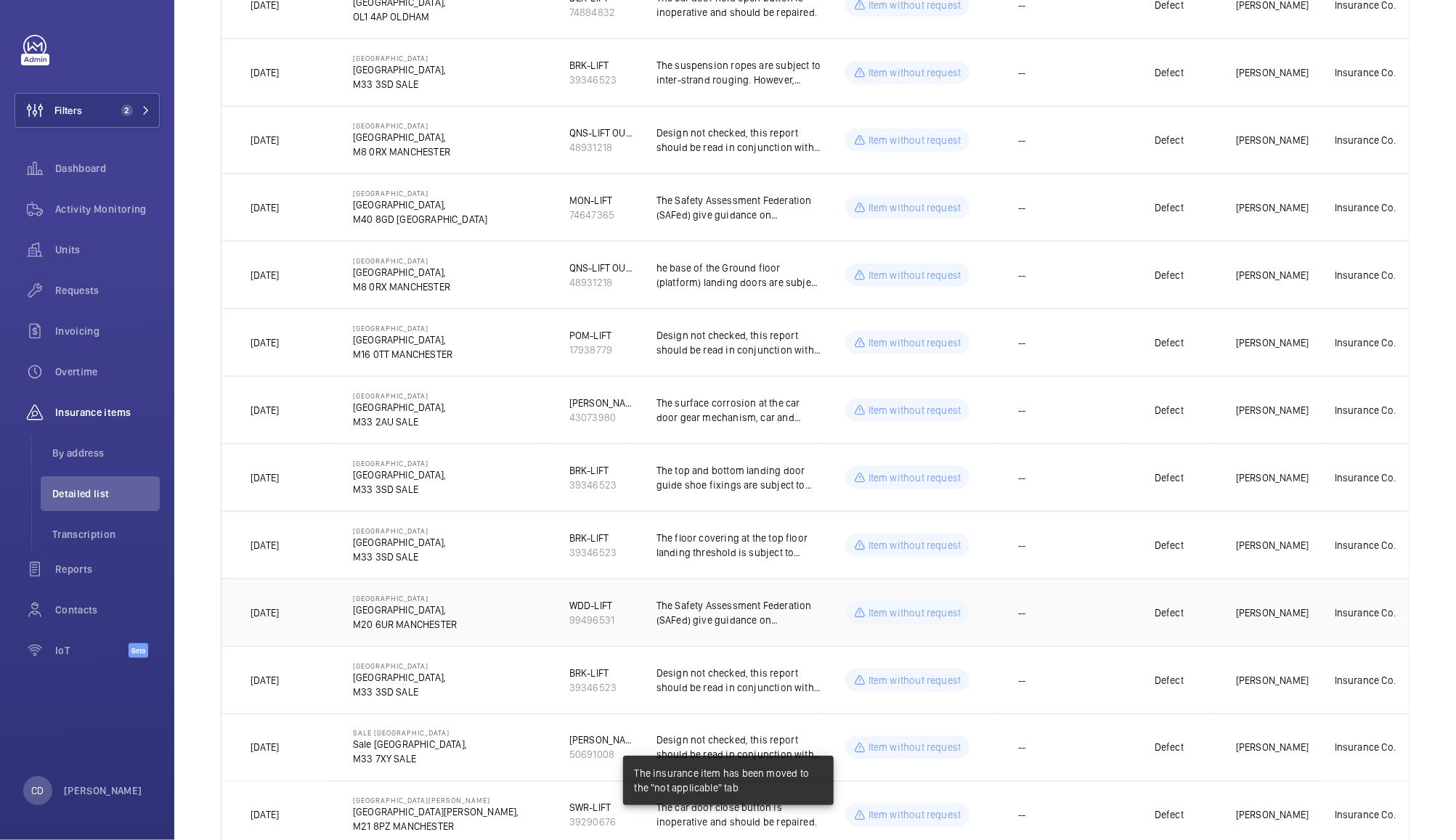
click at [1066, 616] on td "--" at bounding box center [1060, 612] width 131 height 68
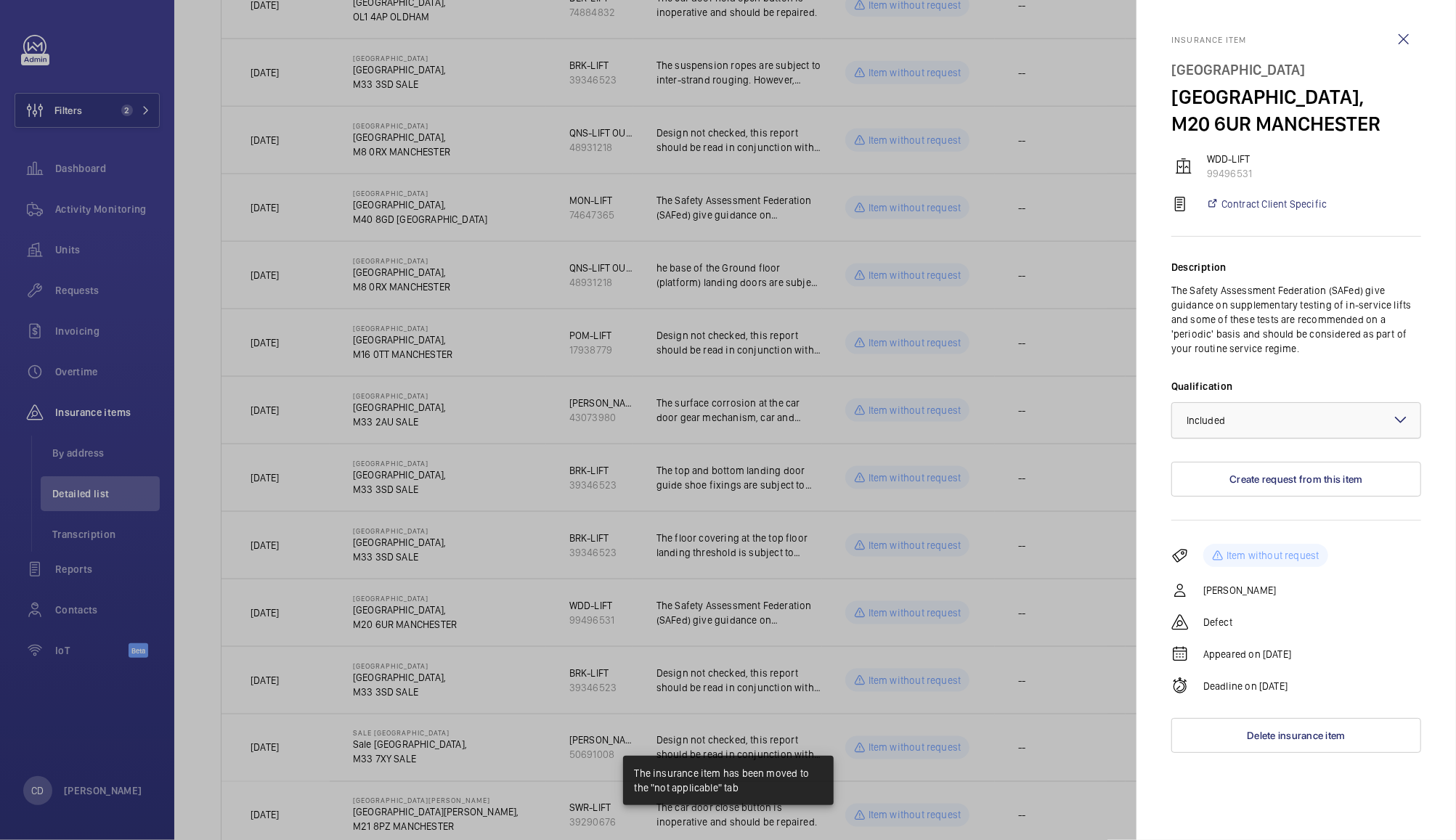
click at [1262, 438] on div at bounding box center [1295, 420] width 248 height 35
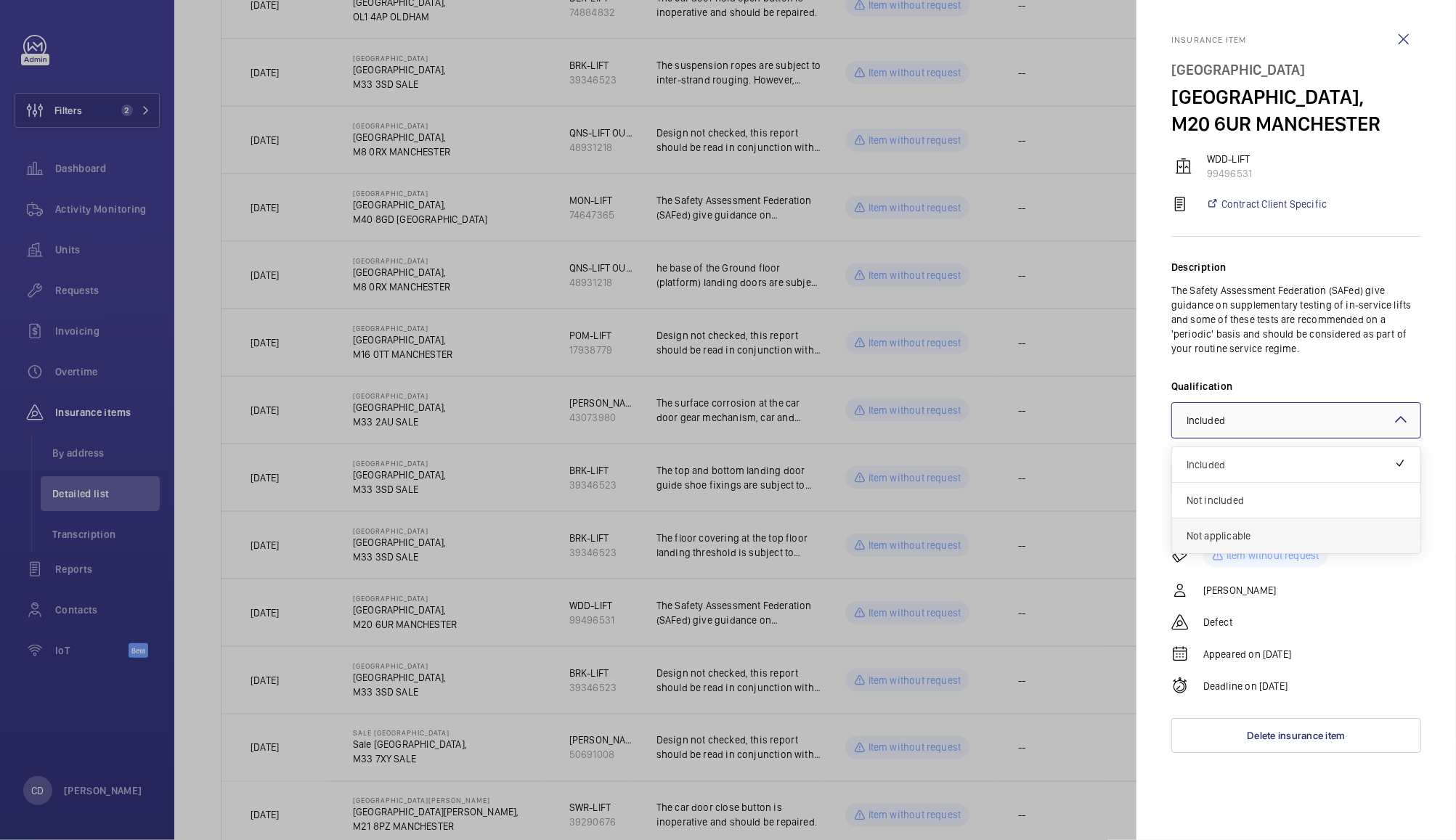
click at [1240, 543] on span "Not applicable" at bounding box center [1295, 536] width 220 height 14
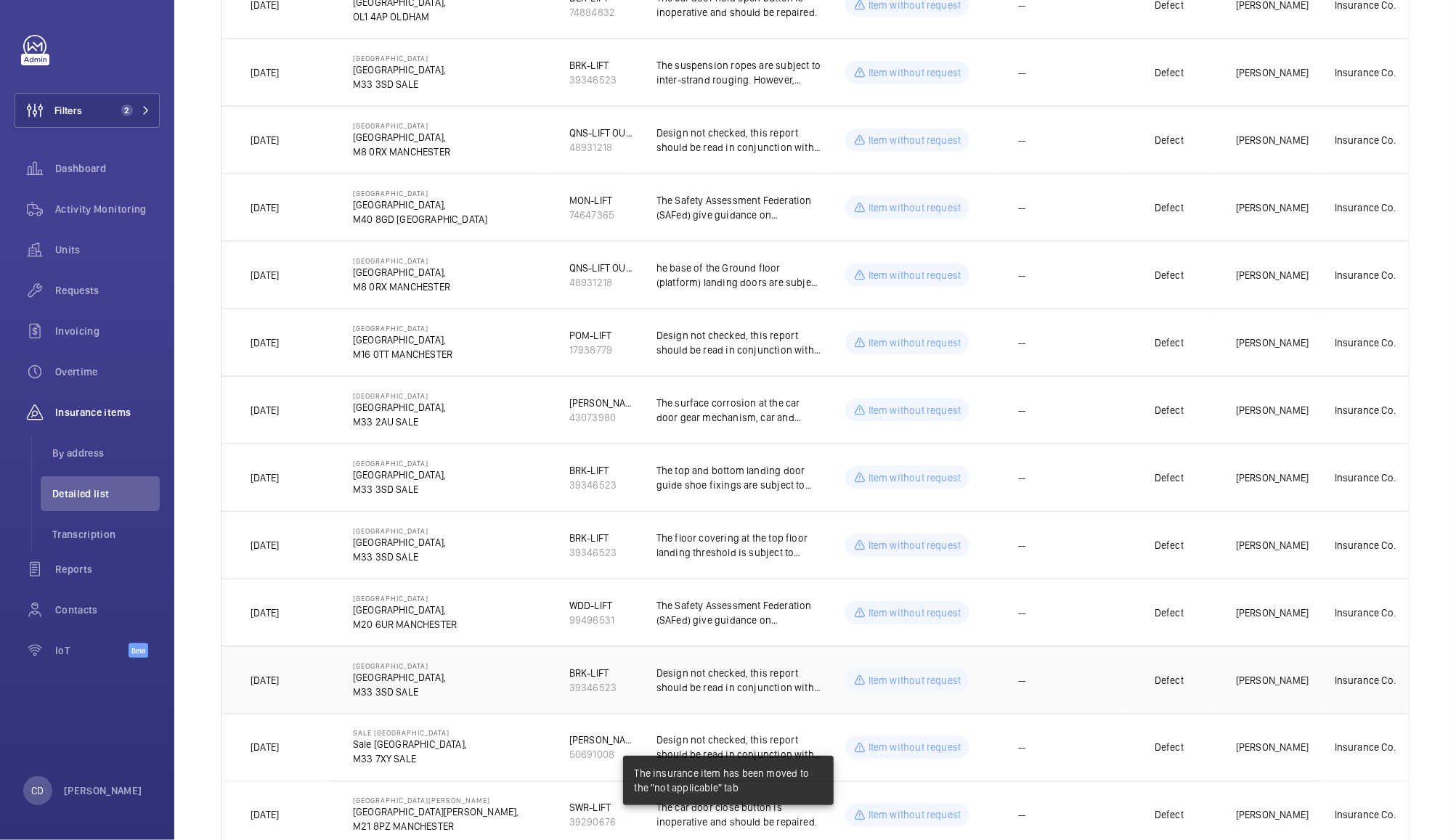
click at [1070, 695] on td "--" at bounding box center [1060, 680] width 131 height 68
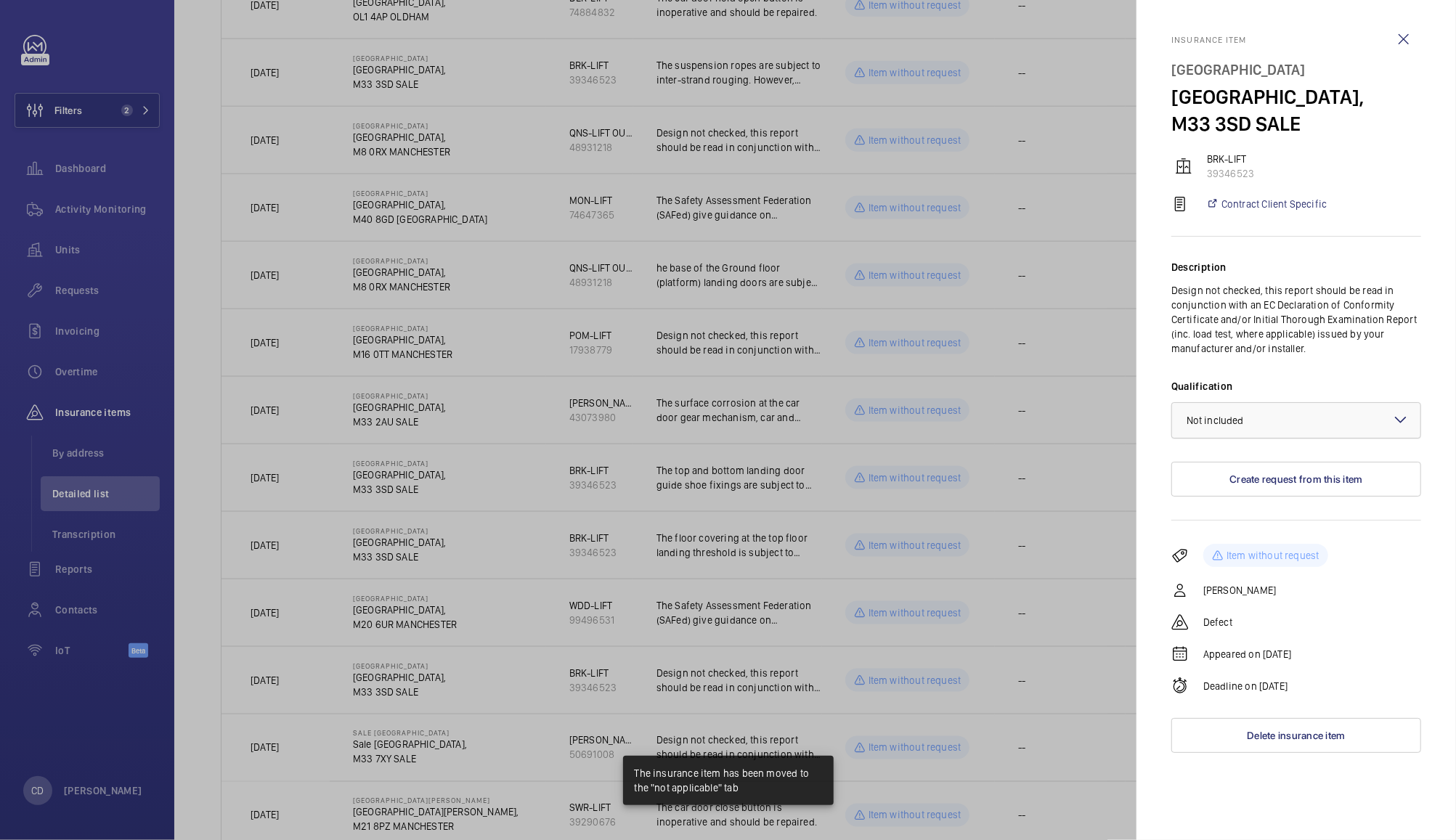
click at [1269, 427] on div "× Not included" at bounding box center [1232, 420] width 94 height 14
click at [1243, 543] on span "Not applicable" at bounding box center [1295, 536] width 220 height 14
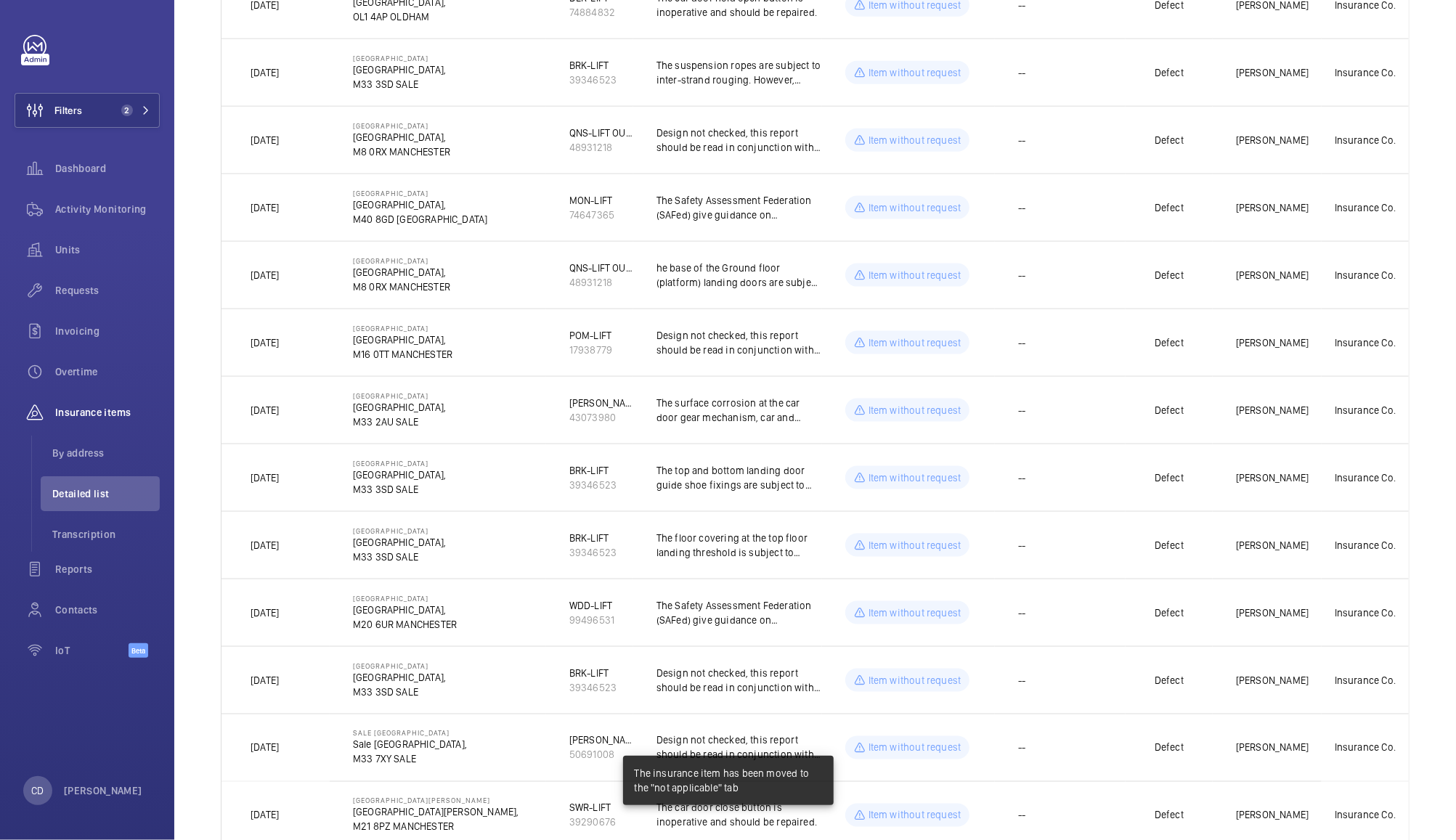
scroll to position [1528, 0]
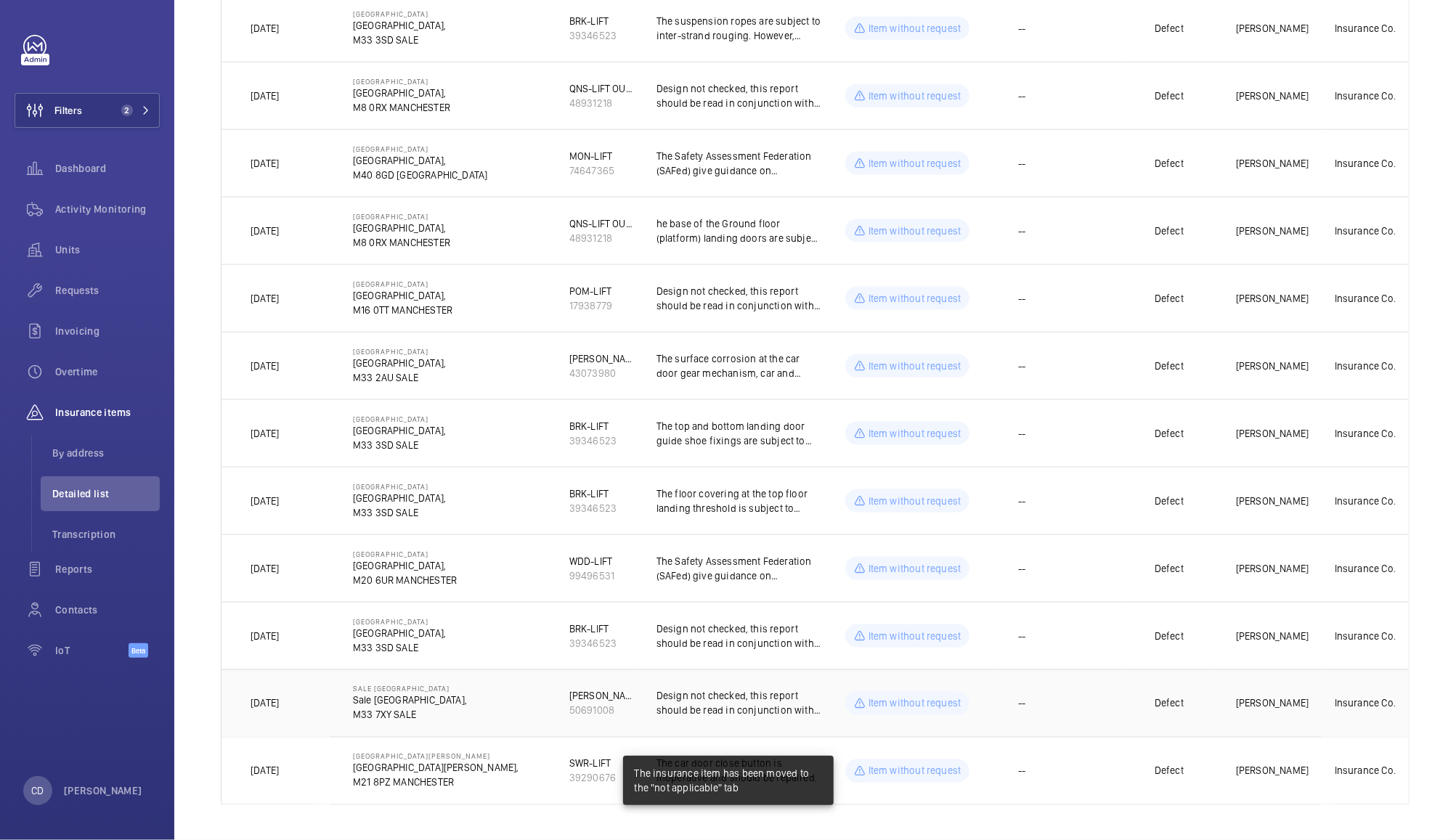
click at [1058, 712] on td "--" at bounding box center [1060, 704] width 131 height 68
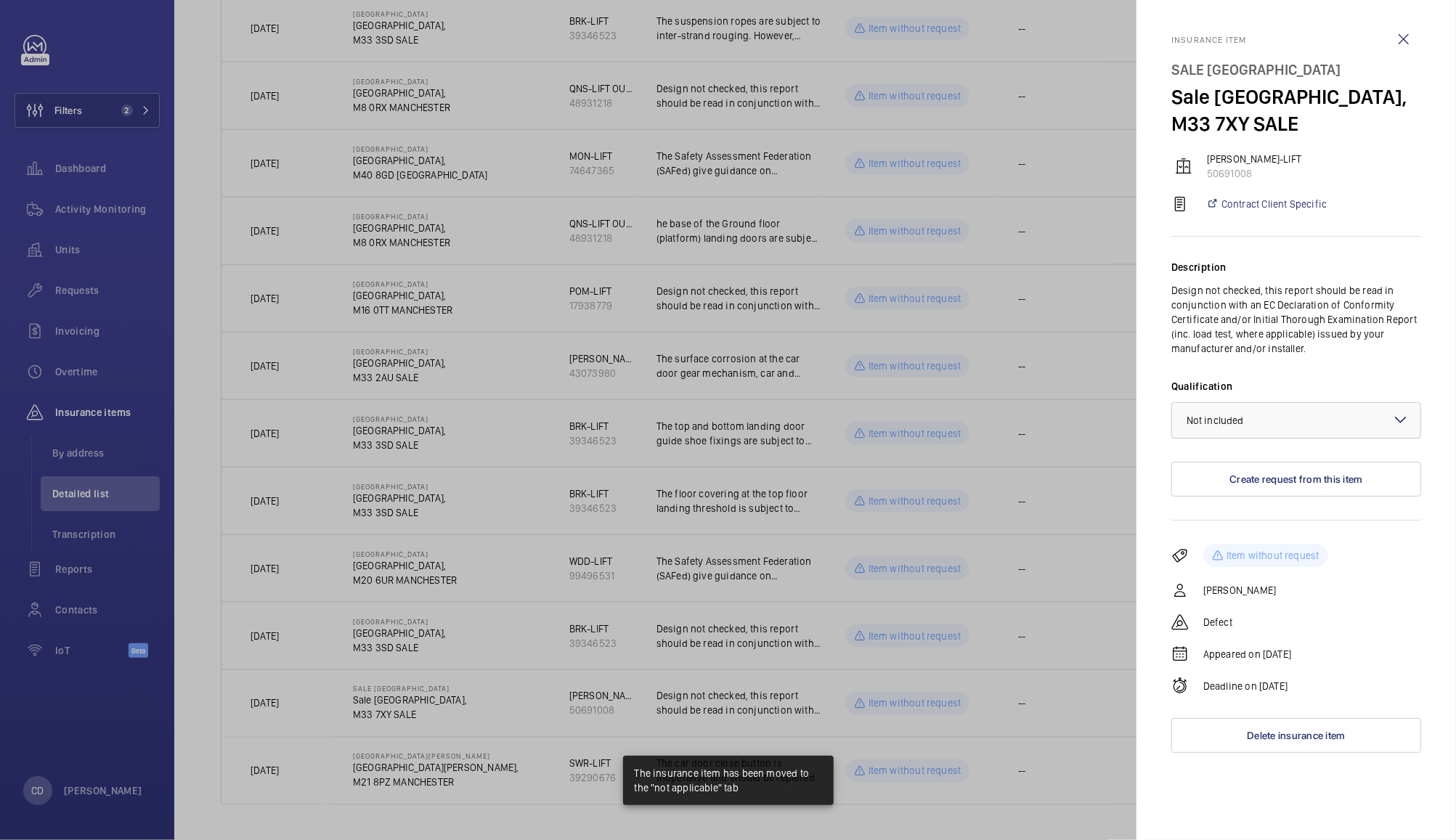
click at [1255, 426] on div "× Not included" at bounding box center [1232, 420] width 94 height 14
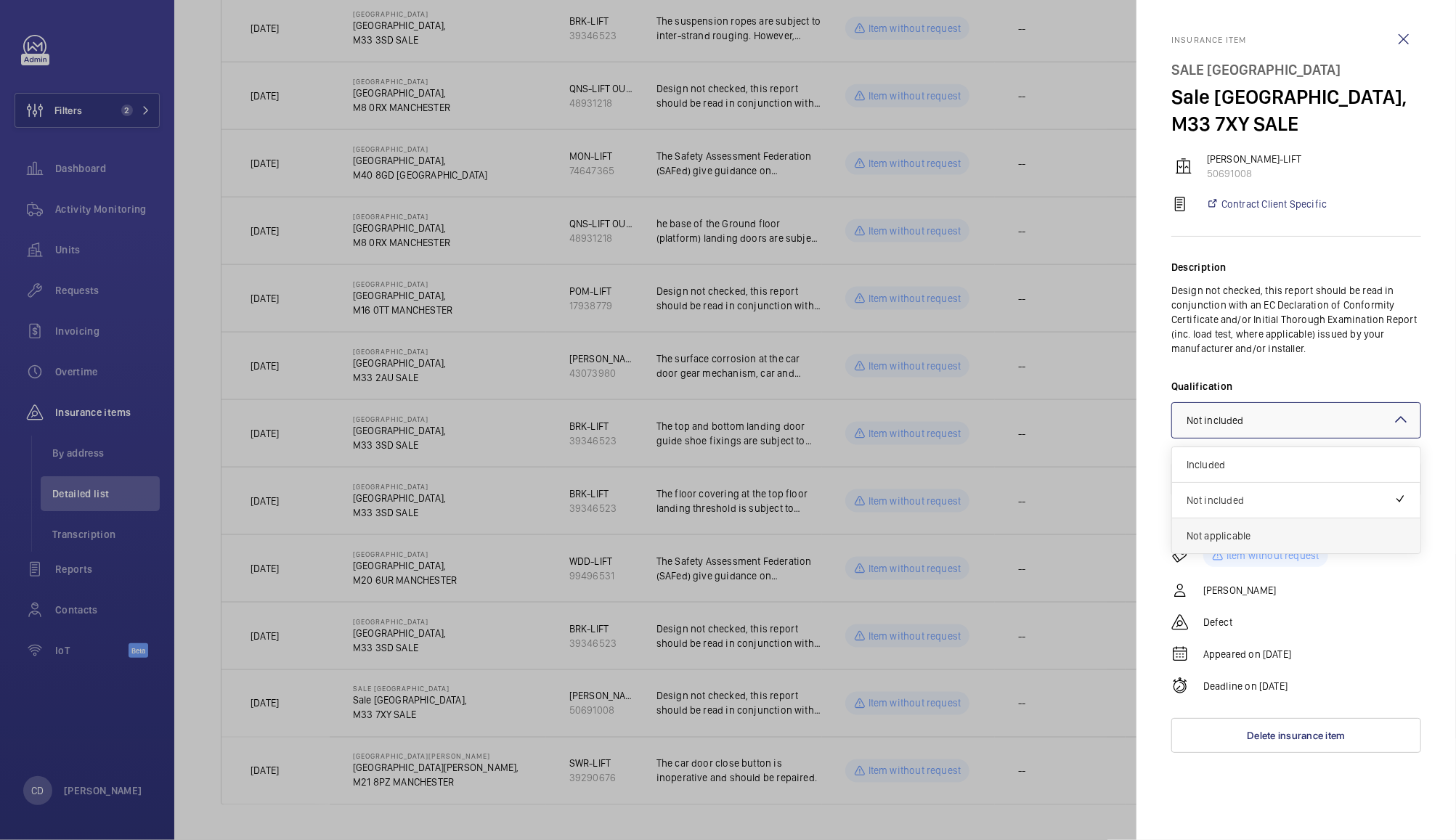
click at [1240, 537] on span "Not applicable" at bounding box center [1295, 536] width 220 height 14
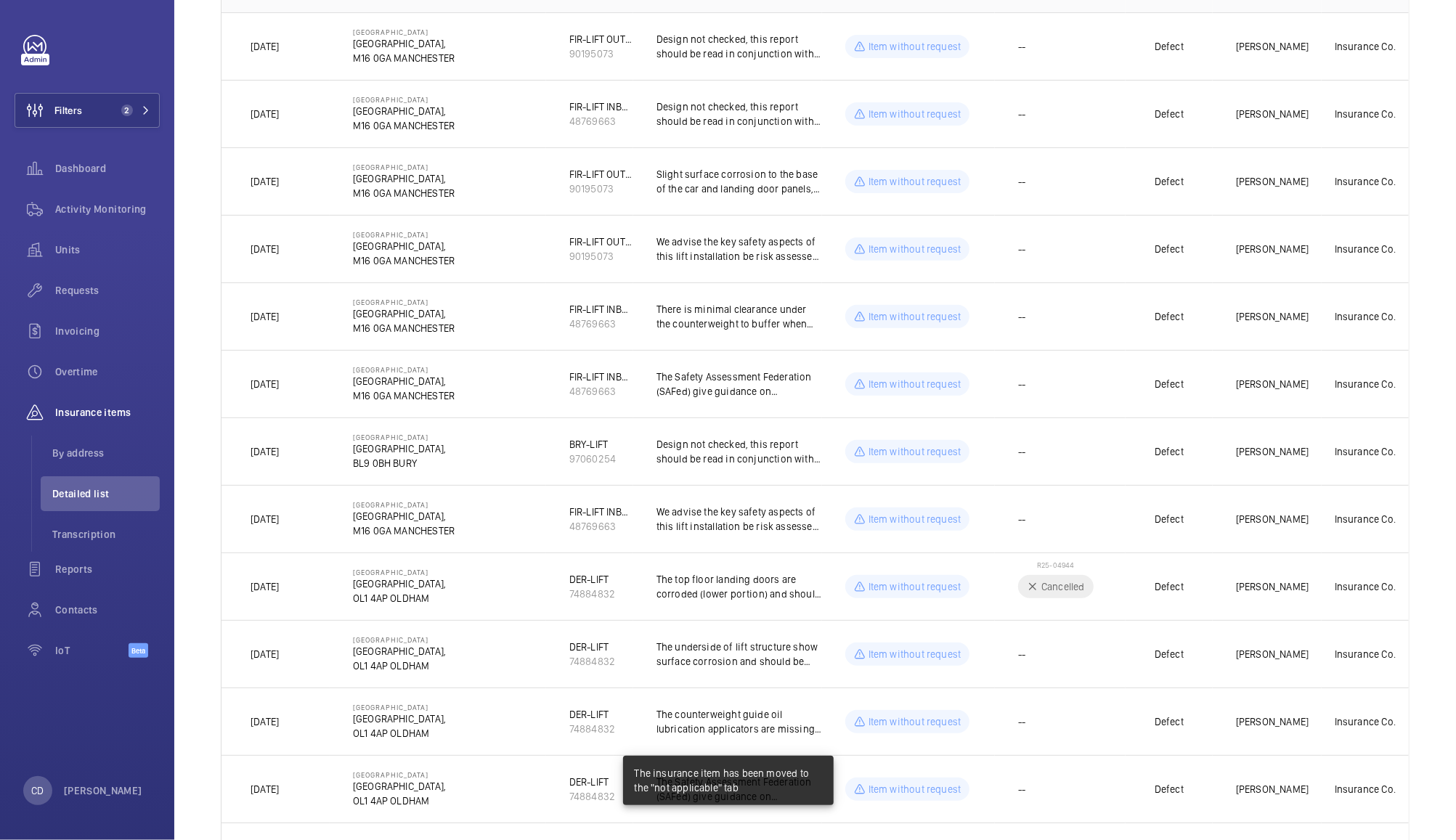
scroll to position [0, 0]
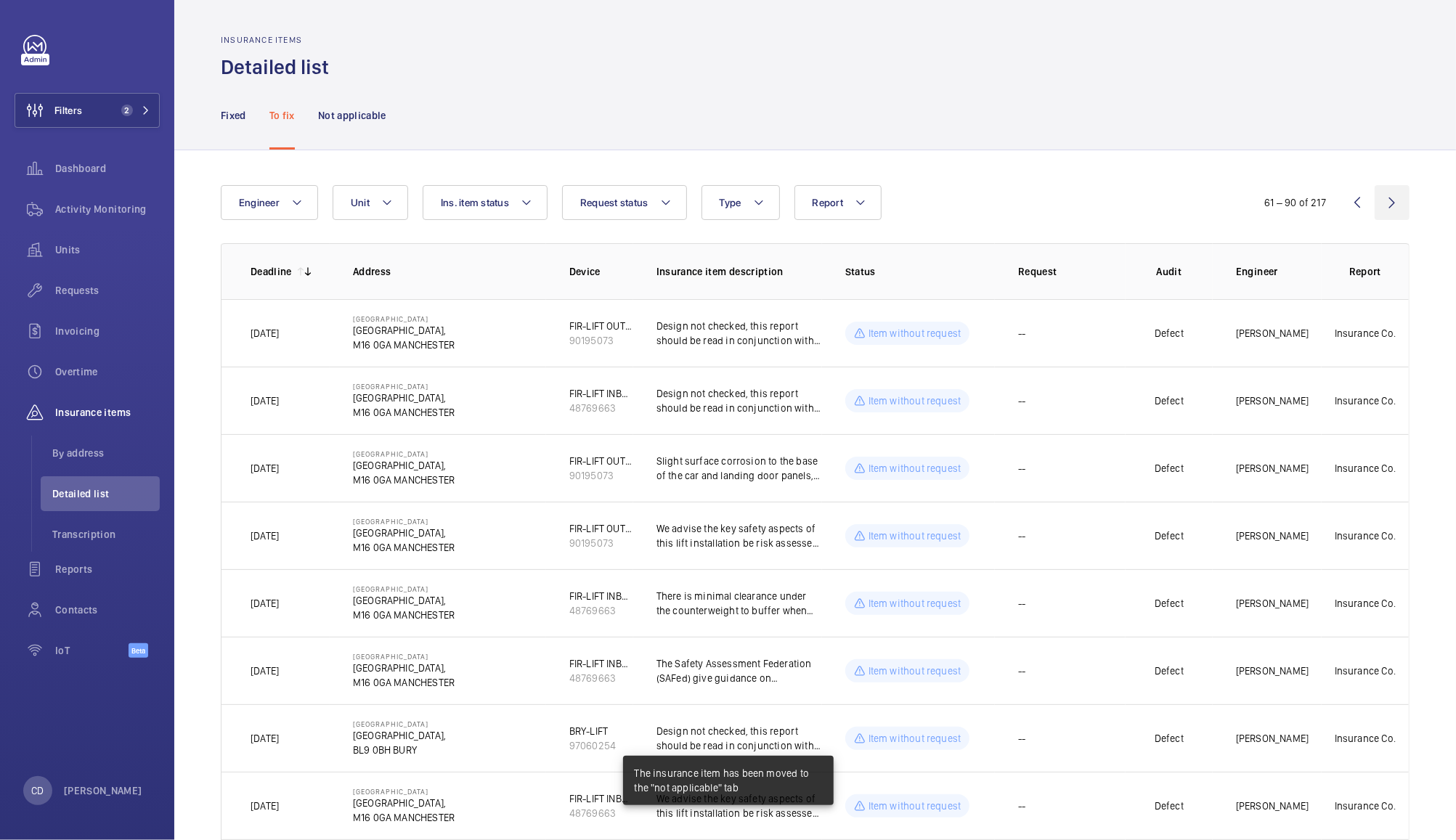
click at [1378, 204] on wm-front-icon-button at bounding box center [1391, 202] width 35 height 35
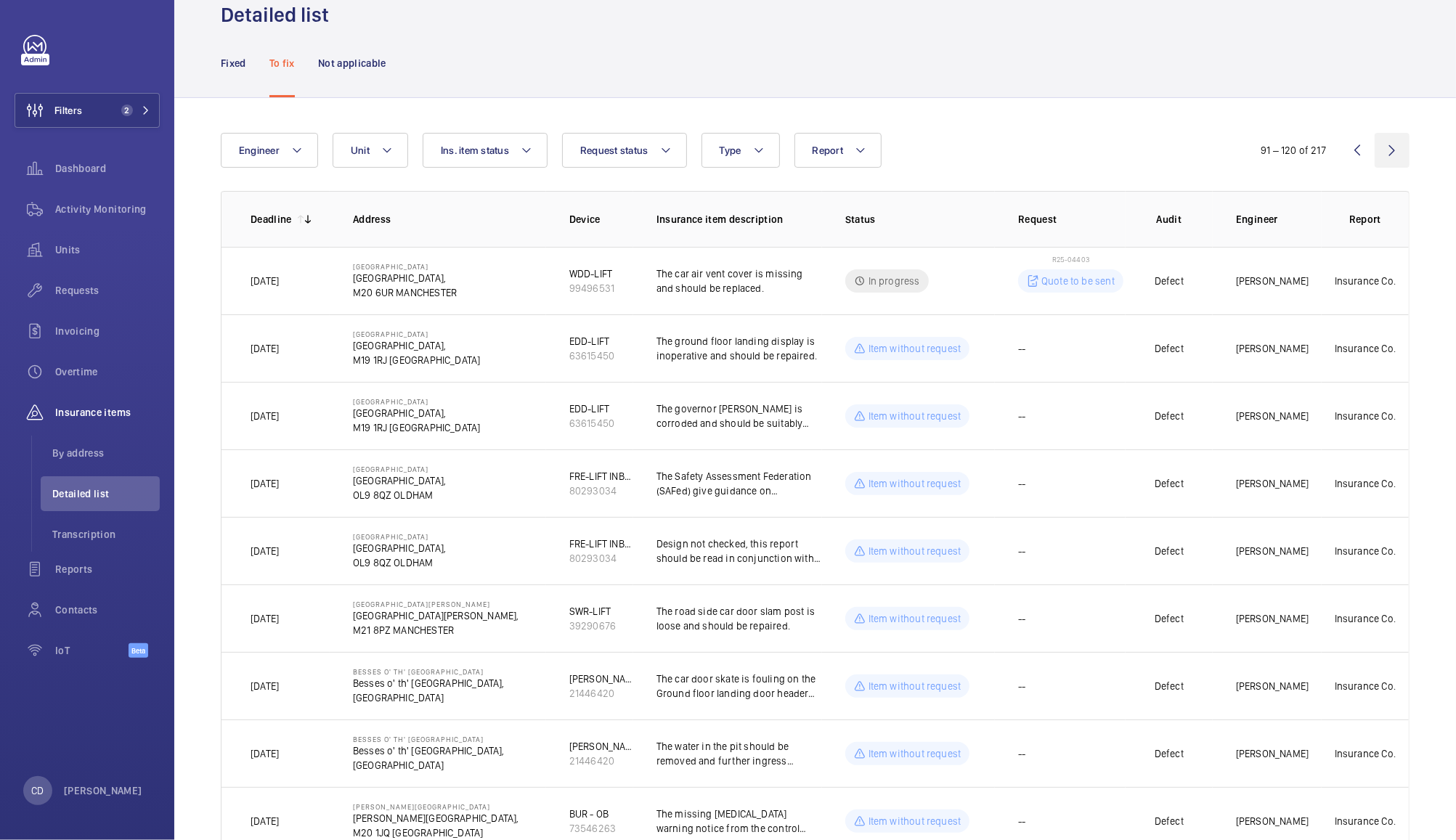
scroll to position [61, 0]
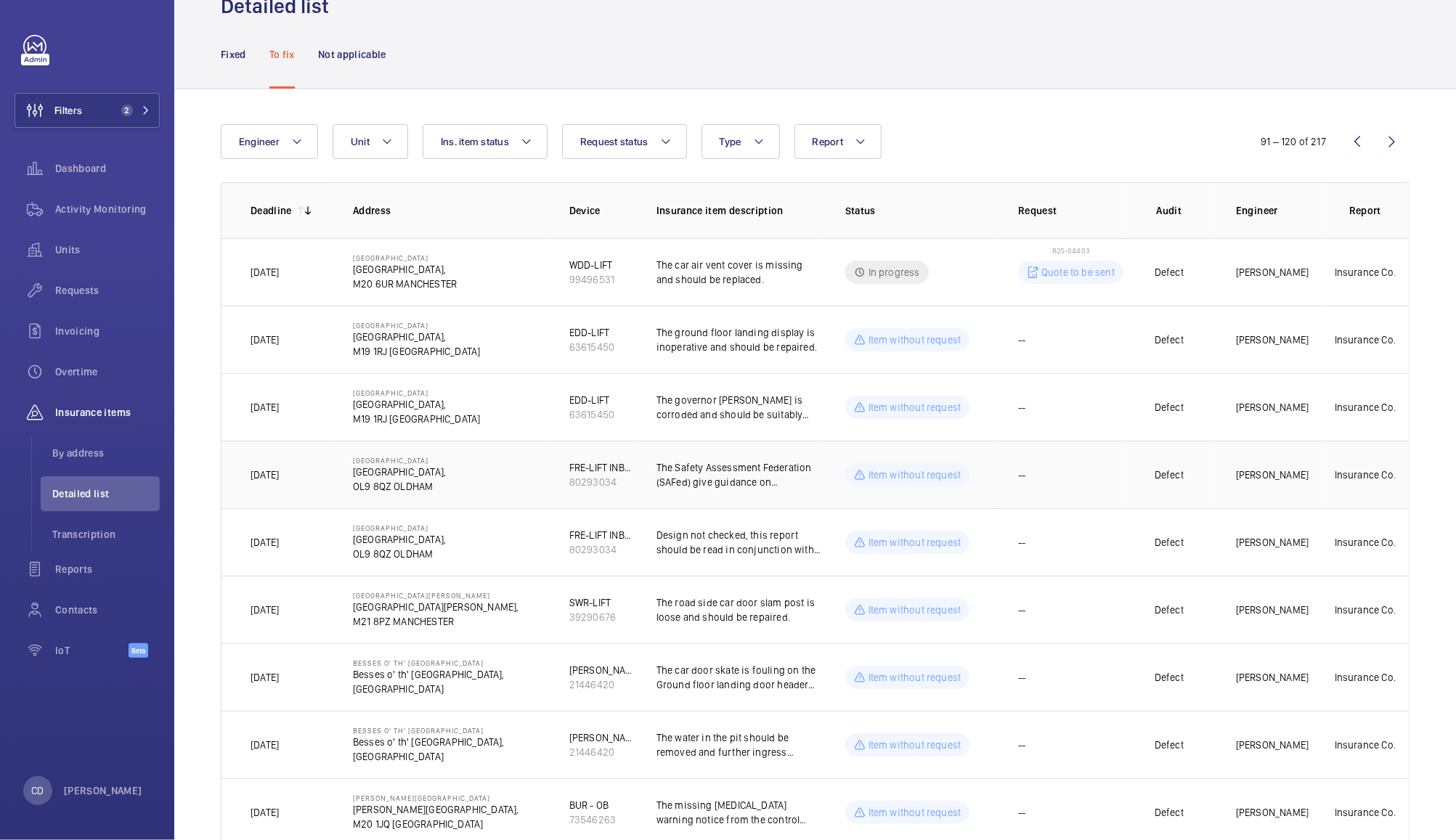
click at [1059, 487] on td "--" at bounding box center [1060, 475] width 131 height 68
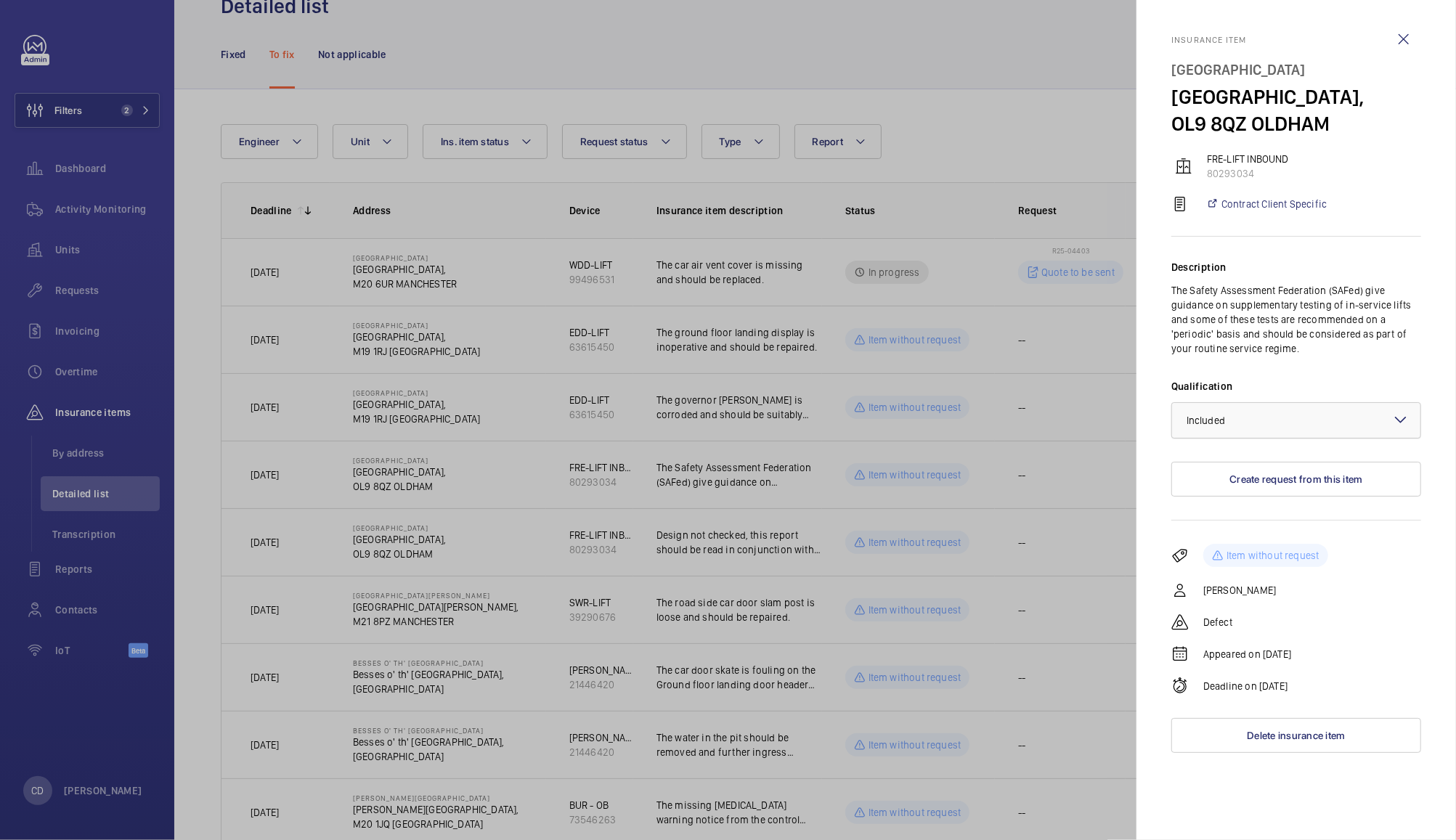
click at [1295, 426] on div at bounding box center [1295, 420] width 248 height 35
click at [1230, 536] on span "Not applicable" at bounding box center [1295, 536] width 220 height 14
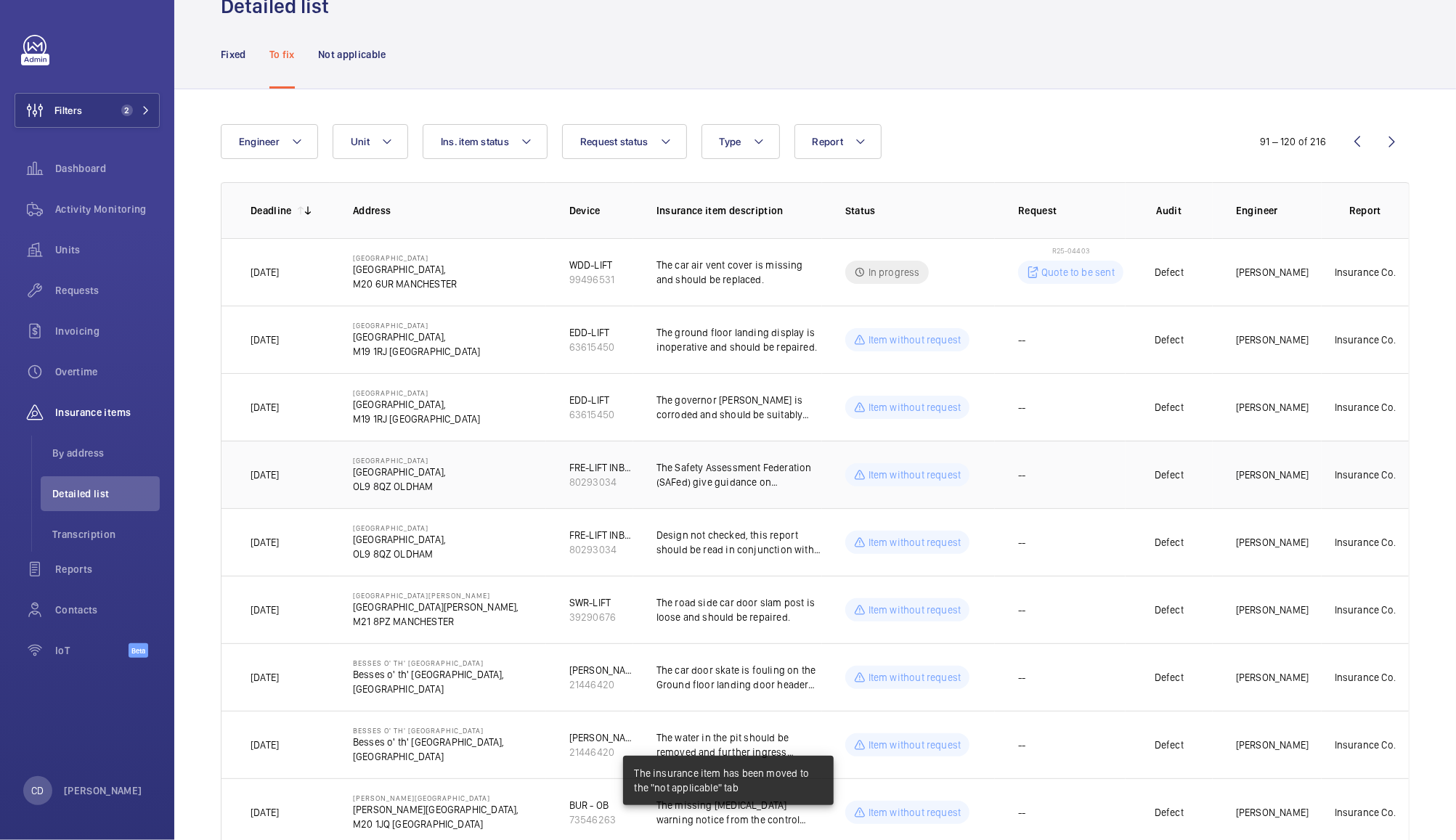
click at [1081, 485] on td "--" at bounding box center [1060, 475] width 131 height 68
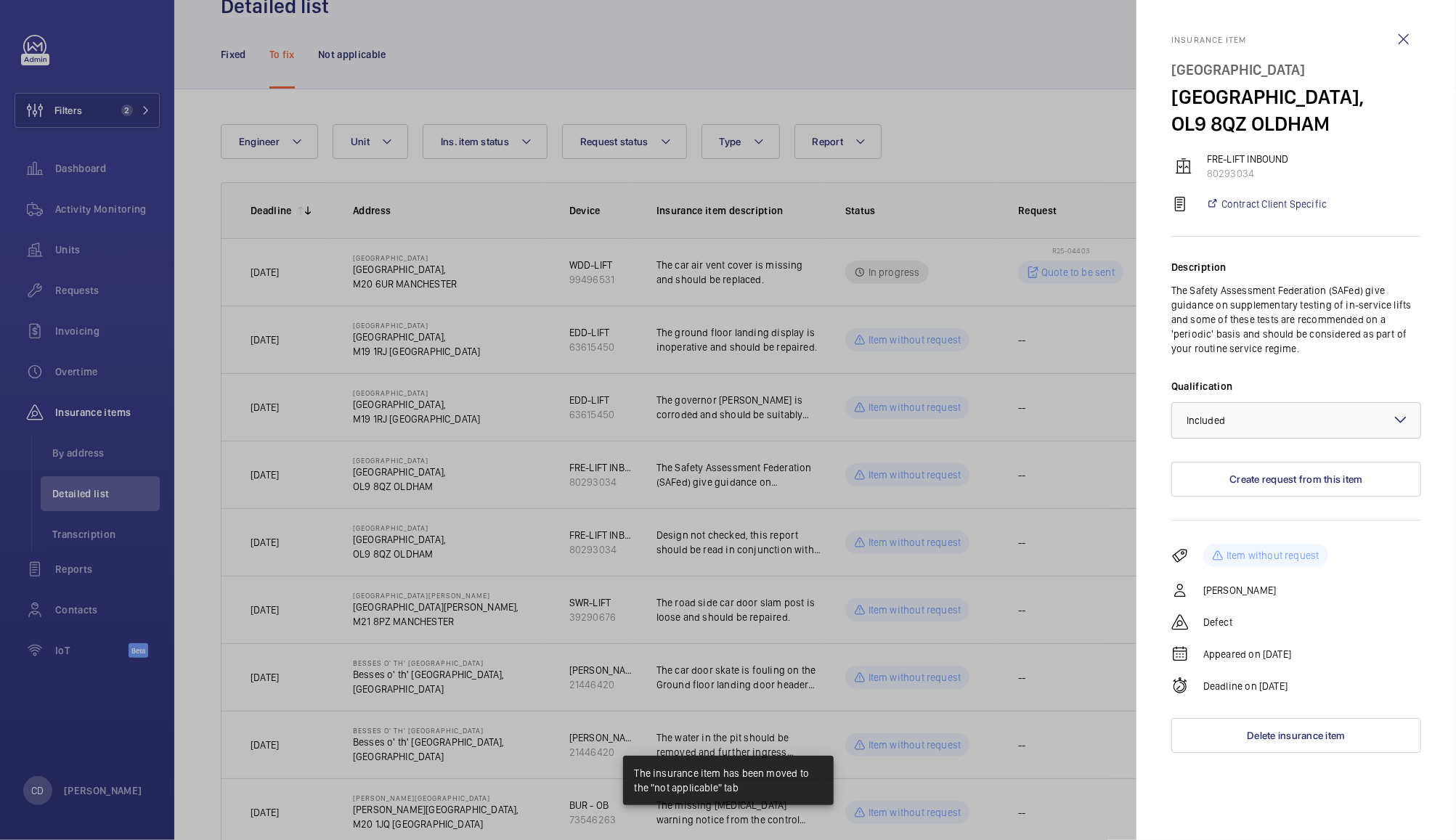
click at [1262, 421] on div at bounding box center [1295, 420] width 248 height 35
click at [1240, 535] on span "Not applicable" at bounding box center [1295, 536] width 220 height 14
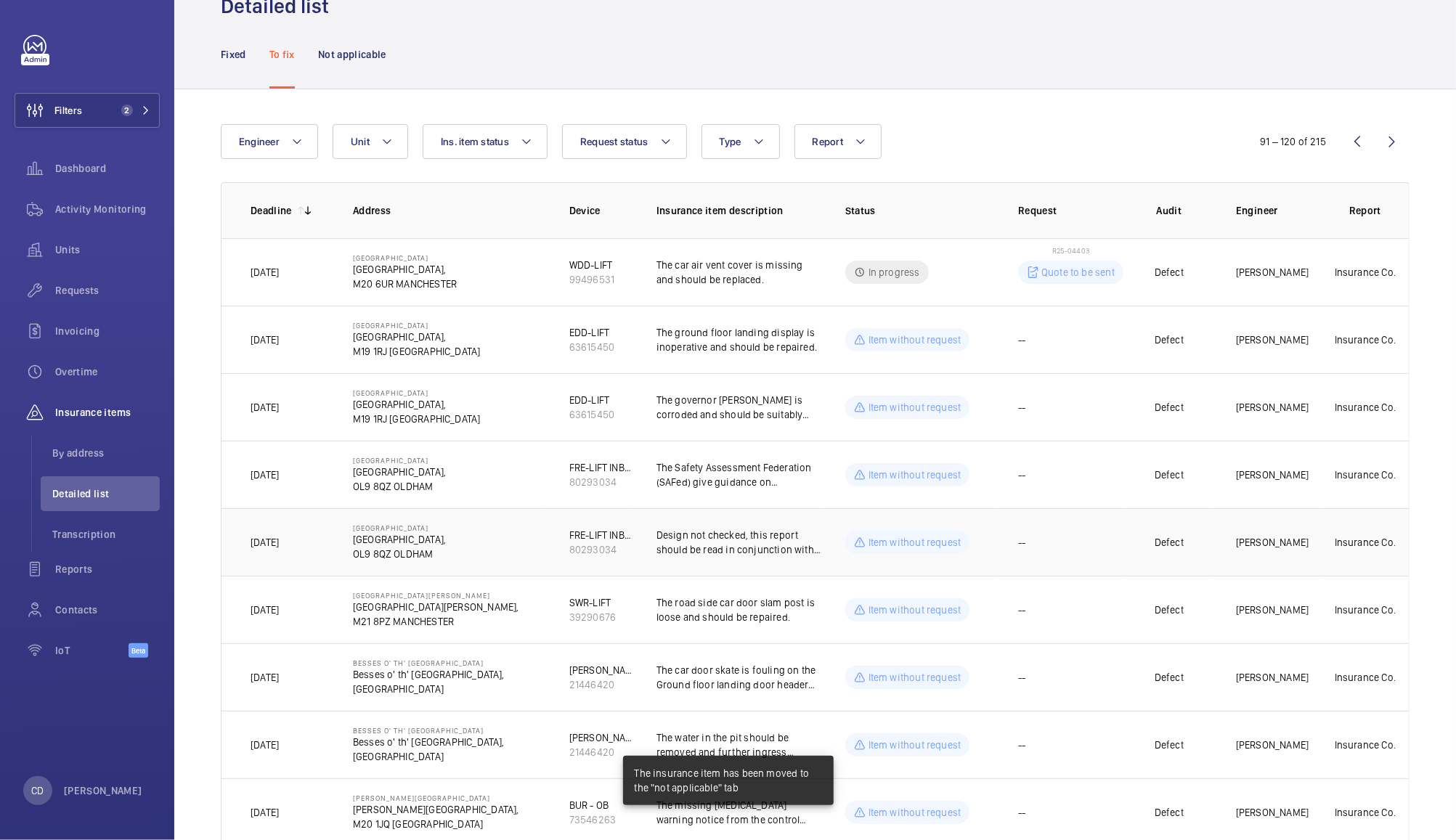
click at [1066, 553] on td "--" at bounding box center [1060, 542] width 131 height 68
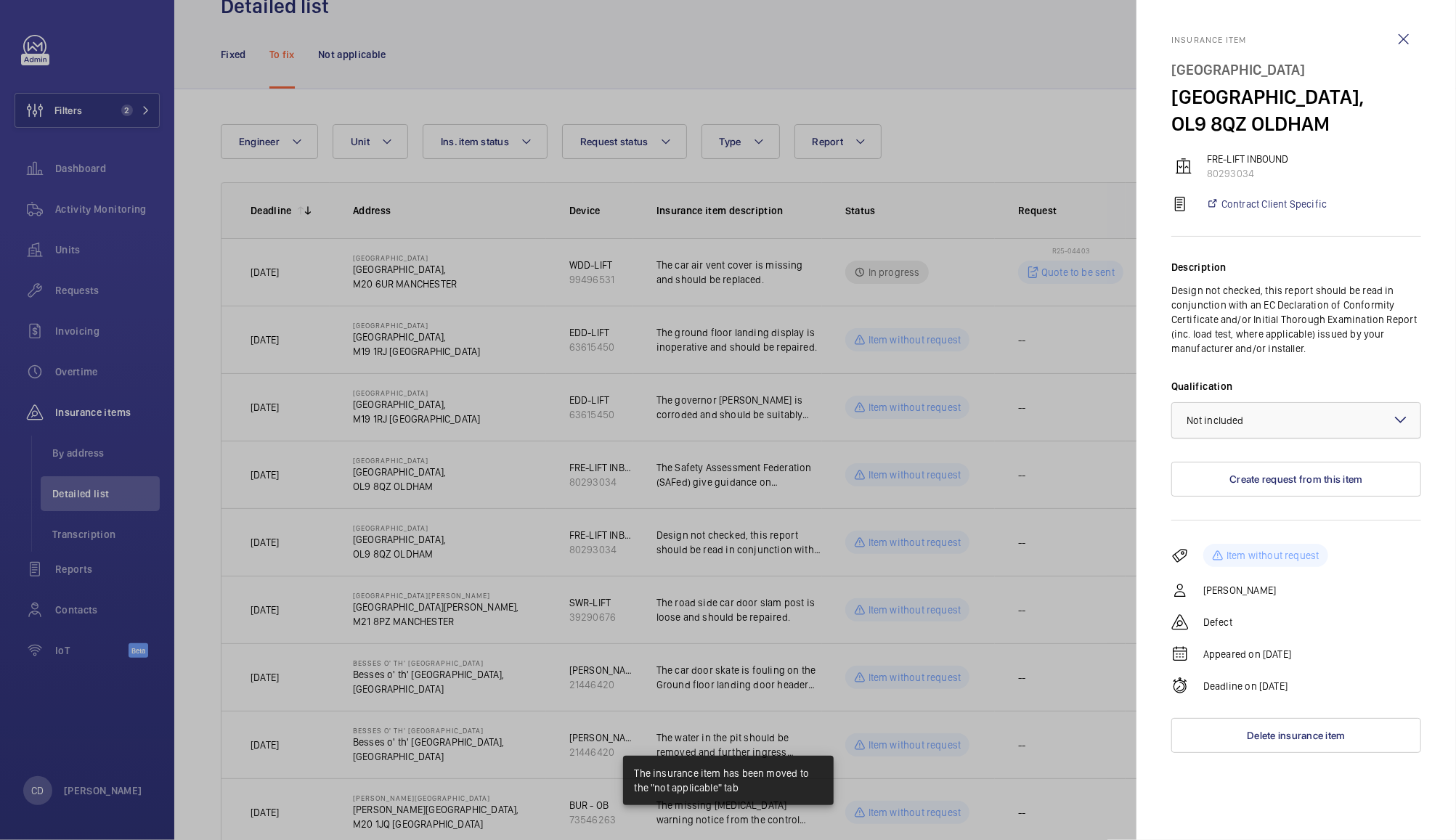
click at [1272, 433] on div at bounding box center [1295, 420] width 248 height 35
click at [1256, 535] on span "Not applicable" at bounding box center [1295, 536] width 220 height 14
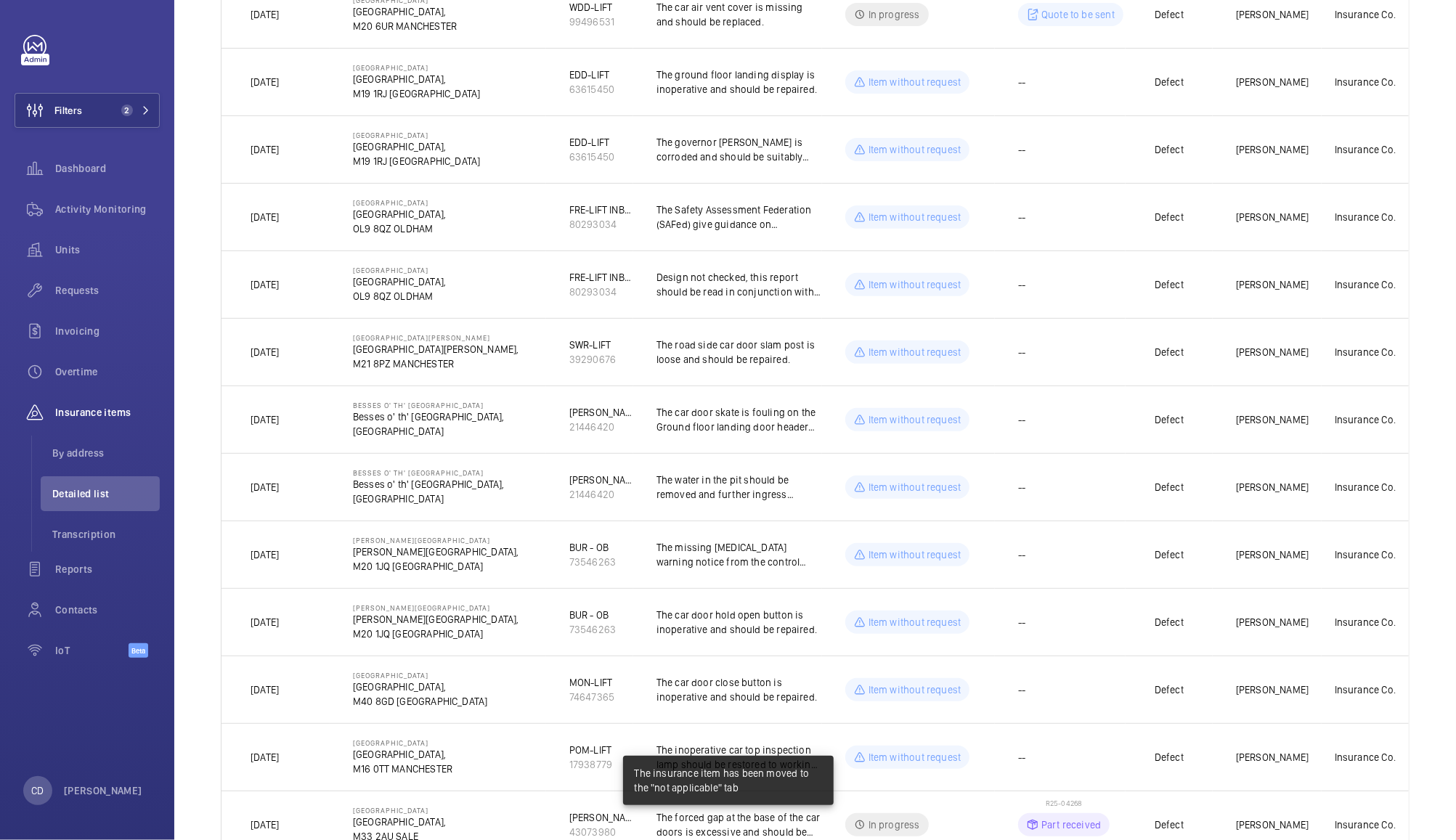
scroll to position [321, 0]
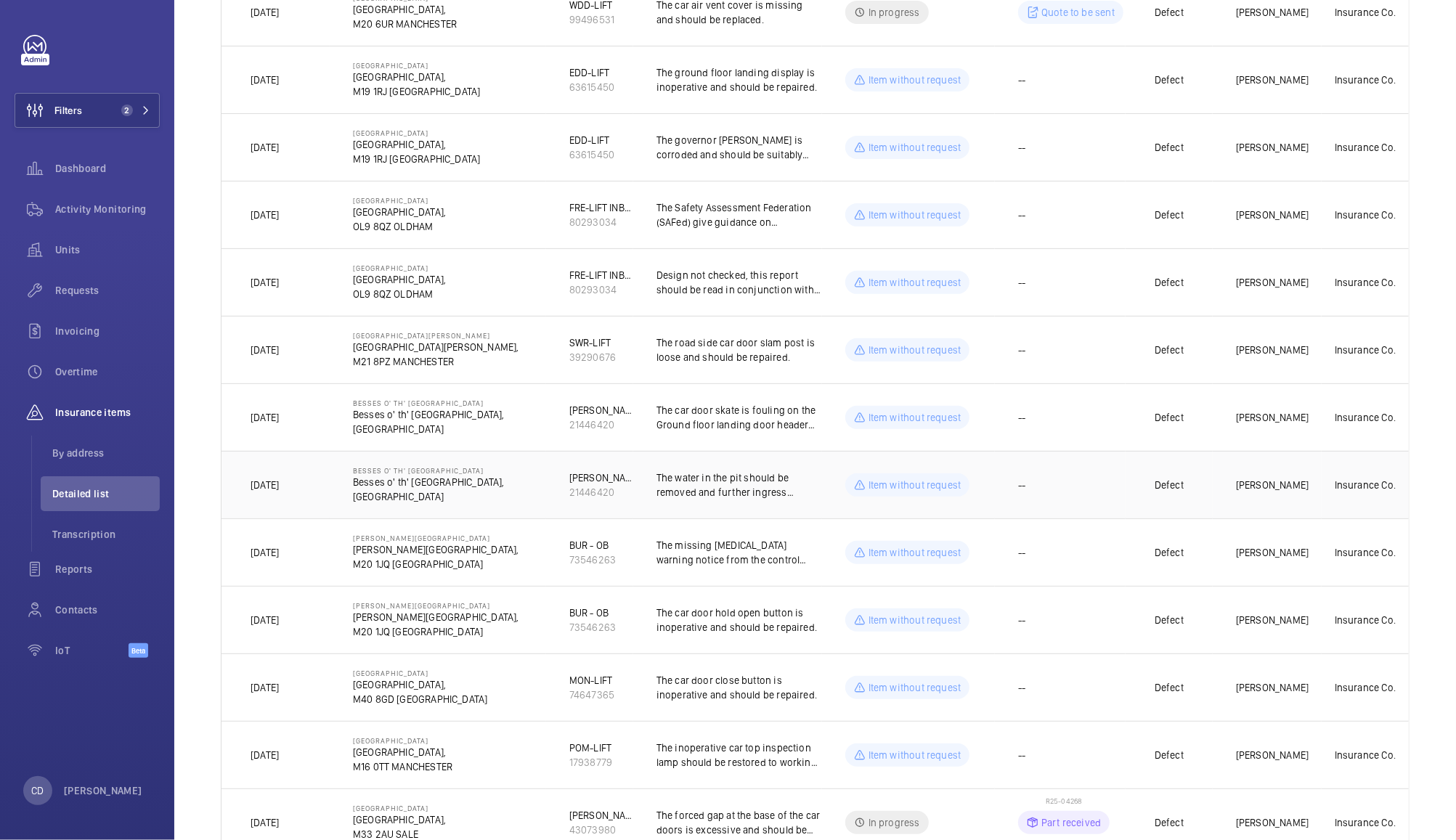
click at [1081, 494] on td "--" at bounding box center [1060, 485] width 131 height 68
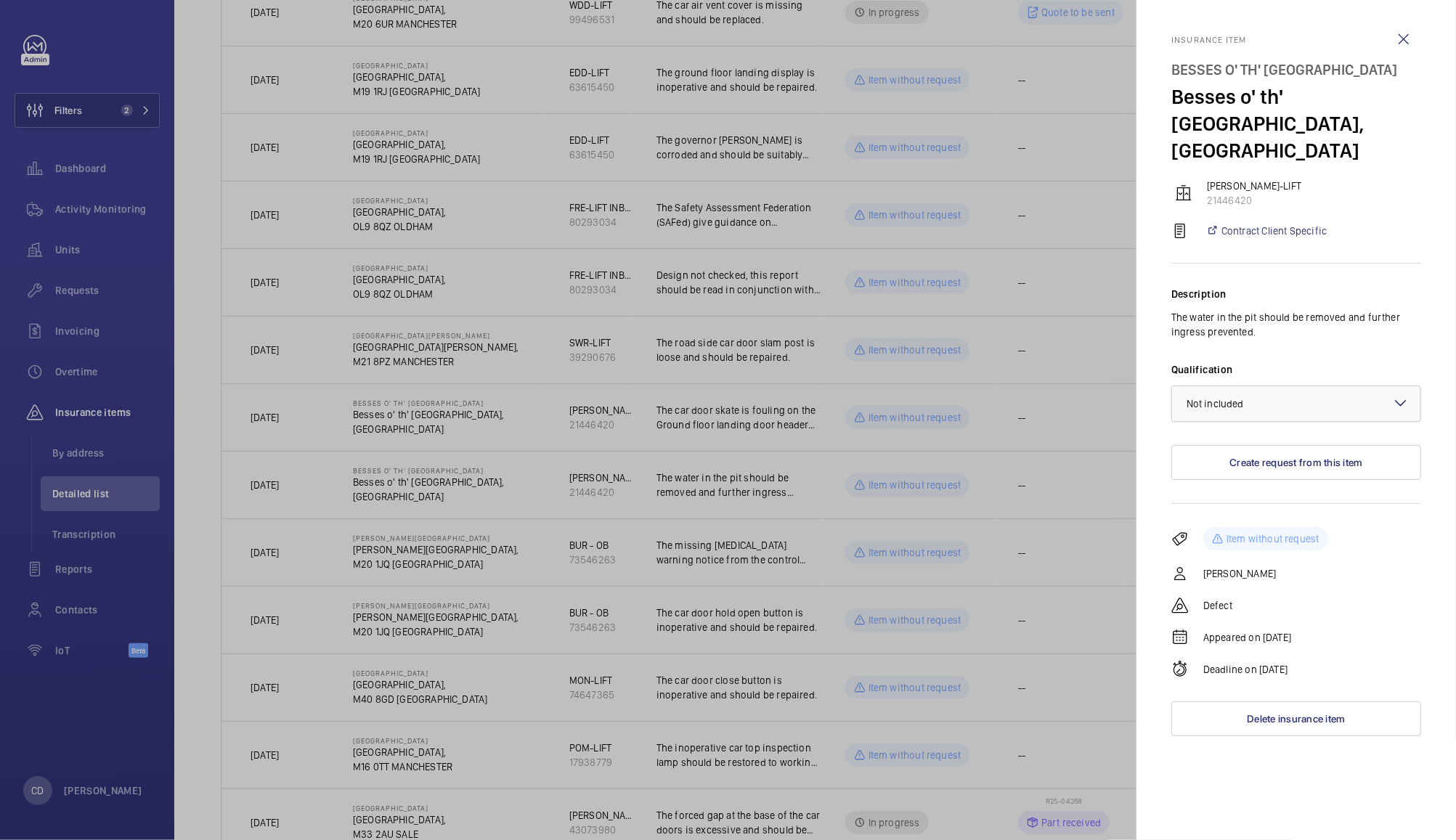
click at [1289, 405] on div at bounding box center [1295, 404] width 248 height 35
click at [1233, 525] on span "Not applicable" at bounding box center [1295, 519] width 220 height 14
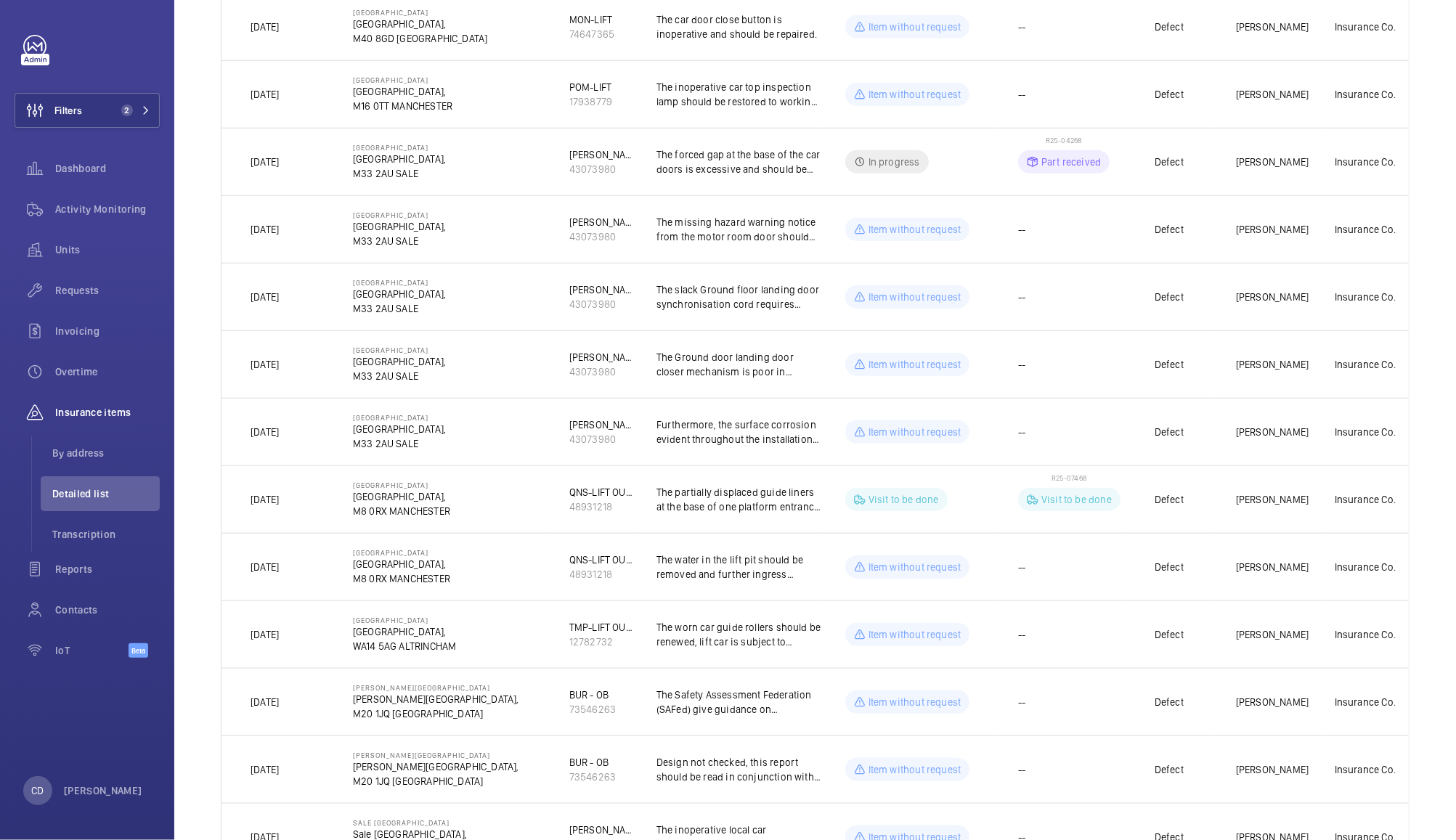
scroll to position [990, 0]
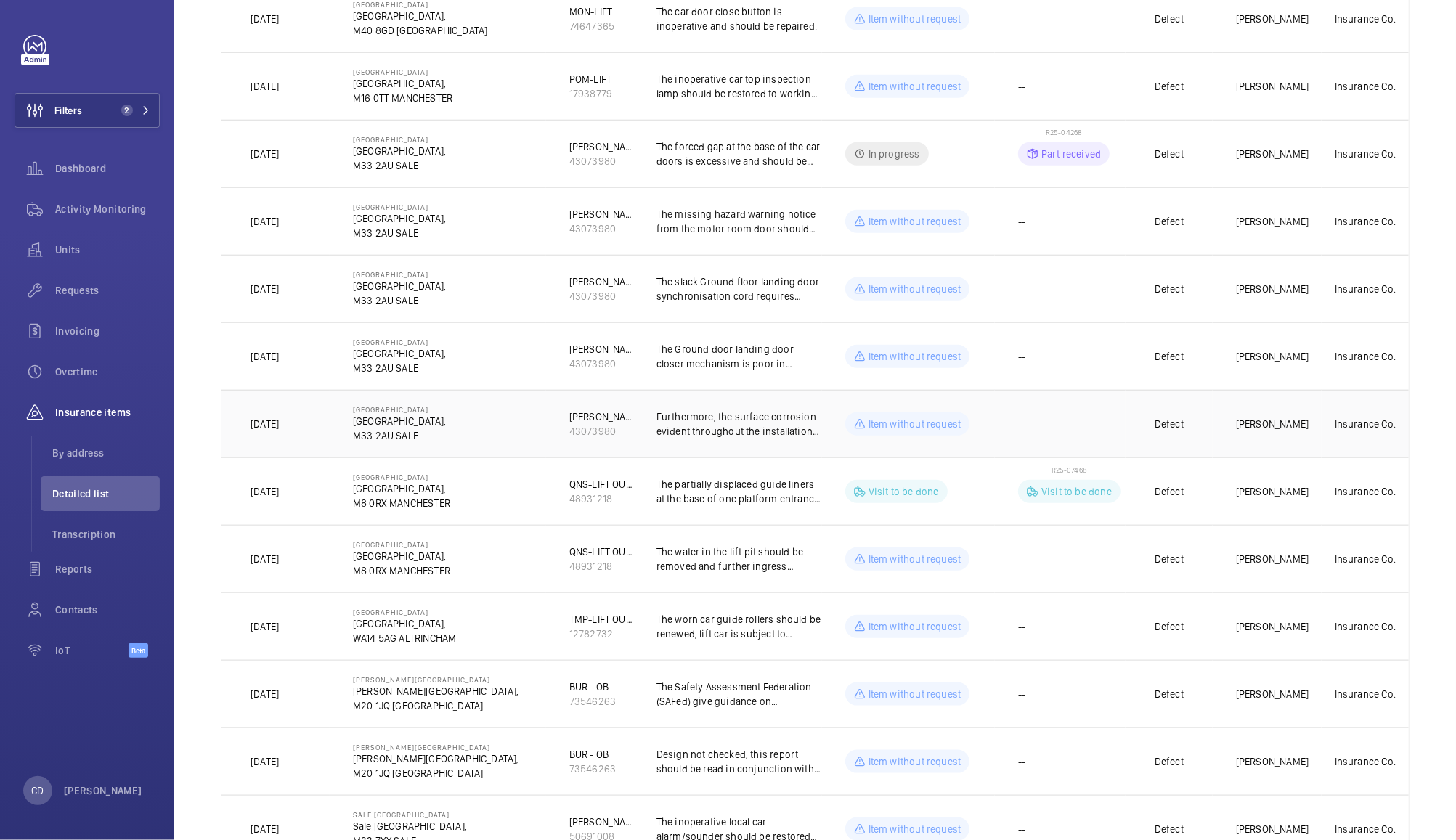
click at [1081, 429] on td "--" at bounding box center [1060, 424] width 131 height 68
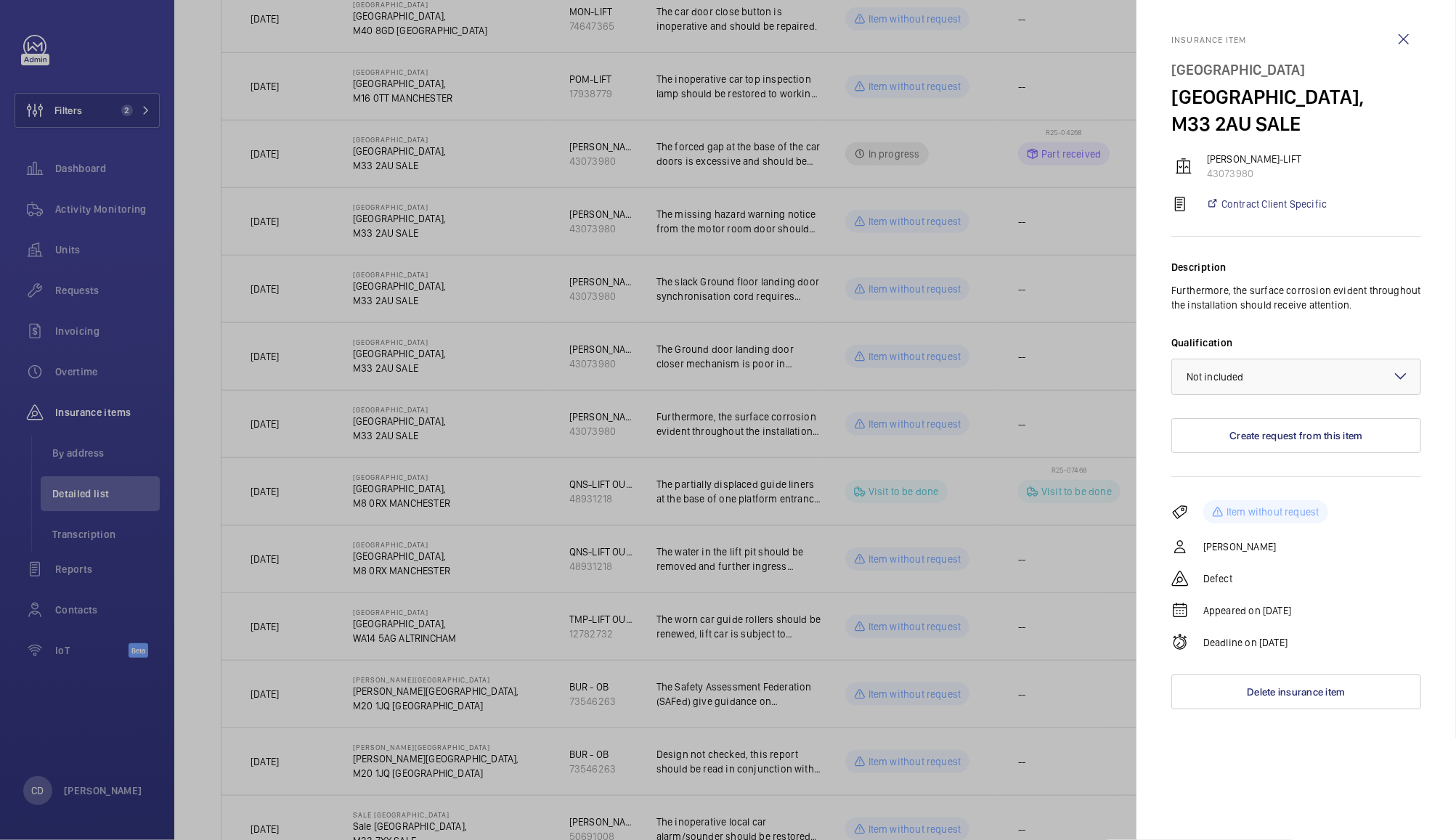
click at [1056, 561] on div at bounding box center [728, 420] width 1456 height 840
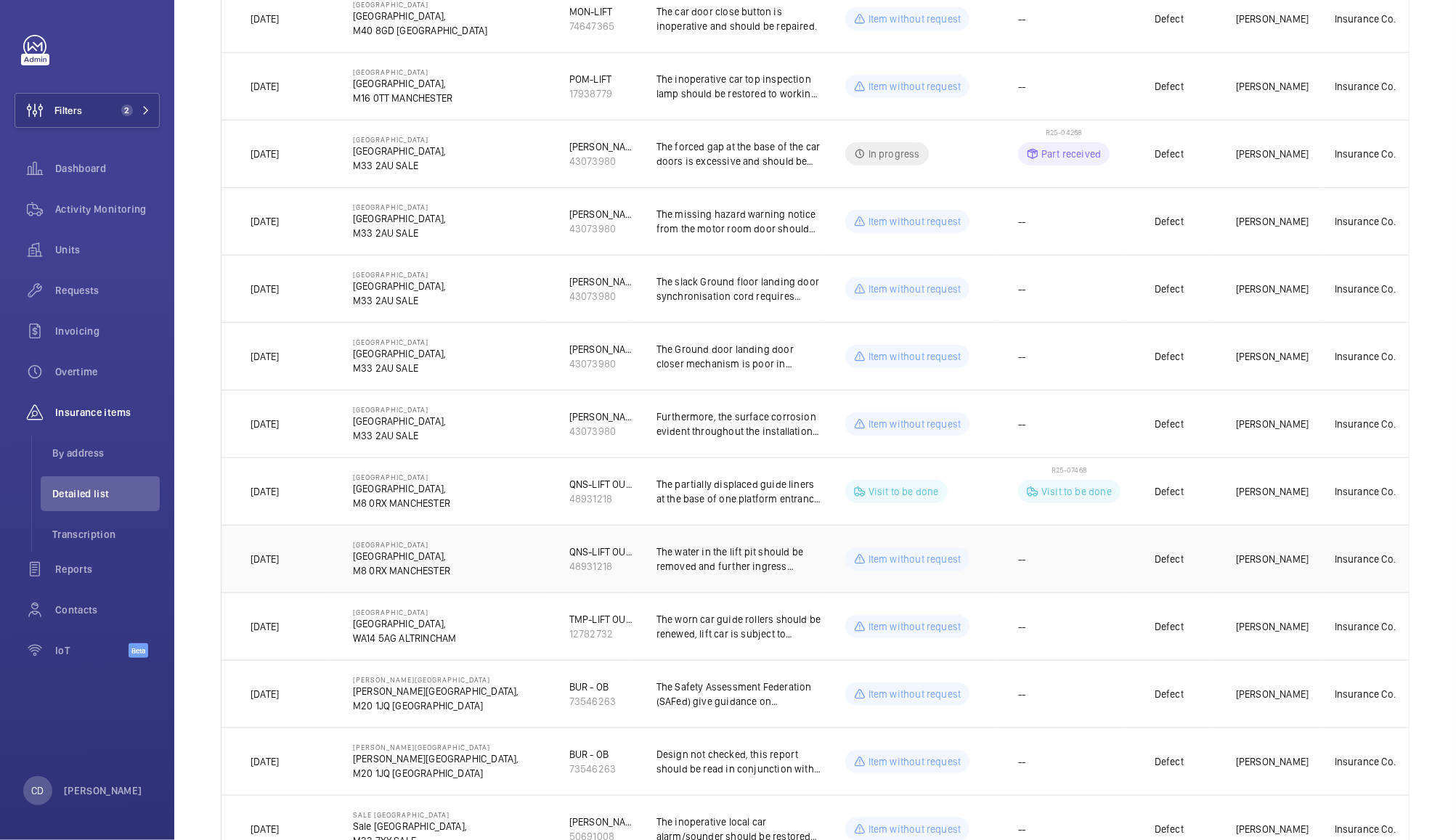
click at [1100, 573] on td "--" at bounding box center [1060, 559] width 131 height 68
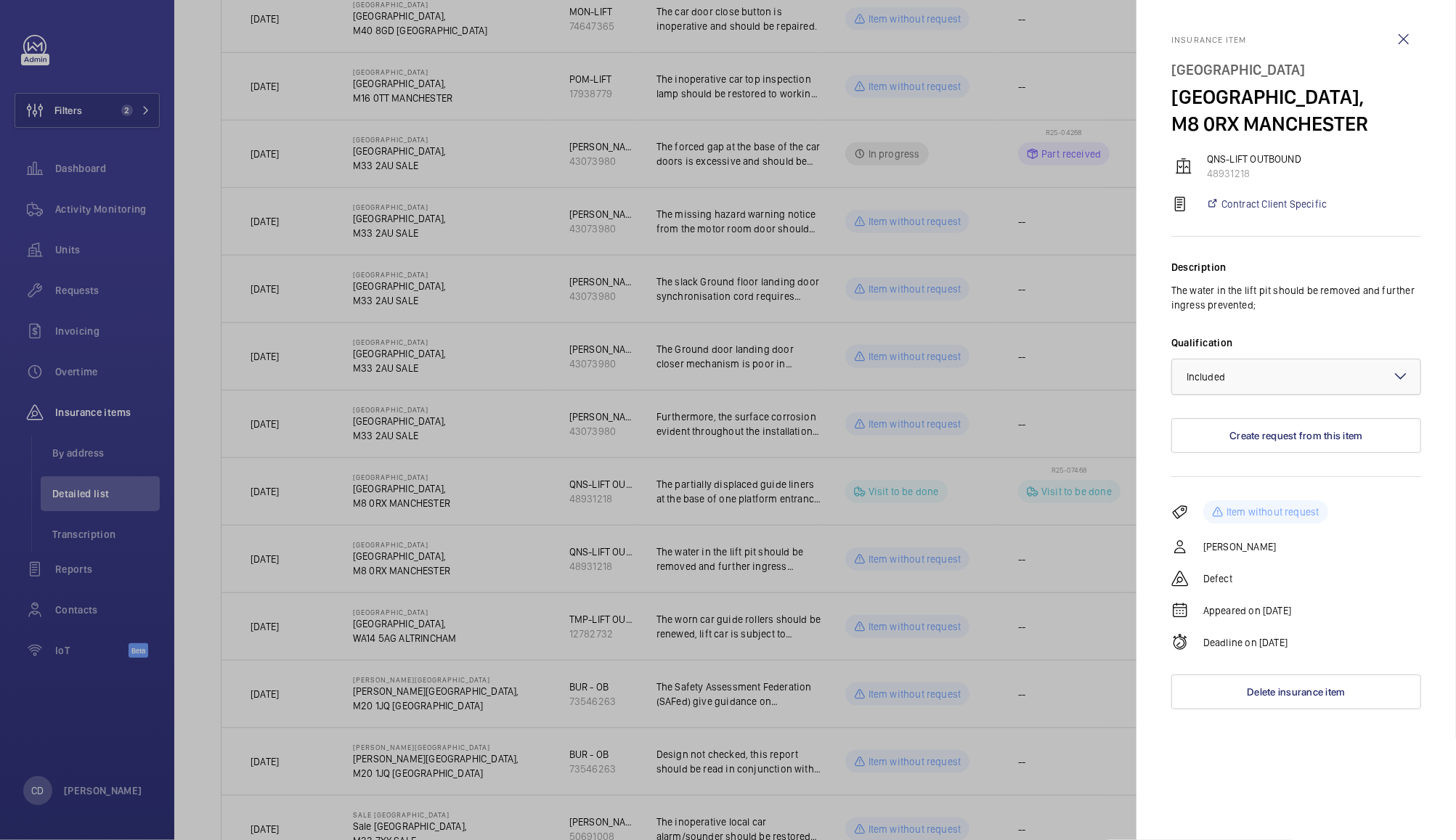
click at [1297, 394] on div at bounding box center [1295, 377] width 248 height 35
click at [1242, 500] on span "Not applicable" at bounding box center [1295, 492] width 220 height 14
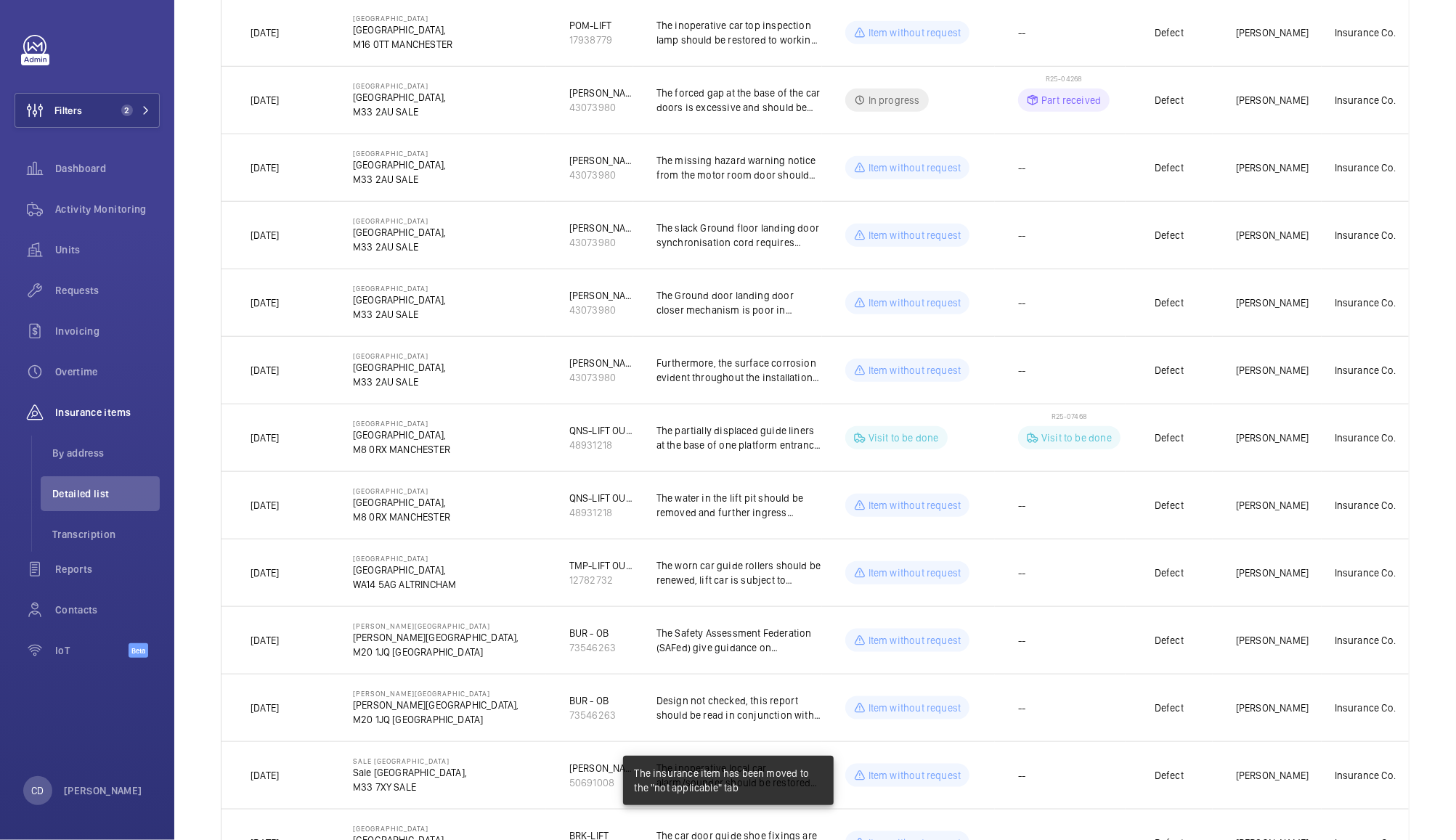
scroll to position [1075, 0]
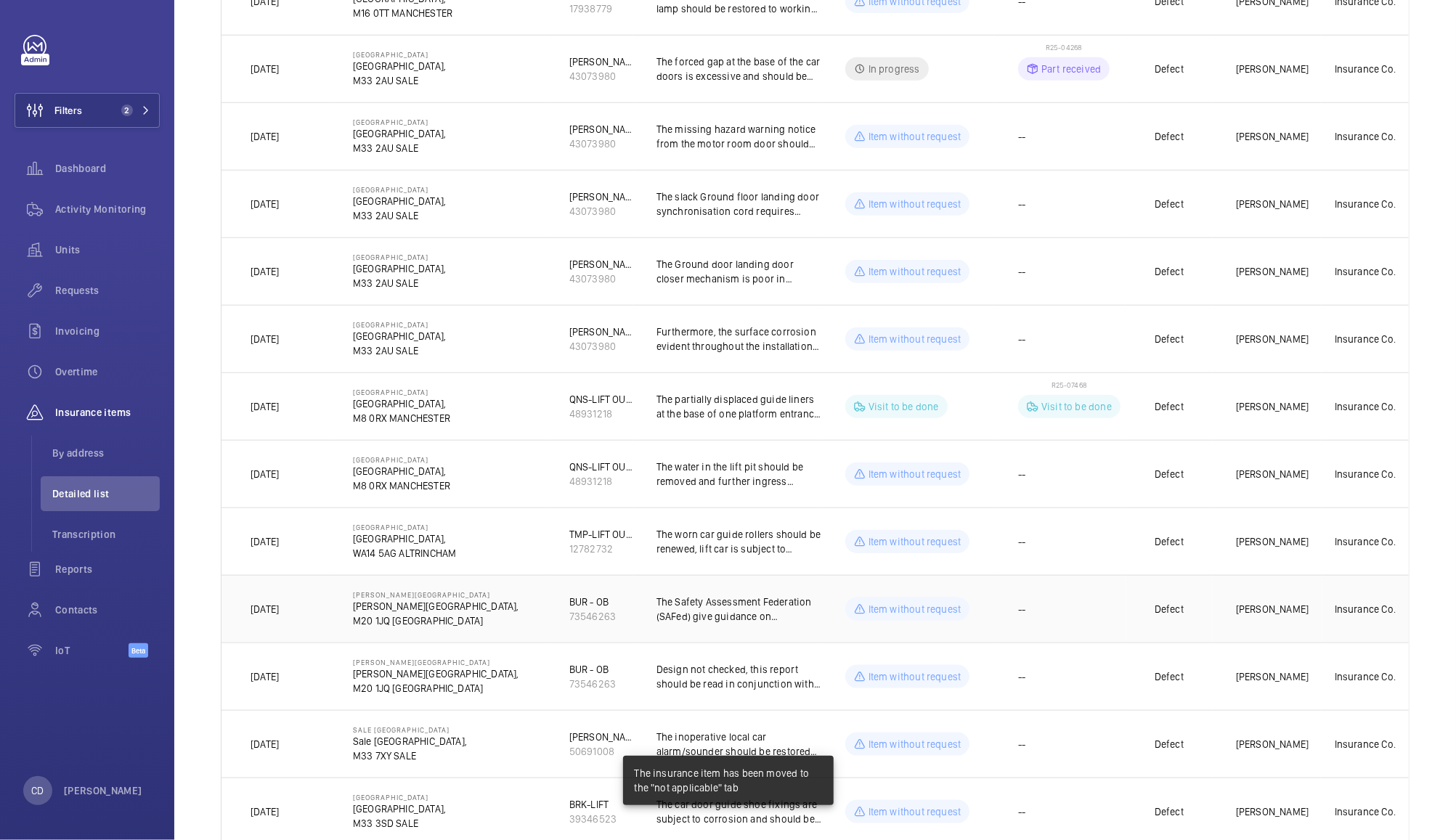
click at [1054, 623] on td "--" at bounding box center [1060, 609] width 131 height 68
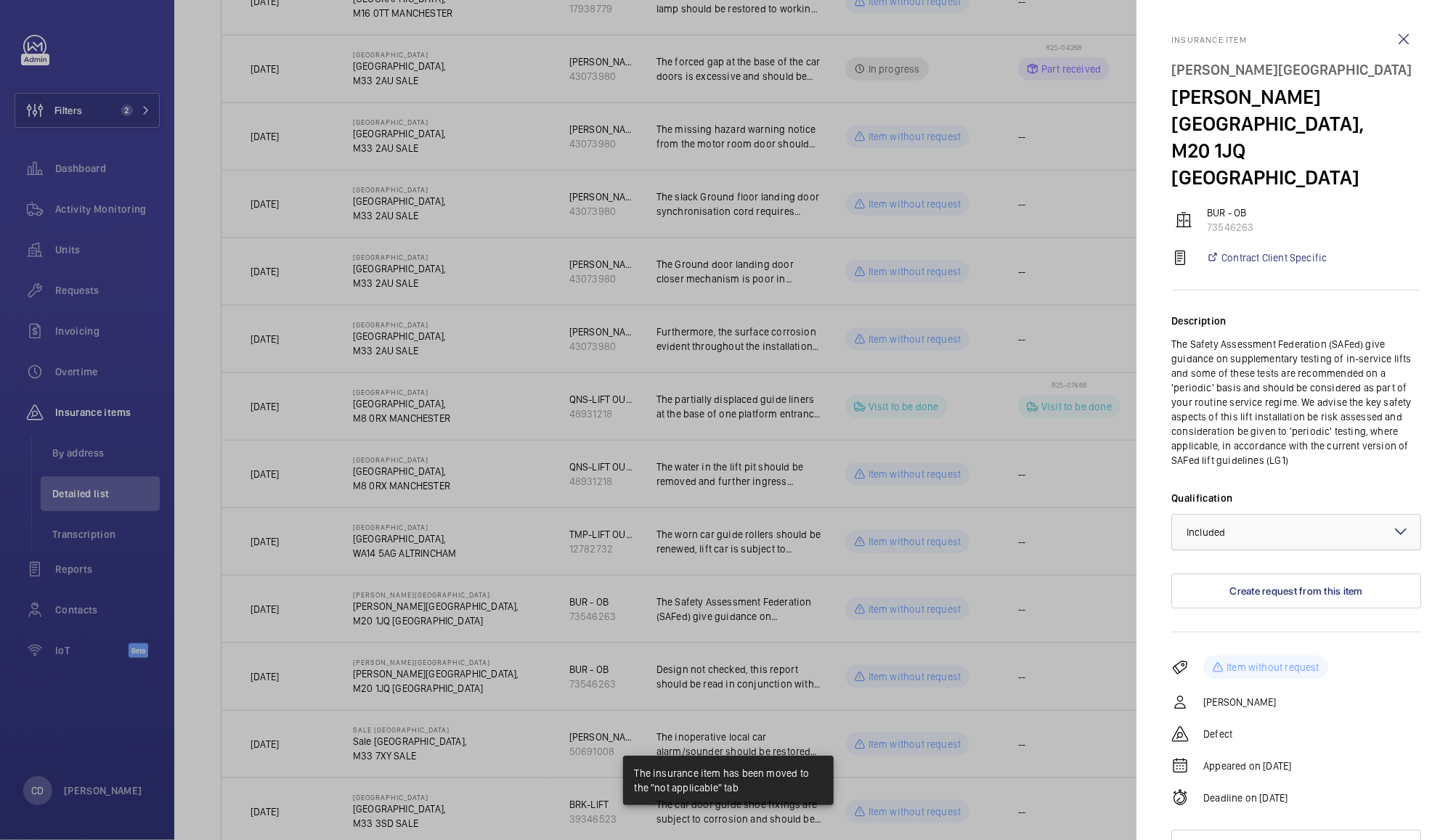
click at [1266, 515] on div at bounding box center [1295, 532] width 248 height 35
click at [1232, 641] on span "Not applicable" at bounding box center [1295, 648] width 220 height 14
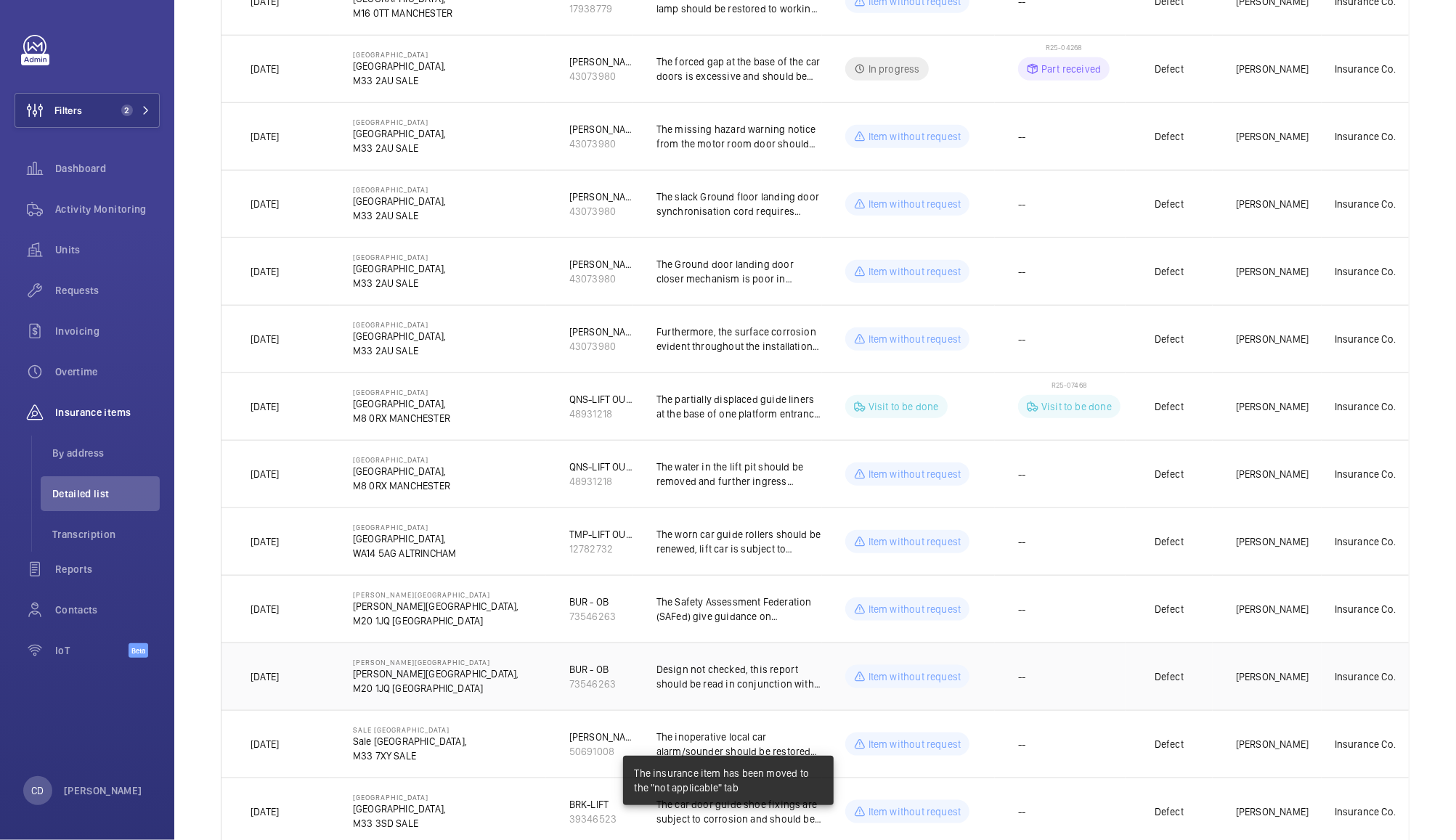
click at [1090, 679] on td "--" at bounding box center [1060, 676] width 131 height 68
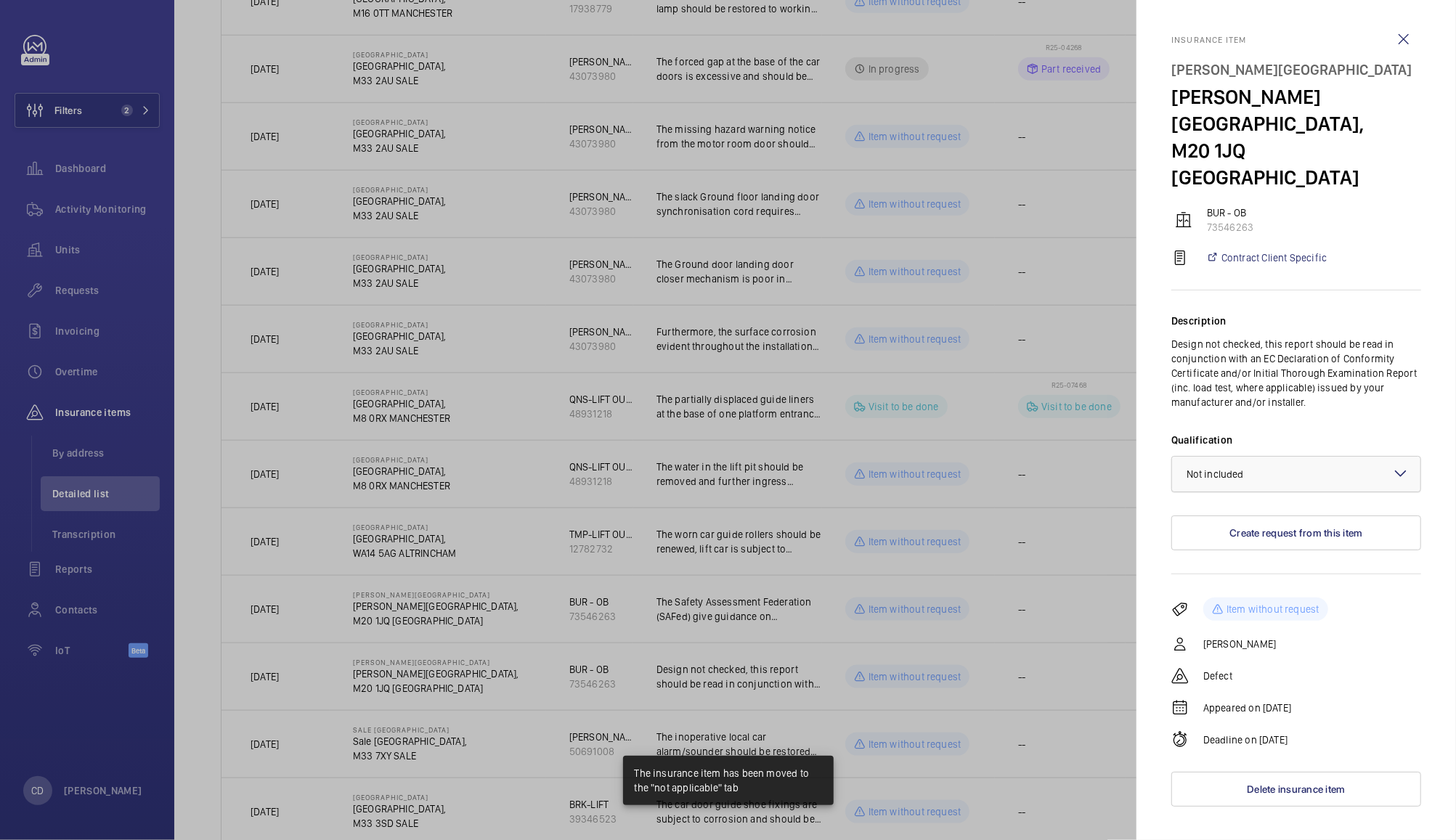
click at [1269, 462] on div at bounding box center [1295, 474] width 248 height 35
click at [1240, 583] on span "Not applicable" at bounding box center [1295, 590] width 220 height 14
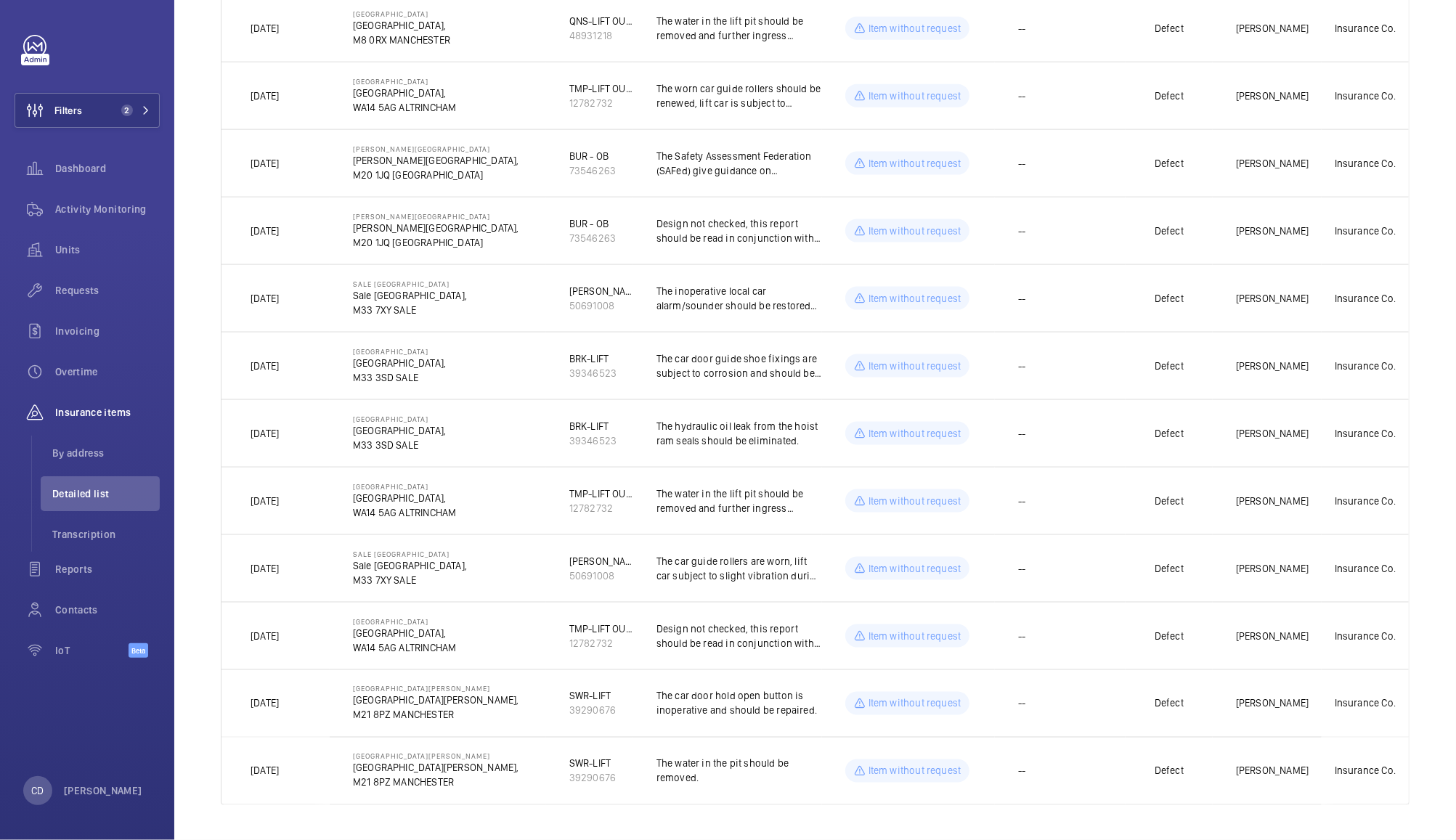
scroll to position [1528, 0]
click at [1081, 495] on td "--" at bounding box center [1060, 501] width 131 height 68
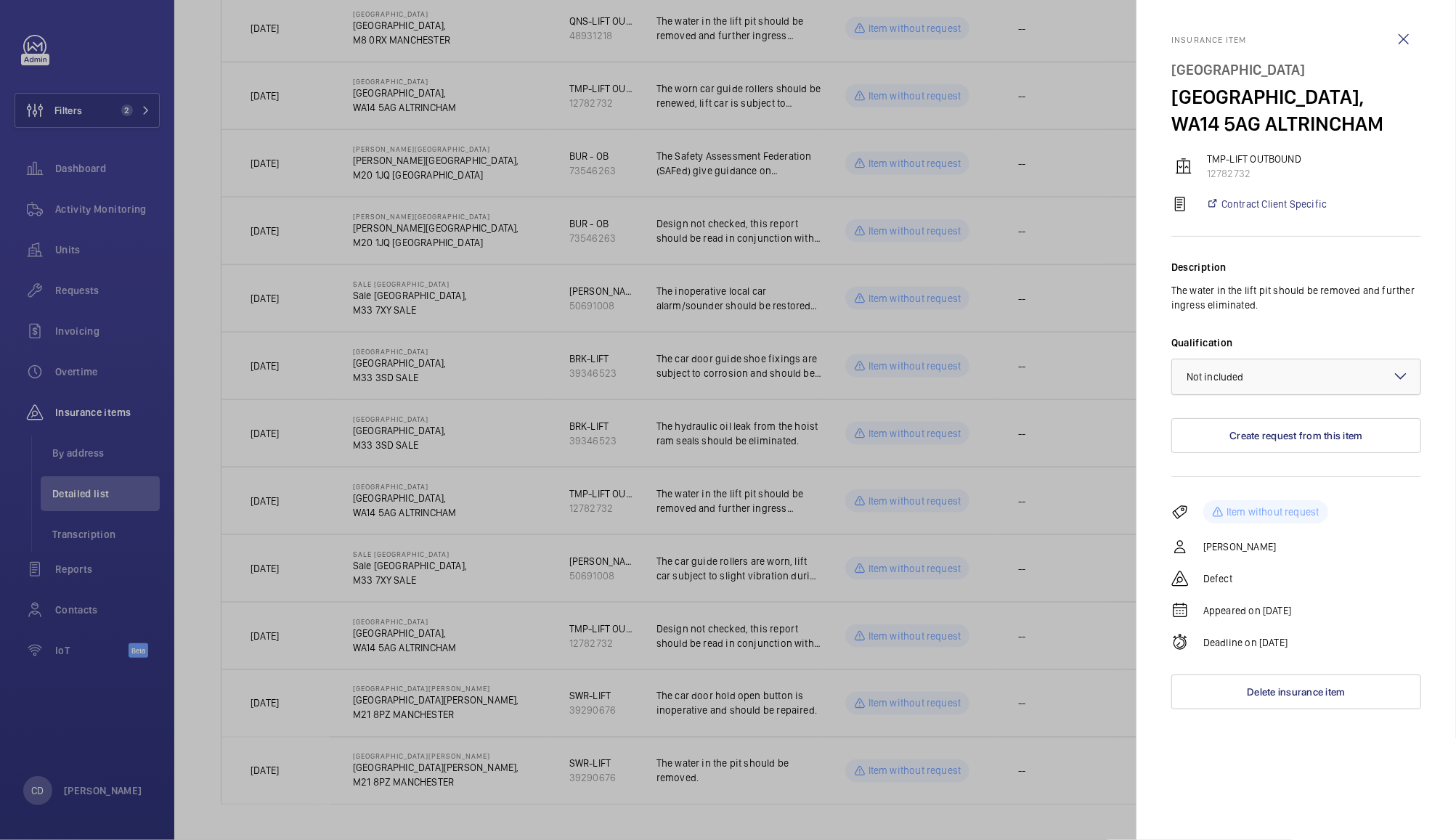
click at [1288, 370] on div at bounding box center [1295, 377] width 248 height 35
click at [1255, 490] on span "Not applicable" at bounding box center [1295, 492] width 220 height 14
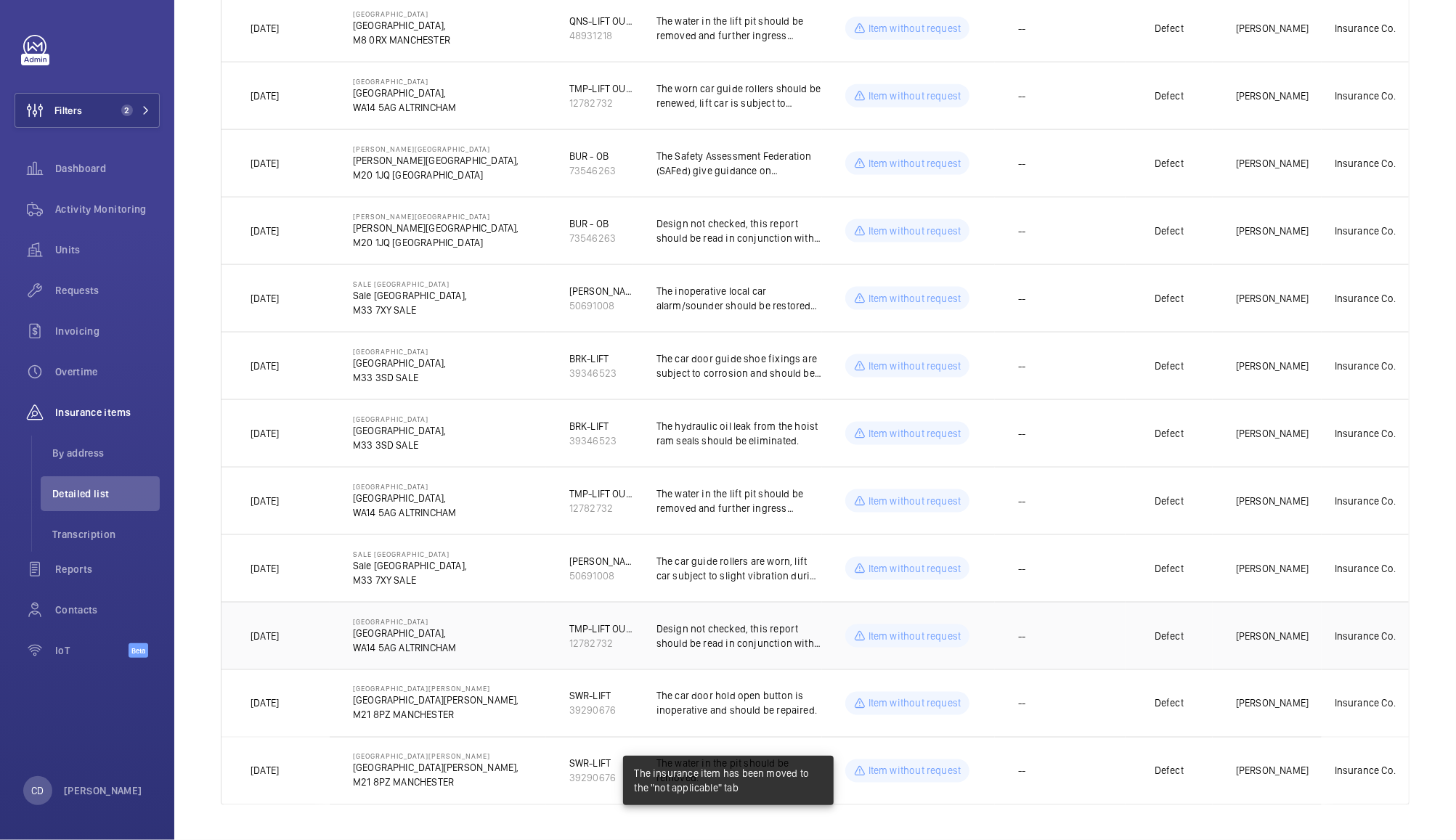
click at [1067, 635] on td "--" at bounding box center [1060, 636] width 131 height 68
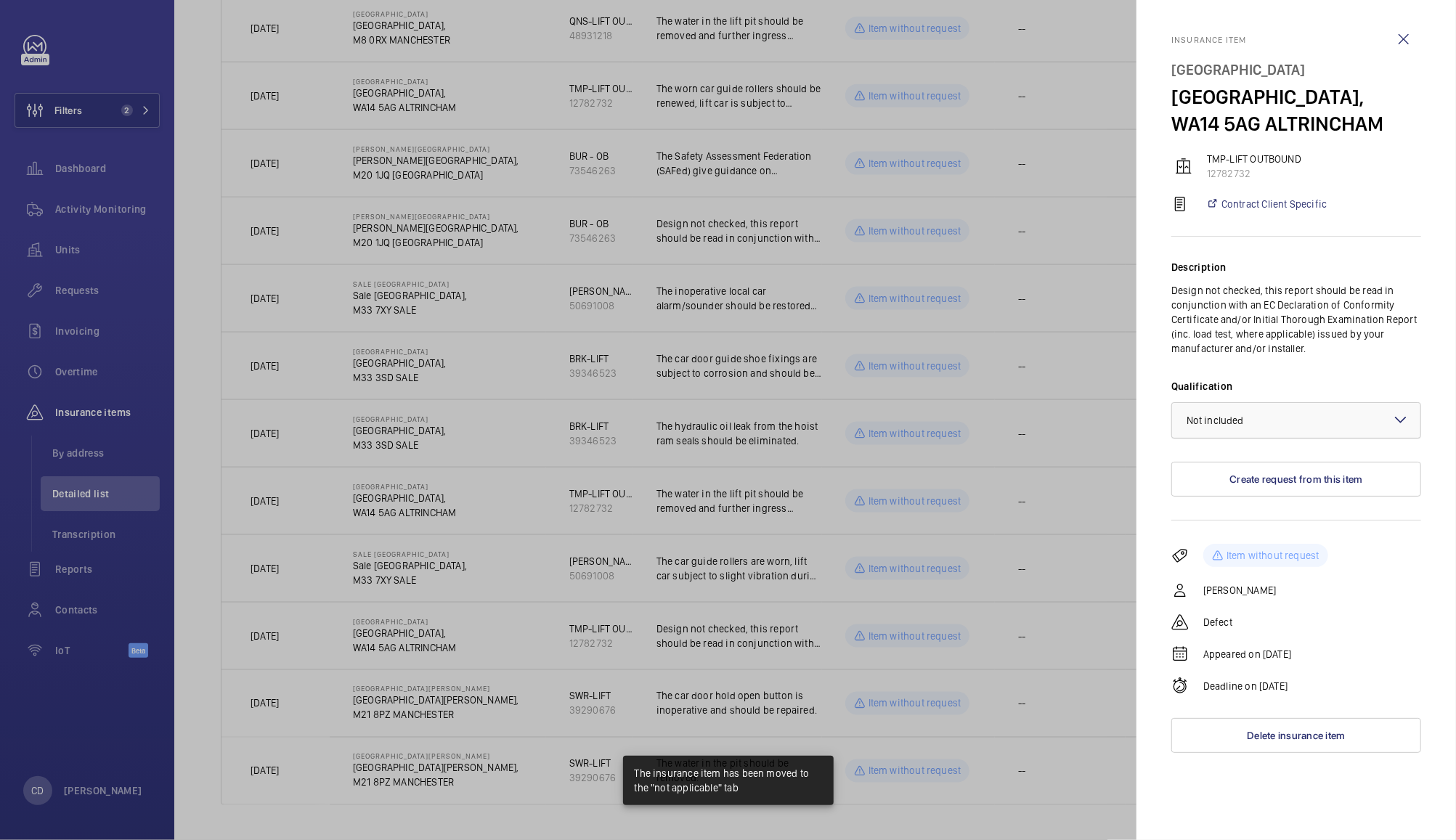
click at [1269, 426] on div "× Not included" at bounding box center [1232, 420] width 94 height 14
click at [1243, 536] on span "Not applicable" at bounding box center [1295, 536] width 220 height 14
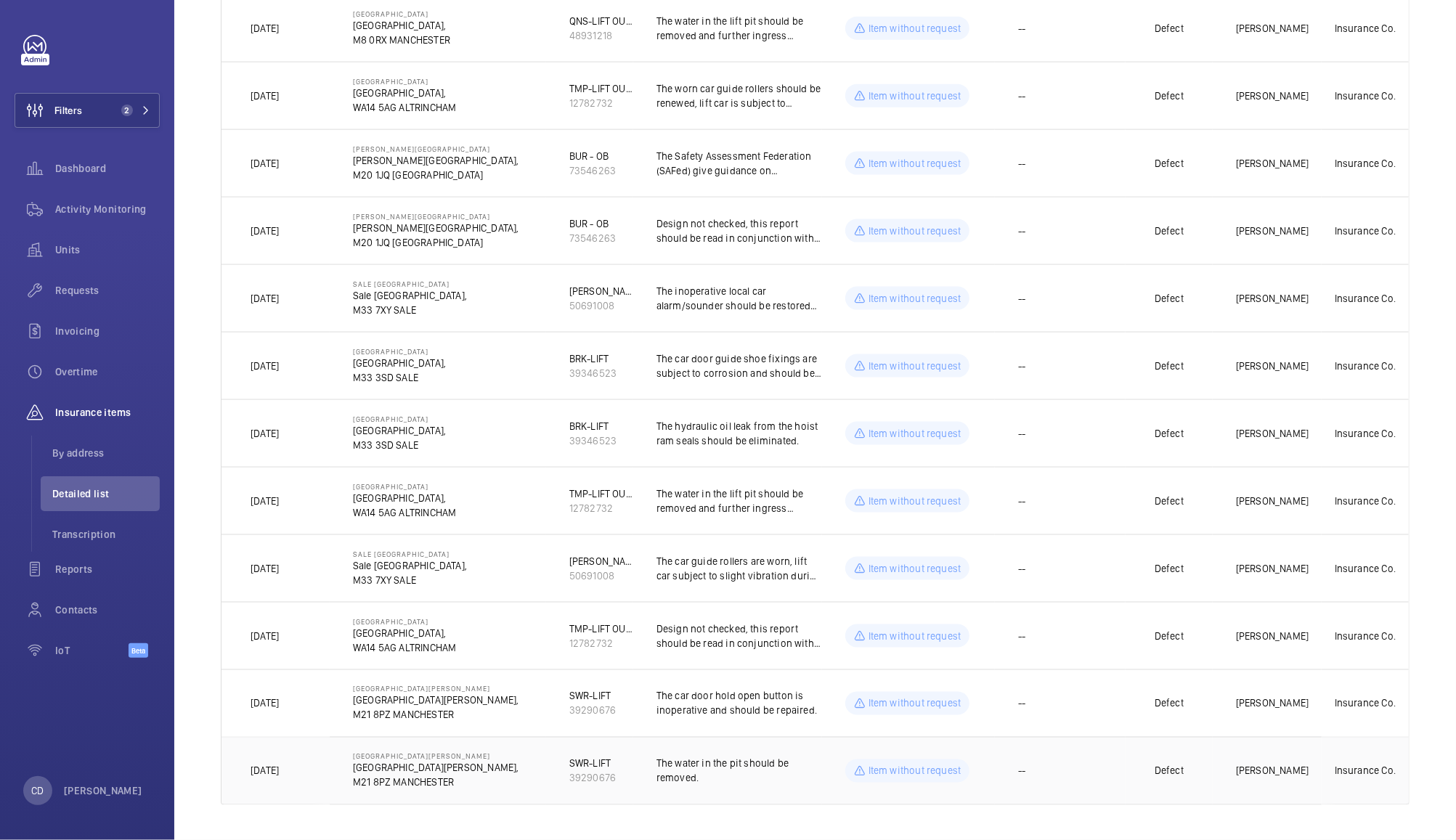
click at [1057, 764] on td "--" at bounding box center [1060, 771] width 131 height 68
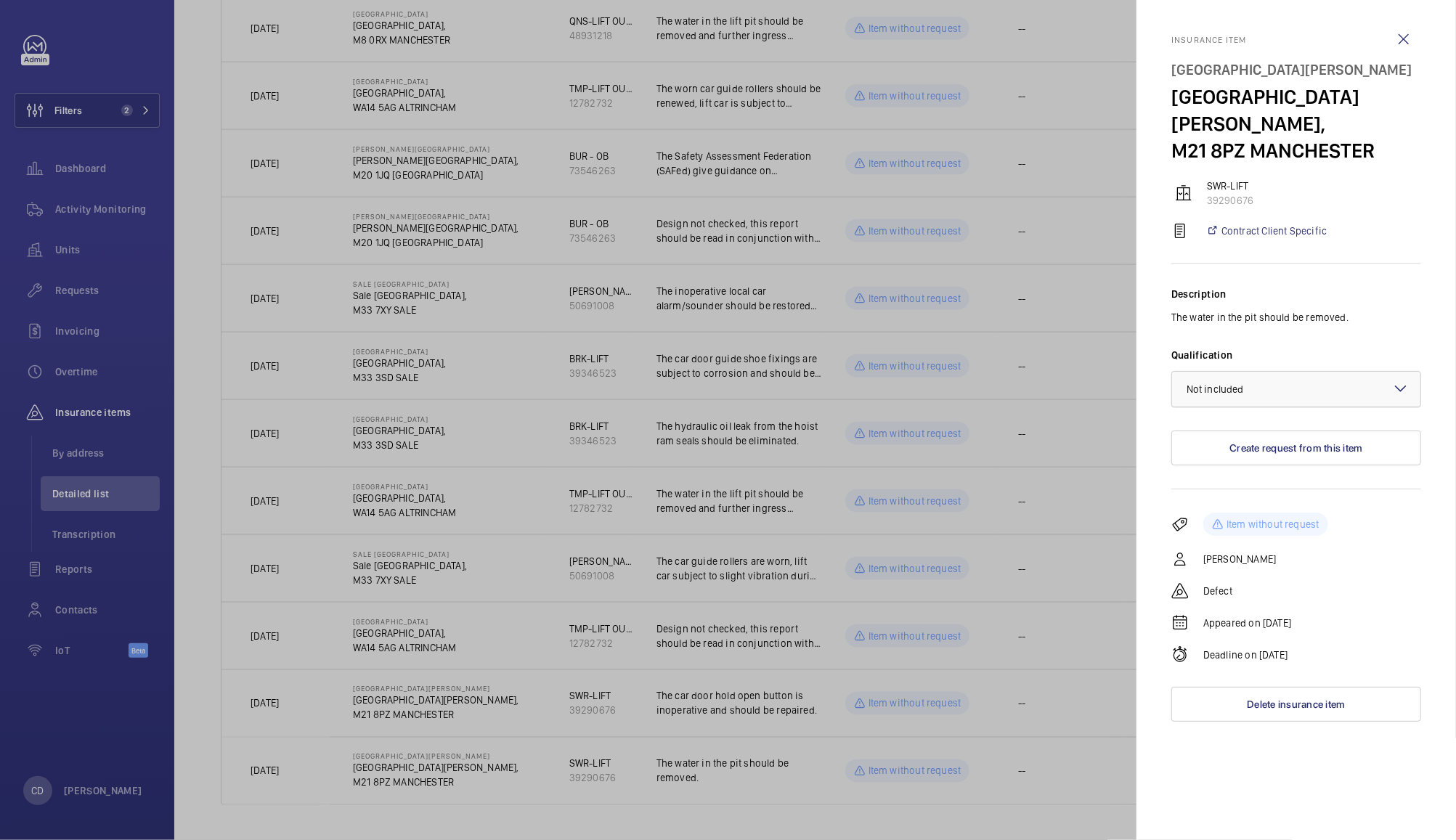
click at [1260, 397] on div "× Not included" at bounding box center [1232, 389] width 94 height 14
click at [1237, 522] on div "Not applicable" at bounding box center [1295, 505] width 248 height 35
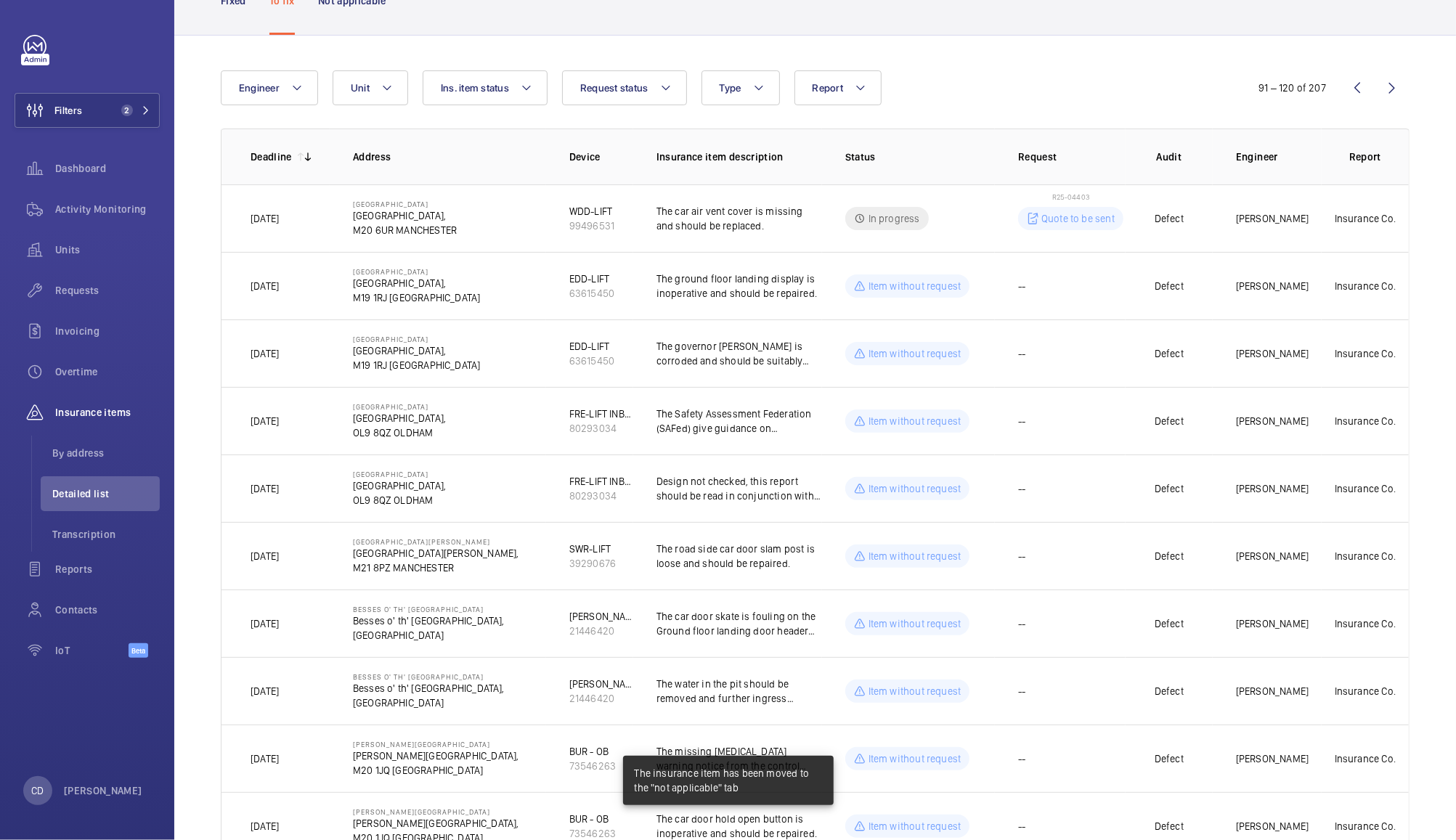
scroll to position [0, 0]
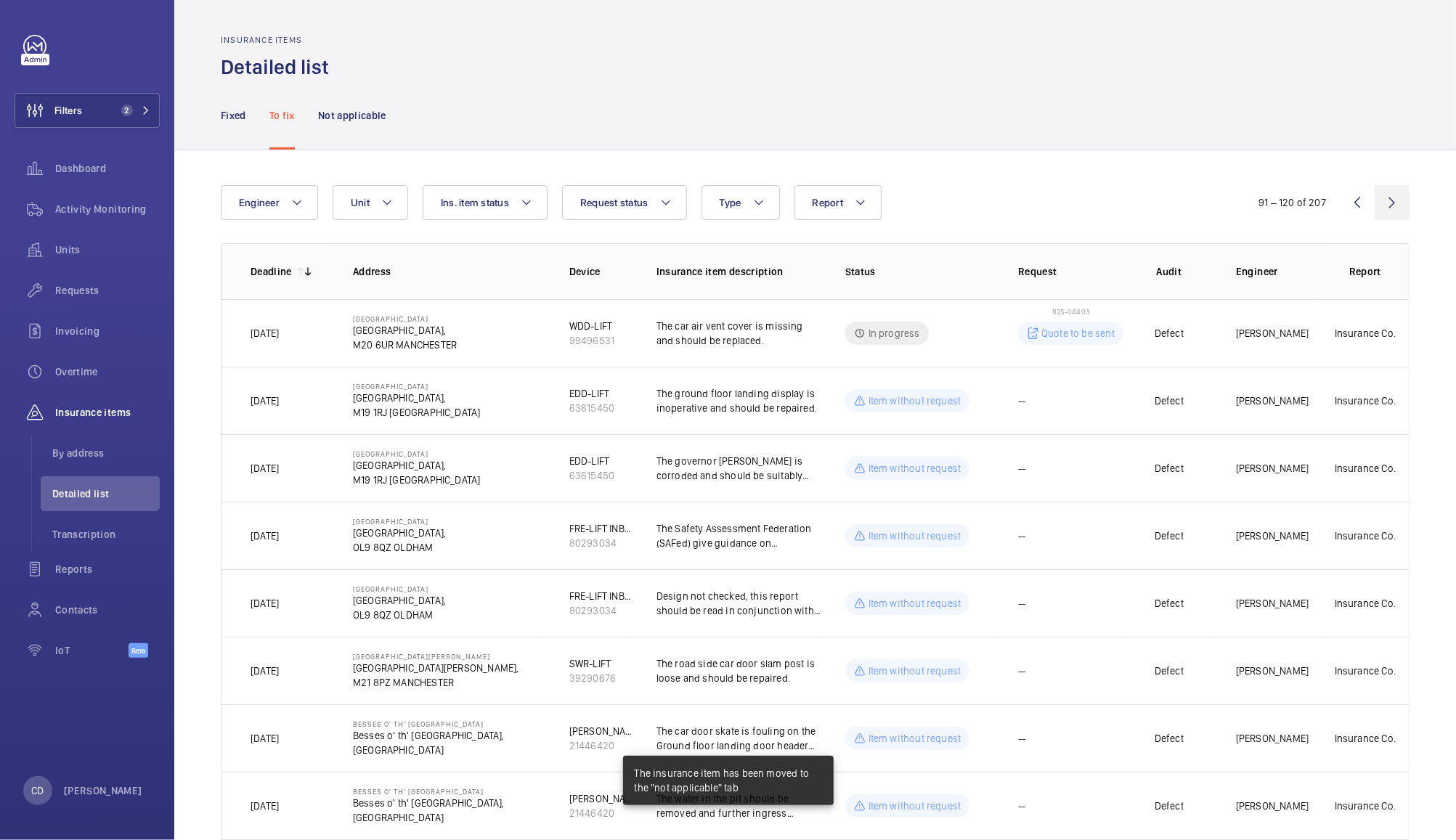
click at [1377, 205] on wm-front-icon-button at bounding box center [1391, 202] width 35 height 35
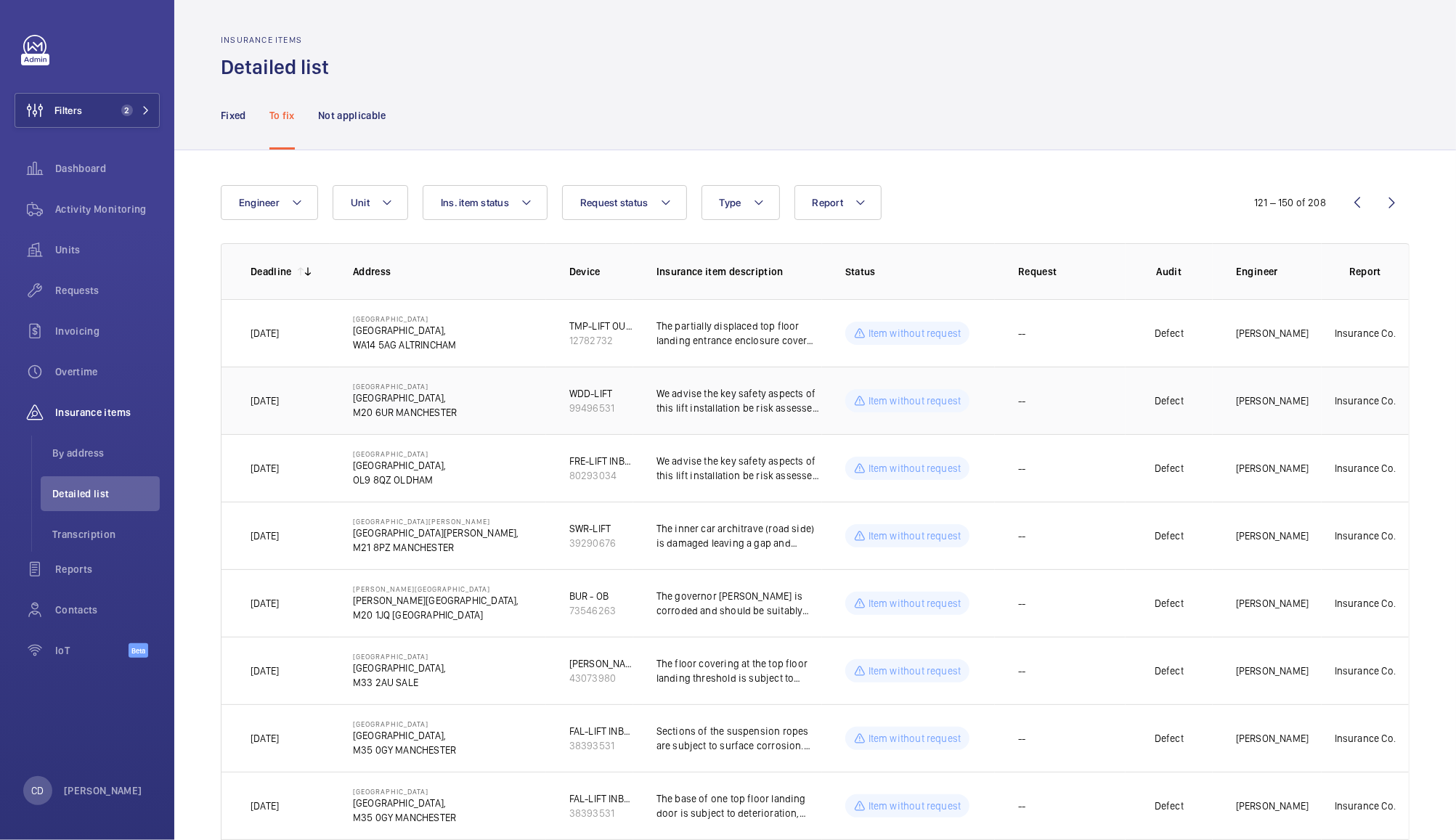
click at [1090, 405] on td "--" at bounding box center [1060, 401] width 131 height 68
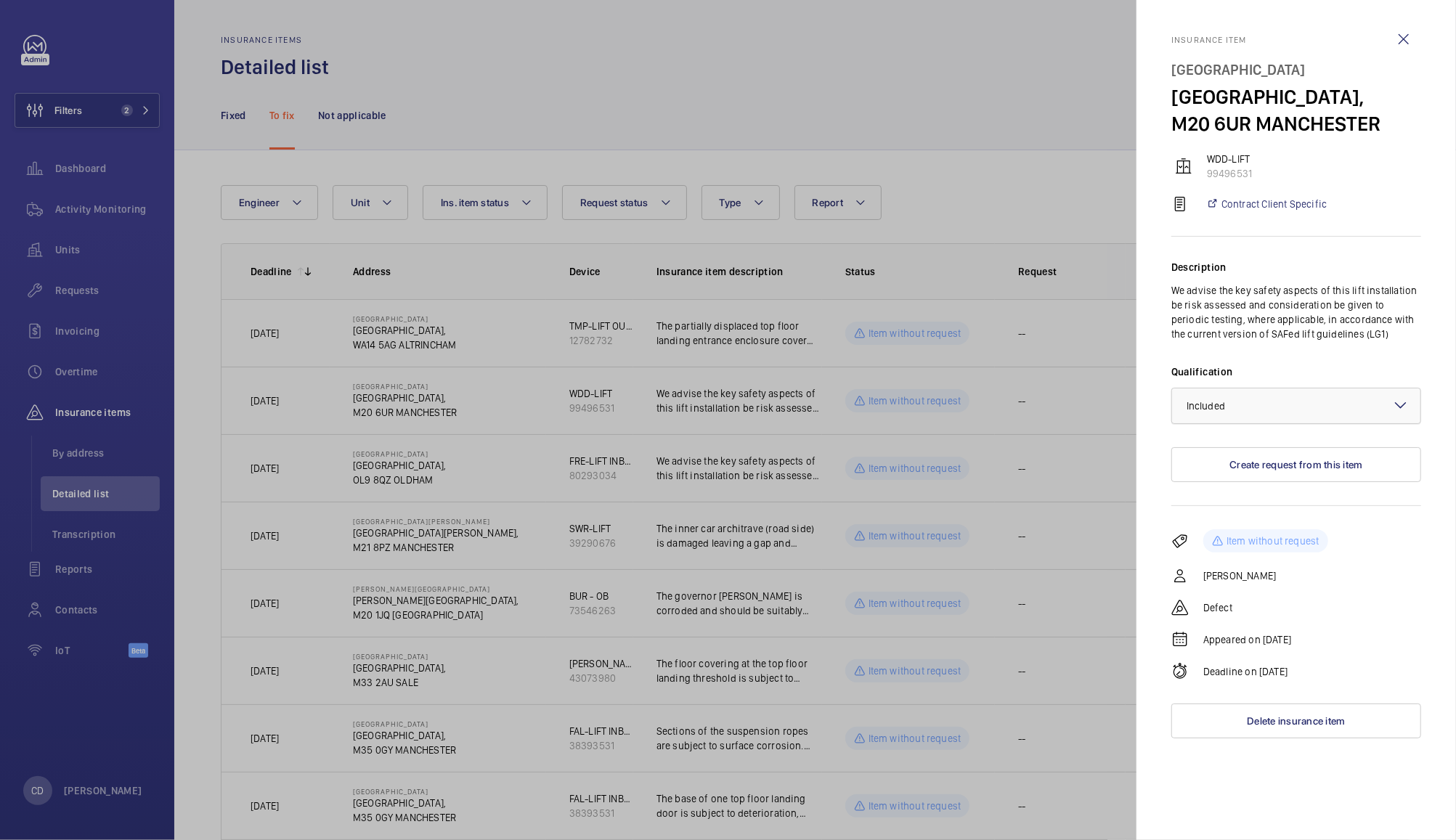
click at [1307, 424] on div at bounding box center [1295, 406] width 248 height 35
click at [1232, 529] on span "Not applicable" at bounding box center [1295, 521] width 220 height 14
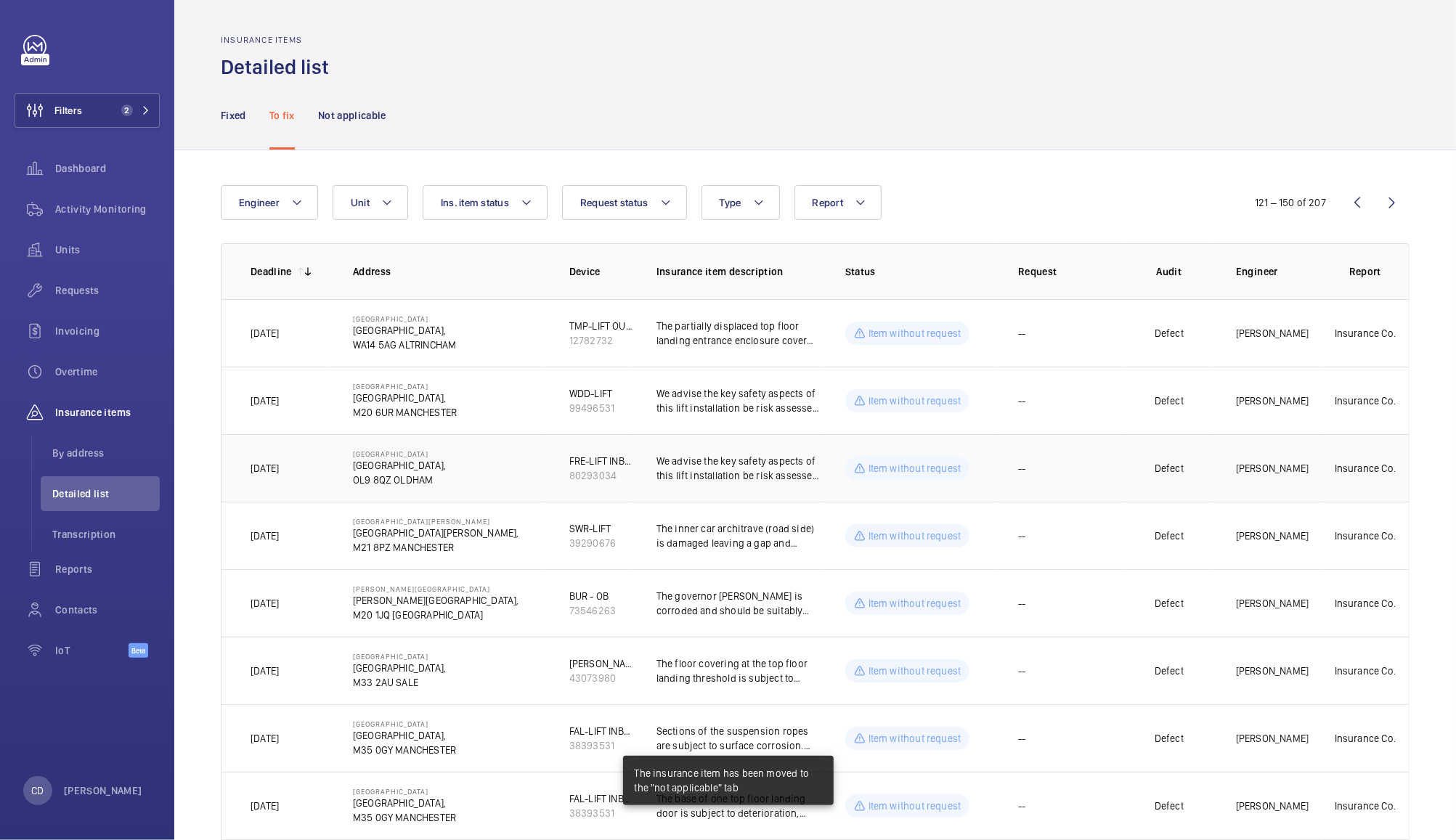
click at [1072, 479] on td "--" at bounding box center [1060, 468] width 131 height 68
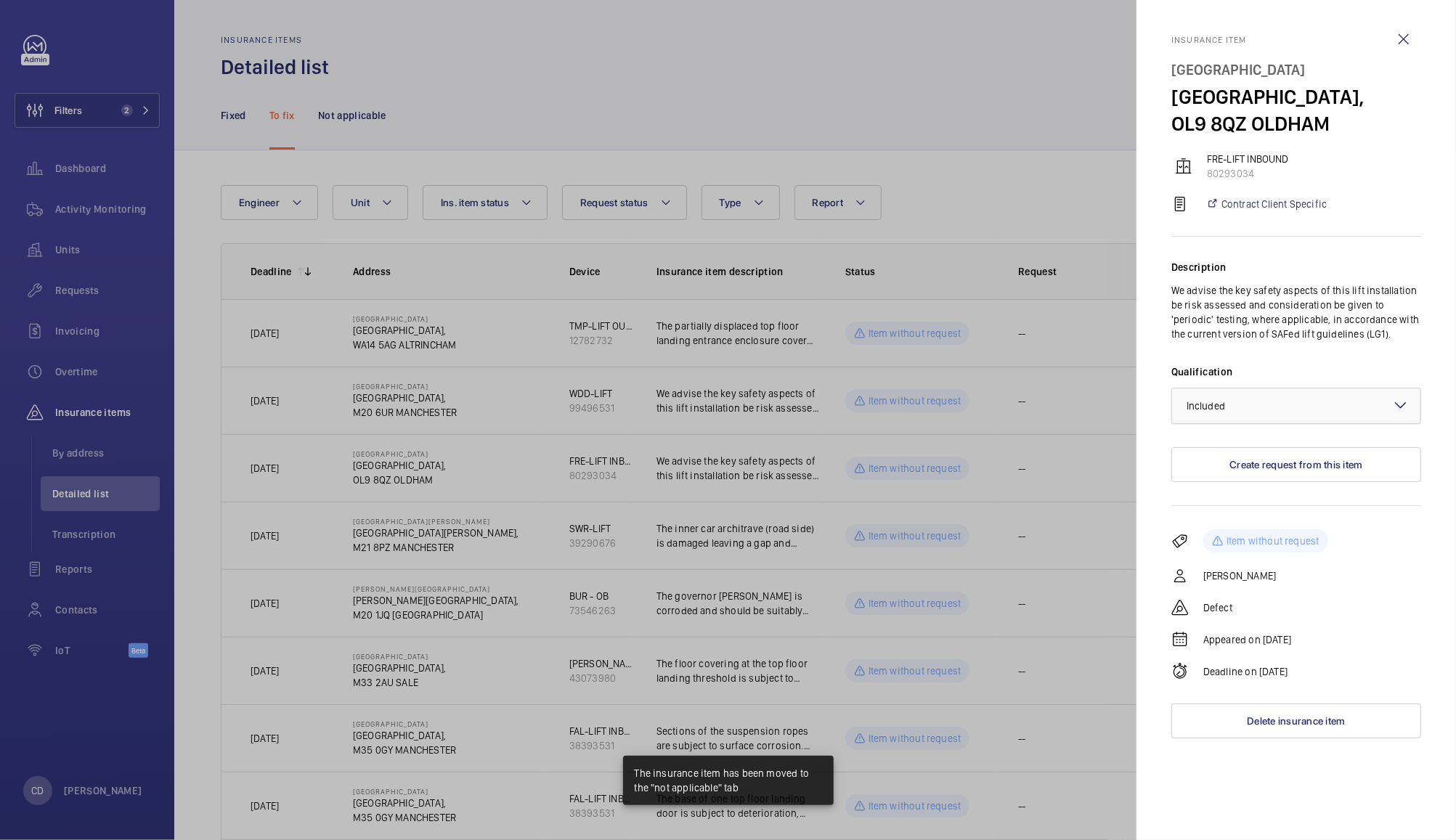
click at [1301, 401] on div at bounding box center [1295, 406] width 248 height 35
click at [1239, 521] on span "Not applicable" at bounding box center [1295, 521] width 220 height 14
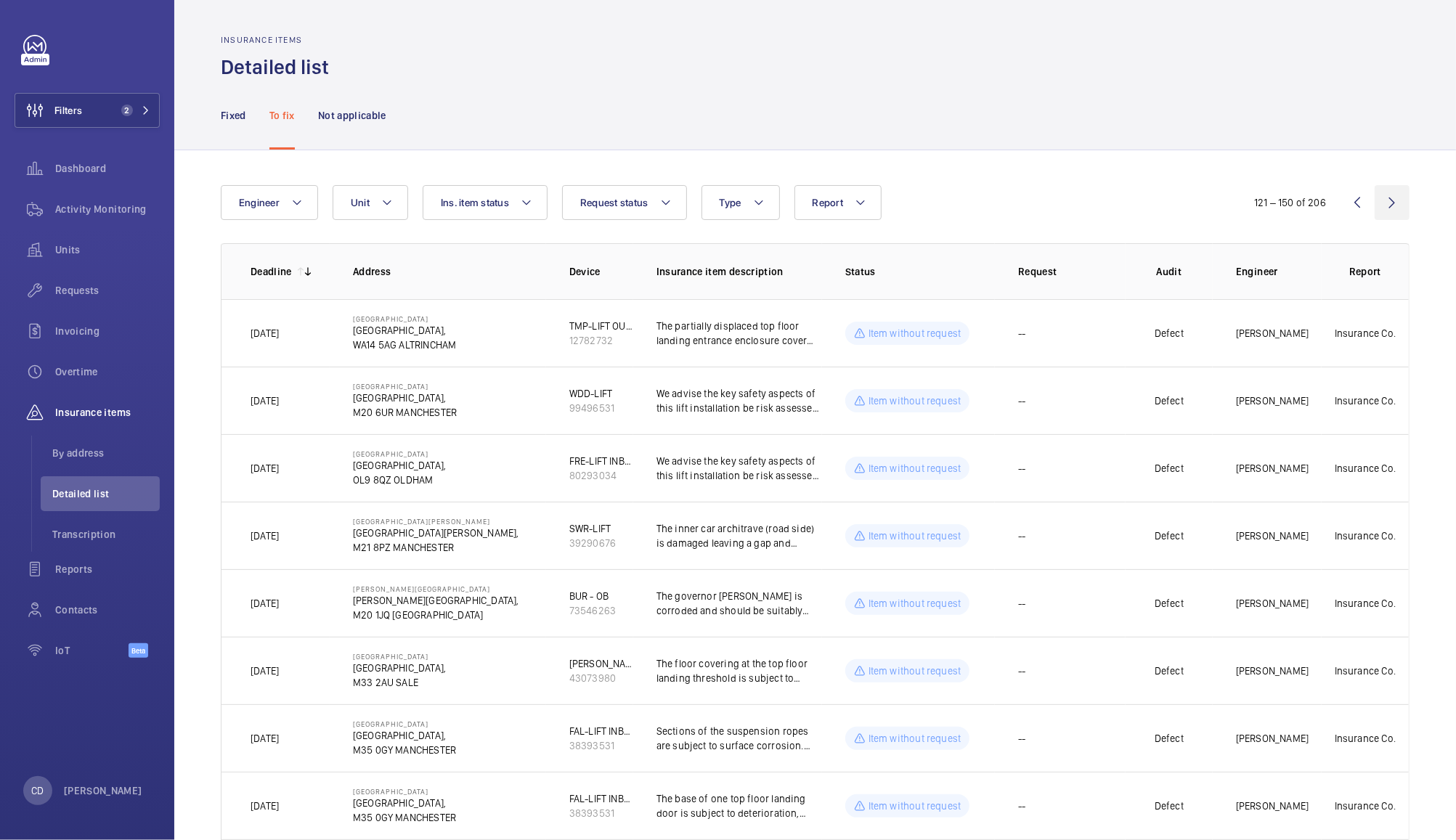
click at [1394, 194] on wm-front-icon-button at bounding box center [1391, 202] width 35 height 35
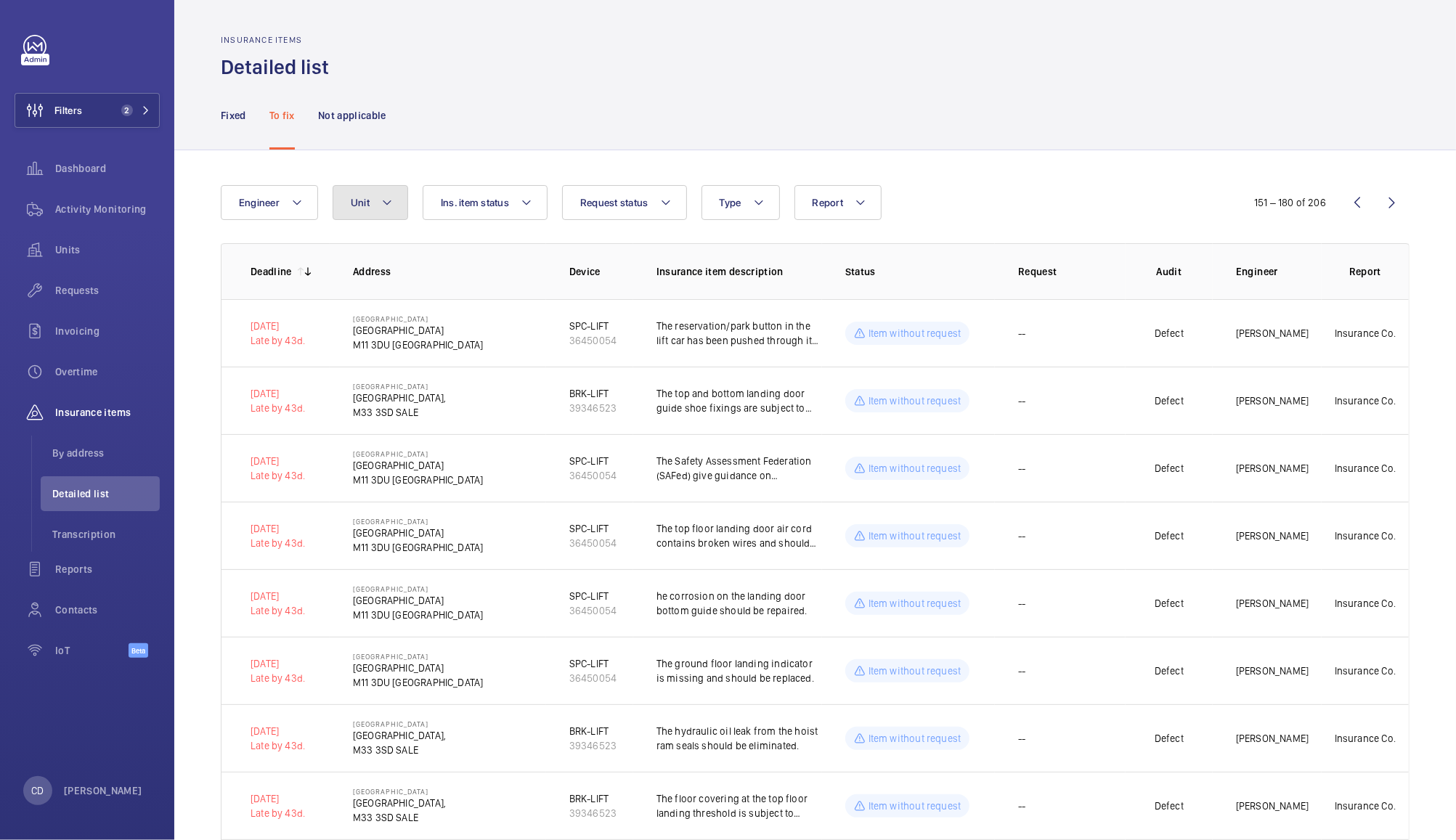
click at [389, 198] on mat-icon at bounding box center [386, 202] width 12 height 17
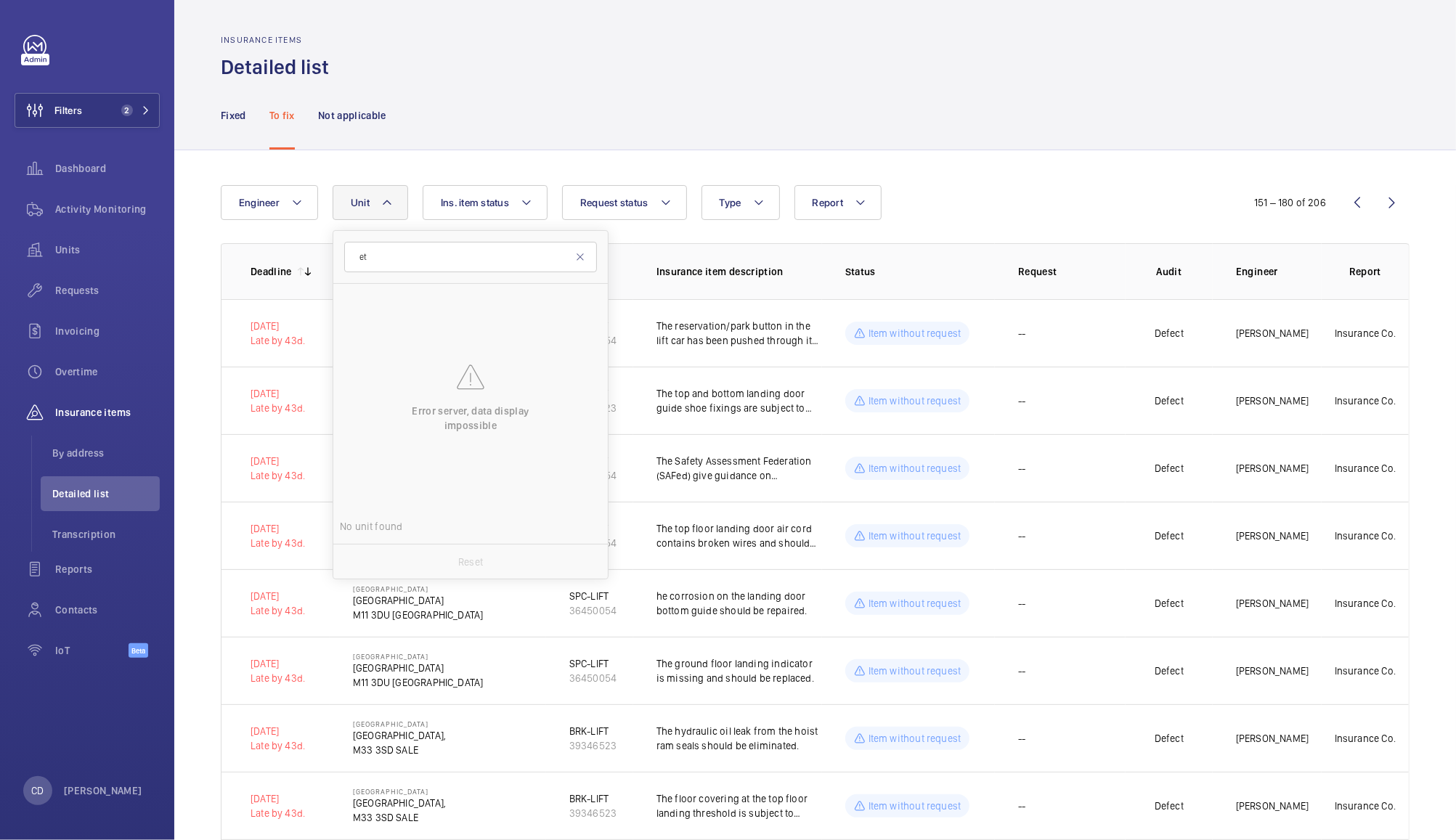
type input "e"
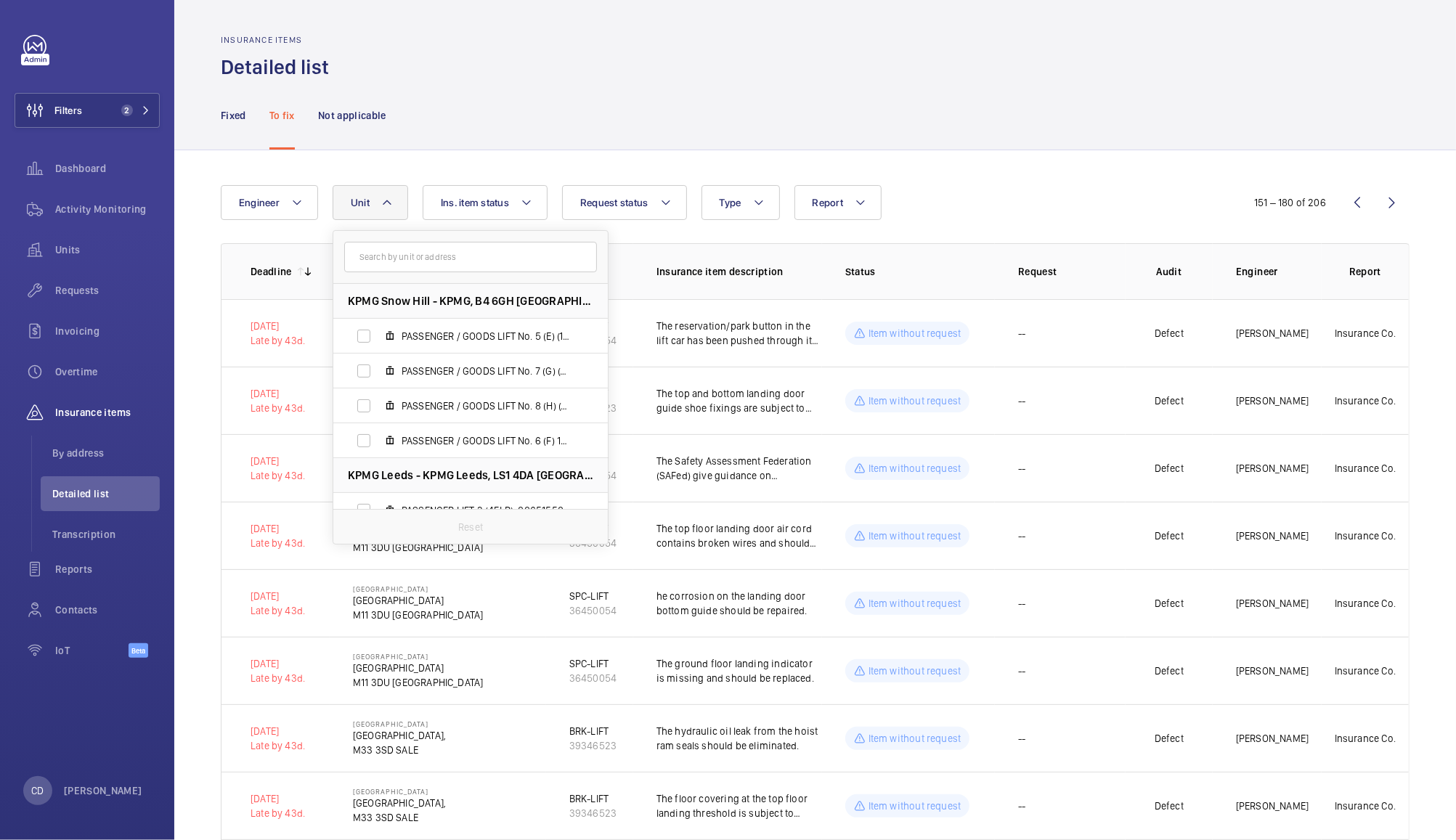
click at [1001, 92] on div "Fixed To fix Not applicable" at bounding box center [815, 115] width 1188 height 69
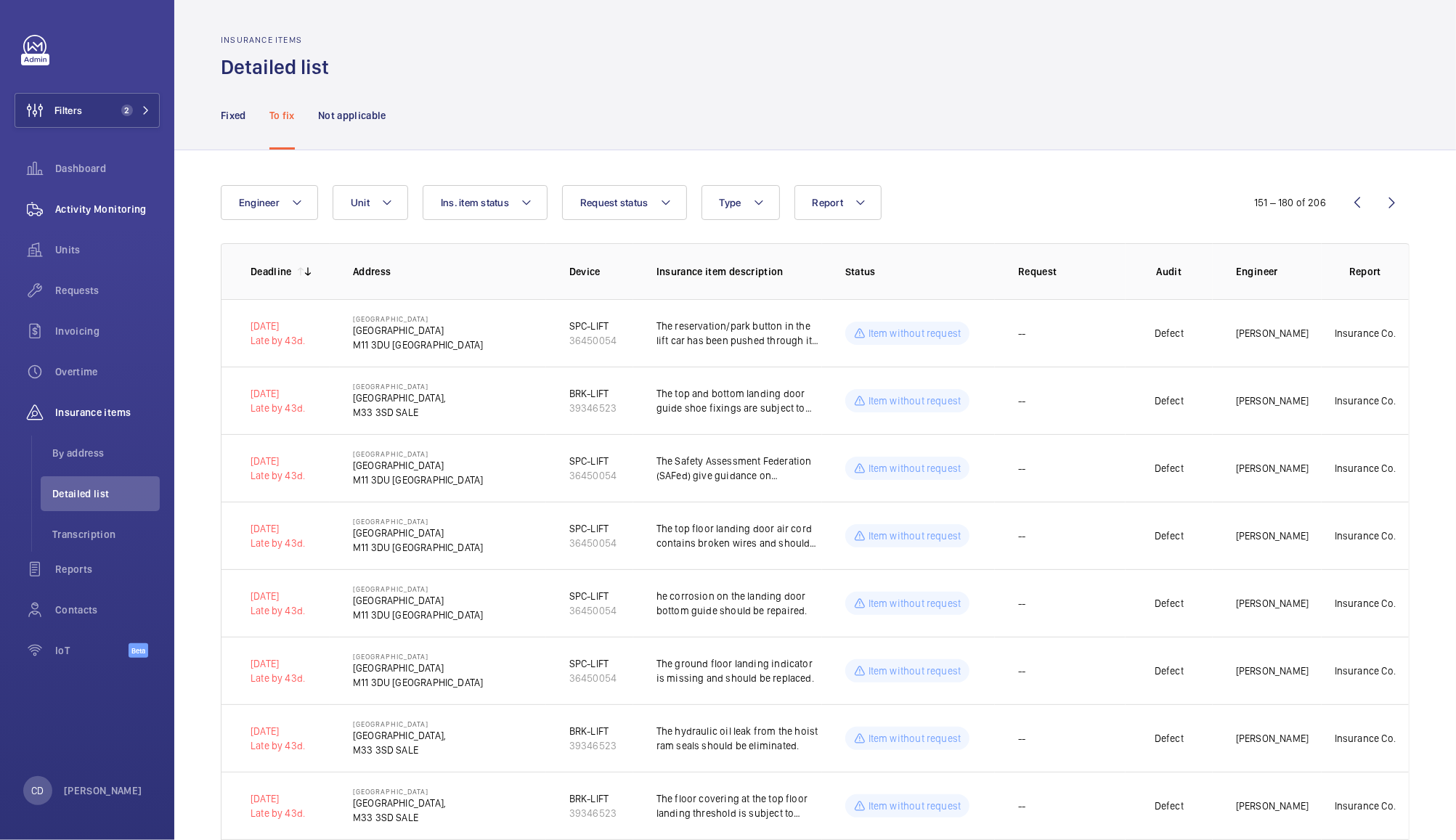
click at [106, 206] on span "Activity Monitoring" at bounding box center [107, 209] width 105 height 14
